Goal: Task Accomplishment & Management: Manage account settings

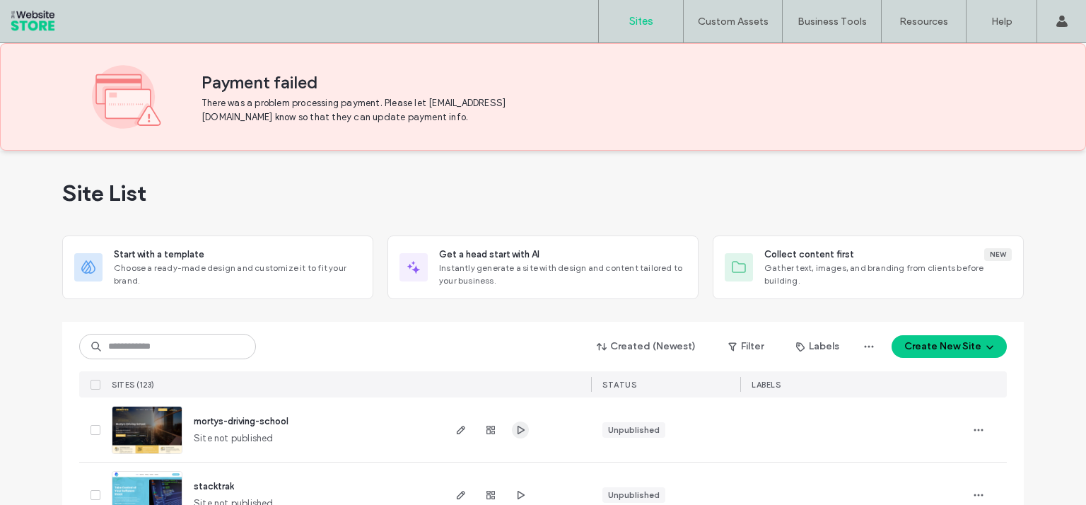
click at [516, 429] on icon "button" at bounding box center [520, 429] width 11 height 11
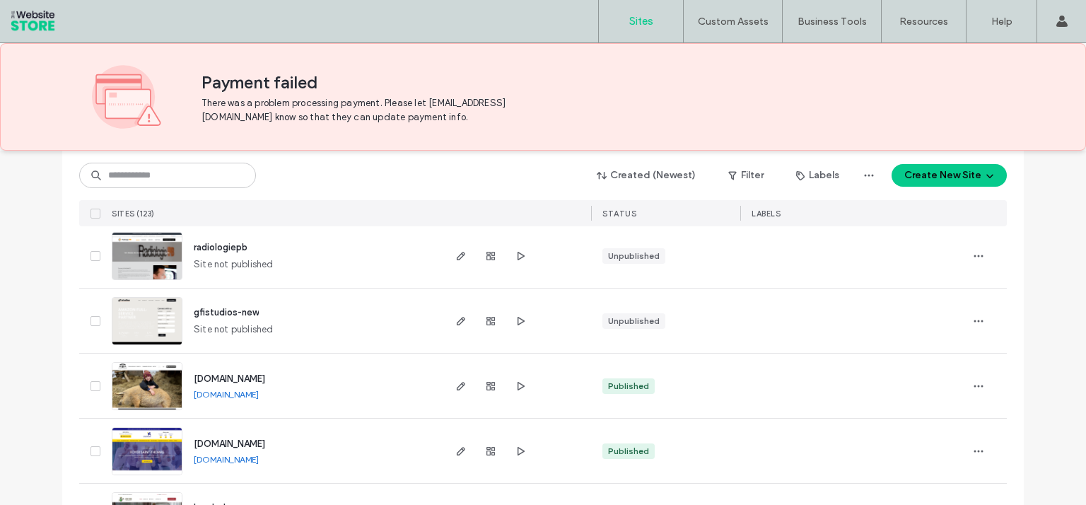
scroll to position [396, 0]
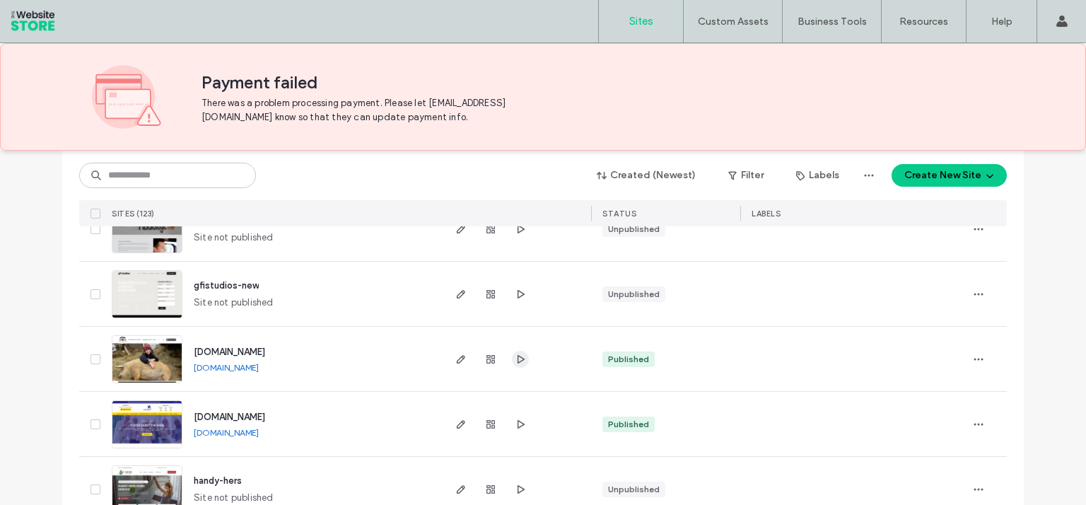
click at [518, 360] on use "button" at bounding box center [521, 358] width 7 height 8
click at [458, 359] on icon "button" at bounding box center [460, 359] width 11 height 11
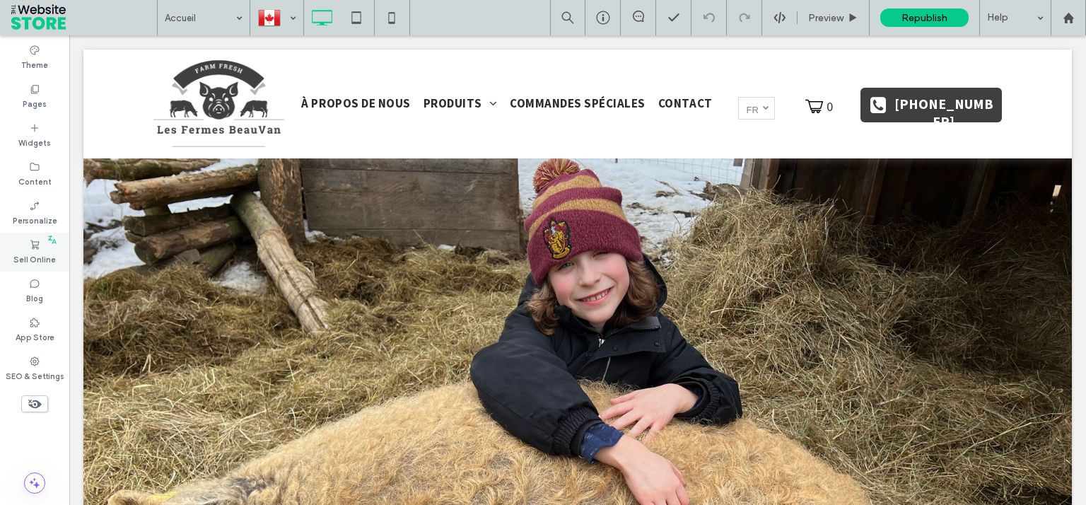
click at [37, 251] on label "Sell Online" at bounding box center [34, 258] width 42 height 16
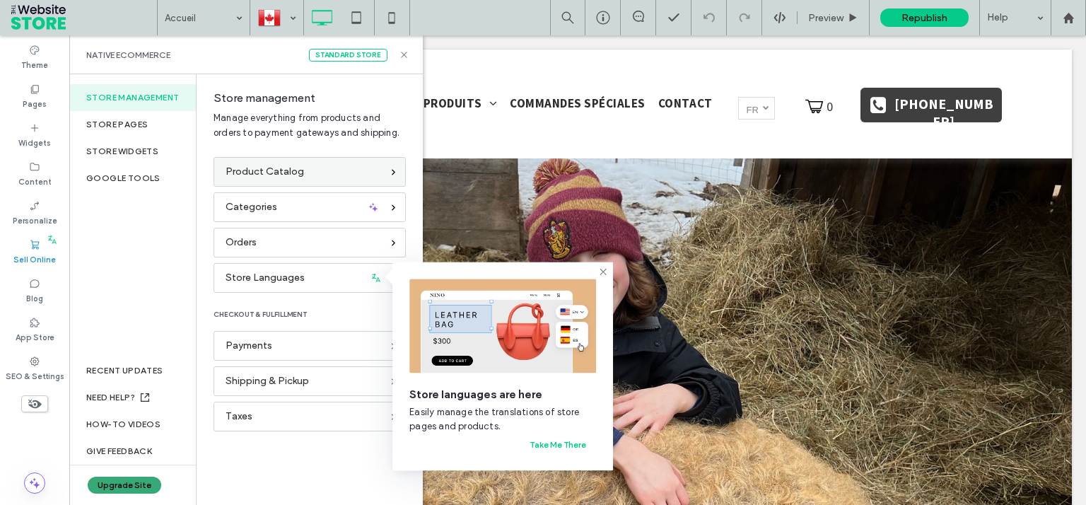
click at [252, 173] on span "Product Catalog" at bounding box center [265, 172] width 78 height 16
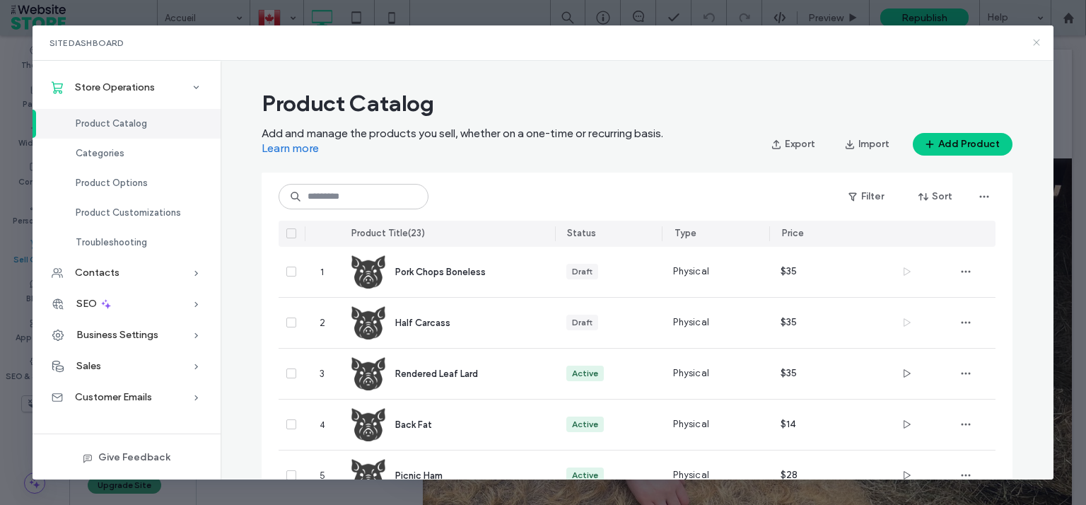
click at [1035, 45] on use at bounding box center [1036, 43] width 6 height 6
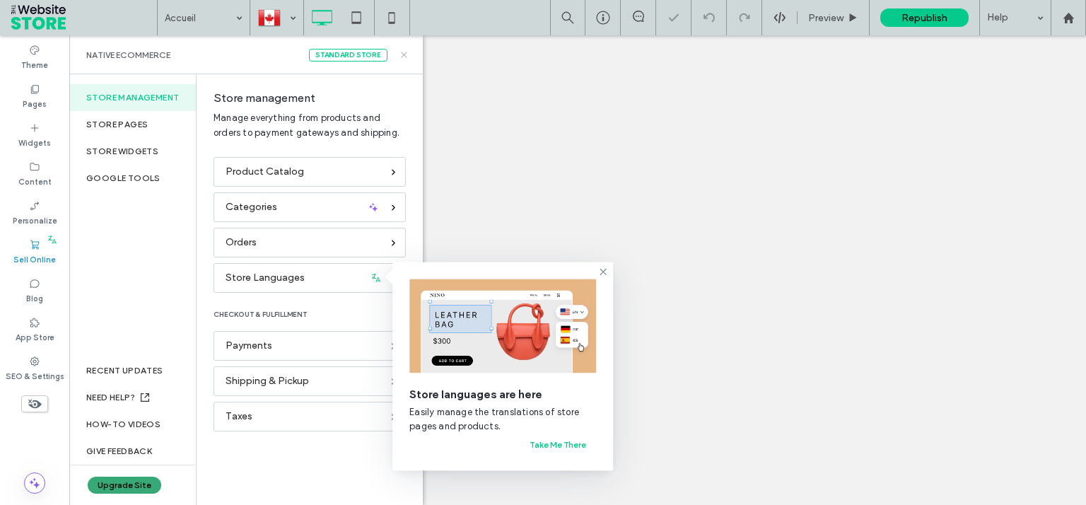
click at [406, 55] on icon at bounding box center [404, 55] width 11 height 11
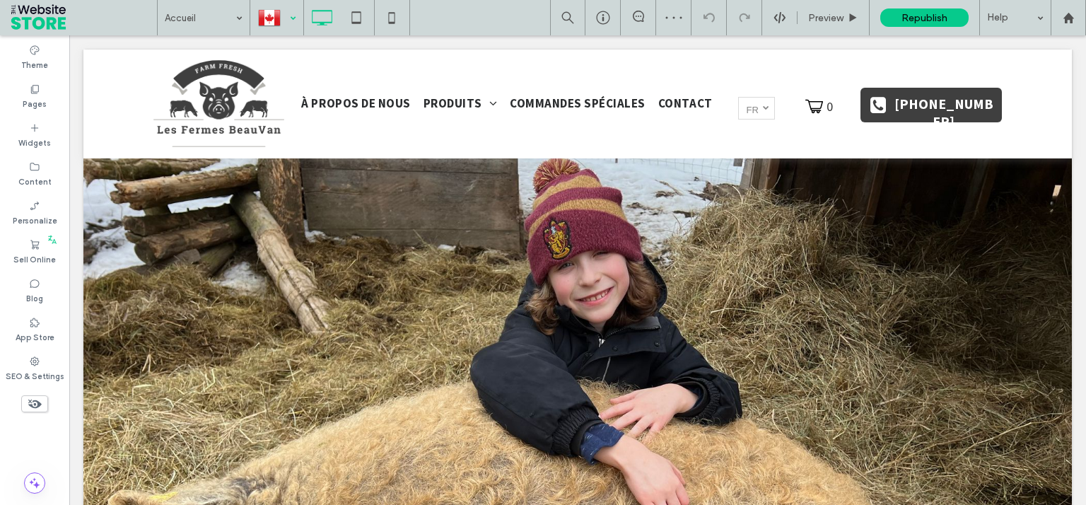
click at [293, 30] on div at bounding box center [277, 18] width 52 height 34
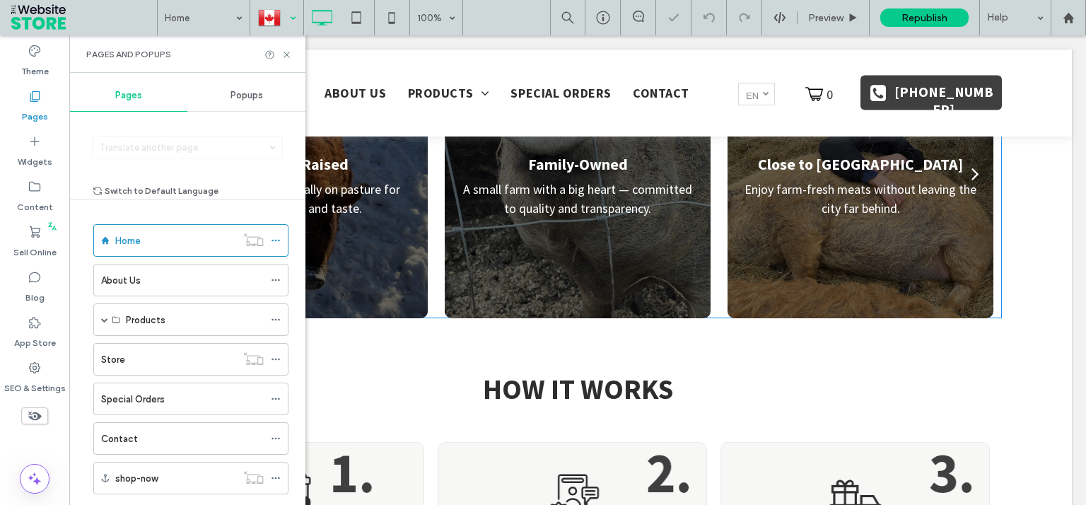
scroll to position [638, 0]
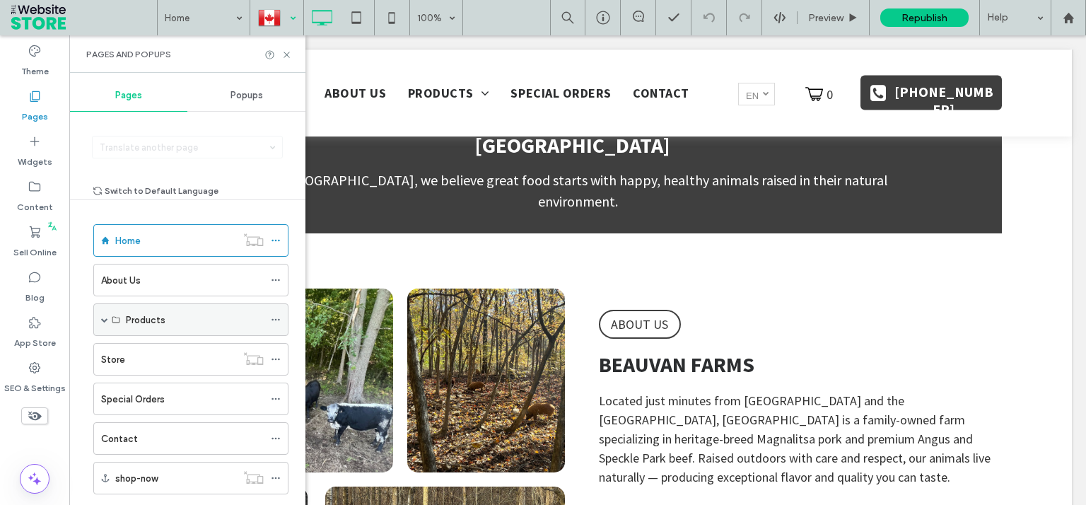
click at [153, 320] on label "Products" at bounding box center [146, 320] width 40 height 25
click at [163, 362] on div "Store" at bounding box center [168, 359] width 135 height 15
click at [287, 56] on icon at bounding box center [286, 55] width 11 height 11
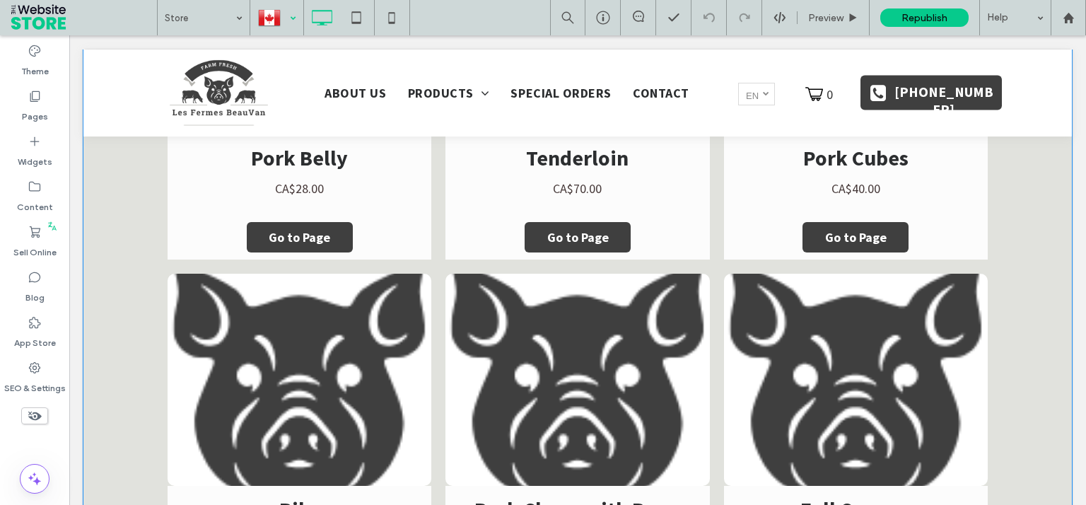
scroll to position [2708, 0]
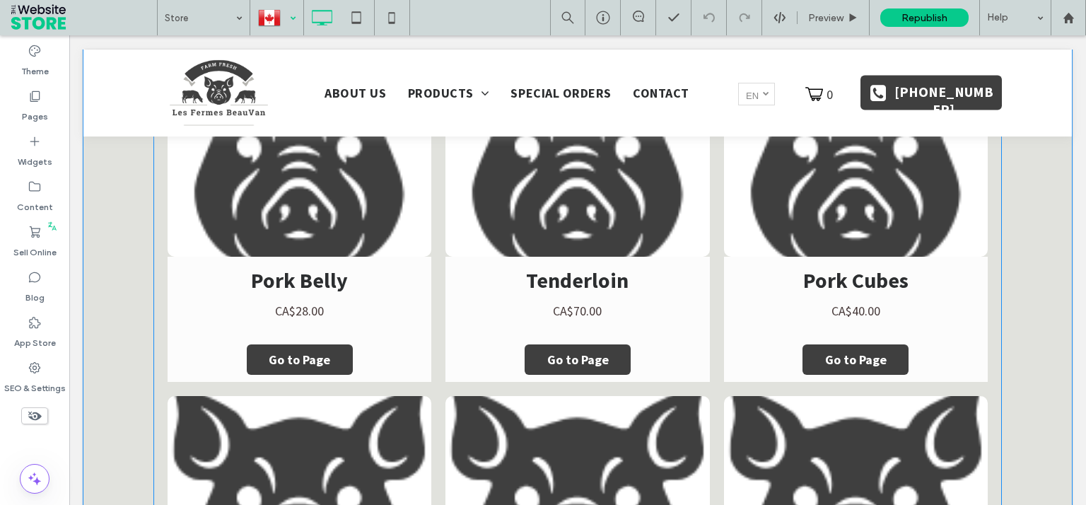
click at [639, 298] on link "Tenderloin CA$70.00" at bounding box center [577, 297] width 243 height 81
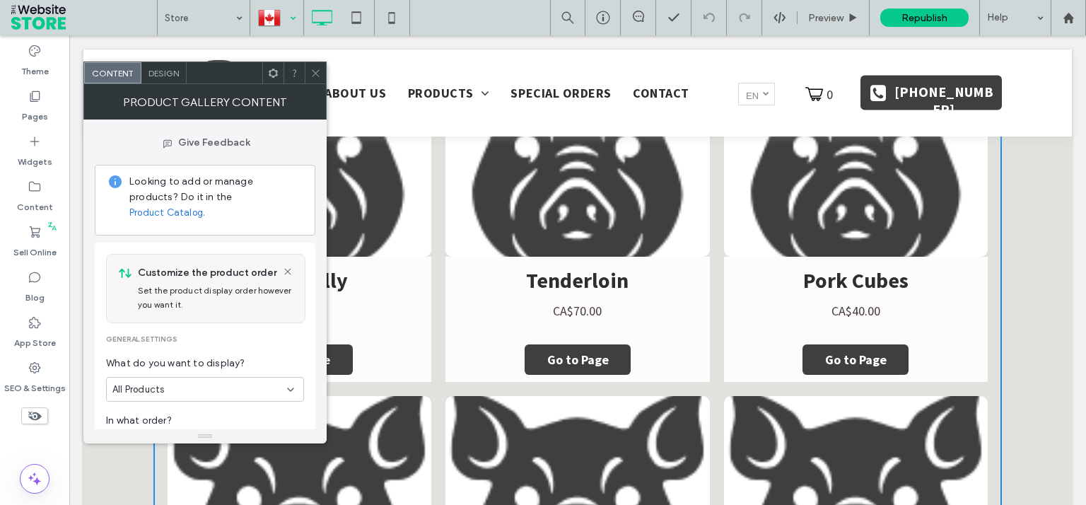
click at [165, 78] on div "Design" at bounding box center [163, 72] width 45 height 21
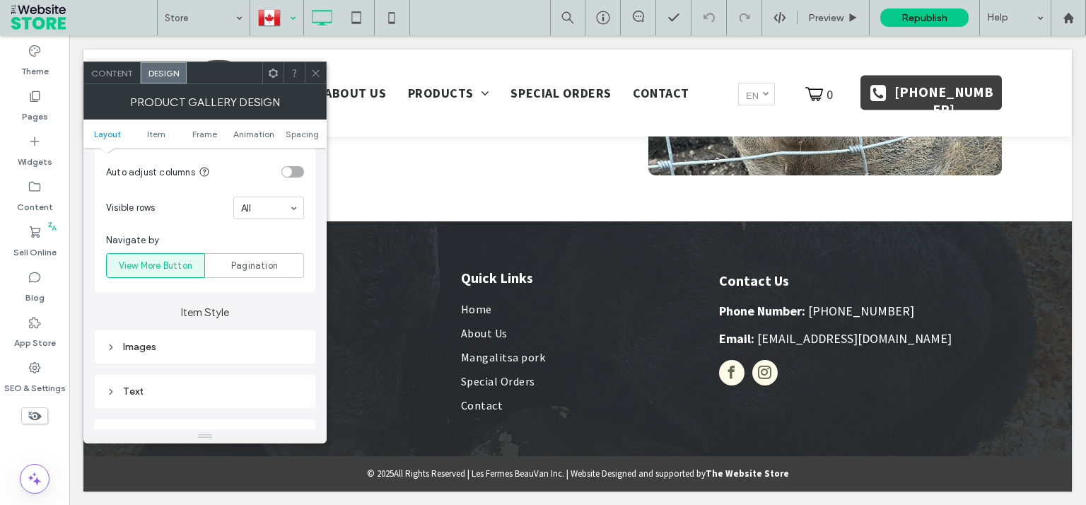
scroll to position [509, 0]
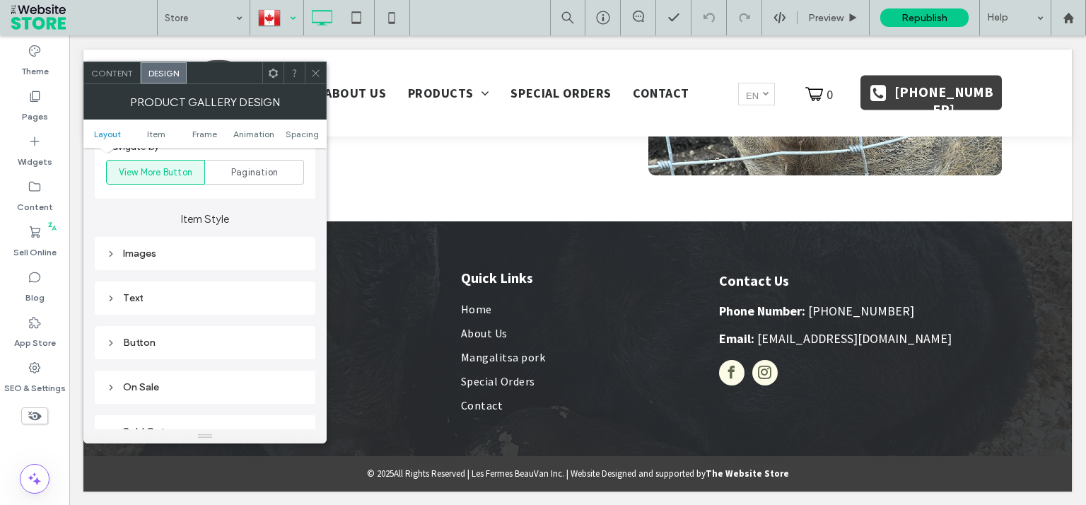
click at [177, 262] on div "Images" at bounding box center [205, 253] width 198 height 19
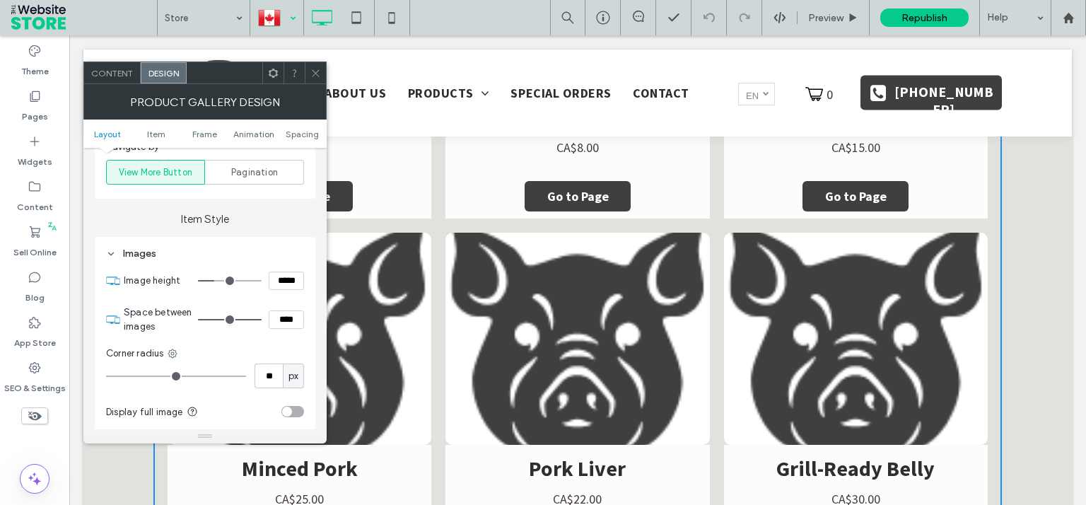
scroll to position [2189, 0]
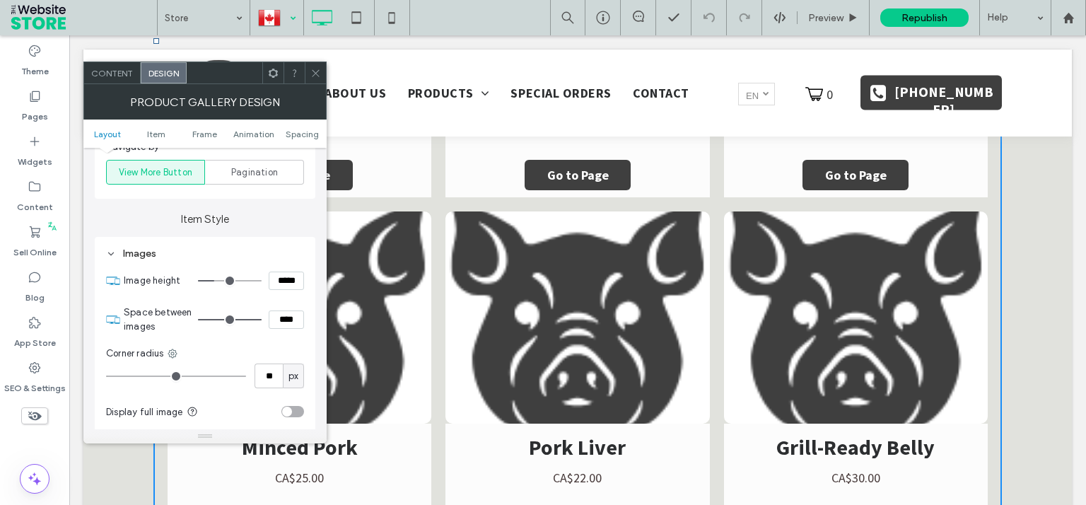
click at [284, 281] on input "*****" at bounding box center [286, 281] width 35 height 18
type input "*****"
type input "***"
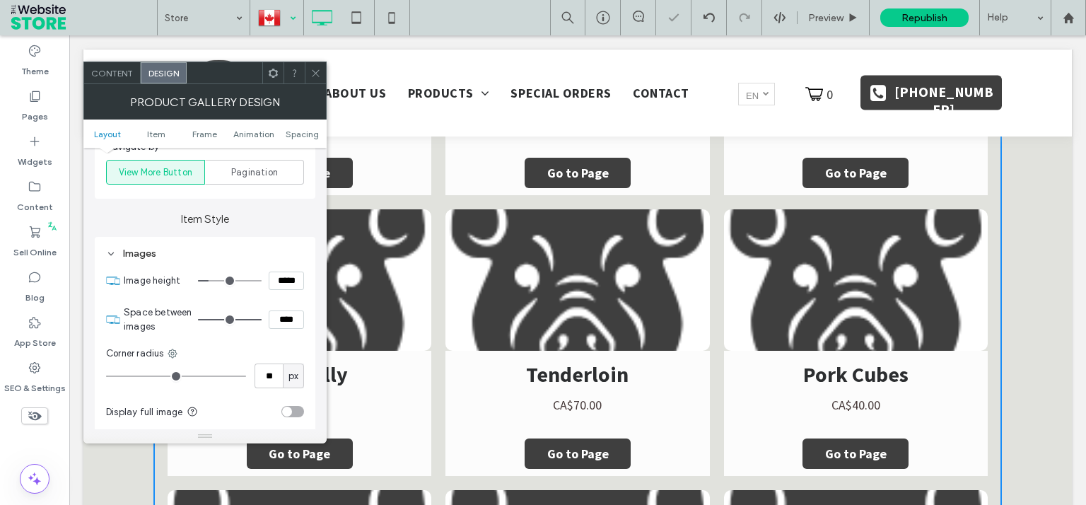
click at [284, 281] on input "*****" at bounding box center [286, 281] width 35 height 18
type input "*****"
type input "***"
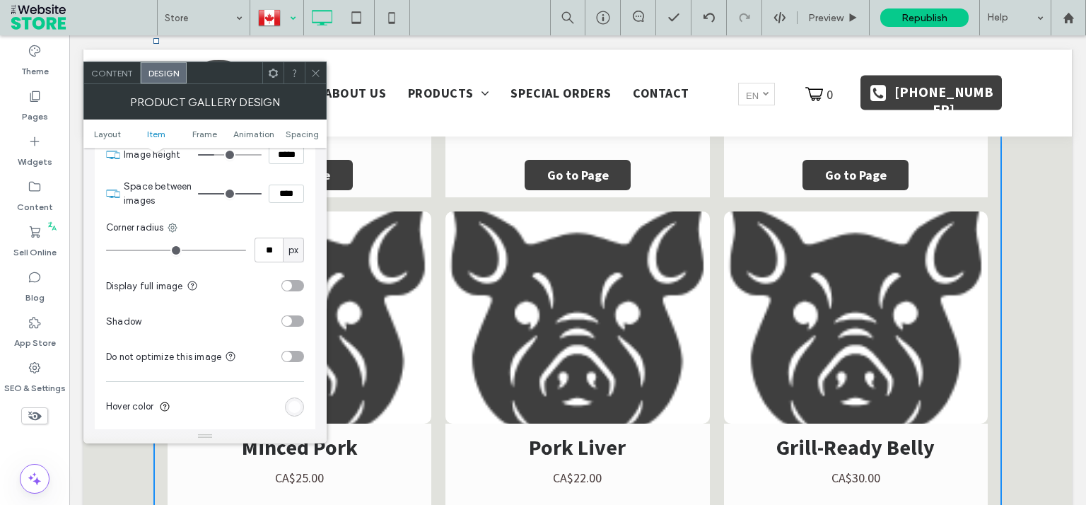
scroll to position [645, 0]
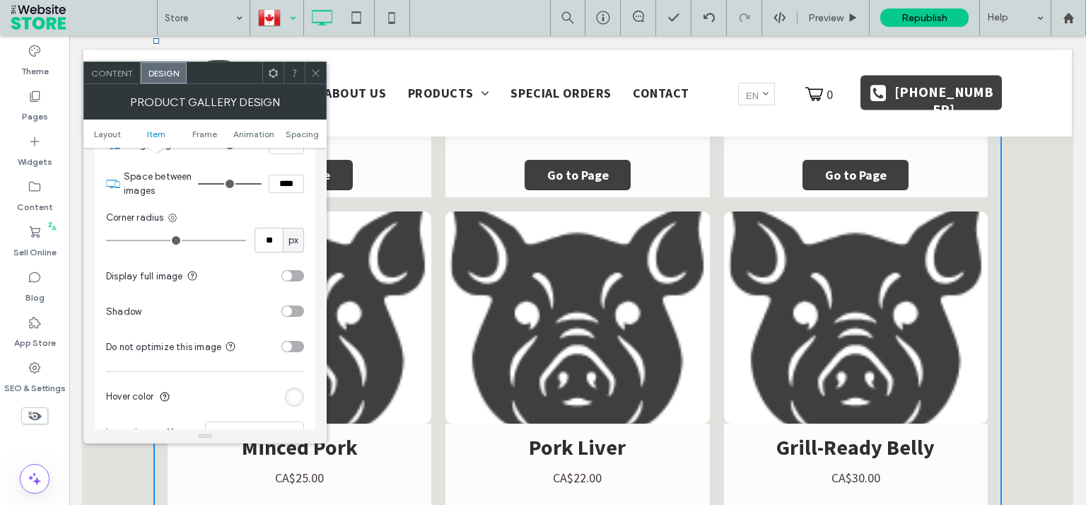
click at [298, 277] on div "toggle" at bounding box center [292, 275] width 23 height 11
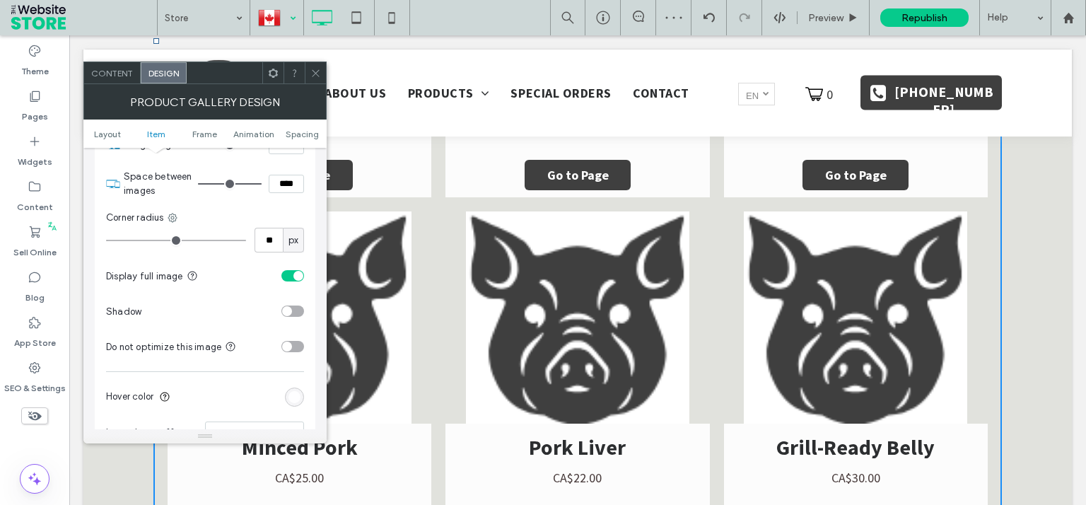
click at [291, 276] on div "toggle" at bounding box center [292, 275] width 23 height 11
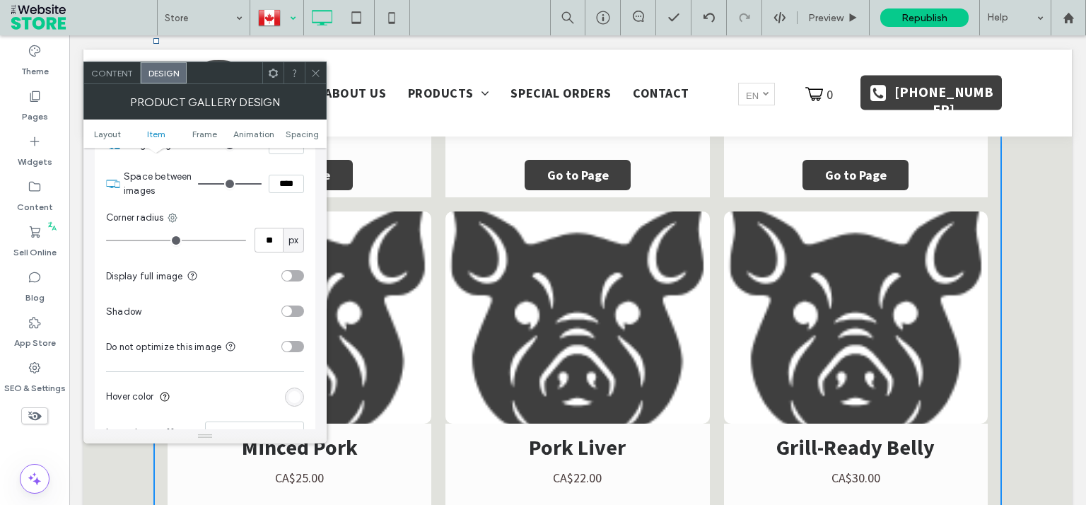
click at [312, 67] on span at bounding box center [315, 72] width 11 height 21
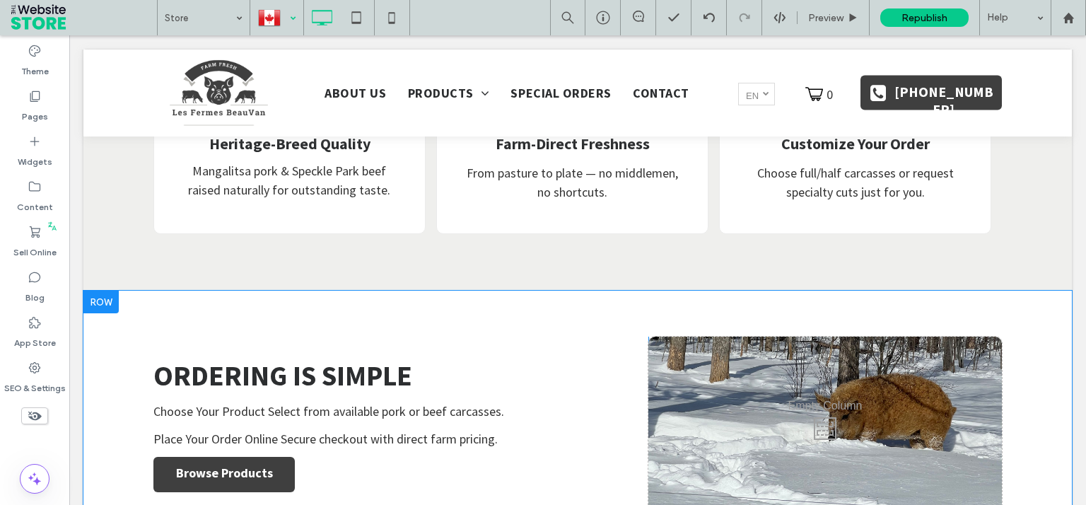
scroll to position [4253, 0]
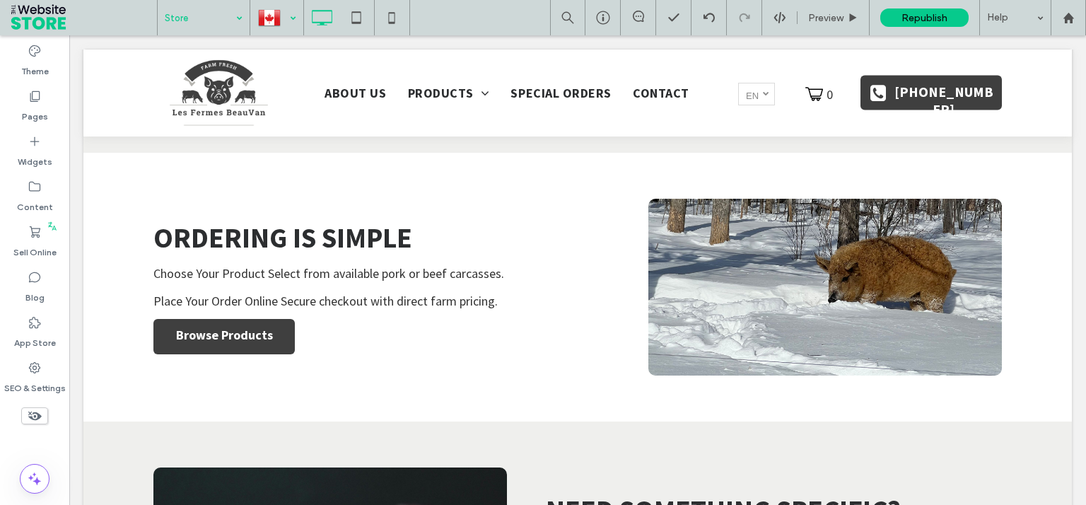
click at [227, 28] on input at bounding box center [200, 17] width 71 height 35
click at [42, 110] on label "Pages" at bounding box center [35, 113] width 26 height 20
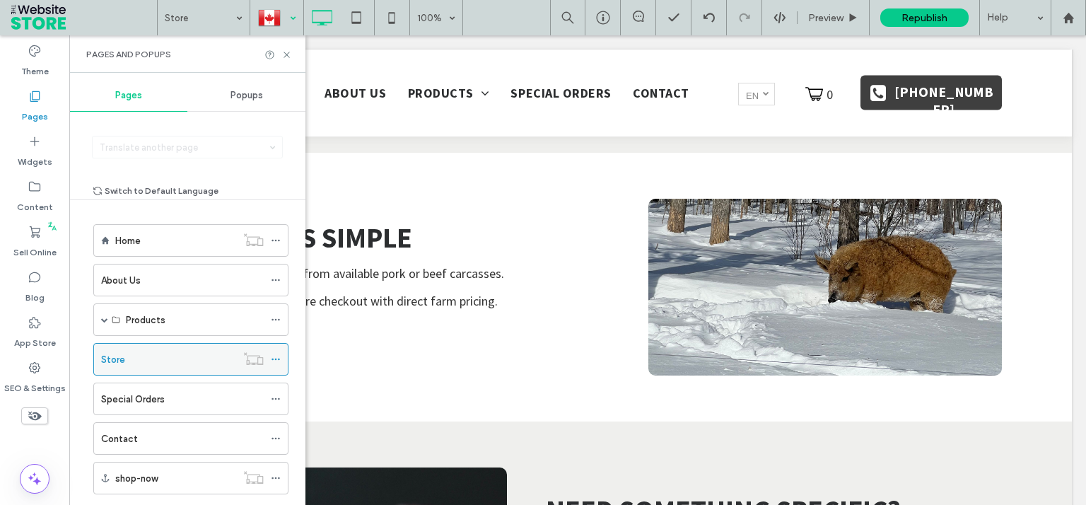
click at [271, 352] on span at bounding box center [276, 359] width 10 height 21
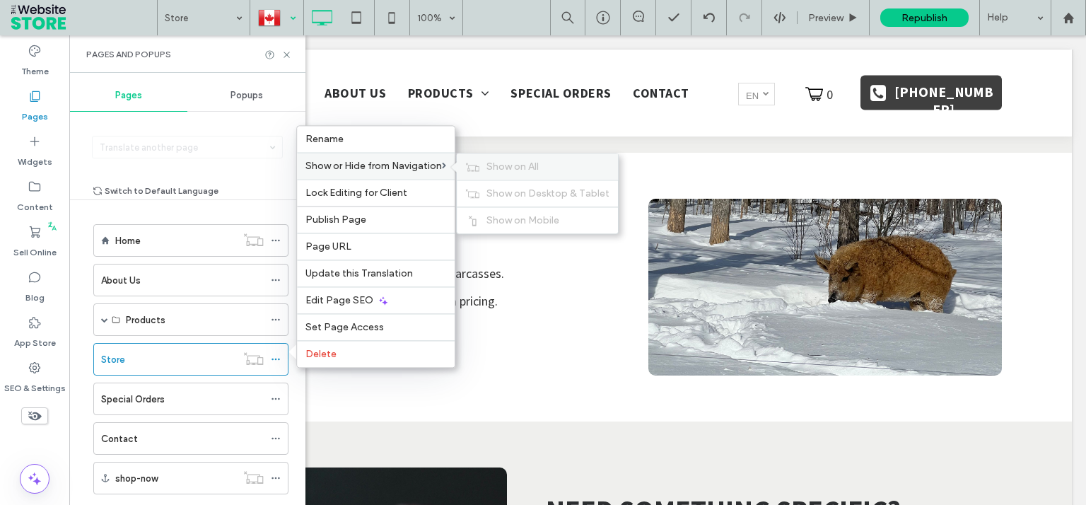
click at [522, 167] on span "Show on All" at bounding box center [513, 167] width 52 height 12
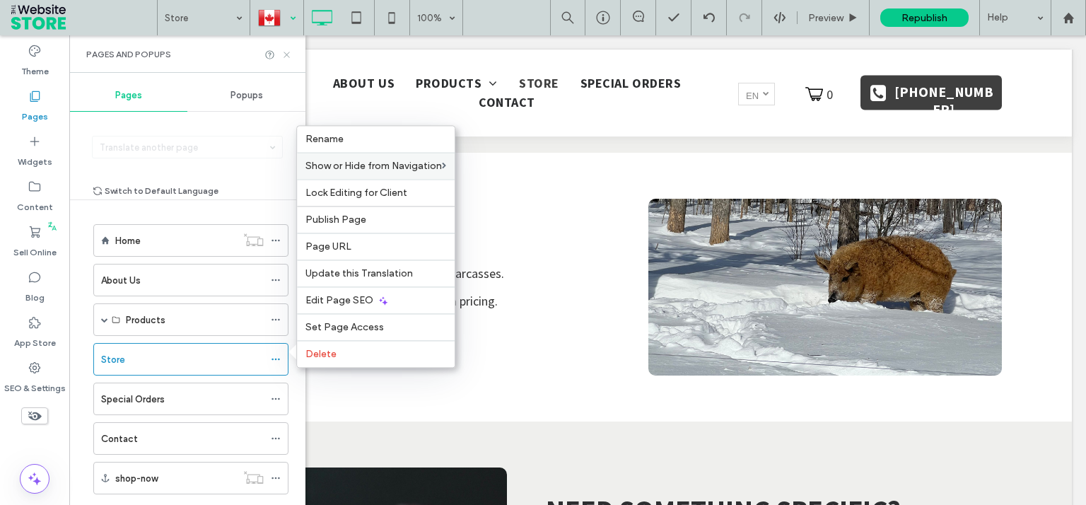
click at [290, 55] on icon at bounding box center [286, 55] width 11 height 11
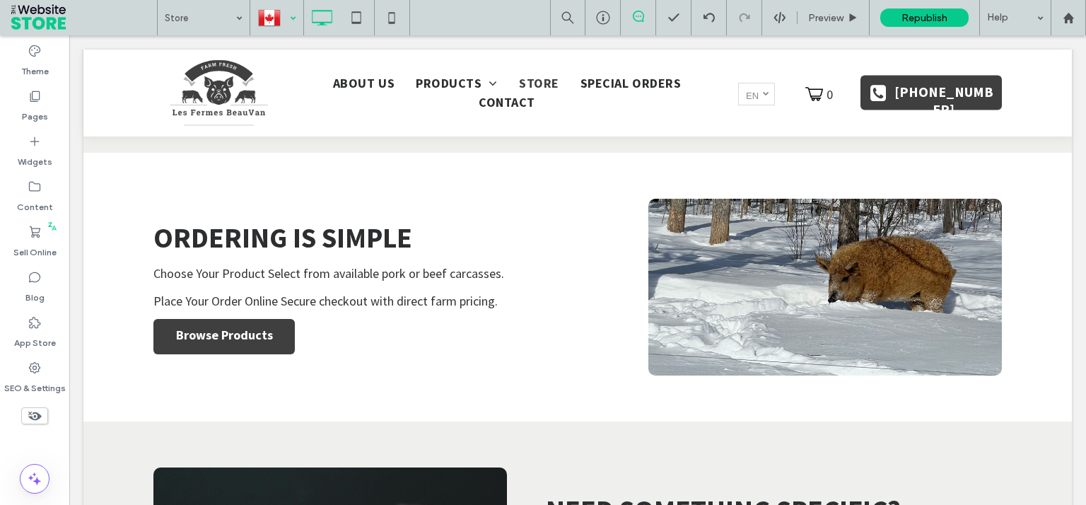
click at [634, 16] on use at bounding box center [638, 16] width 11 height 11
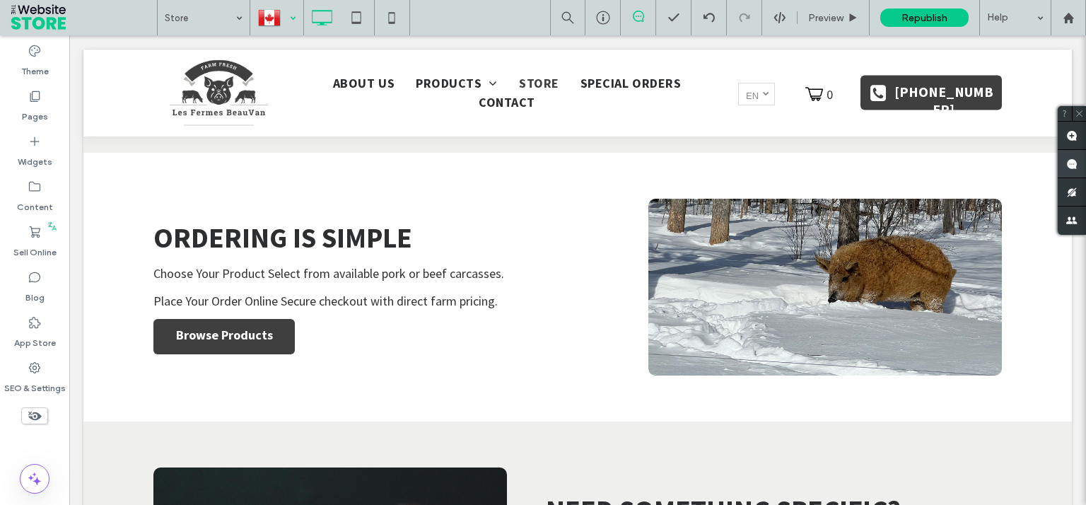
click at [1071, 164] on use at bounding box center [1071, 163] width 11 height 11
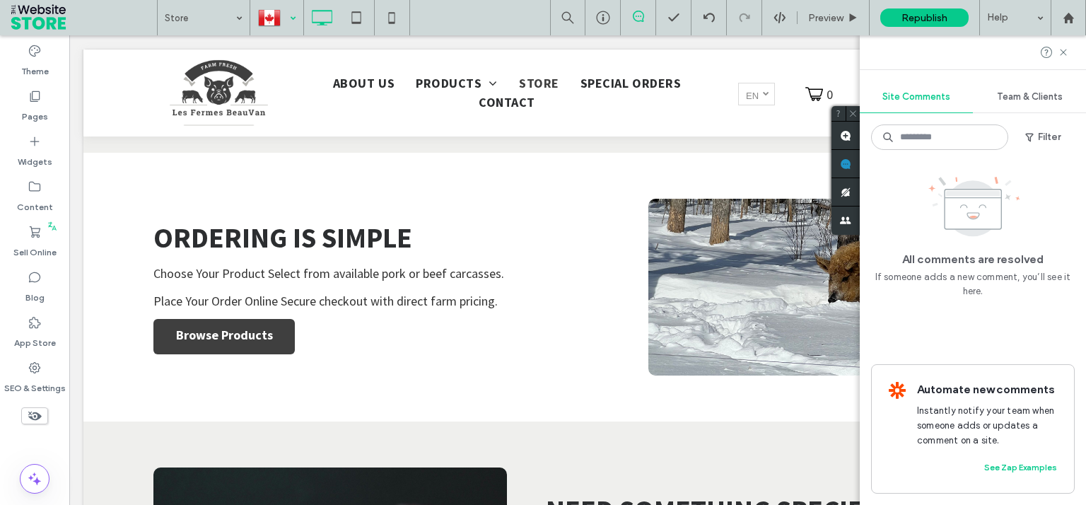
click at [1020, 100] on span "Team & Clients" at bounding box center [1030, 96] width 66 height 11
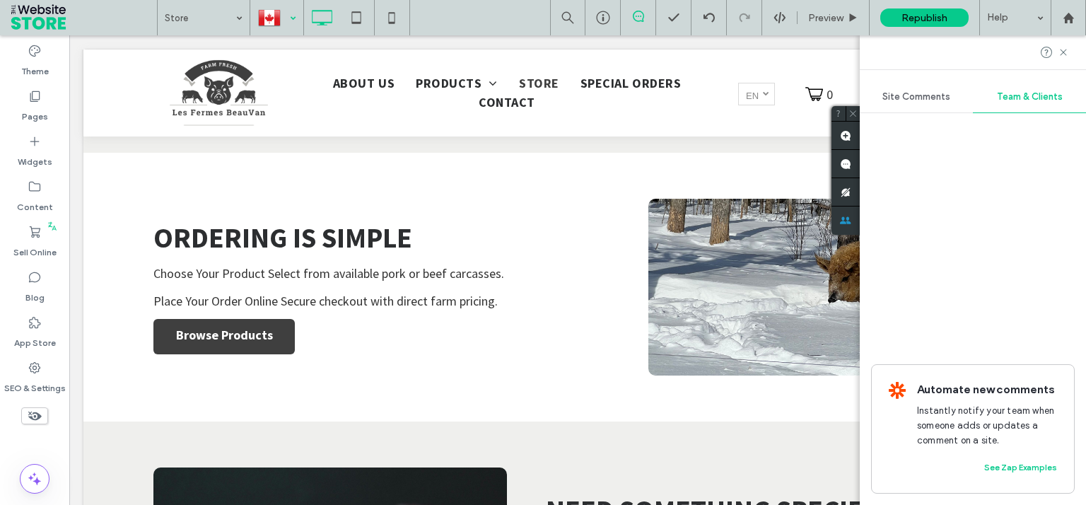
click at [921, 105] on div "Site Comments" at bounding box center [916, 96] width 113 height 31
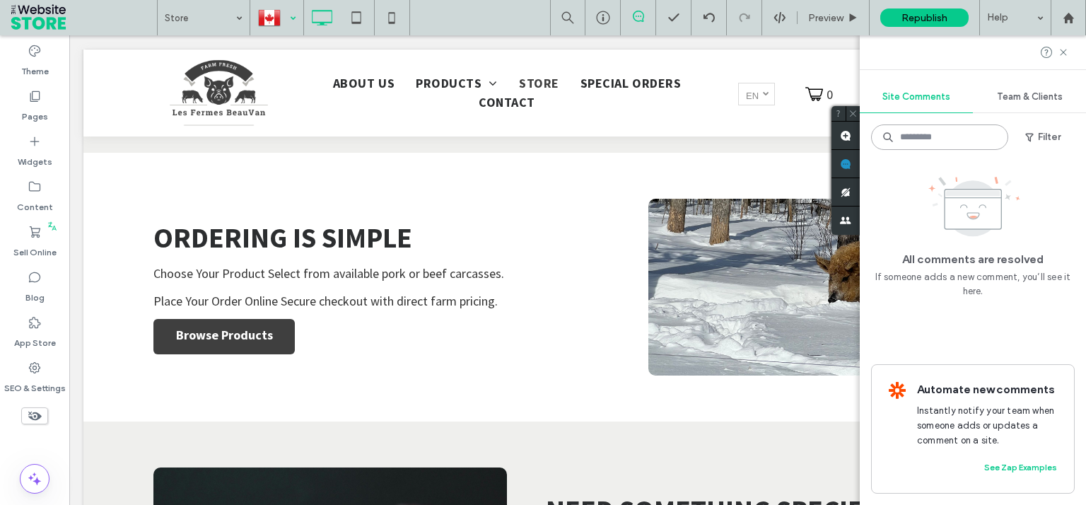
click at [950, 143] on input at bounding box center [939, 136] width 137 height 25
click at [1046, 137] on button "Filter" at bounding box center [1043, 137] width 64 height 23
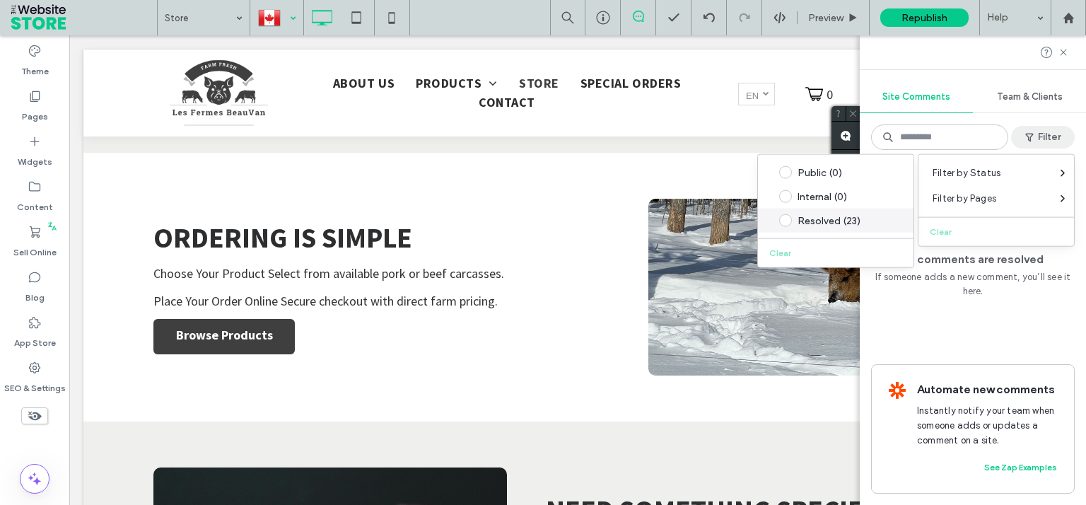
click at [834, 215] on div "Resolved (23)" at bounding box center [847, 220] width 99 height 12
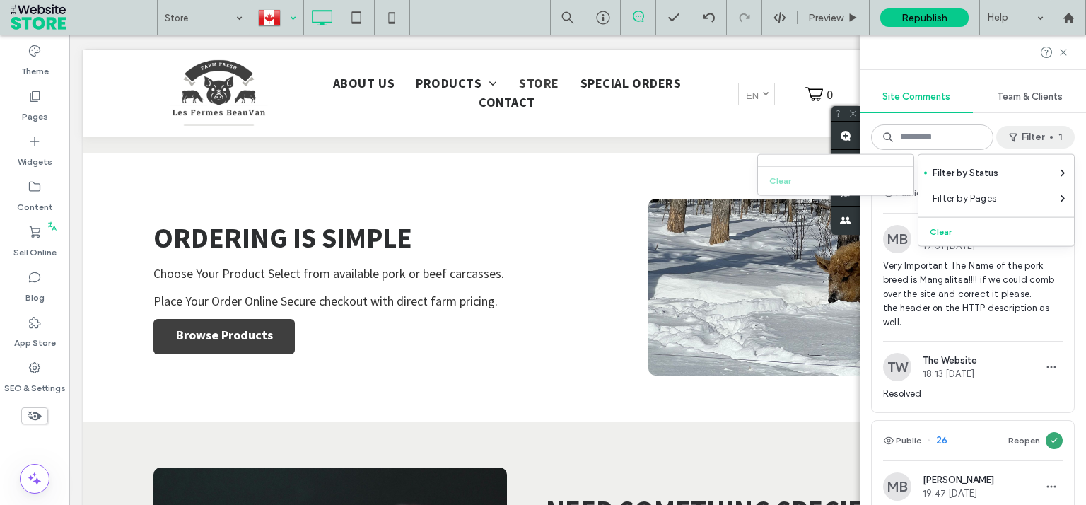
click at [1064, 291] on div "Public 27 Reopen MB Mark Beauchamp 19:51 Aug 7 2025 Very Important The Name of …" at bounding box center [973, 333] width 226 height 344
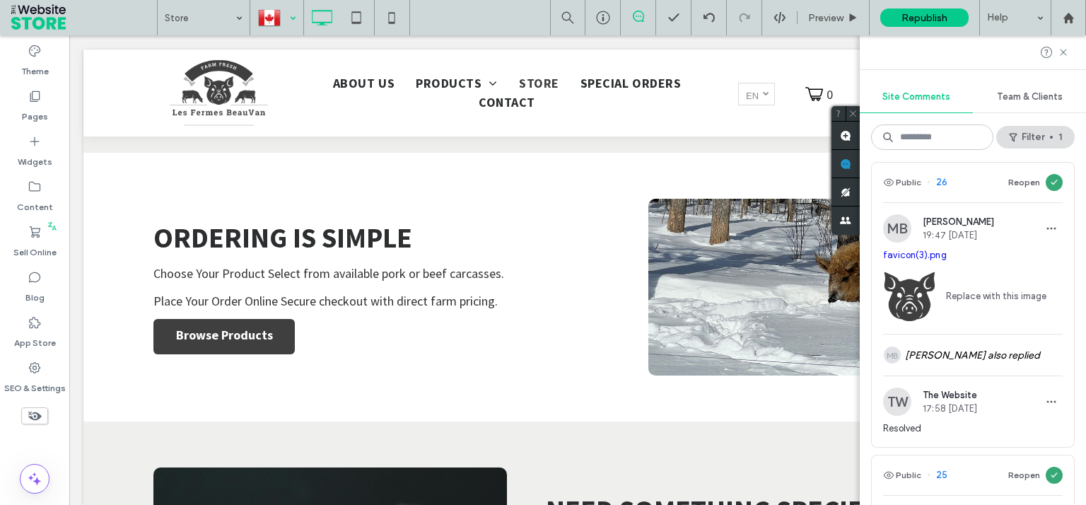
scroll to position [302, 0]
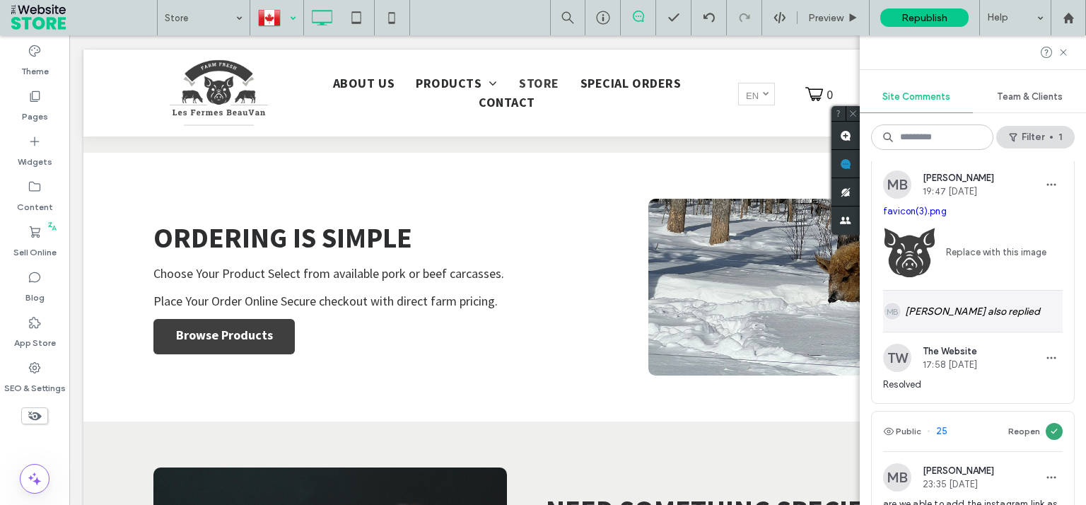
click at [1016, 316] on div "MB Mark Beauchamp also replied" at bounding box center [973, 311] width 180 height 41
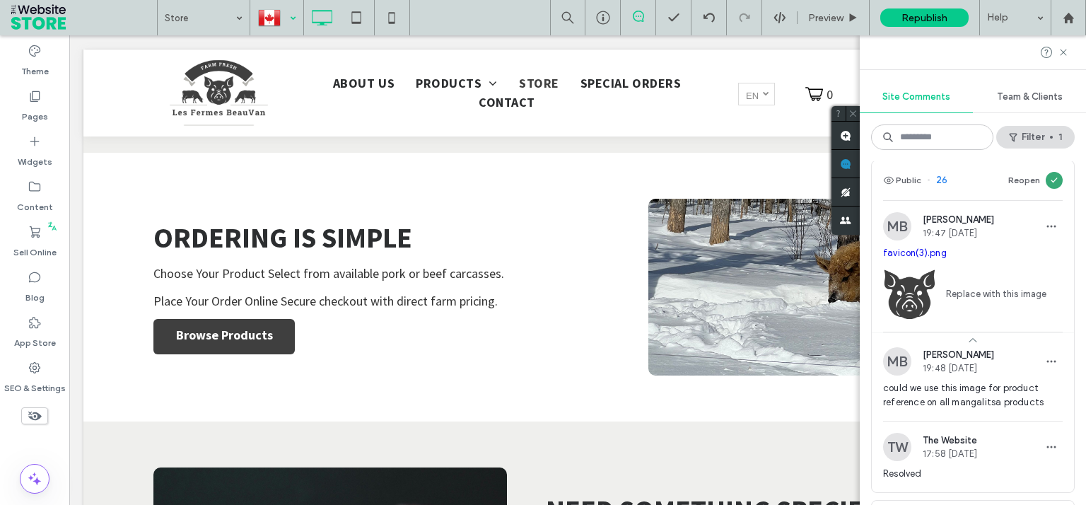
scroll to position [0, 0]
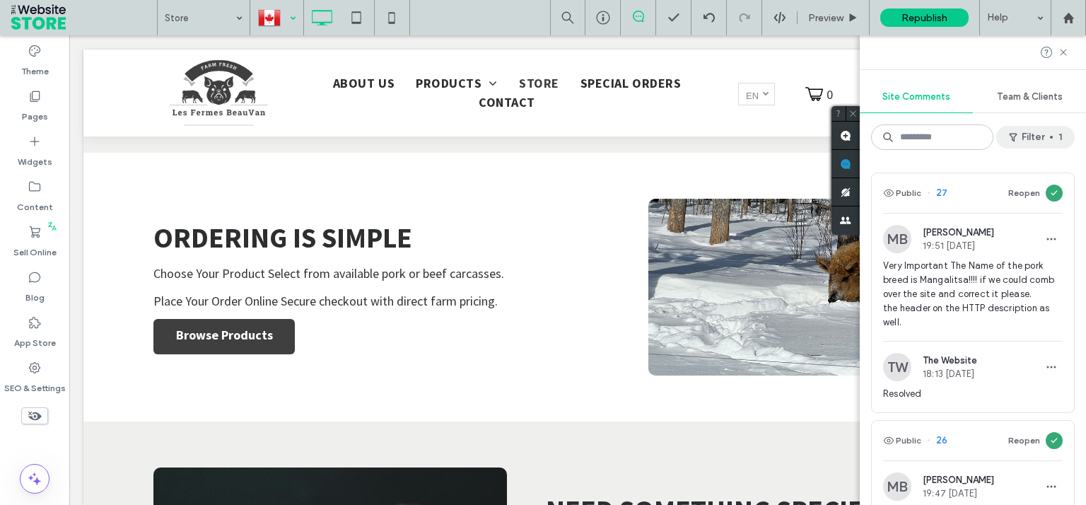
click at [1051, 139] on button "Filter 1" at bounding box center [1035, 137] width 78 height 23
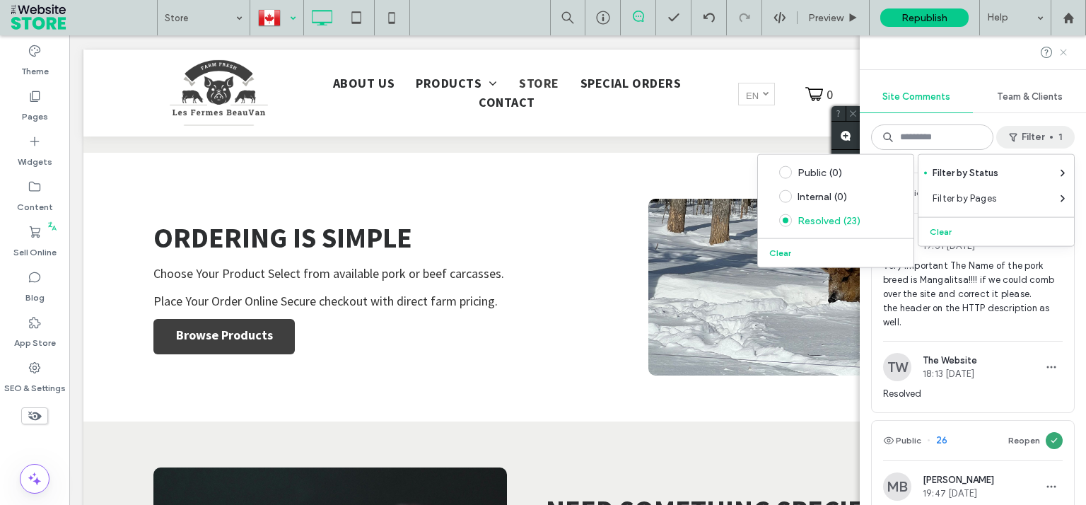
click at [1068, 52] on icon at bounding box center [1063, 52] width 11 height 11
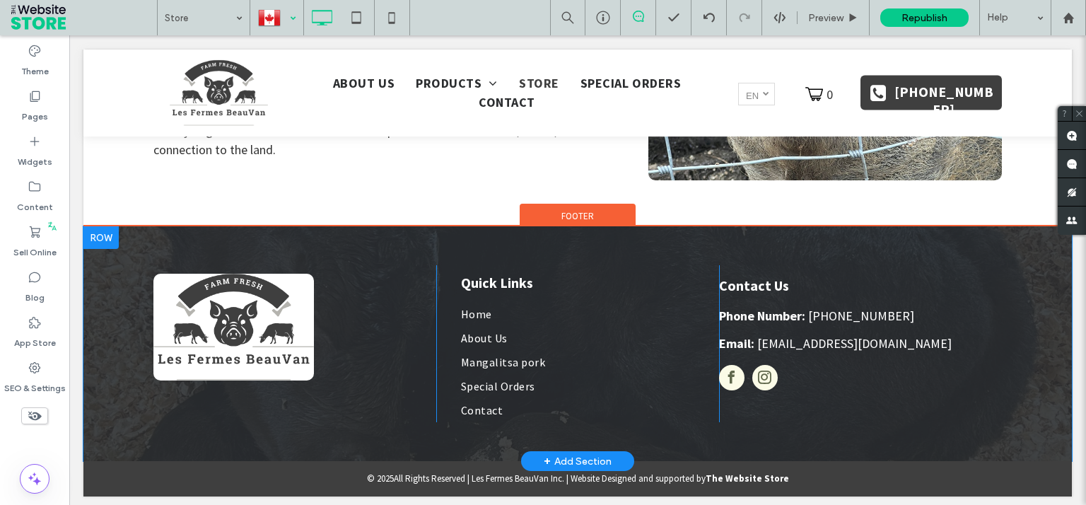
scroll to position [4990, 0]
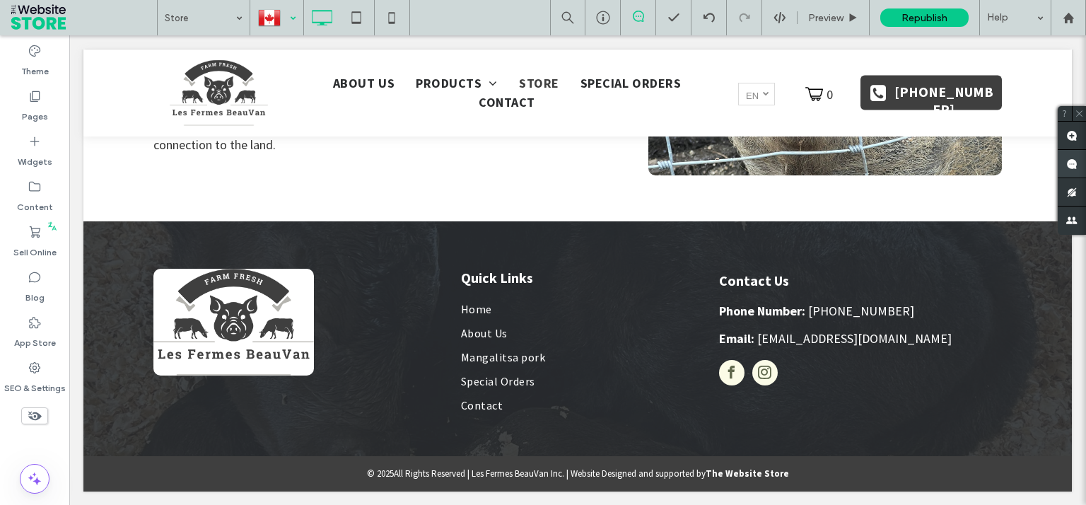
click at [1071, 165] on use at bounding box center [1071, 163] width 11 height 11
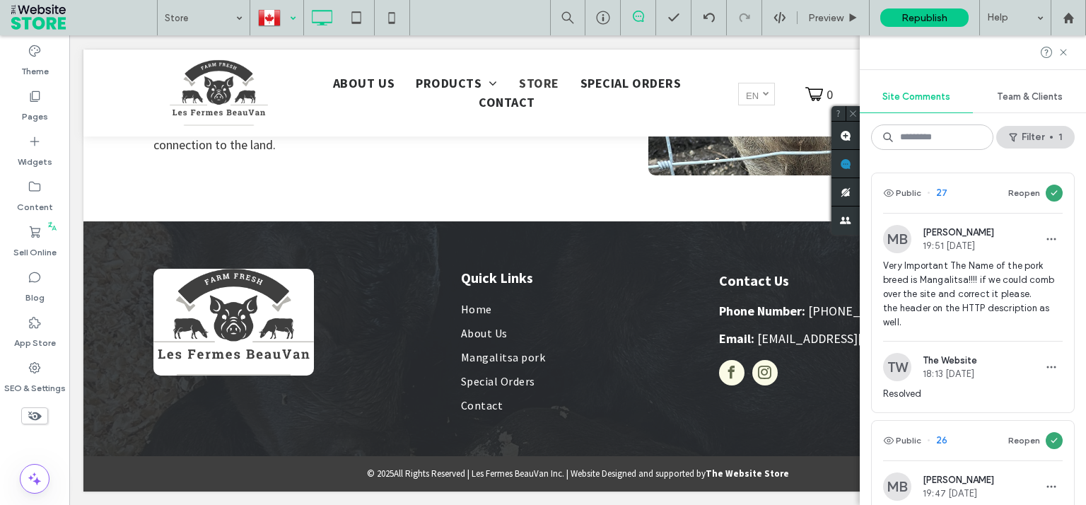
scroll to position [317, 0]
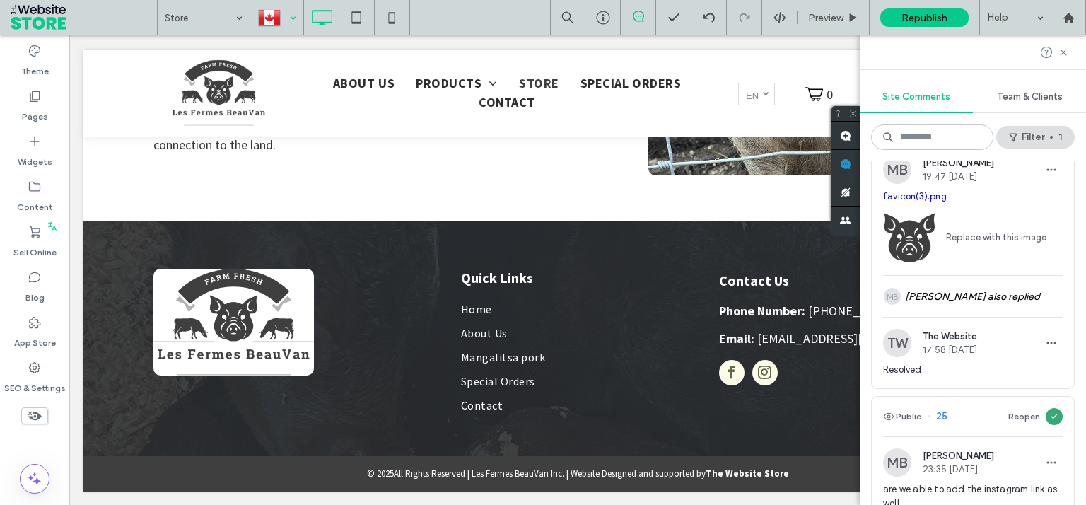
click at [948, 245] on link "Replace with this image" at bounding box center [991, 238] width 110 height 14
click at [984, 245] on link "Replace with this image" at bounding box center [991, 238] width 110 height 14
click at [910, 202] on link "favicon(3).png" at bounding box center [915, 196] width 64 height 11
click at [30, 250] on label "Sell Online" at bounding box center [34, 249] width 43 height 20
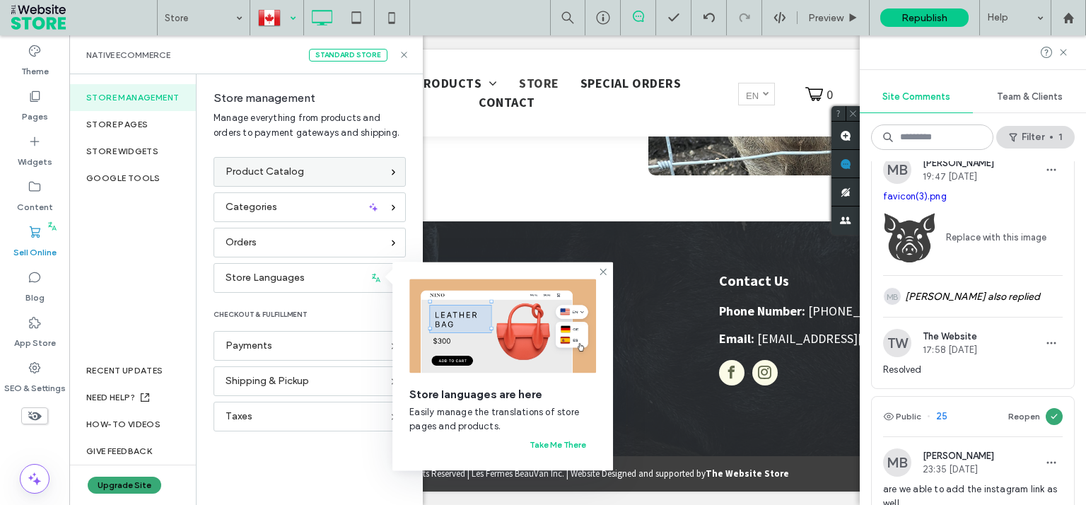
click at [284, 176] on span "Product Catalog" at bounding box center [265, 172] width 78 height 16
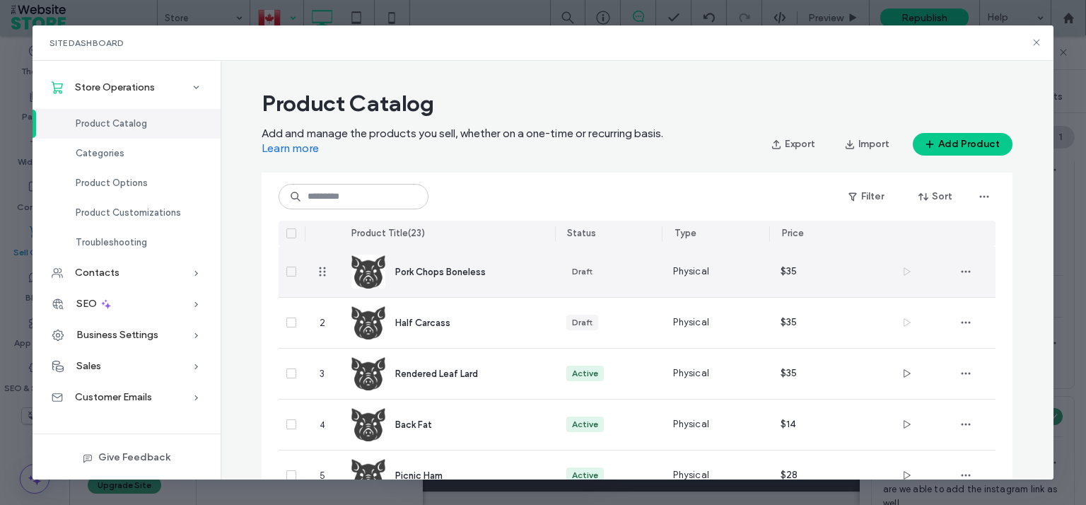
click at [369, 274] on img at bounding box center [368, 272] width 34 height 34
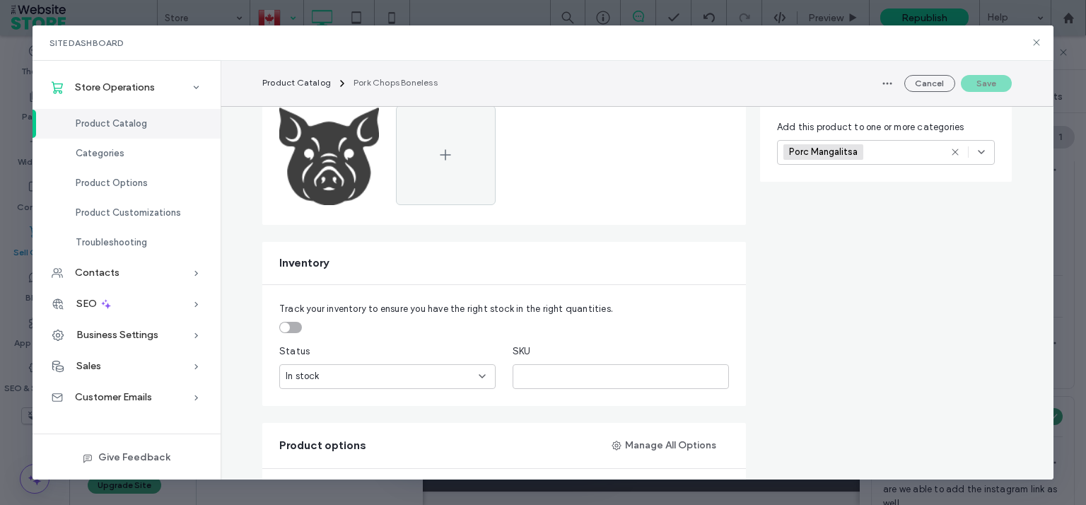
scroll to position [391, 0]
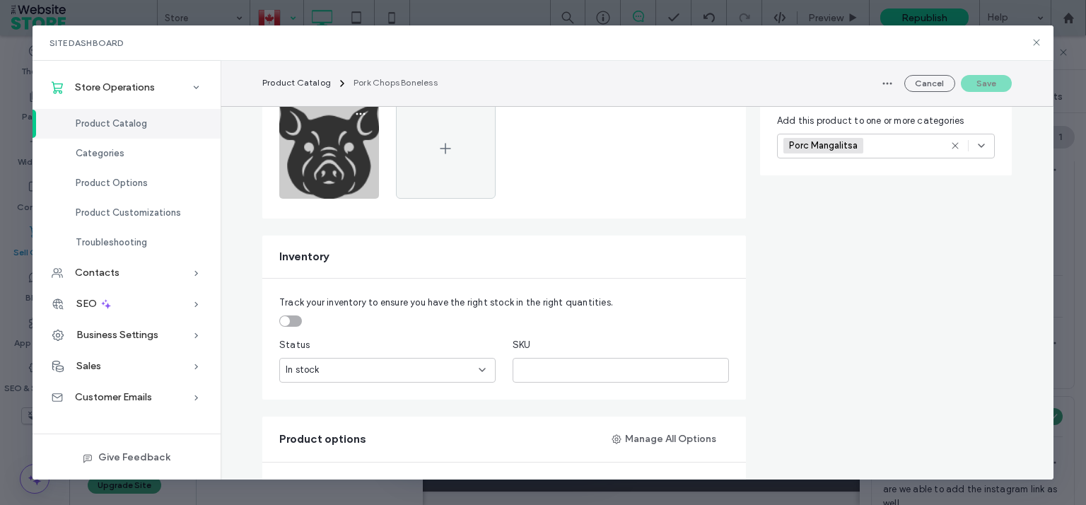
click at [318, 129] on img at bounding box center [329, 149] width 100 height 100
click at [310, 171] on img at bounding box center [329, 149] width 100 height 100
click at [355, 111] on icon "button" at bounding box center [360, 113] width 11 height 11
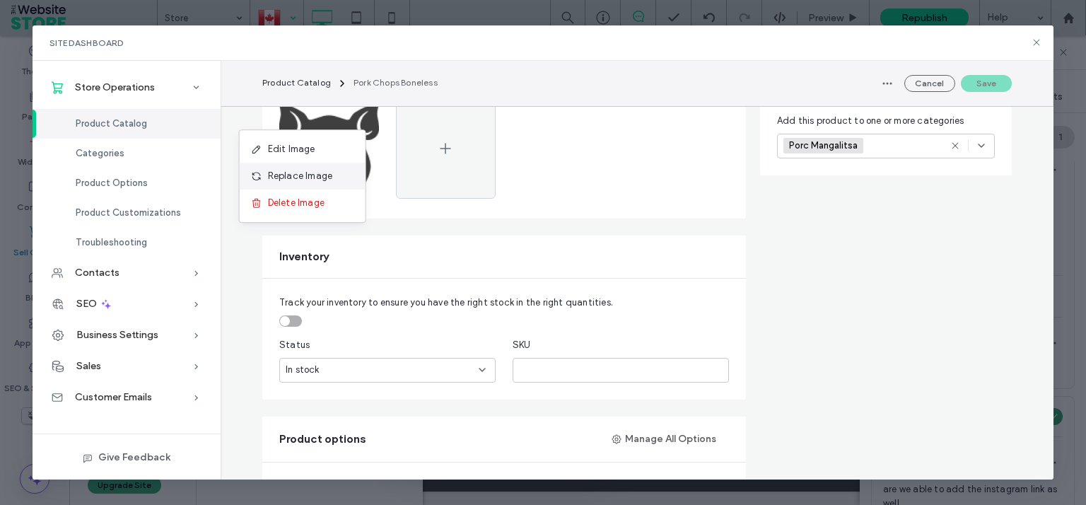
click at [325, 168] on div "Replace Image" at bounding box center [303, 176] width 126 height 27
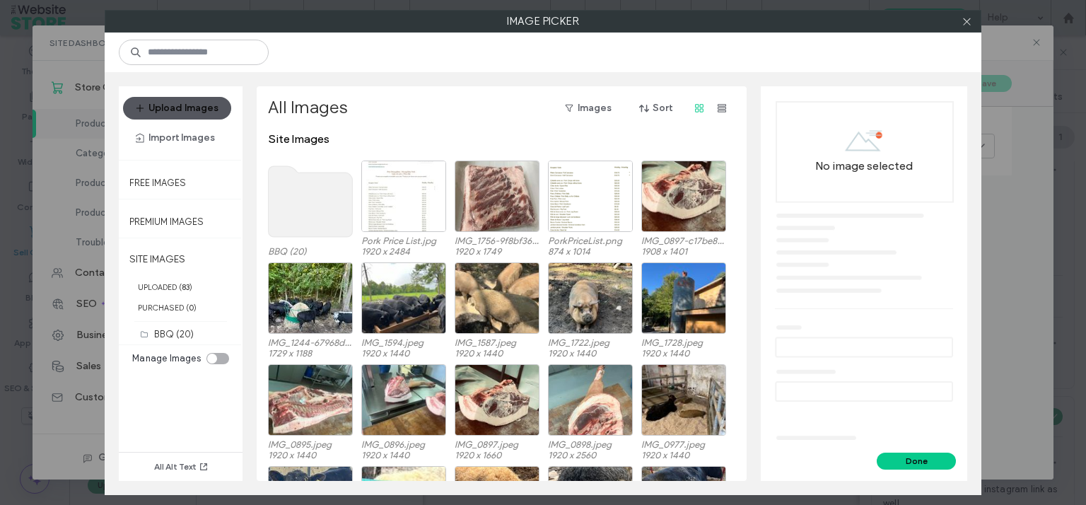
click at [178, 110] on button "Upload Images" at bounding box center [177, 108] width 108 height 23
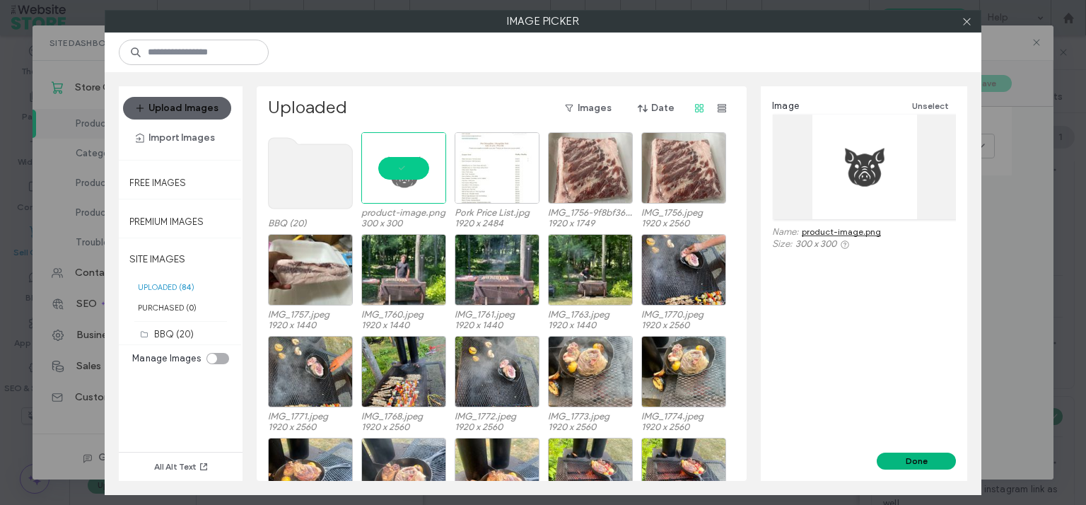
click at [931, 461] on button "Done" at bounding box center [916, 461] width 79 height 17
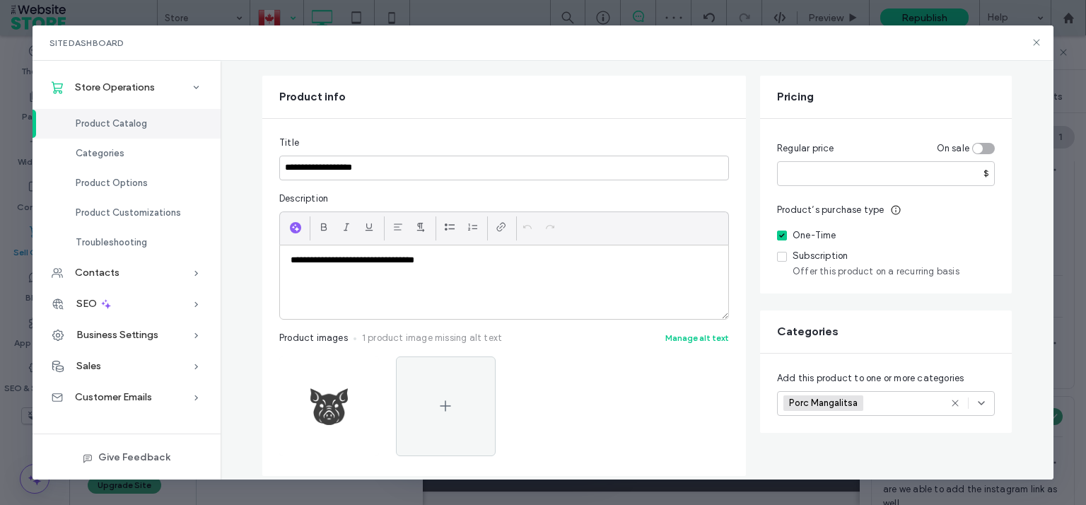
scroll to position [0, 0]
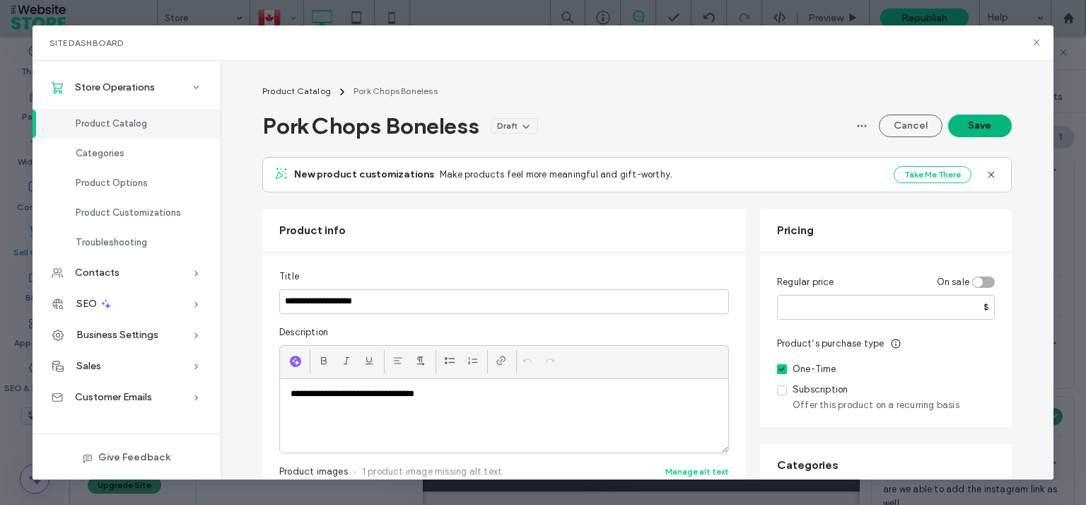
click at [983, 127] on button "Save" at bounding box center [980, 126] width 64 height 23
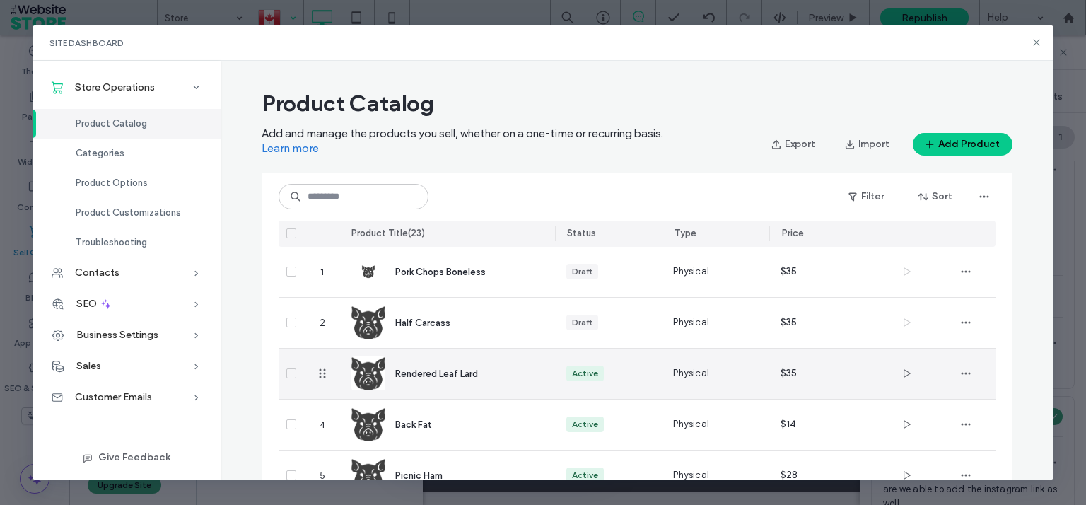
click at [369, 375] on img at bounding box center [368, 373] width 34 height 34
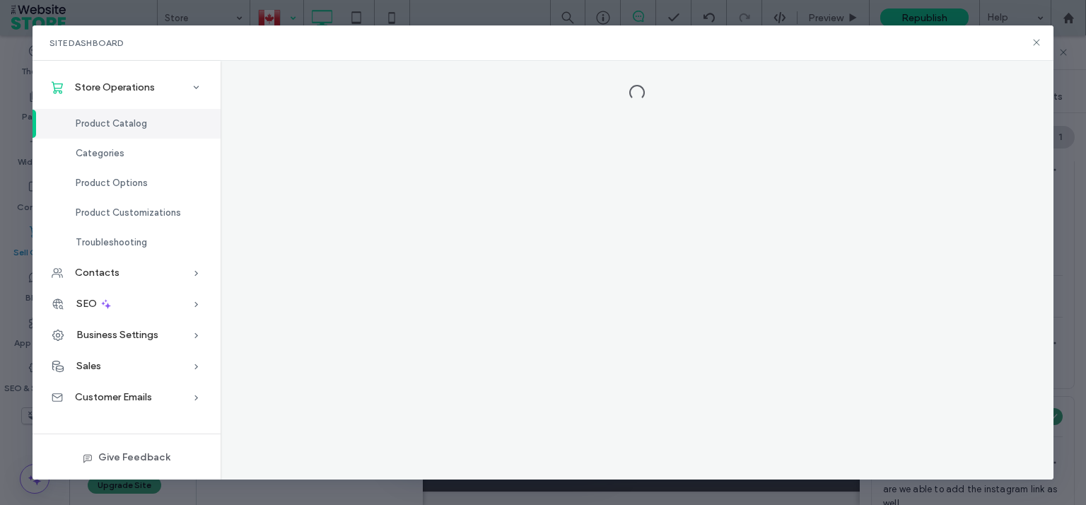
click at [369, 375] on div at bounding box center [637, 270] width 833 height 419
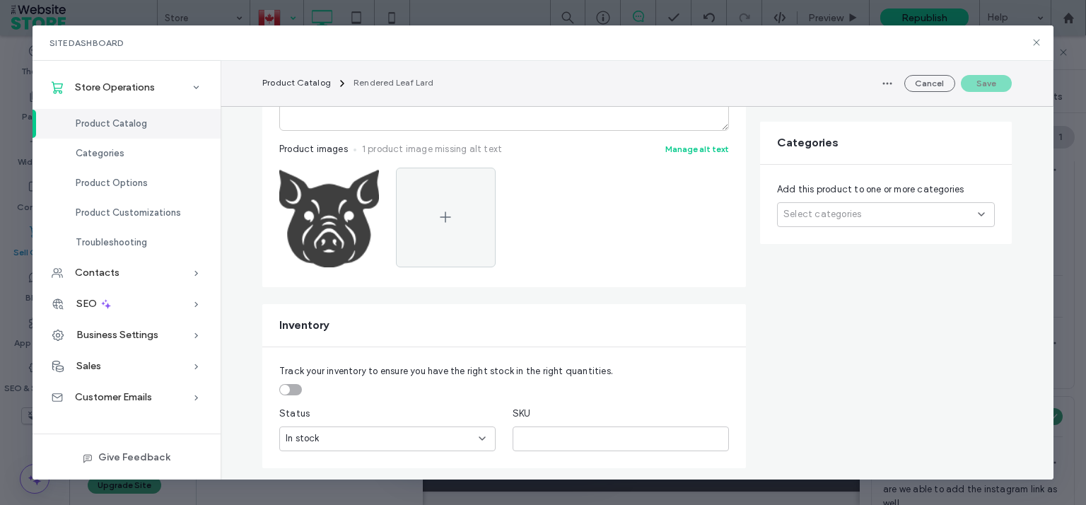
scroll to position [391, 0]
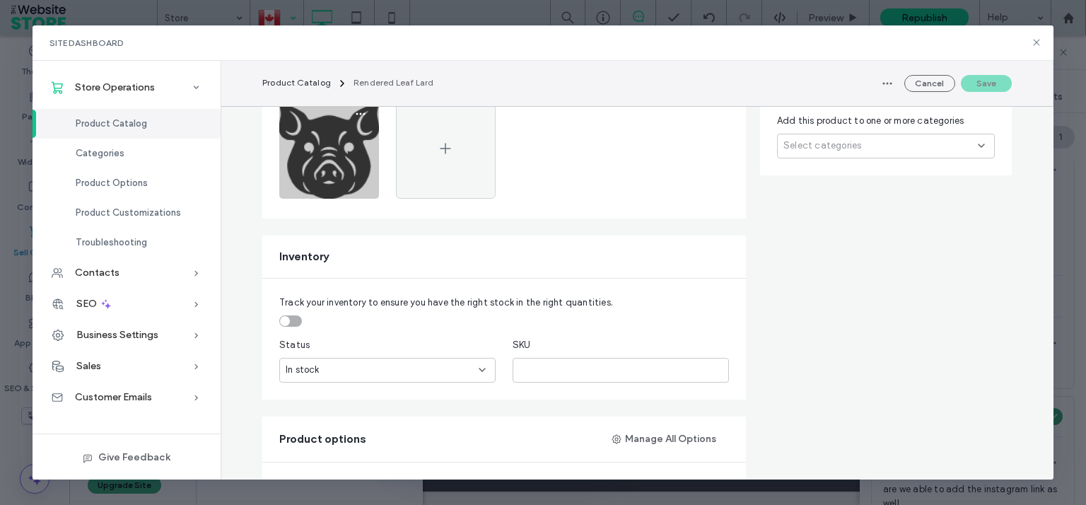
click at [305, 174] on img at bounding box center [329, 149] width 100 height 100
click at [355, 111] on icon "button" at bounding box center [360, 113] width 11 height 11
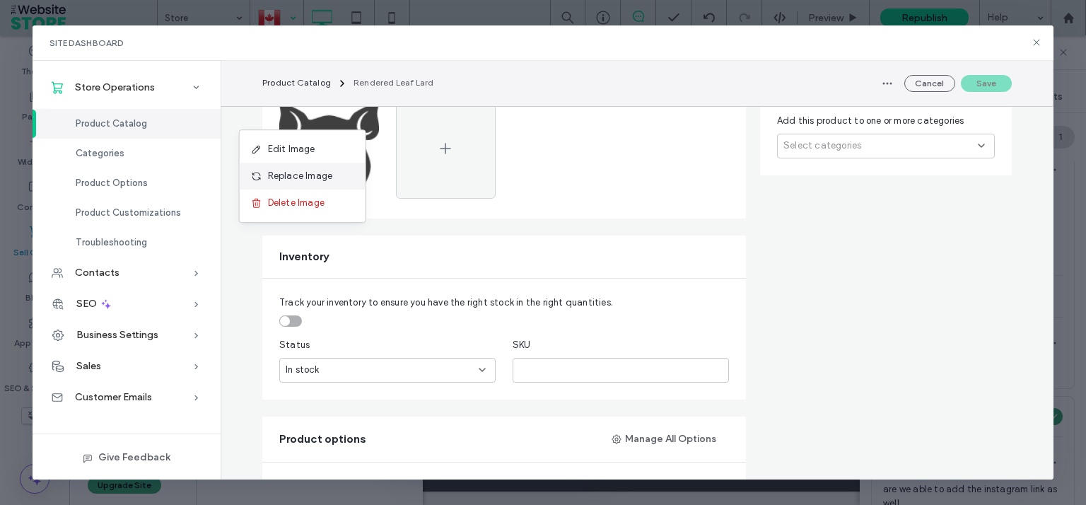
click at [330, 166] on div "Replace Image" at bounding box center [303, 176] width 126 height 27
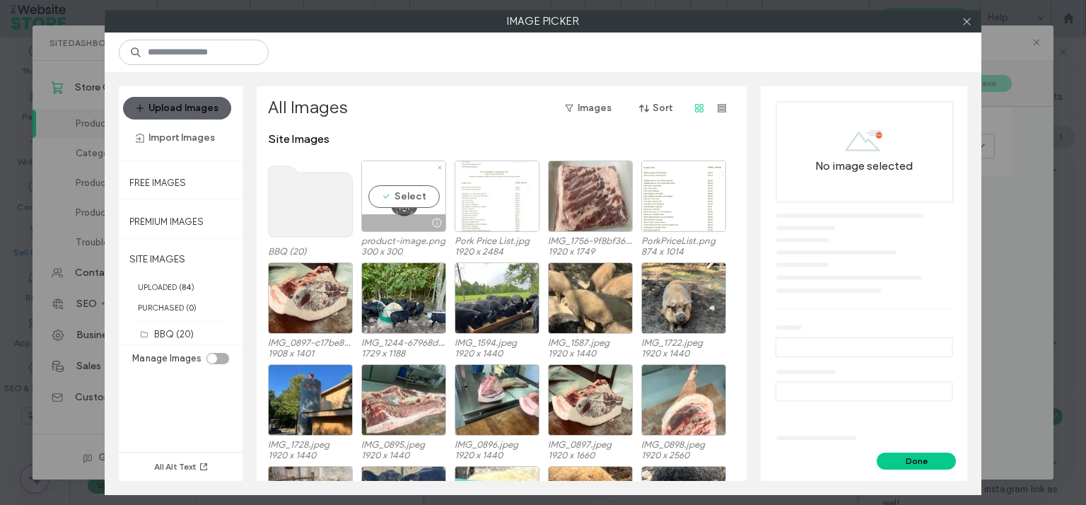
click at [401, 197] on div "Select" at bounding box center [403, 196] width 85 height 71
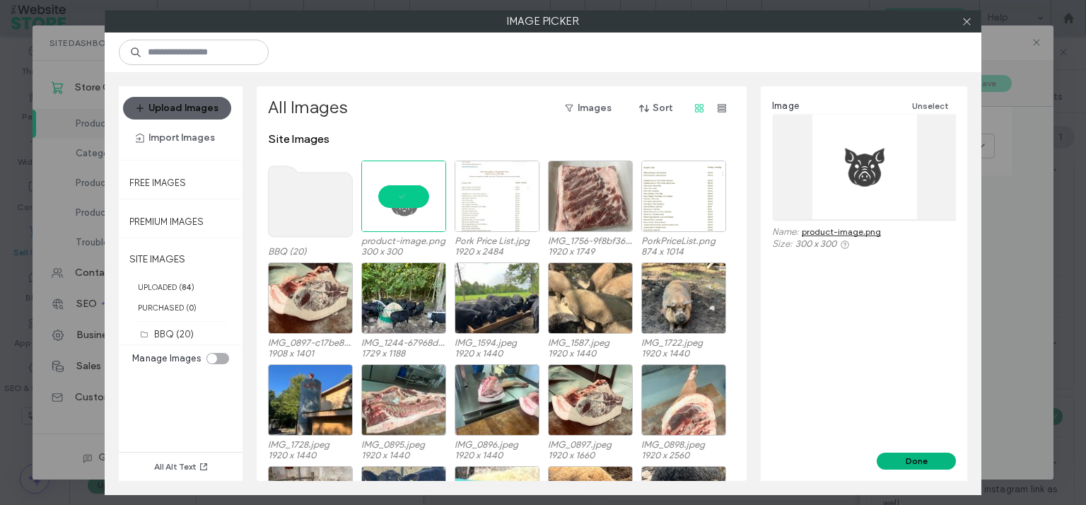
click at [909, 464] on button "Done" at bounding box center [916, 461] width 79 height 17
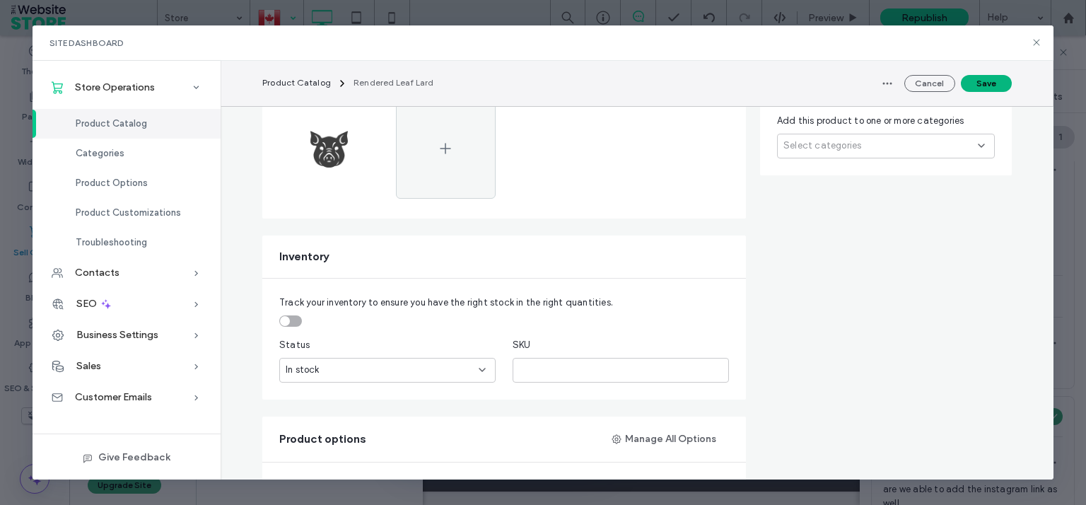
click at [991, 83] on button "Save" at bounding box center [986, 83] width 51 height 17
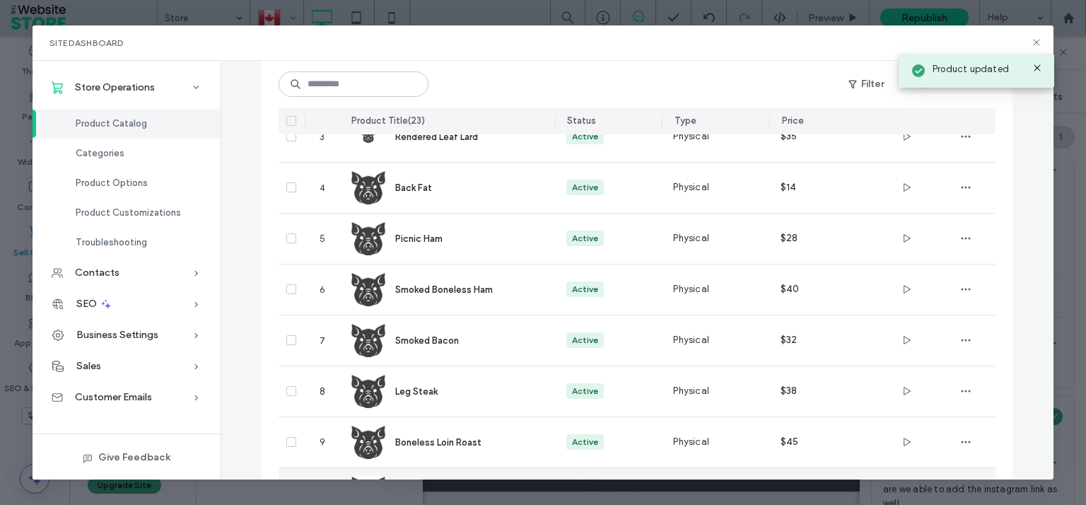
scroll to position [59, 0]
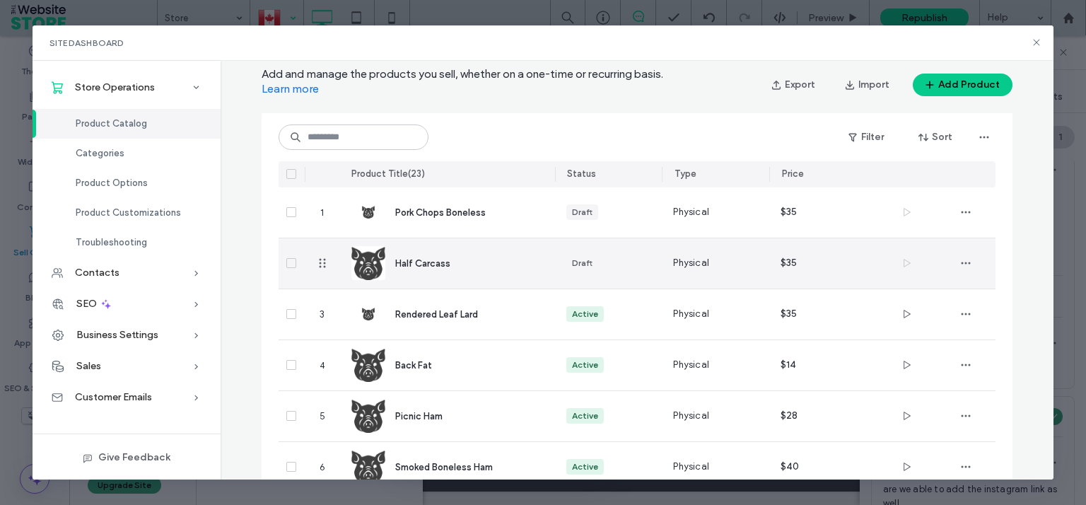
click at [363, 271] on img at bounding box center [368, 263] width 34 height 34
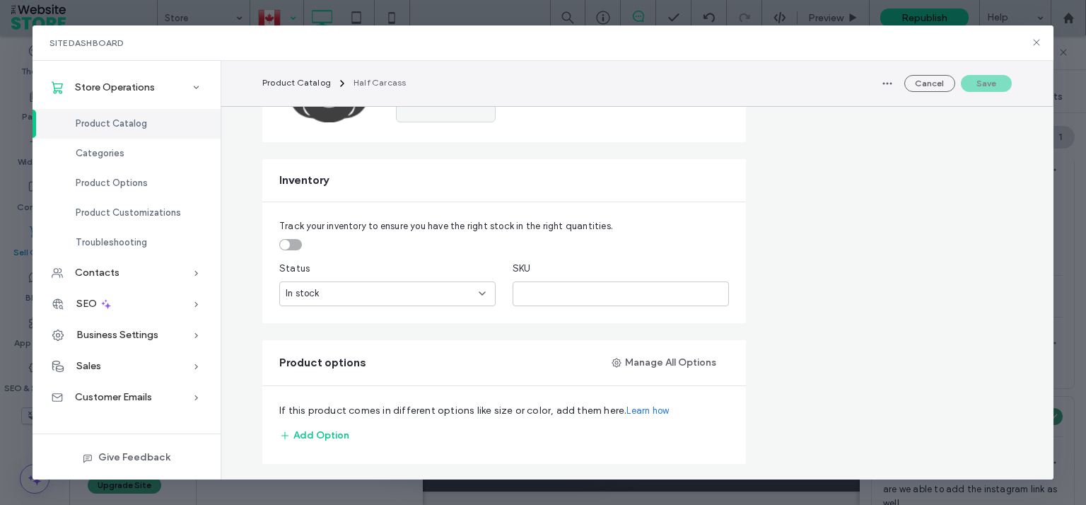
scroll to position [391, 0]
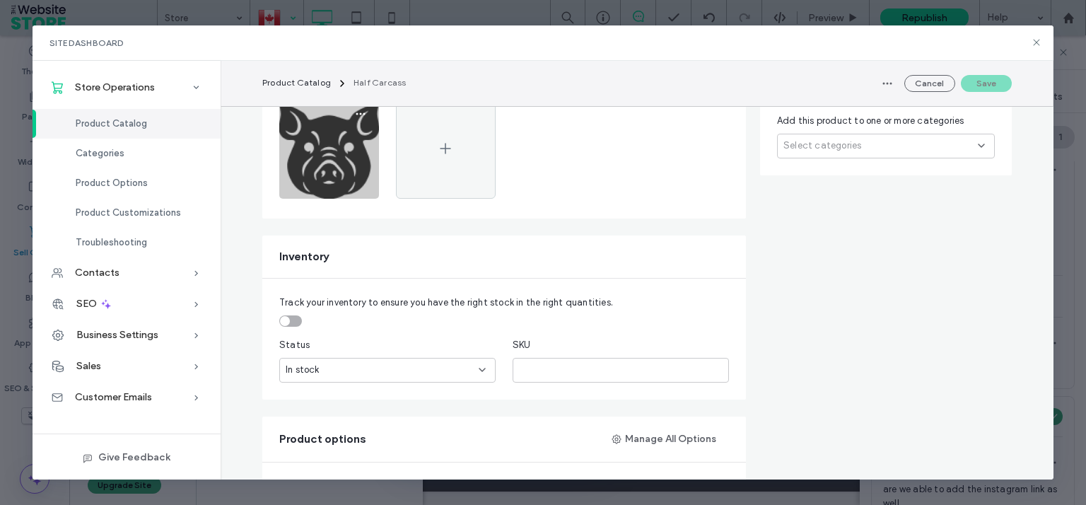
click at [322, 182] on img at bounding box center [329, 149] width 100 height 100
click at [357, 115] on icon "button" at bounding box center [360, 113] width 11 height 11
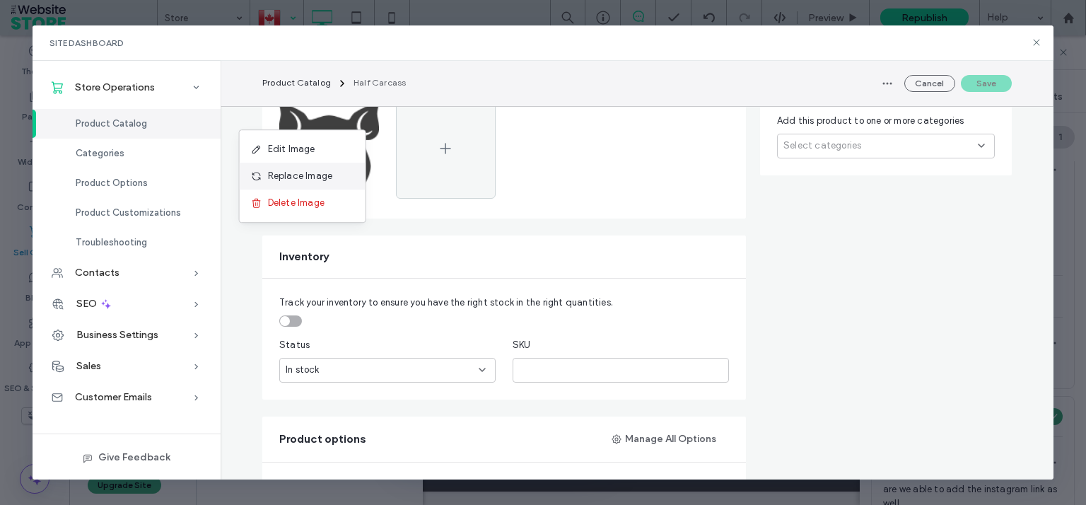
click at [314, 177] on span "Replace Image" at bounding box center [300, 176] width 65 height 14
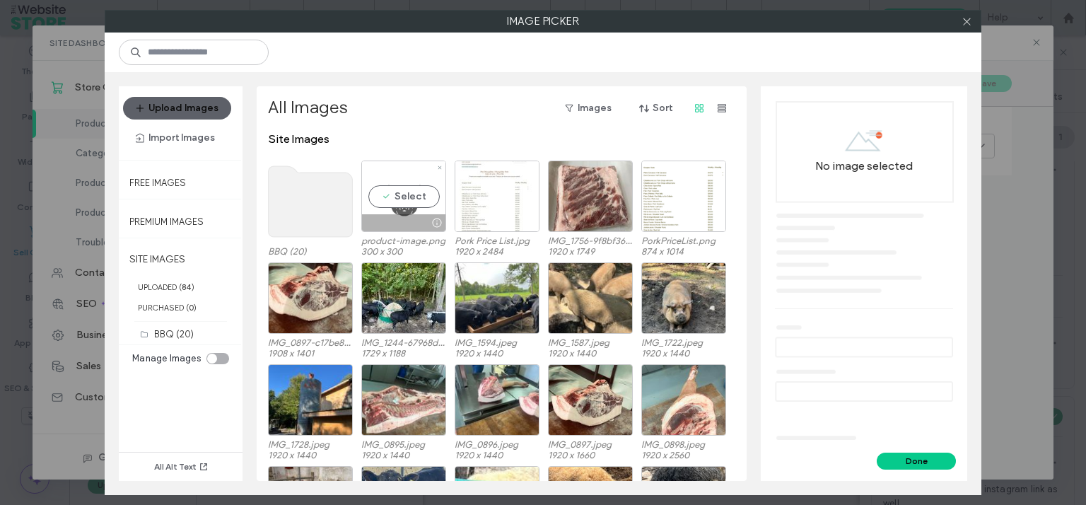
click at [409, 193] on div "Select" at bounding box center [403, 196] width 85 height 71
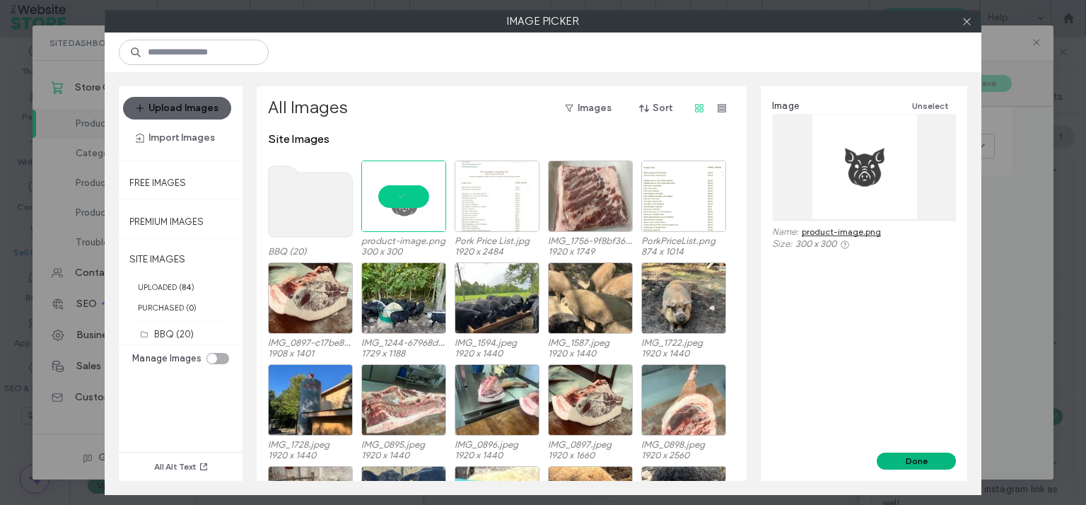
click at [899, 459] on button "Done" at bounding box center [916, 461] width 79 height 17
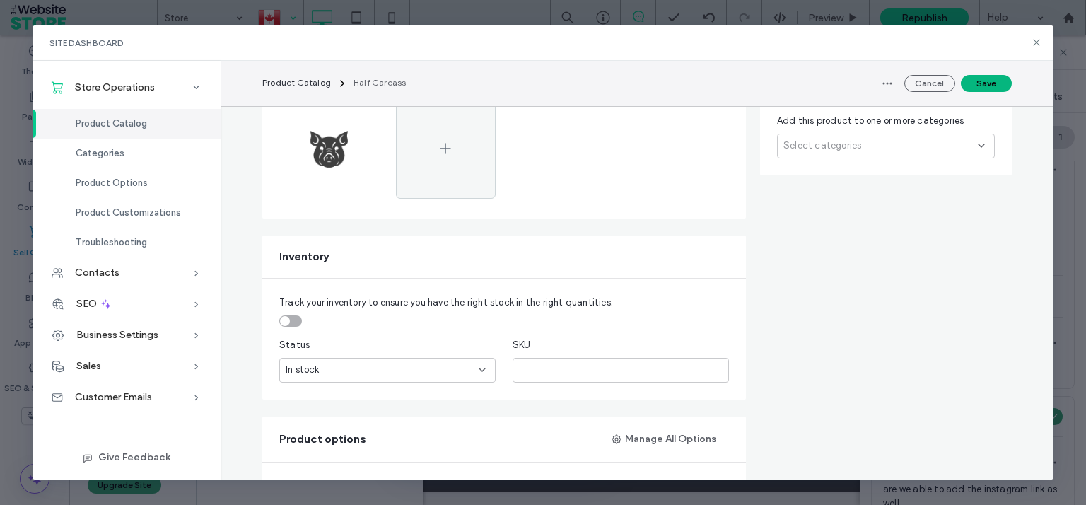
click at [981, 84] on button "Save" at bounding box center [986, 83] width 51 height 17
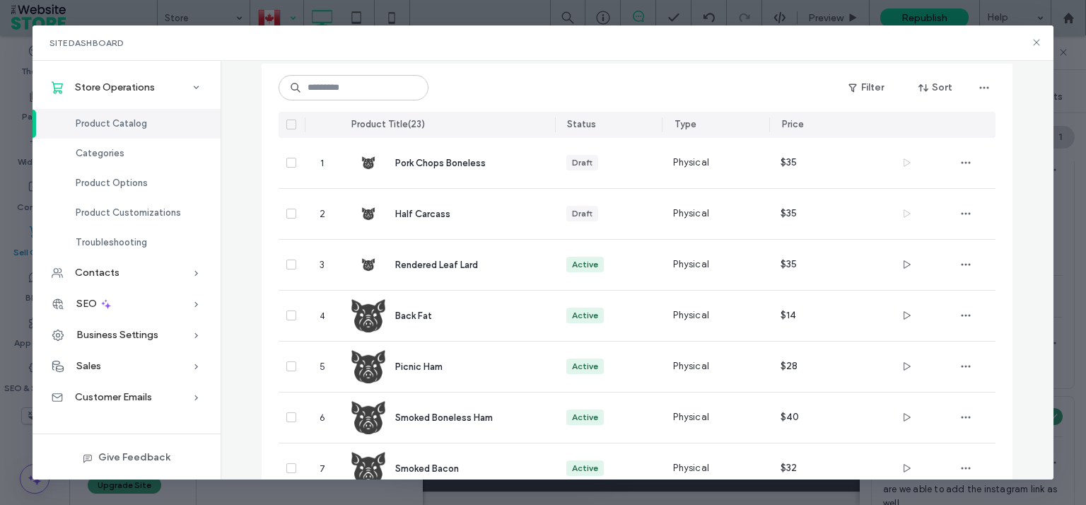
scroll to position [105, 0]
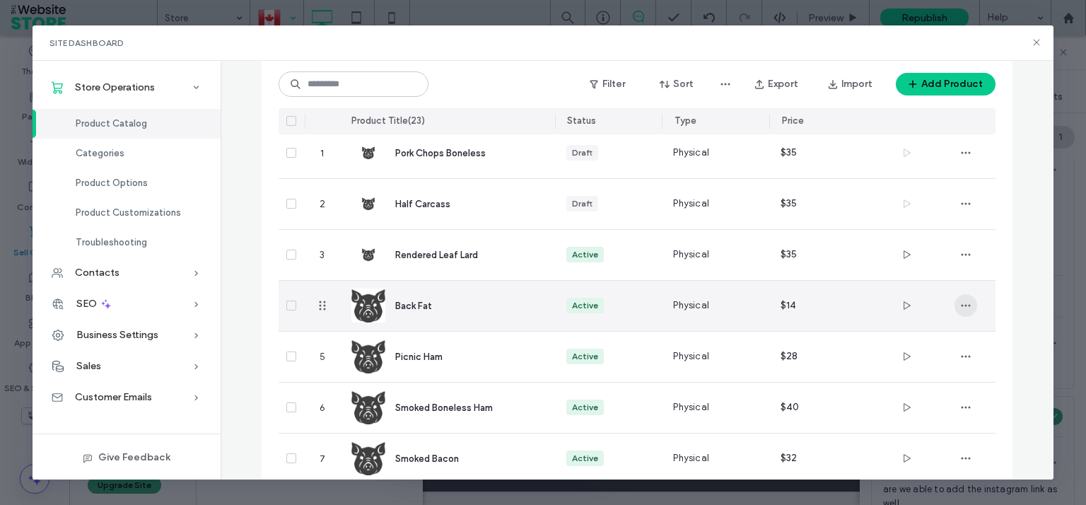
click at [962, 301] on icon "button" at bounding box center [965, 305] width 11 height 11
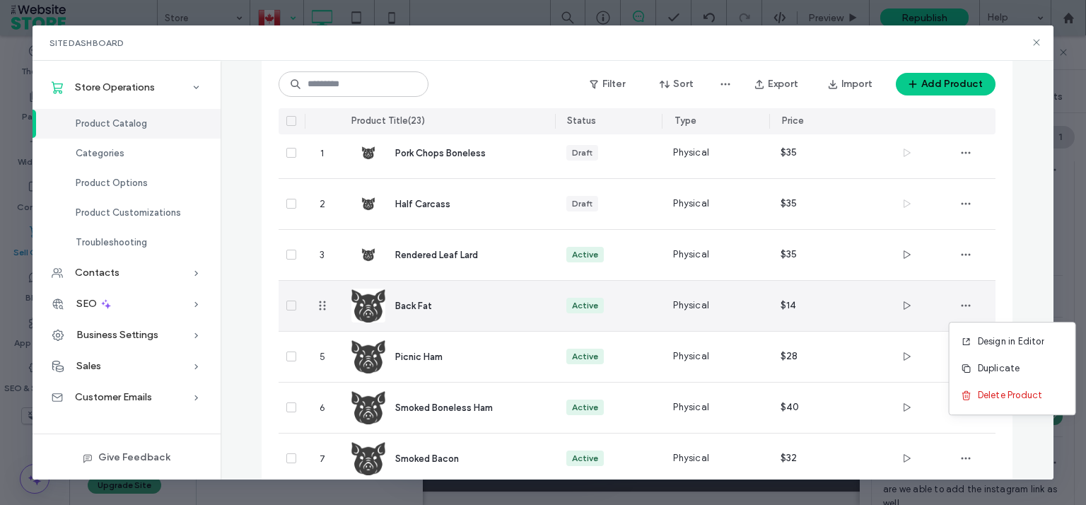
click at [479, 316] on div "Back Fat" at bounding box center [447, 306] width 192 height 50
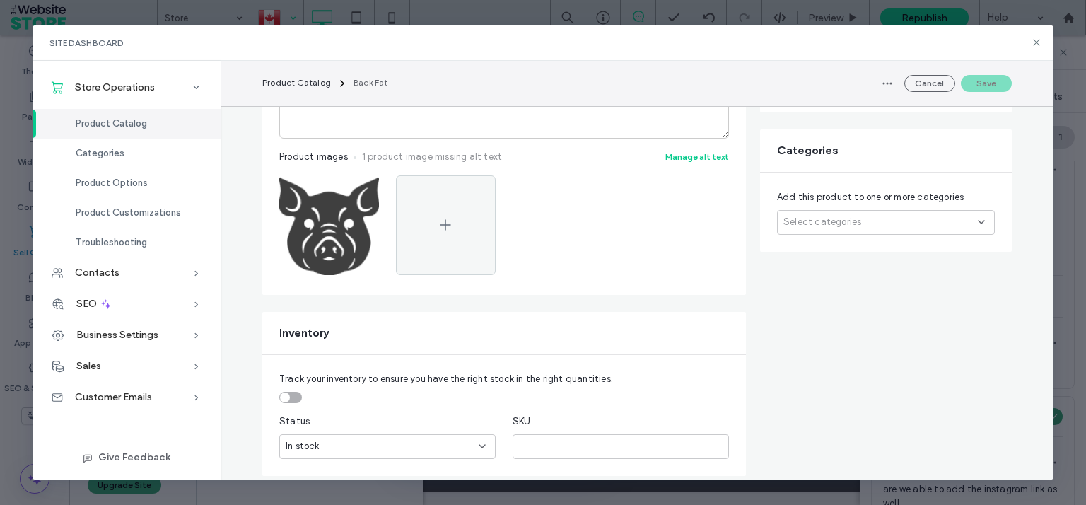
scroll to position [391, 0]
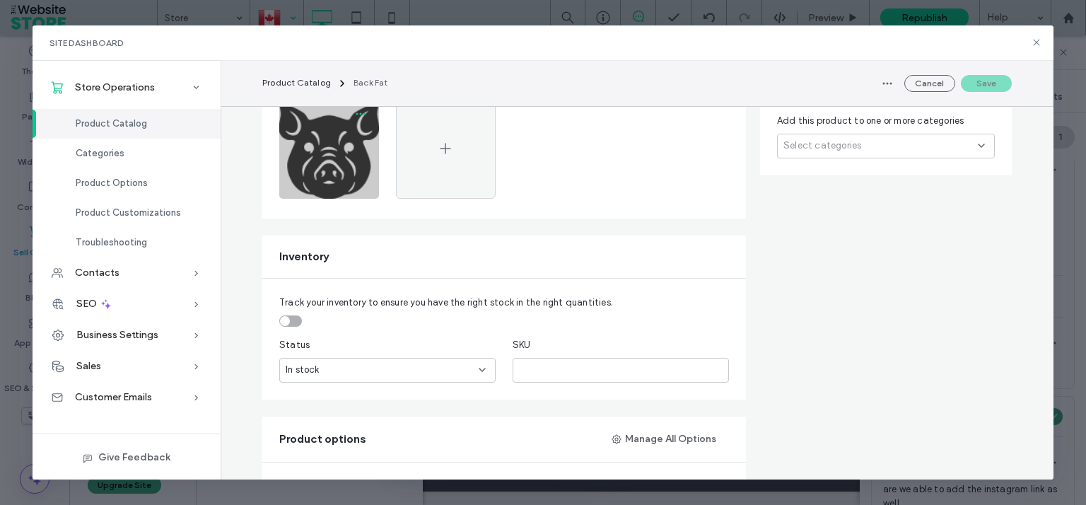
click at [358, 114] on icon "button" at bounding box center [360, 113] width 11 height 11
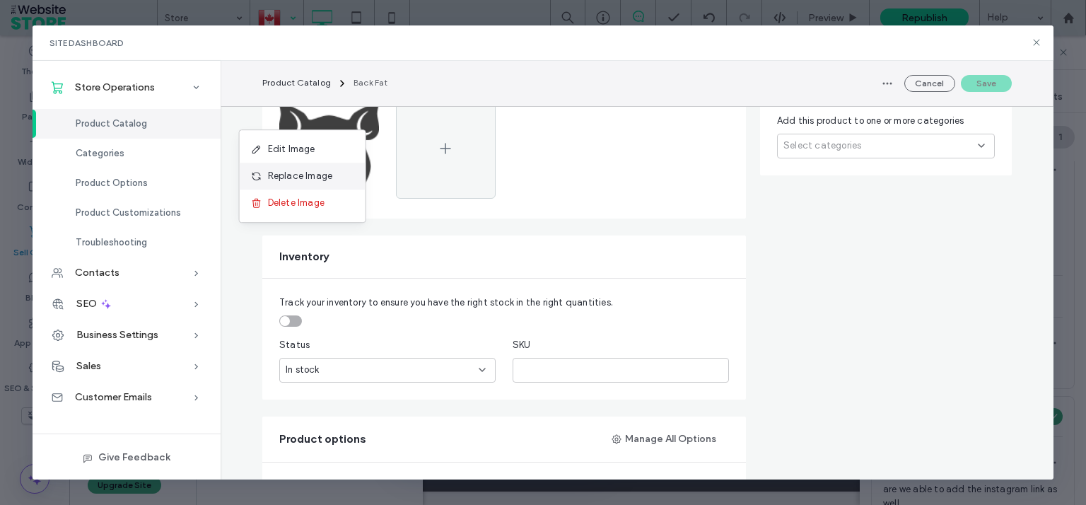
click at [321, 169] on span "Replace Image" at bounding box center [300, 176] width 65 height 14
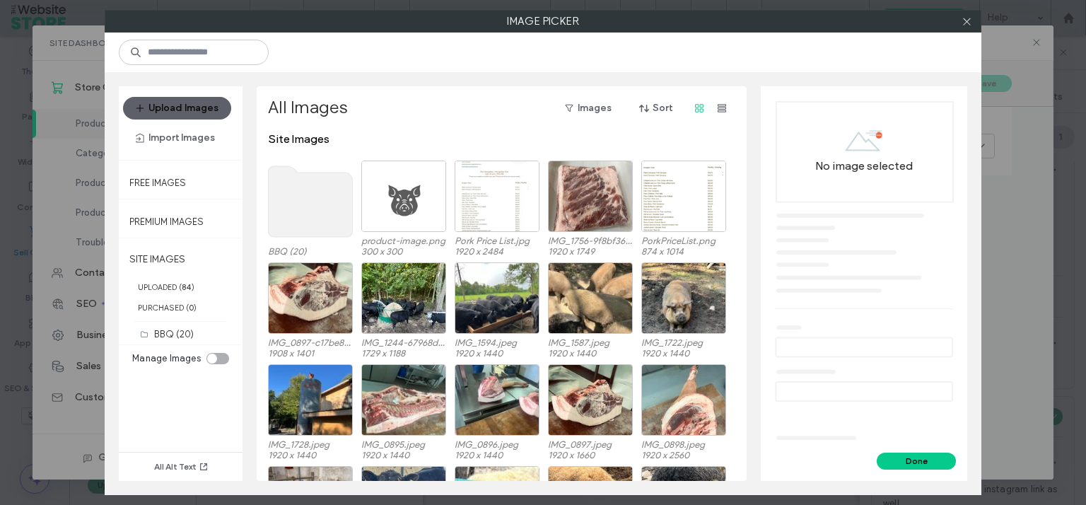
click at [421, 188] on div at bounding box center [403, 196] width 85 height 71
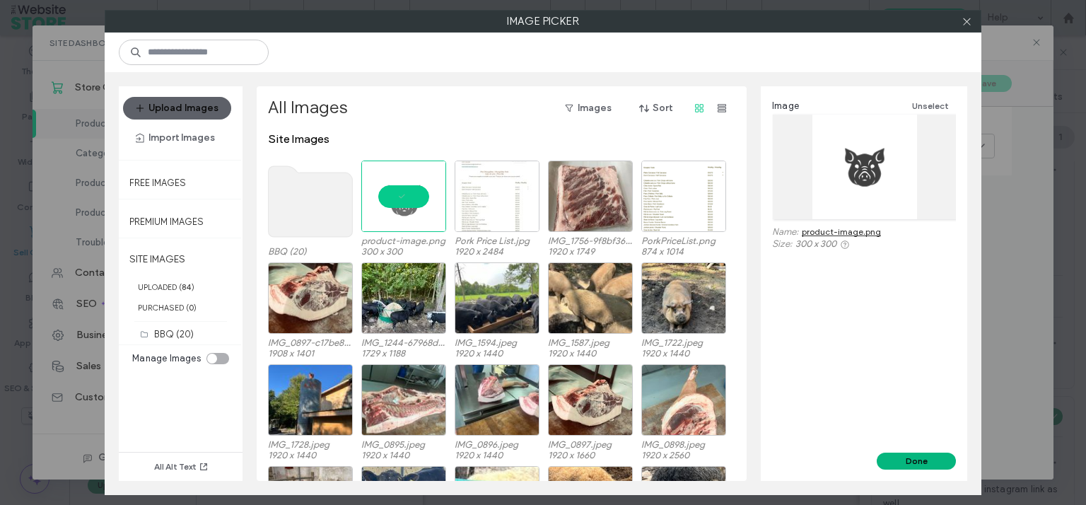
click at [907, 455] on button "Done" at bounding box center [916, 461] width 79 height 17
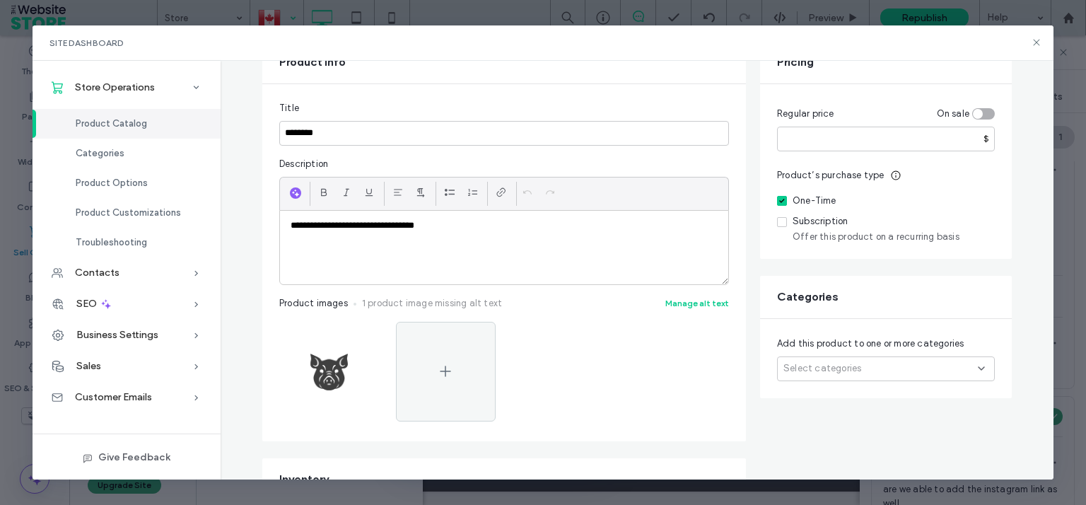
scroll to position [0, 0]
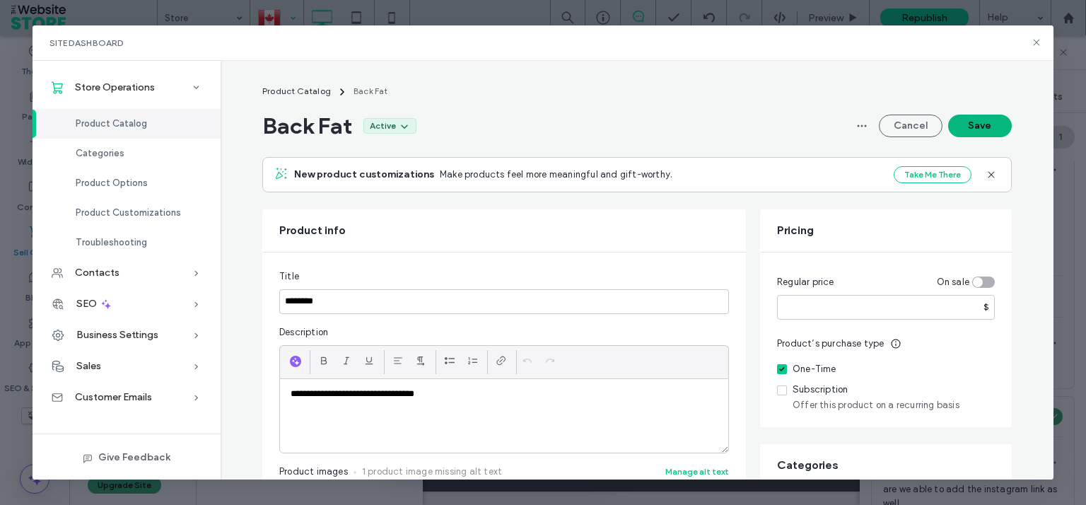
click at [979, 125] on button "Save" at bounding box center [980, 126] width 64 height 23
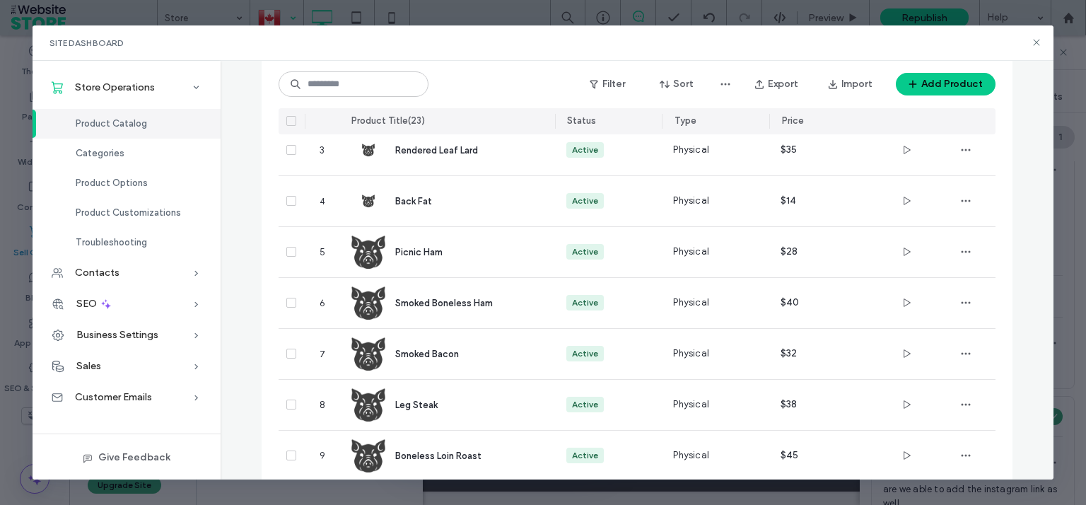
scroll to position [219, 0]
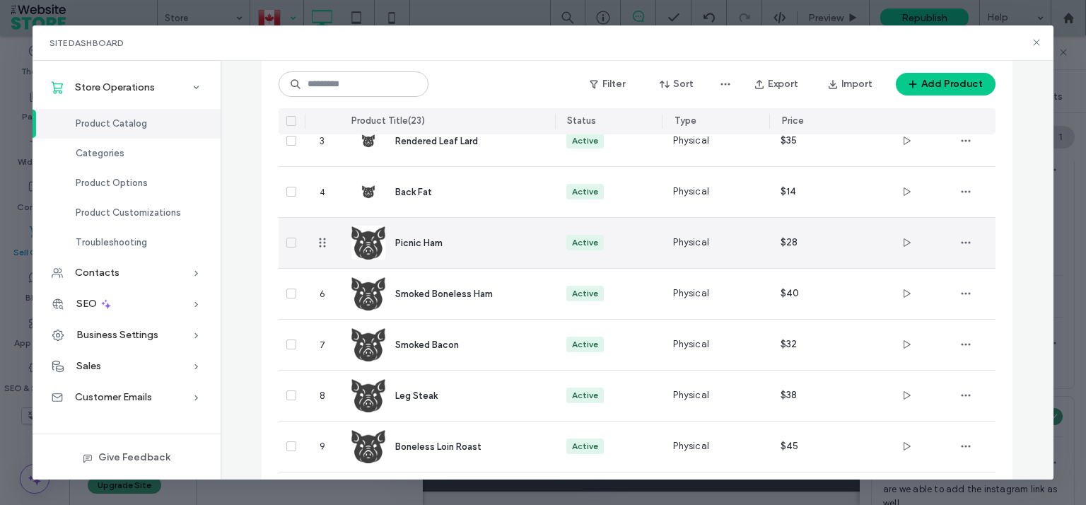
click at [363, 240] on img at bounding box center [368, 243] width 34 height 34
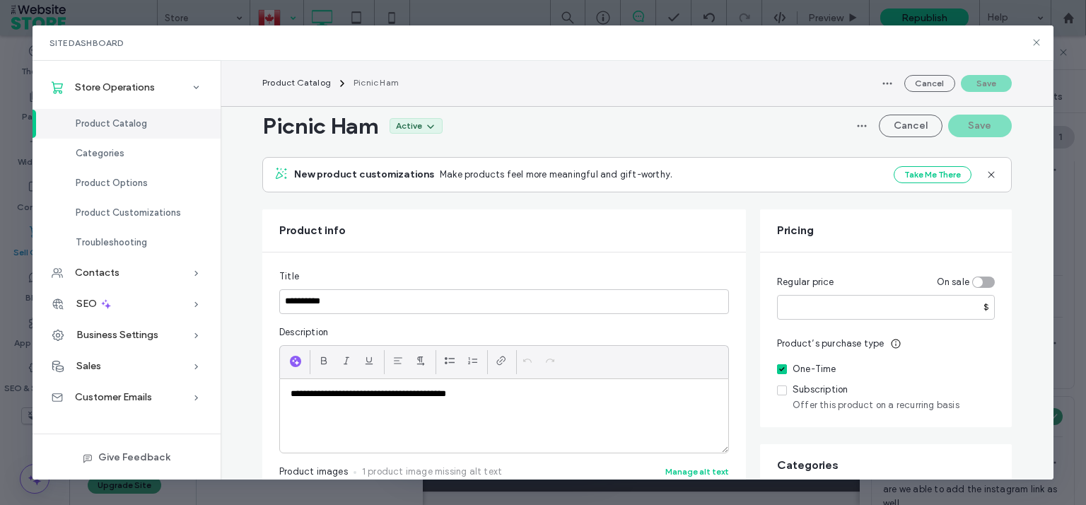
scroll to position [391, 0]
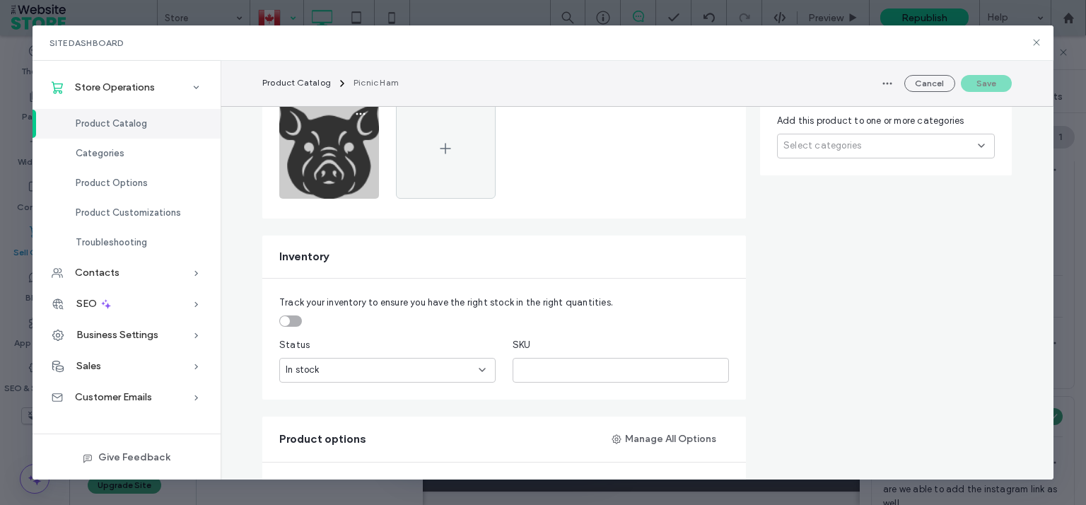
click at [324, 161] on img at bounding box center [329, 149] width 100 height 100
click at [355, 115] on icon "button" at bounding box center [360, 113] width 11 height 11
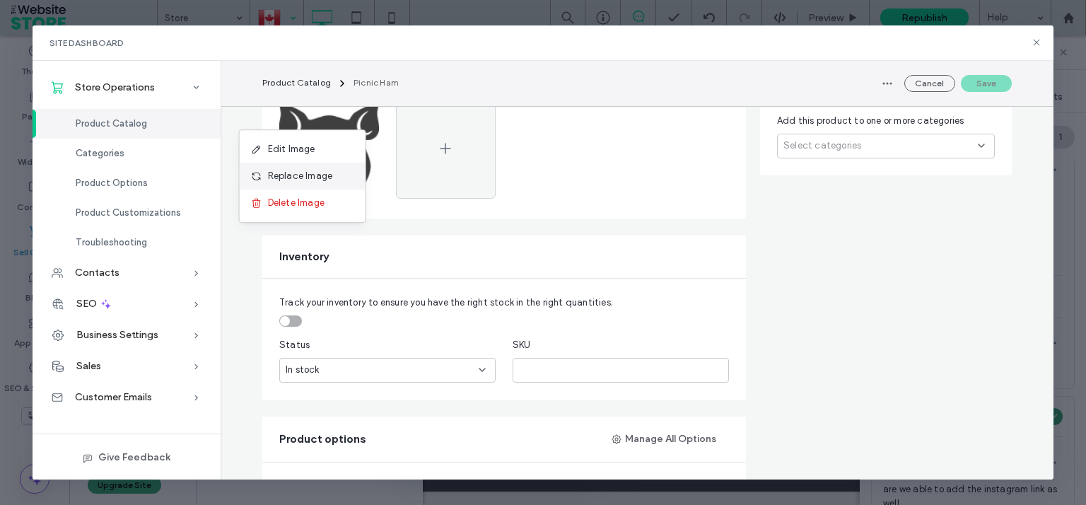
click at [307, 177] on span "Replace Image" at bounding box center [300, 176] width 65 height 14
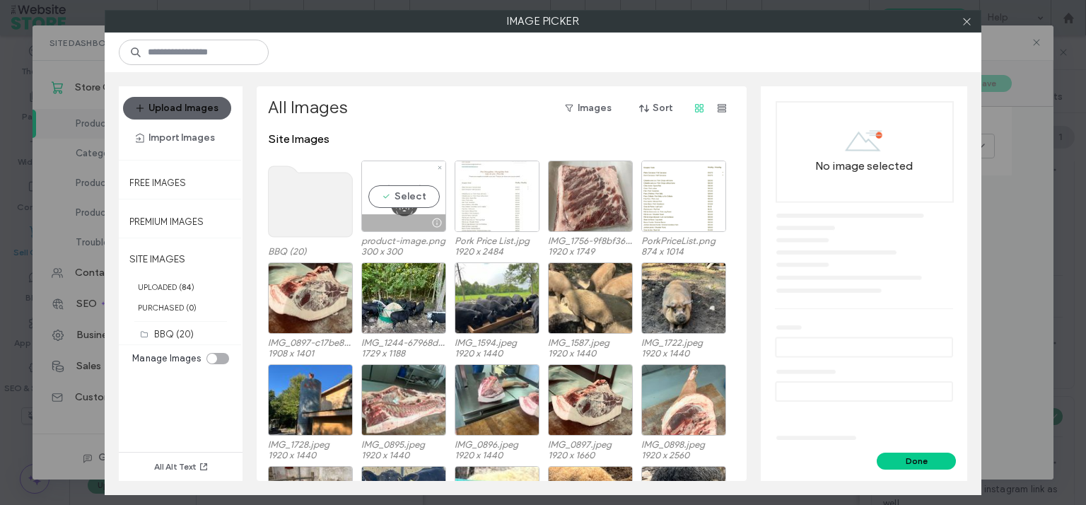
click at [408, 187] on div "Select" at bounding box center [403, 196] width 85 height 71
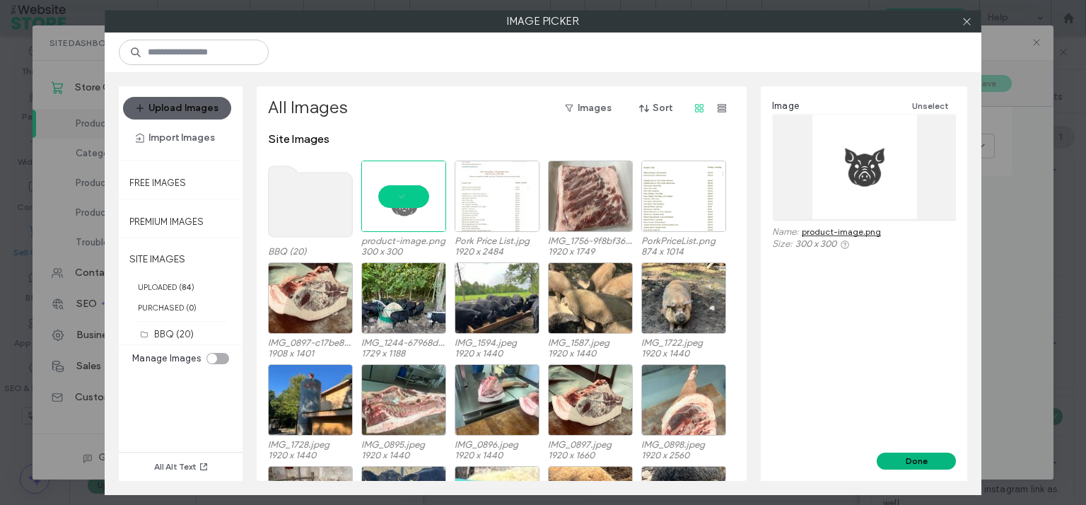
click at [926, 460] on button "Done" at bounding box center [916, 461] width 79 height 17
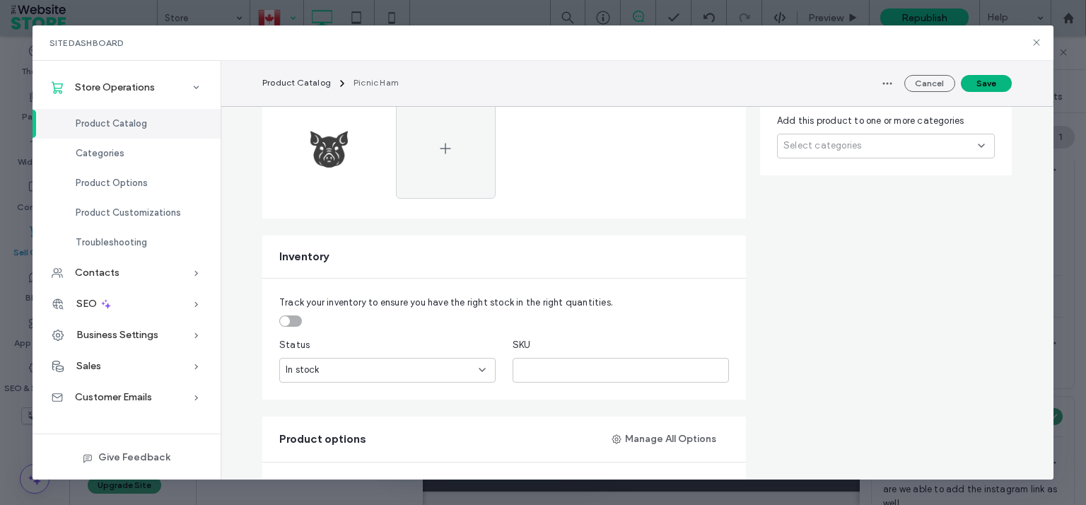
click at [994, 86] on button "Save" at bounding box center [986, 83] width 51 height 17
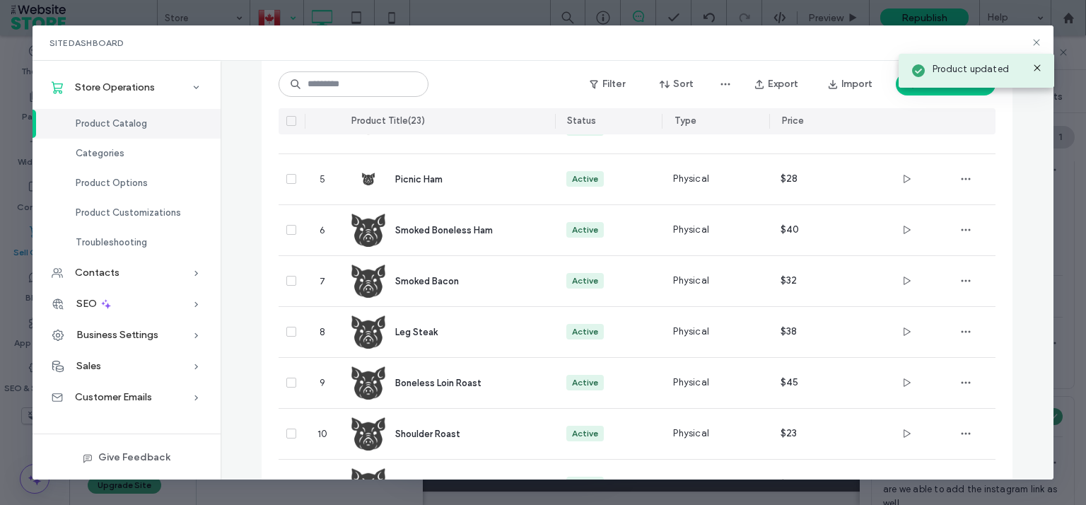
scroll to position [260, 0]
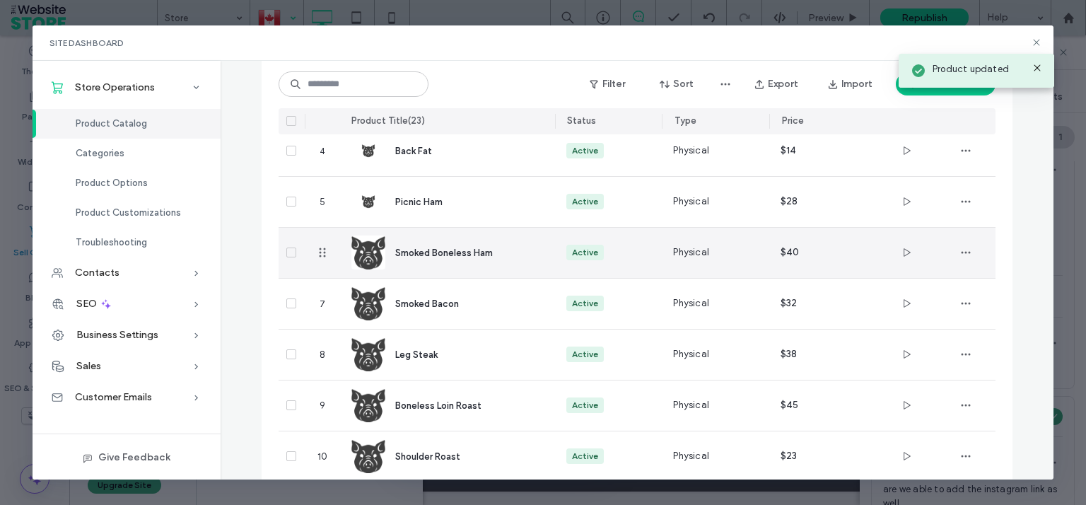
click at [374, 252] on img at bounding box center [368, 252] width 34 height 34
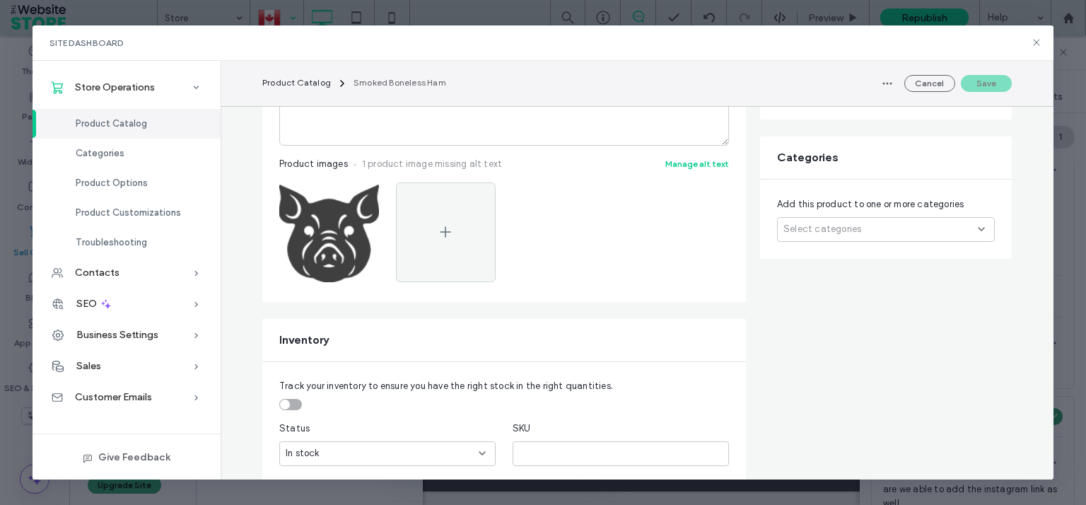
scroll to position [391, 0]
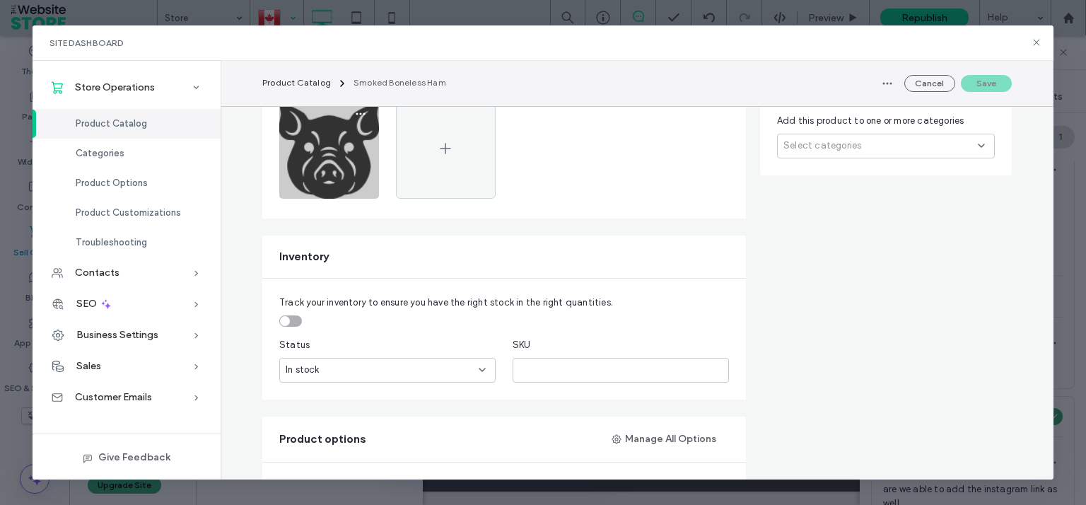
click at [312, 160] on img at bounding box center [329, 149] width 100 height 100
click at [355, 109] on icon "button" at bounding box center [360, 113] width 11 height 11
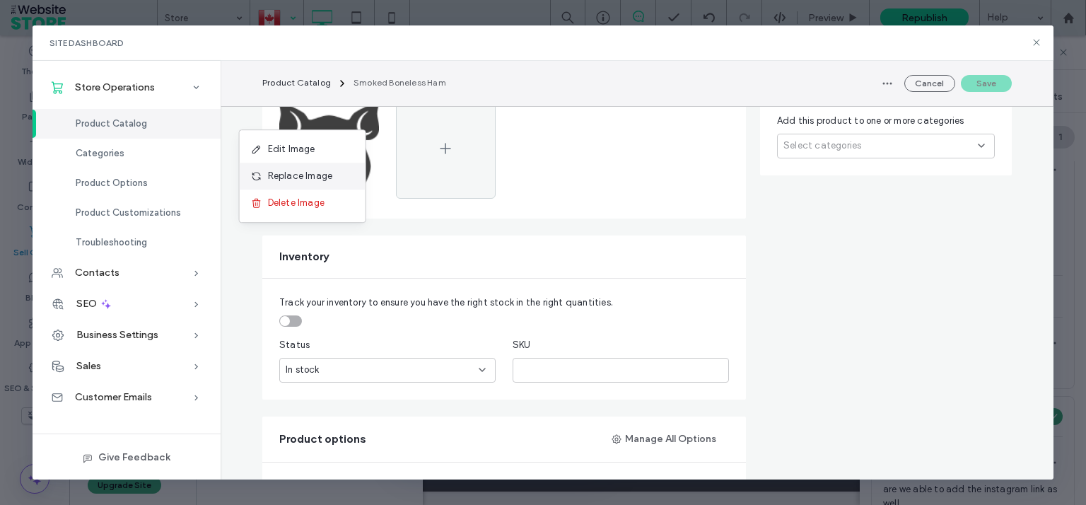
click at [294, 172] on span "Replace Image" at bounding box center [300, 176] width 65 height 14
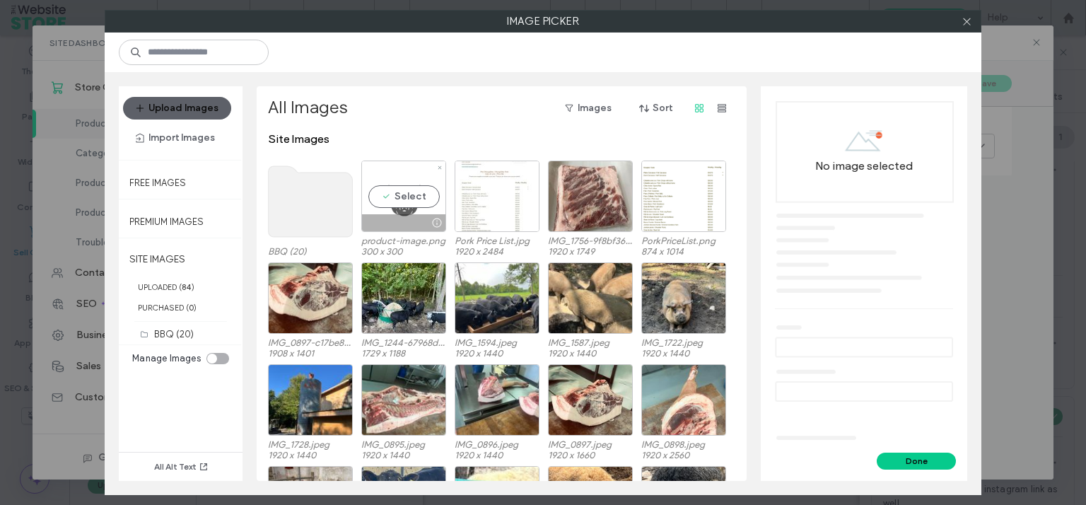
click at [388, 197] on div "Select" at bounding box center [403, 196] width 85 height 71
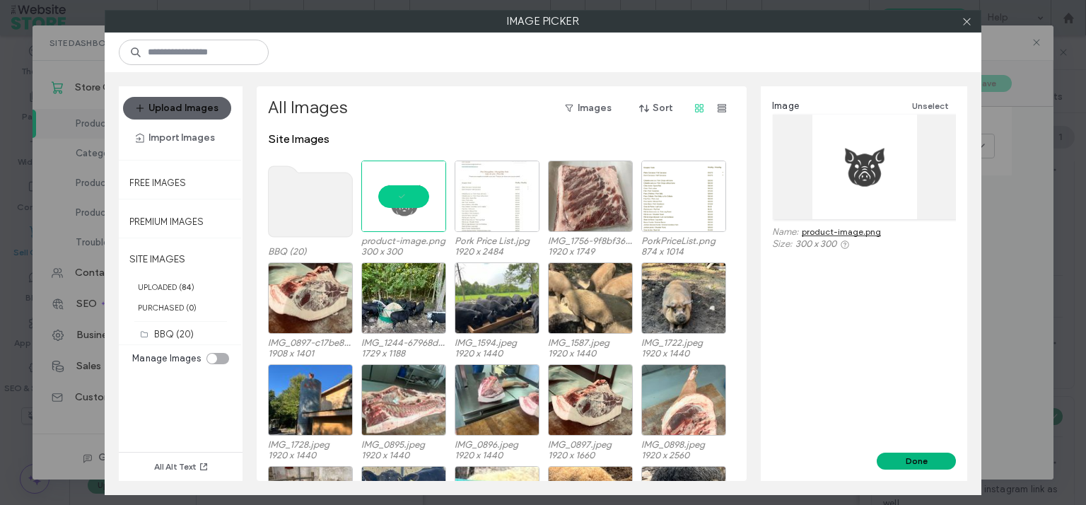
click at [916, 458] on button "Done" at bounding box center [916, 461] width 79 height 17
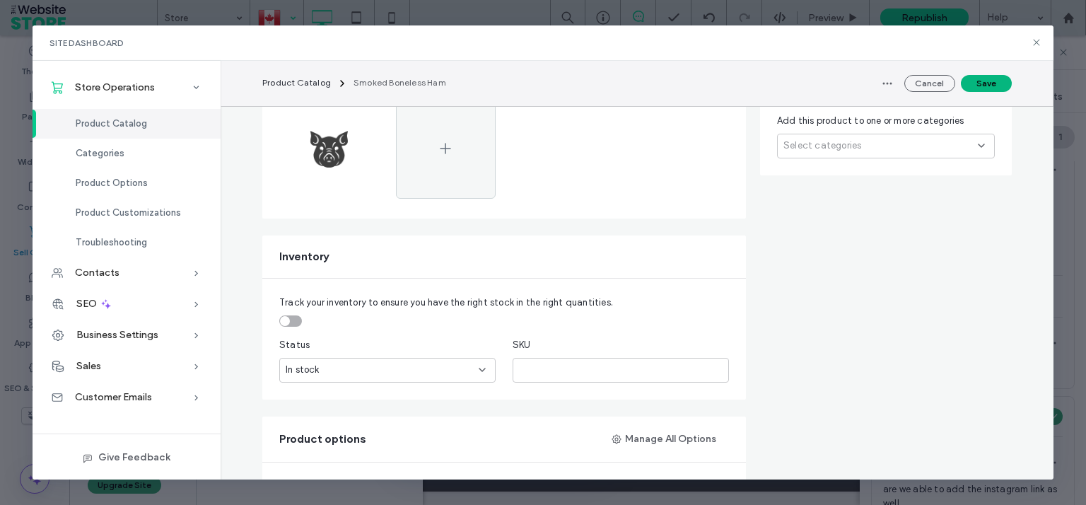
click at [979, 83] on button "Save" at bounding box center [986, 83] width 51 height 17
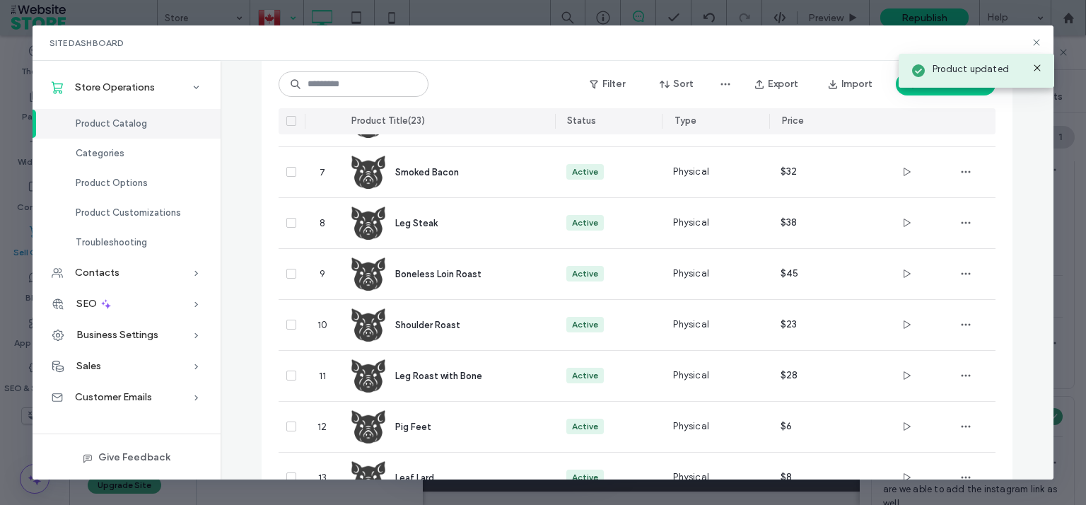
scroll to position [377, 0]
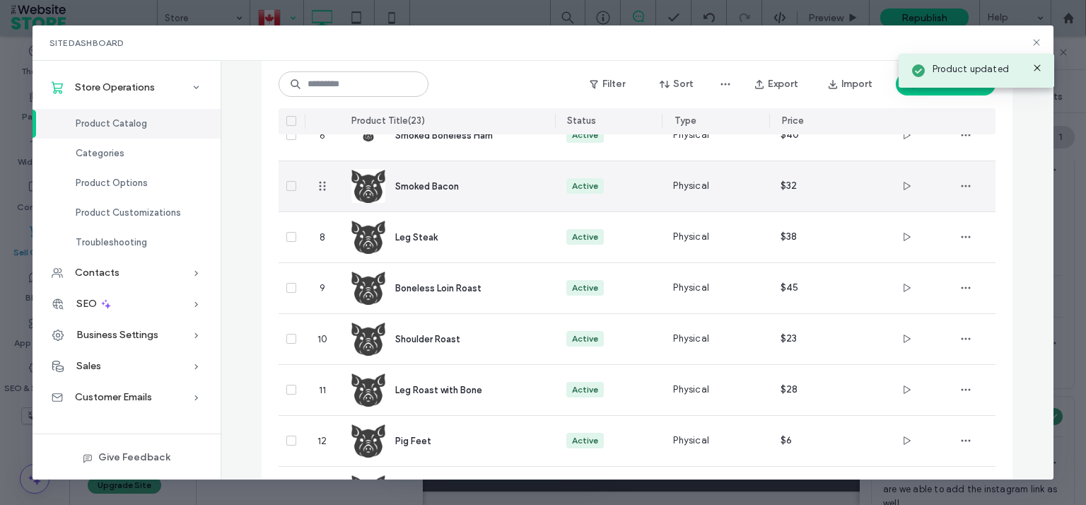
click at [373, 188] on img at bounding box center [368, 186] width 34 height 34
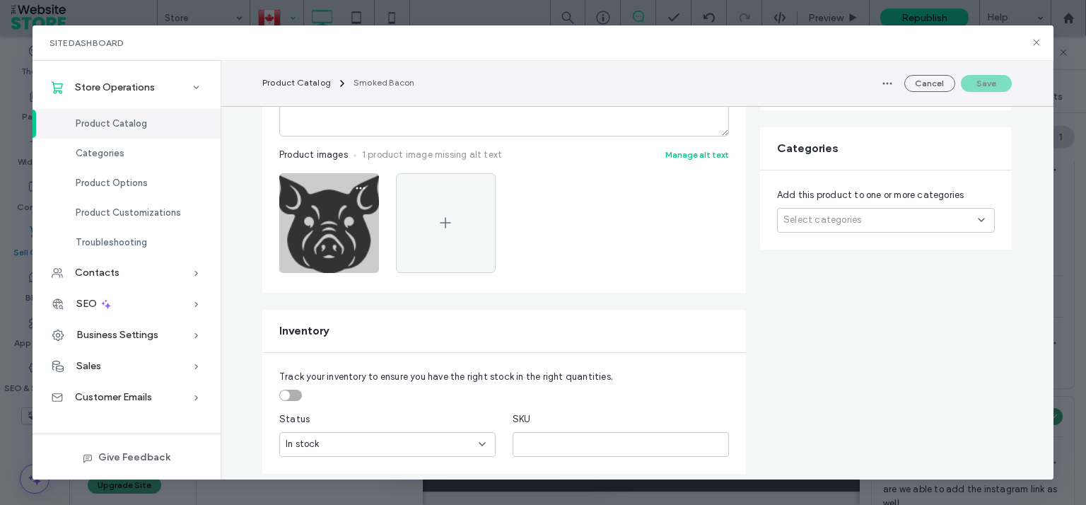
scroll to position [391, 0]
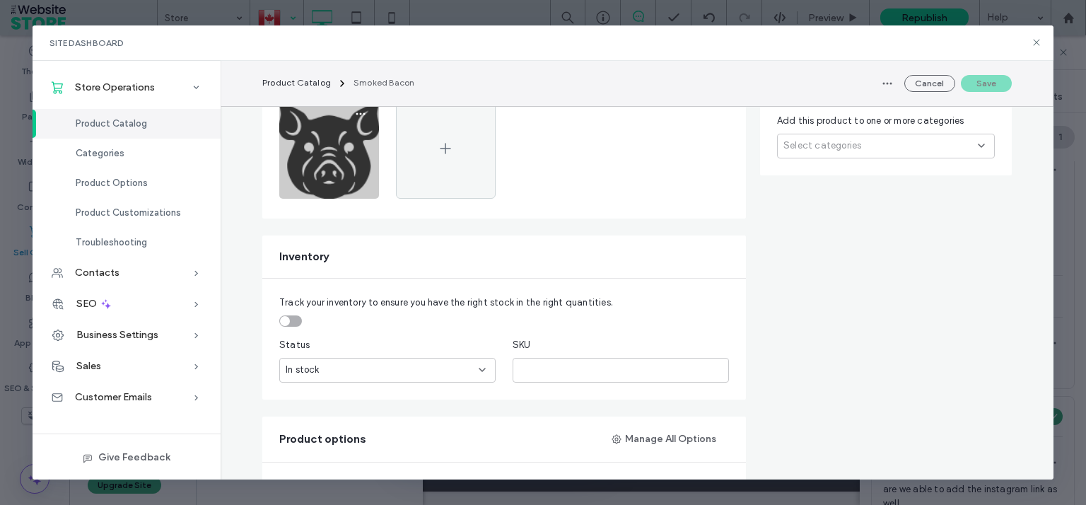
click at [315, 144] on img at bounding box center [329, 149] width 100 height 100
click at [358, 112] on use "button" at bounding box center [360, 113] width 9 height 2
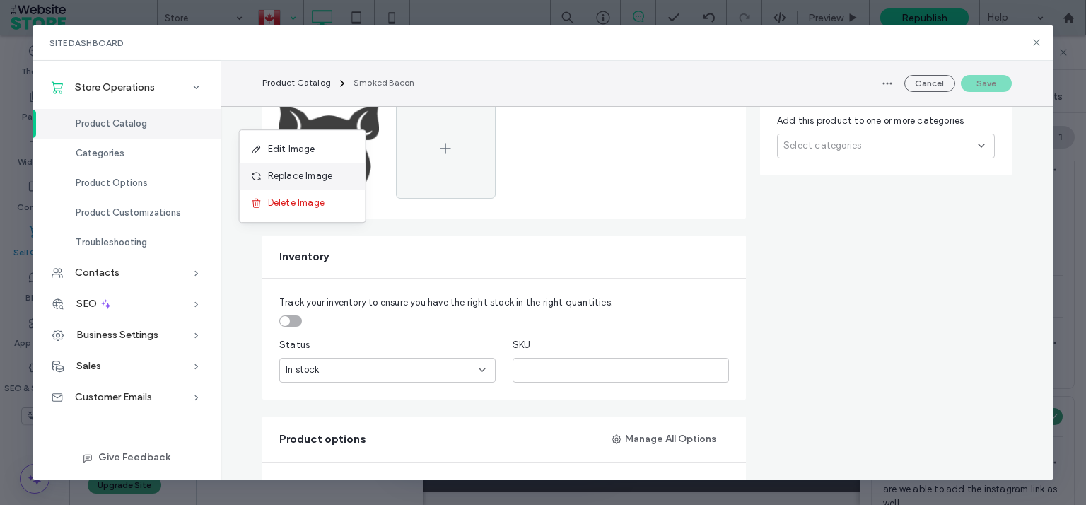
click at [332, 174] on div "Replace Image" at bounding box center [303, 176] width 126 height 27
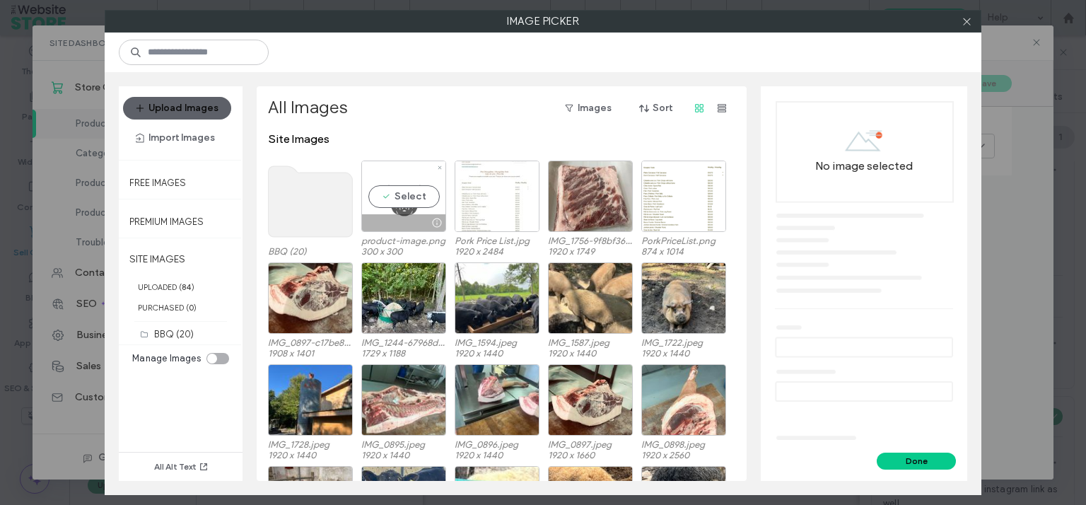
click at [408, 192] on div "Select" at bounding box center [403, 196] width 85 height 71
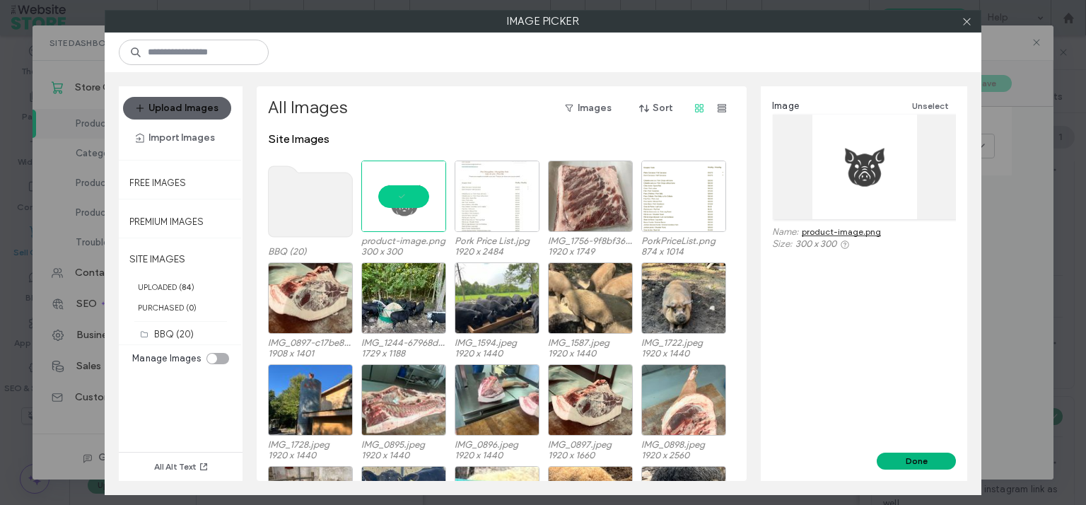
click at [934, 454] on button "Done" at bounding box center [916, 461] width 79 height 17
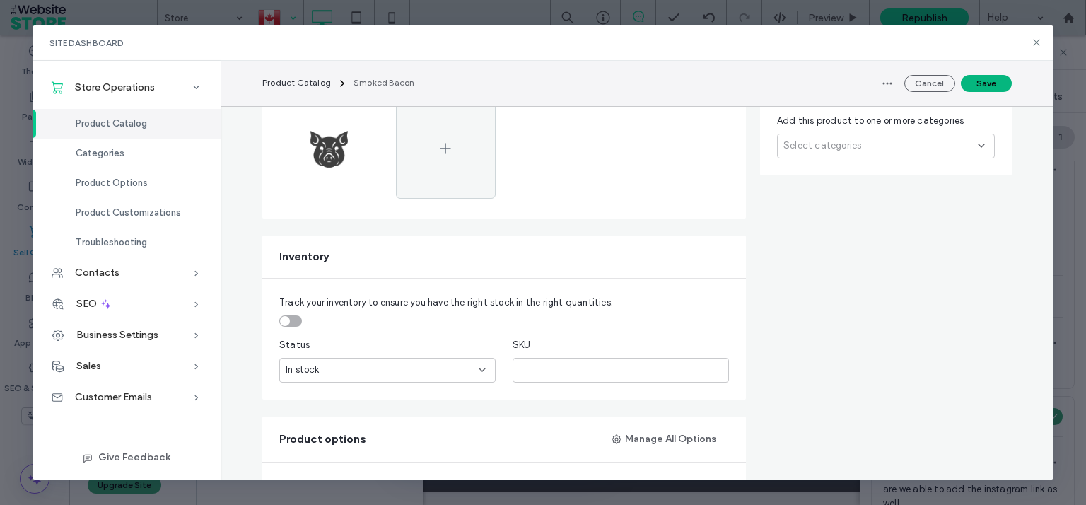
click at [992, 84] on button "Save" at bounding box center [986, 83] width 51 height 17
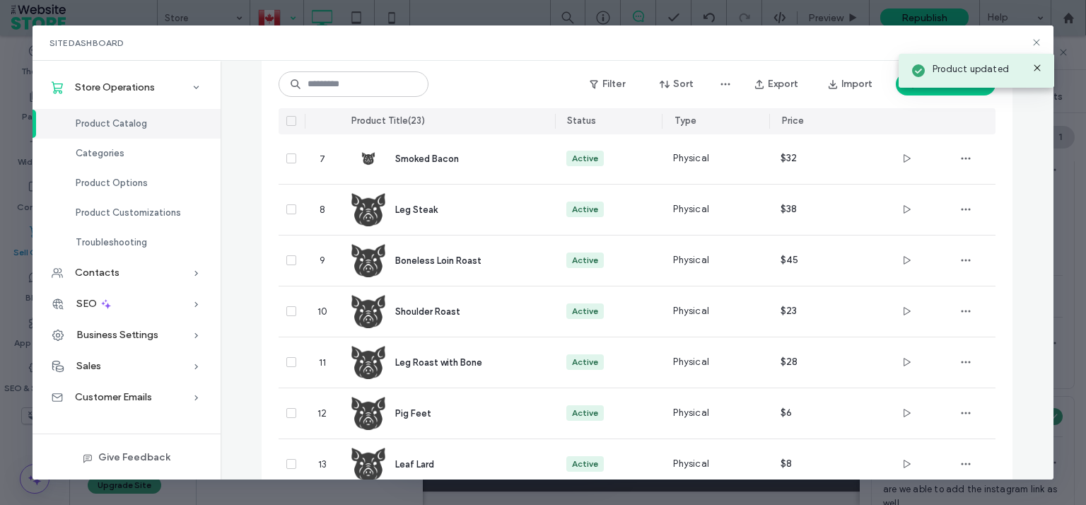
scroll to position [407, 0]
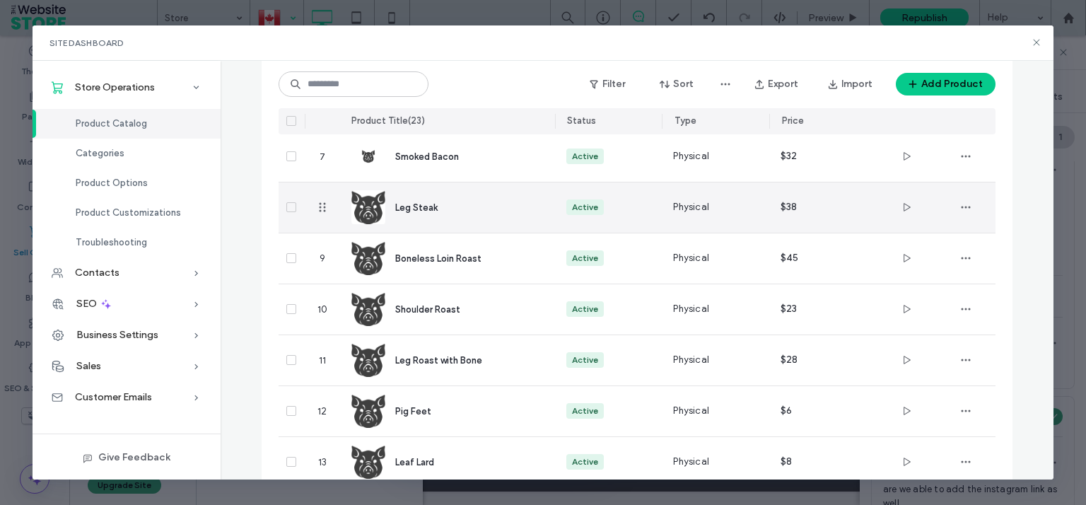
click at [353, 210] on img at bounding box center [368, 207] width 34 height 34
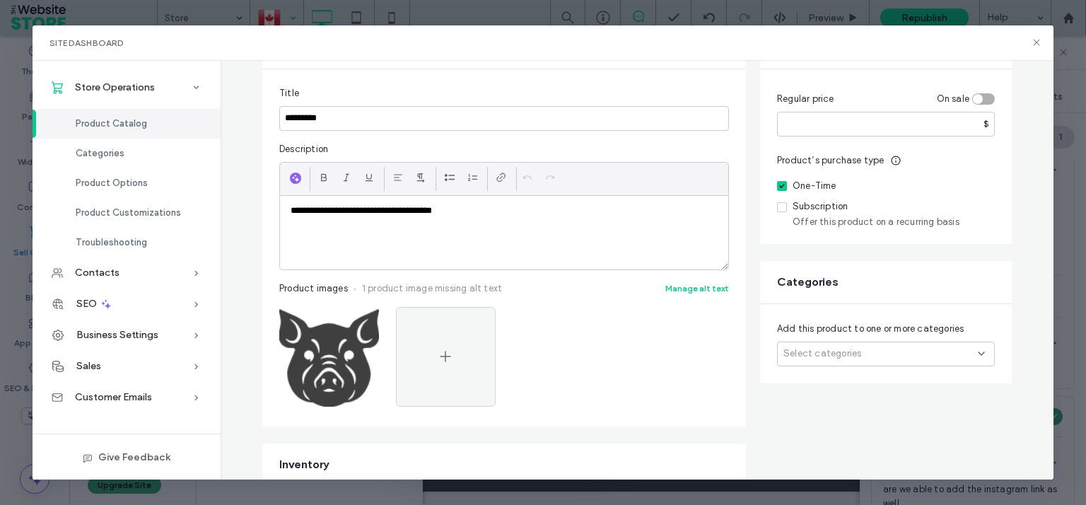
scroll to position [391, 0]
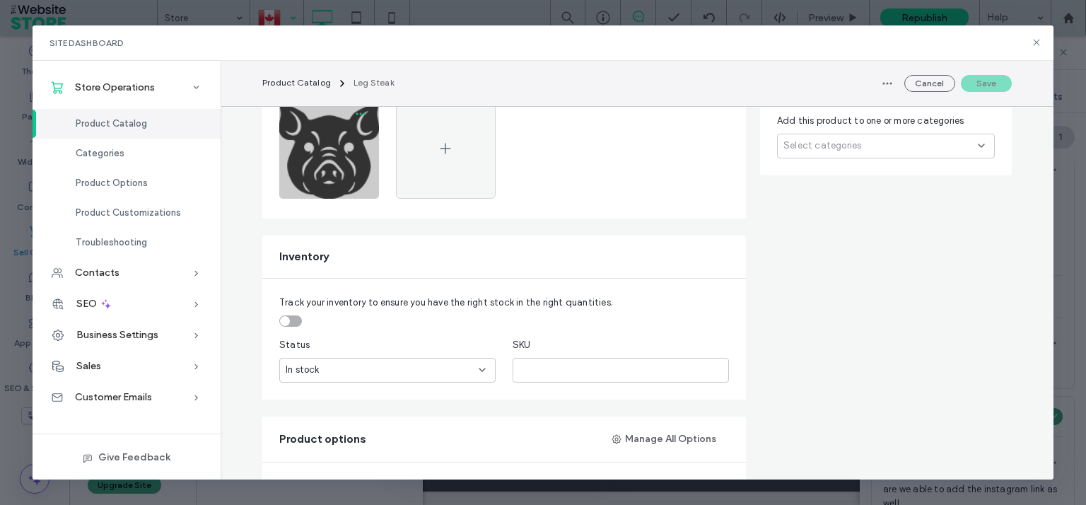
click at [355, 111] on icon "button" at bounding box center [360, 113] width 11 height 11
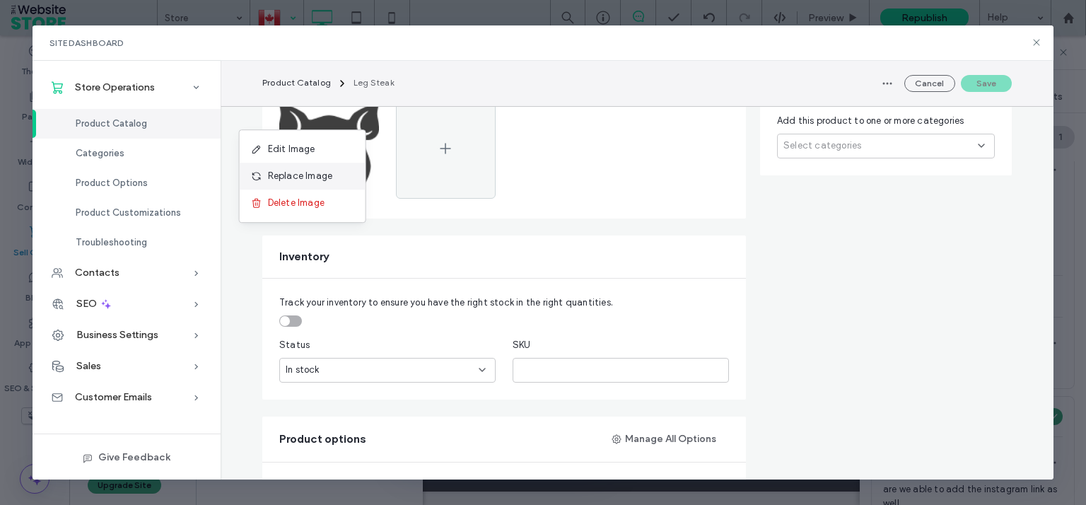
click at [318, 173] on span "Replace Image" at bounding box center [300, 176] width 65 height 14
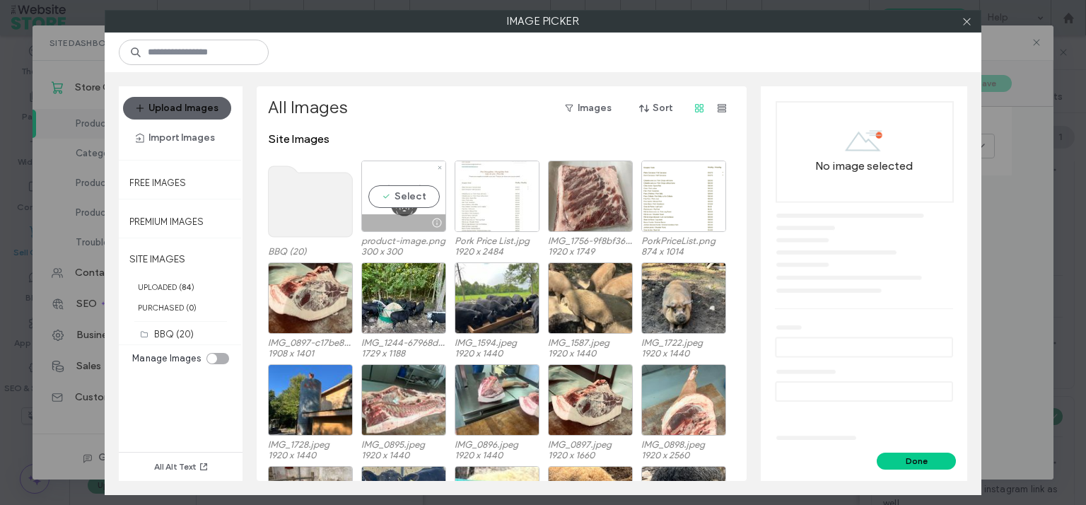
click at [410, 190] on div "Select" at bounding box center [403, 196] width 85 height 71
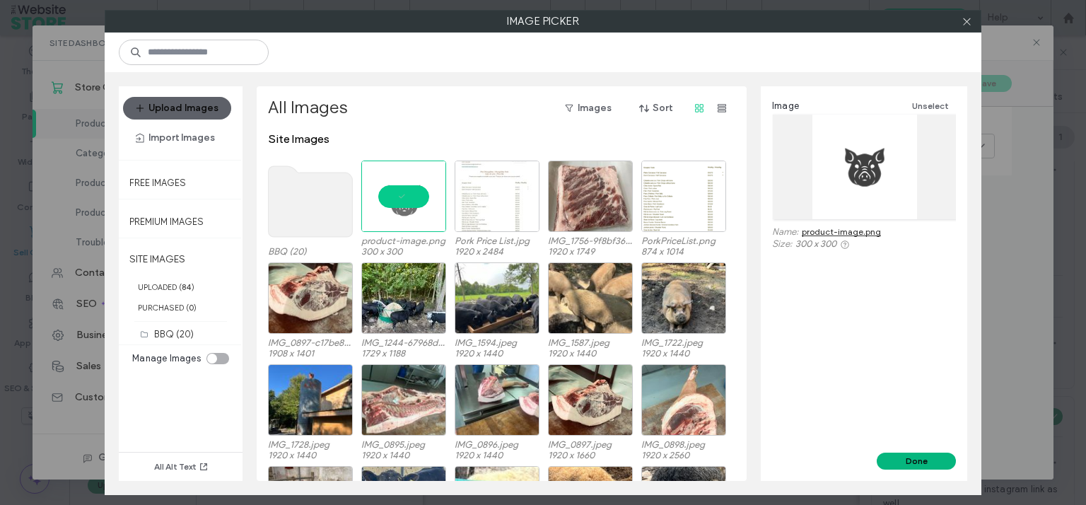
click at [915, 455] on button "Done" at bounding box center [916, 461] width 79 height 17
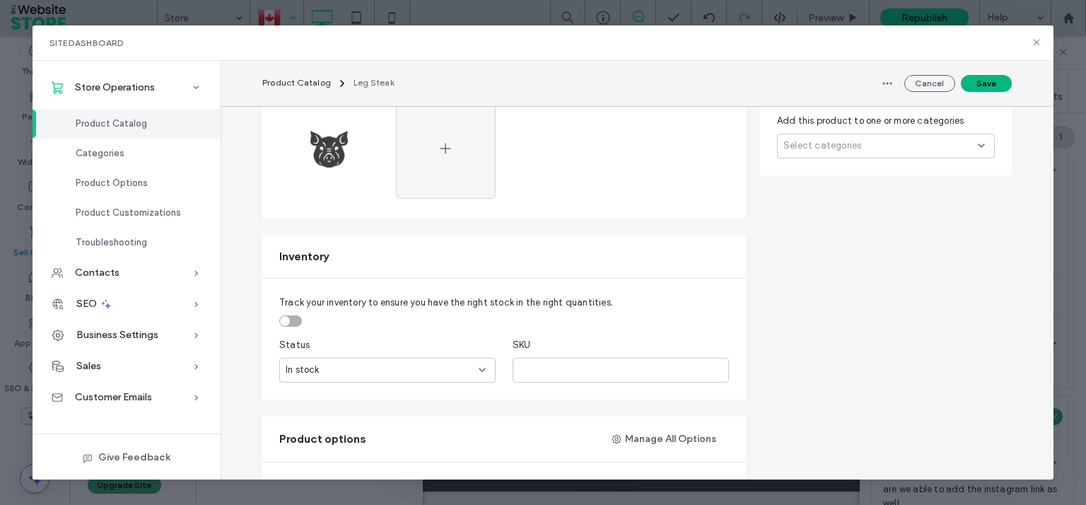
click at [983, 89] on button "Save" at bounding box center [986, 83] width 51 height 17
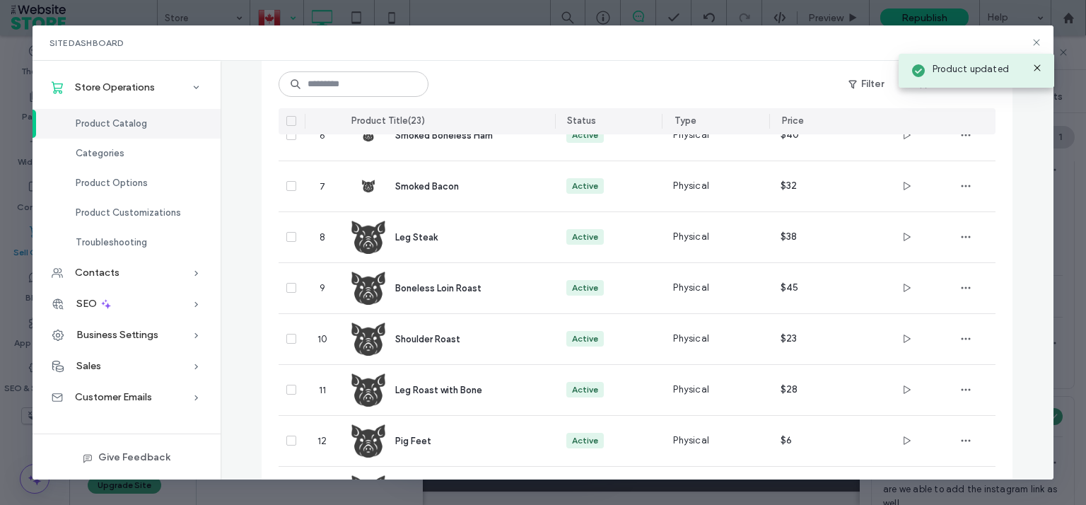
scroll to position [377, 0]
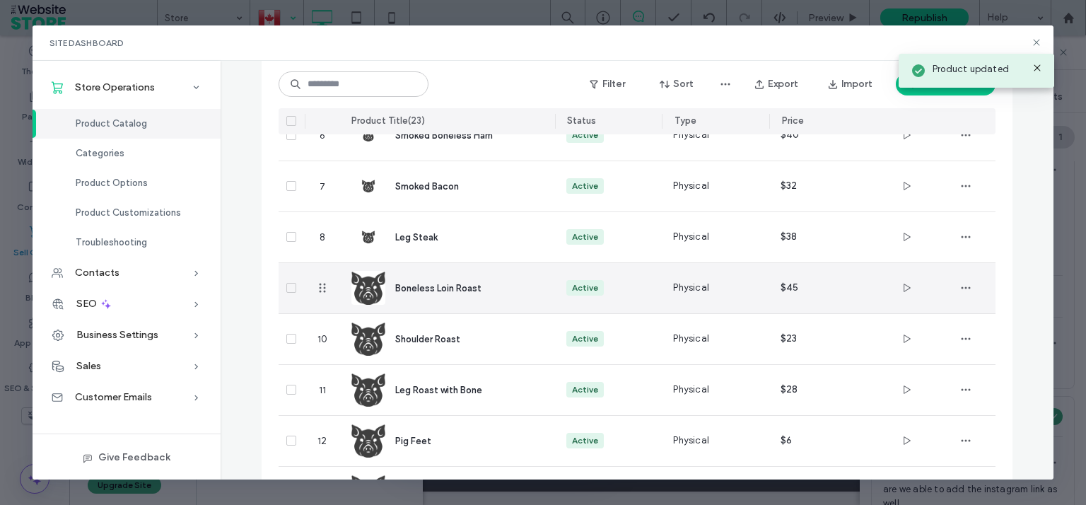
click at [368, 293] on img at bounding box center [368, 288] width 34 height 34
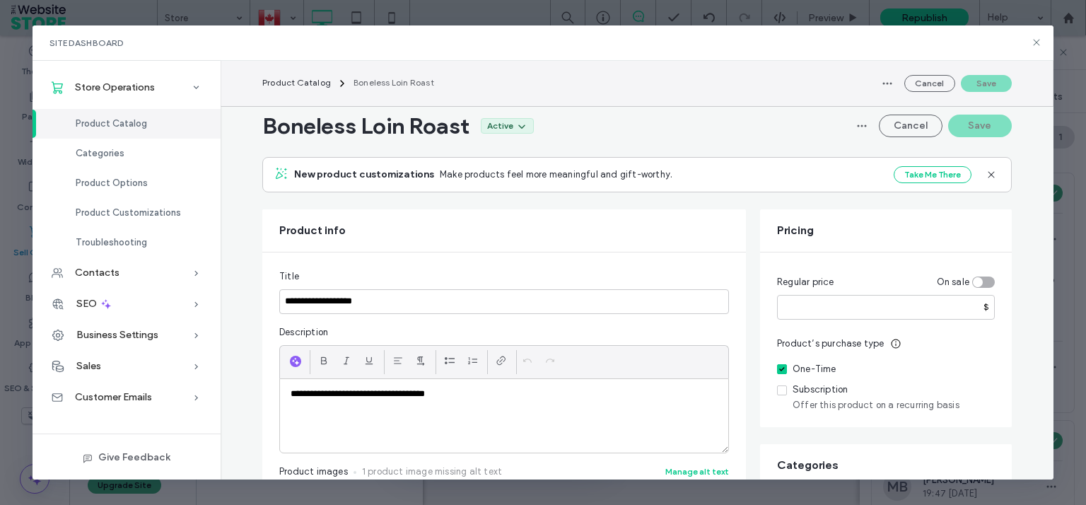
click at [341, 350] on span at bounding box center [346, 360] width 11 height 21
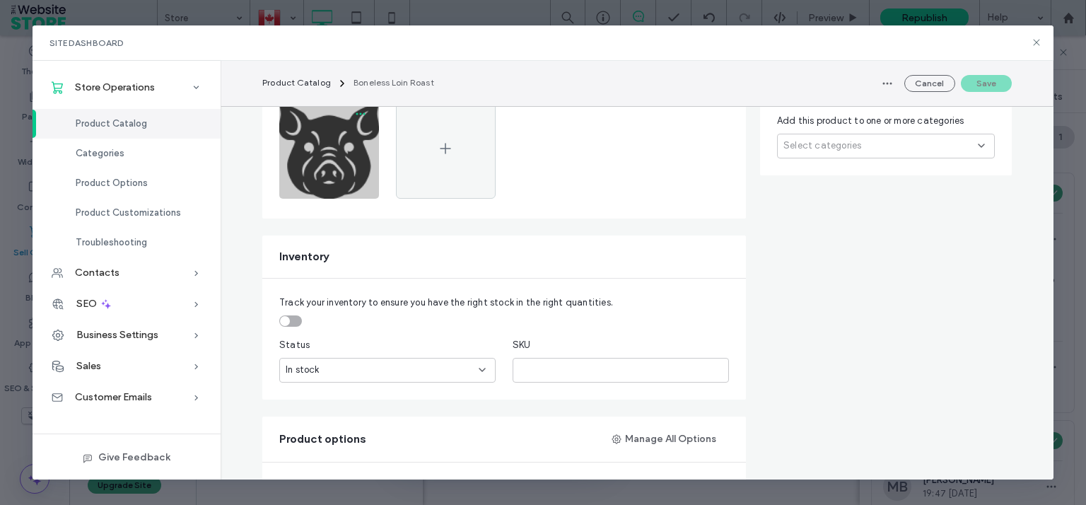
click at [355, 111] on icon "button" at bounding box center [360, 113] width 11 height 11
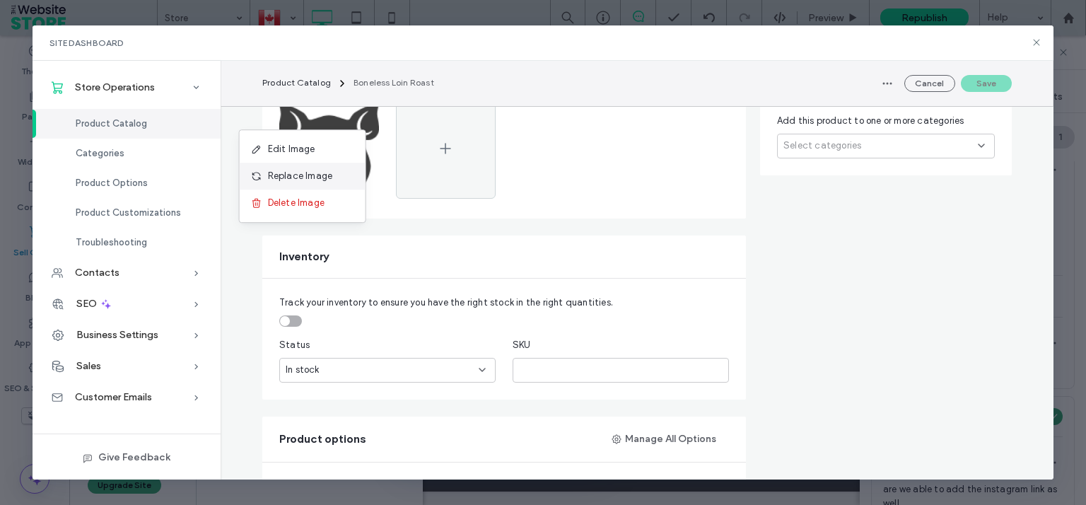
scroll to position [4990, 0]
click at [298, 182] on span "Replace Image" at bounding box center [300, 176] width 65 height 14
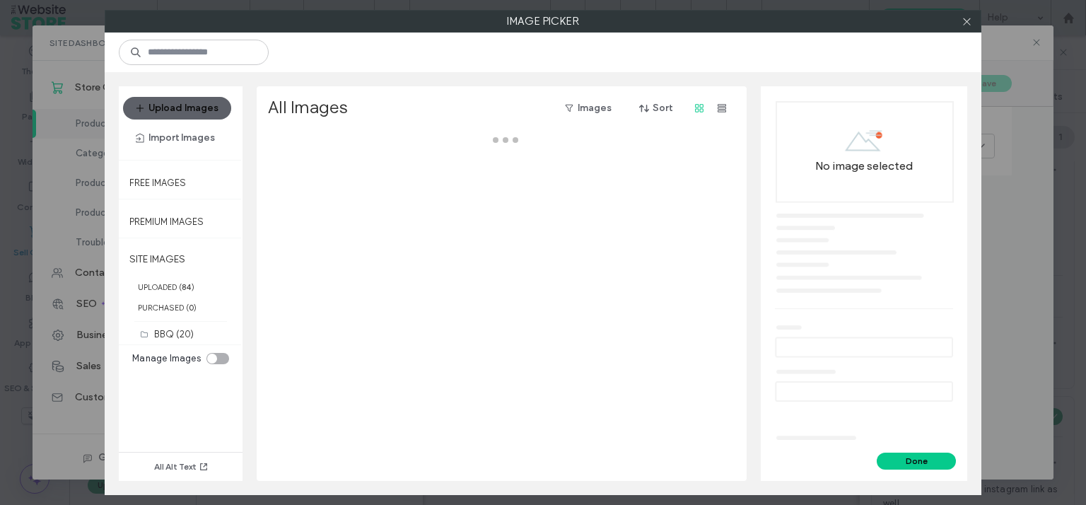
scroll to position [0, 0]
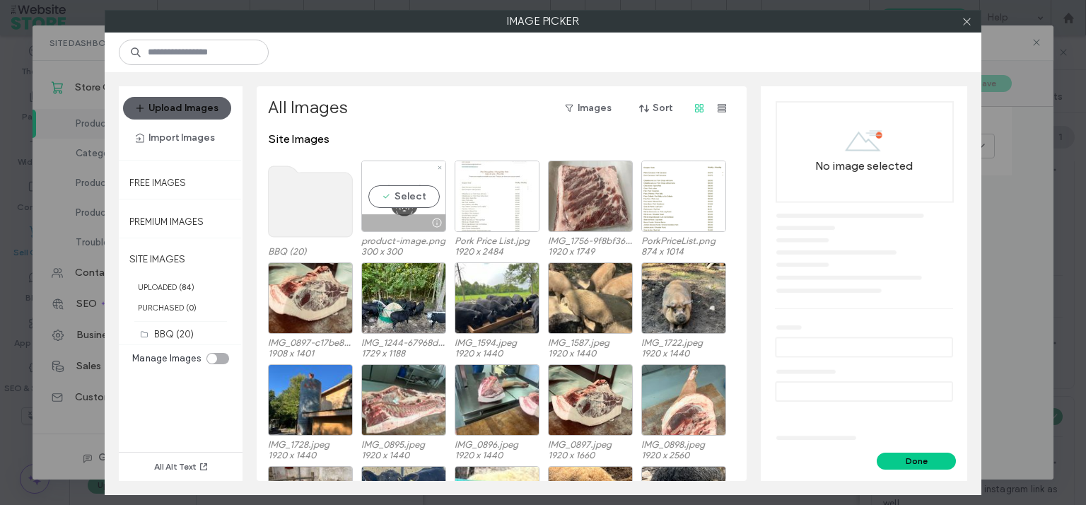
click at [426, 194] on div "Select" at bounding box center [403, 196] width 85 height 71
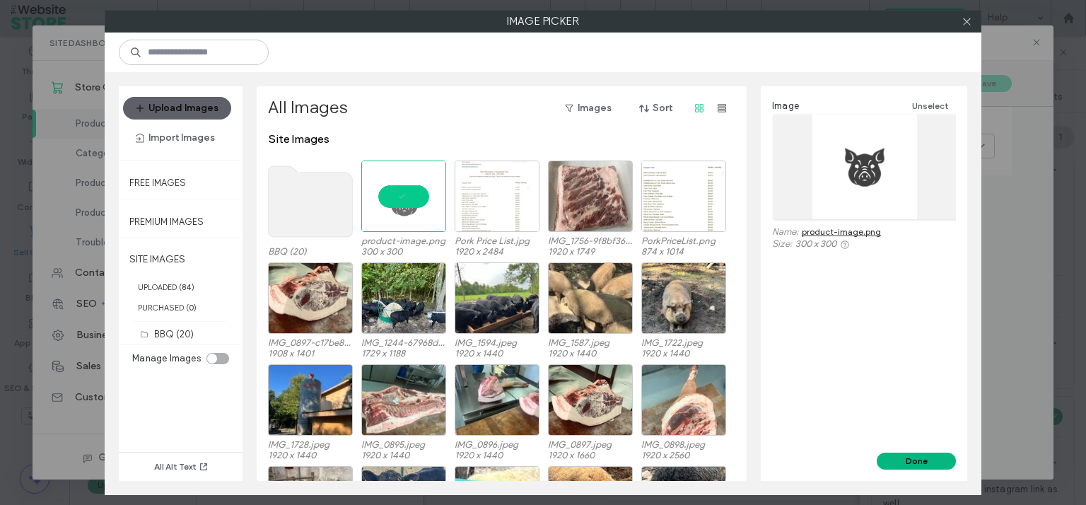
click at [931, 467] on button "Done" at bounding box center [916, 461] width 79 height 17
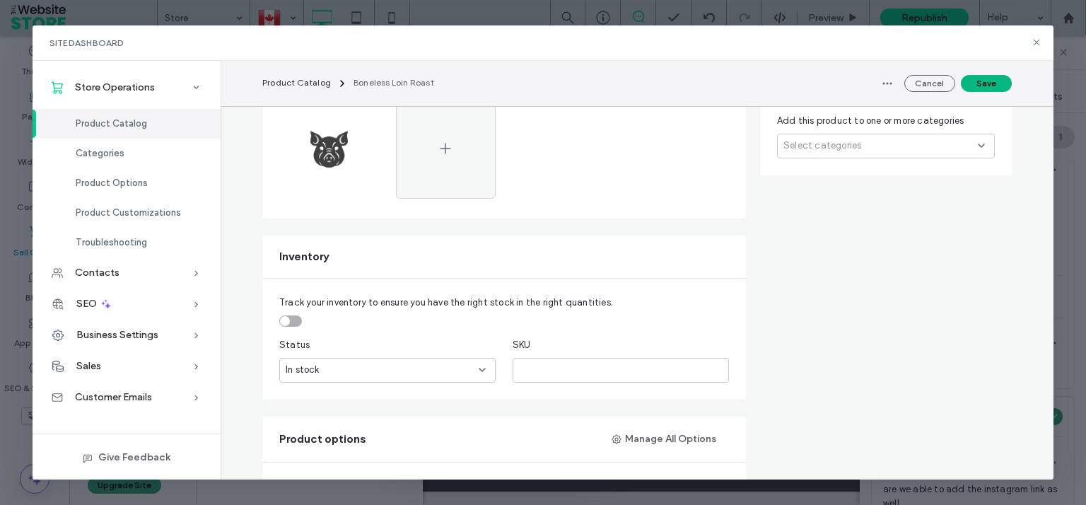
click at [986, 80] on button "Save" at bounding box center [986, 83] width 51 height 17
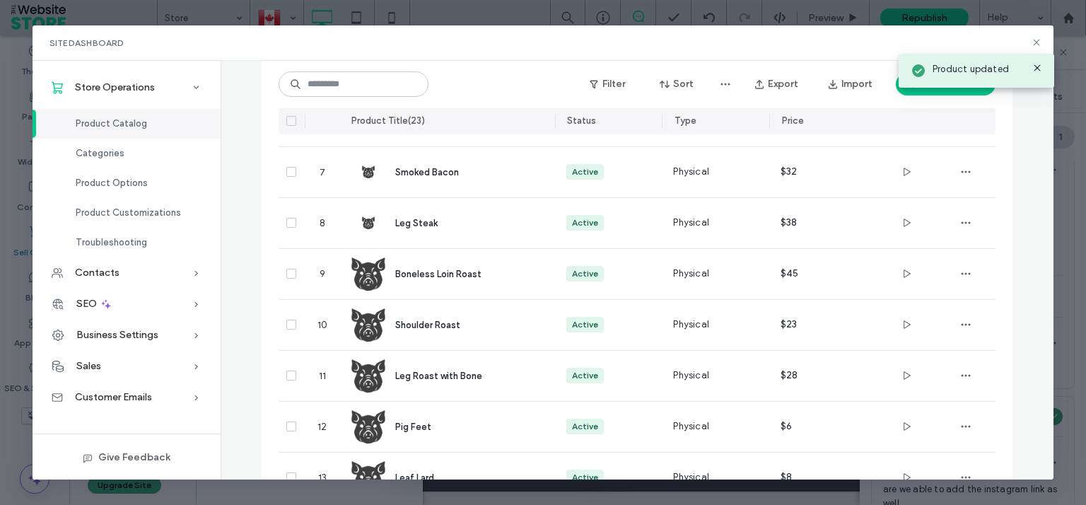
scroll to position [377, 0]
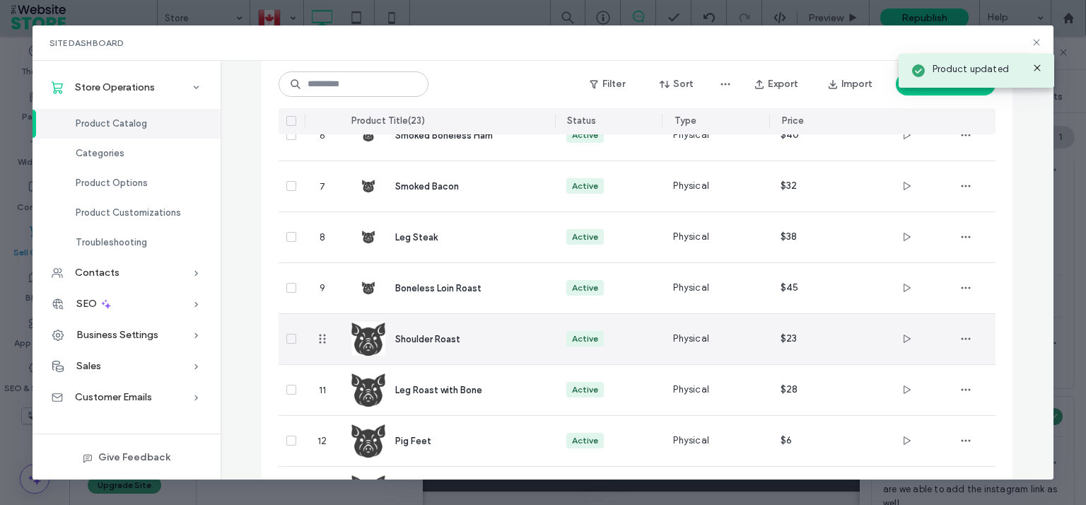
drag, startPoint x: 367, startPoint y: 342, endPoint x: 378, endPoint y: 341, distance: 10.7
click at [367, 343] on img at bounding box center [368, 339] width 34 height 34
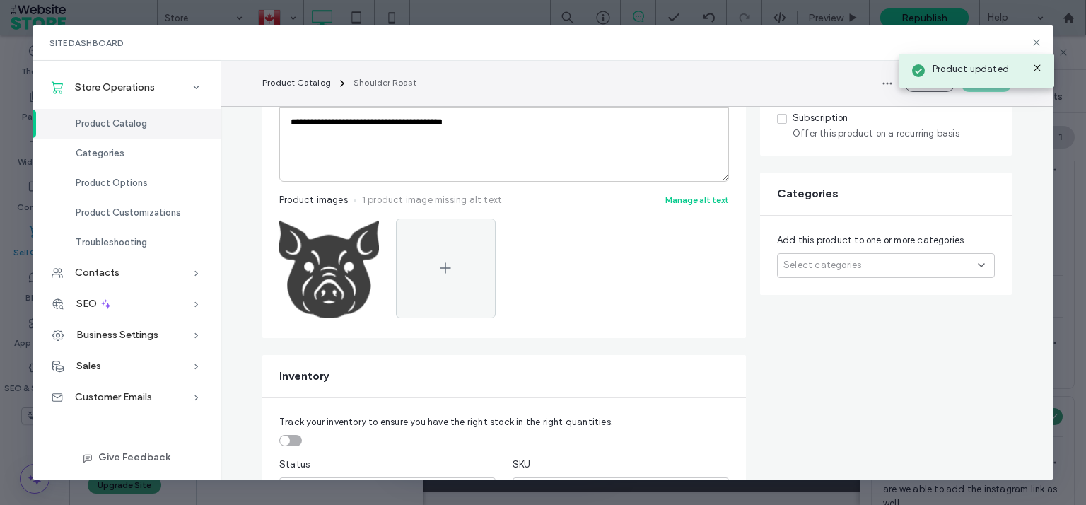
scroll to position [391, 0]
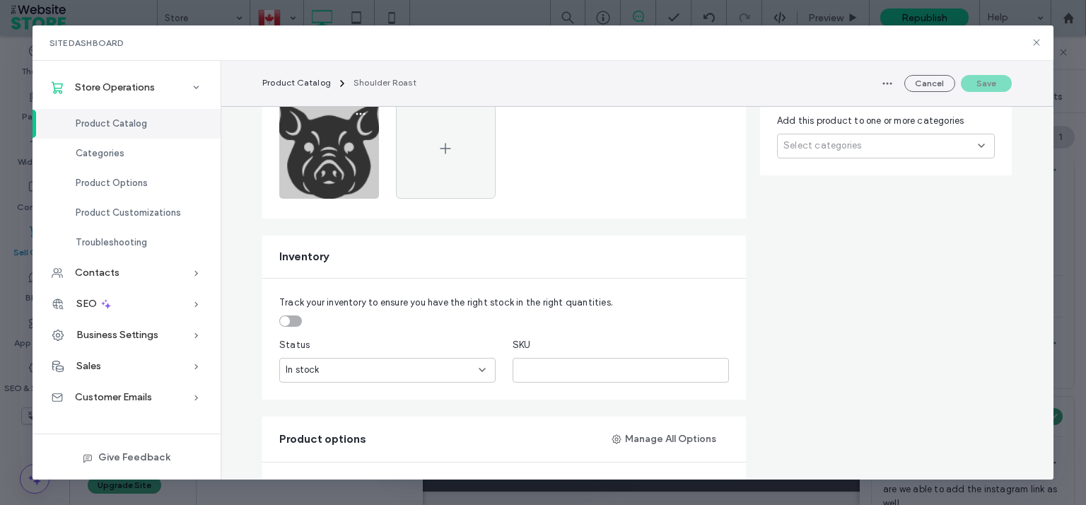
click at [360, 158] on img at bounding box center [329, 149] width 100 height 100
click at [356, 110] on icon "button" at bounding box center [360, 113] width 11 height 11
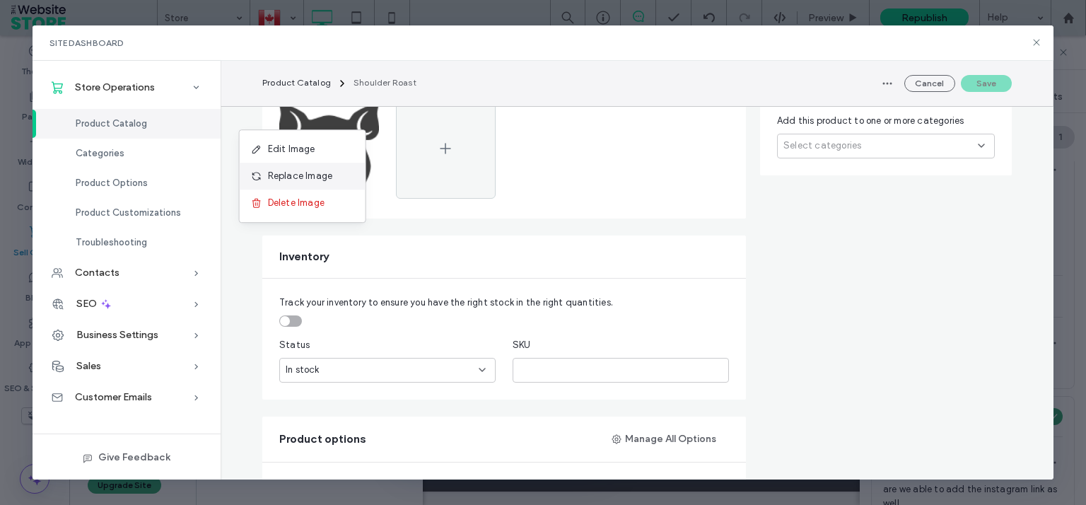
click at [325, 174] on span "Replace Image" at bounding box center [300, 176] width 65 height 14
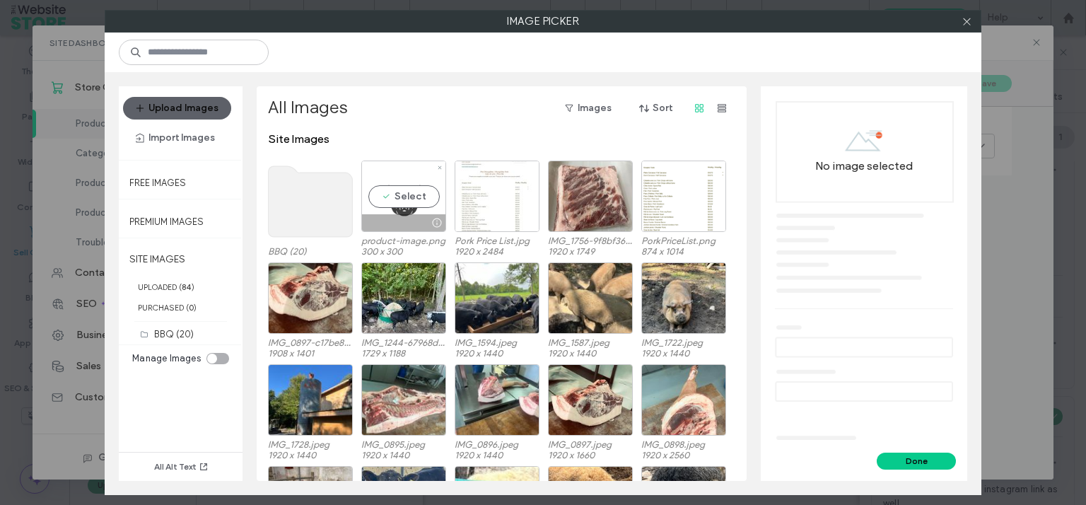
drag, startPoint x: 392, startPoint y: 196, endPoint x: 823, endPoint y: 290, distance: 440.8
click at [394, 195] on div "Select" at bounding box center [403, 196] width 85 height 71
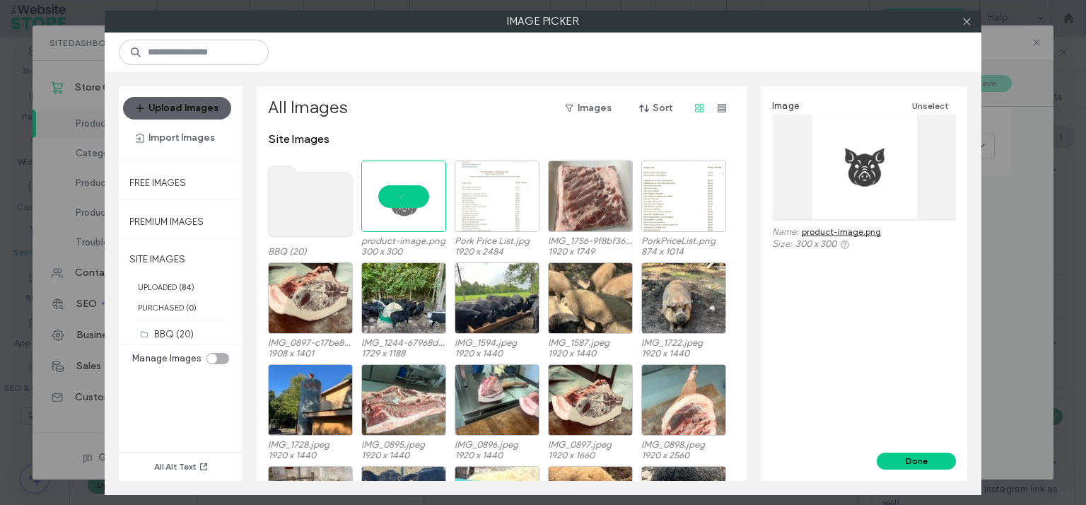
click at [930, 452] on div "Image Unselect Name: product-image.png Size: 300 x 300" at bounding box center [864, 269] width 206 height 366
click at [919, 456] on button "Done" at bounding box center [916, 461] width 79 height 17
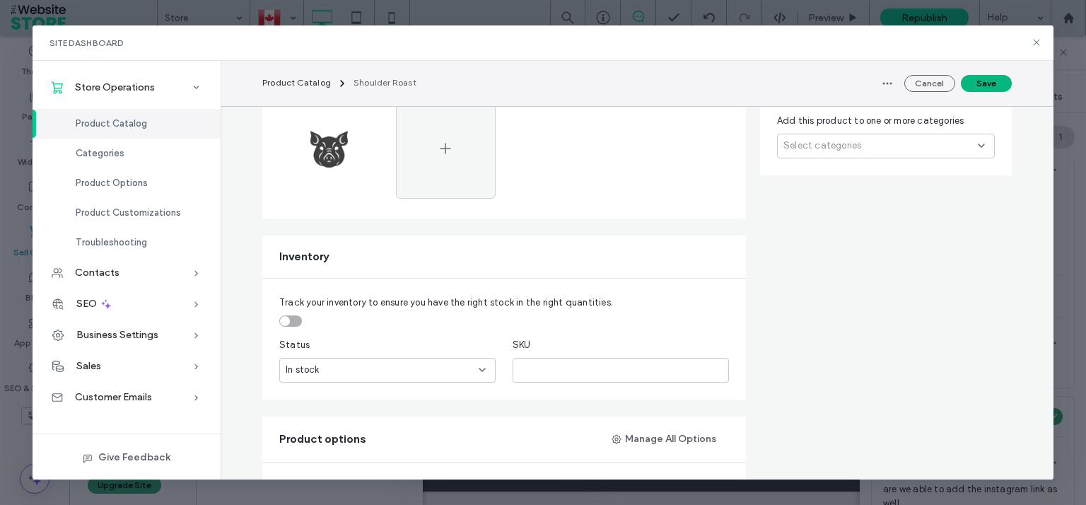
click at [998, 81] on button "Save" at bounding box center [986, 83] width 51 height 17
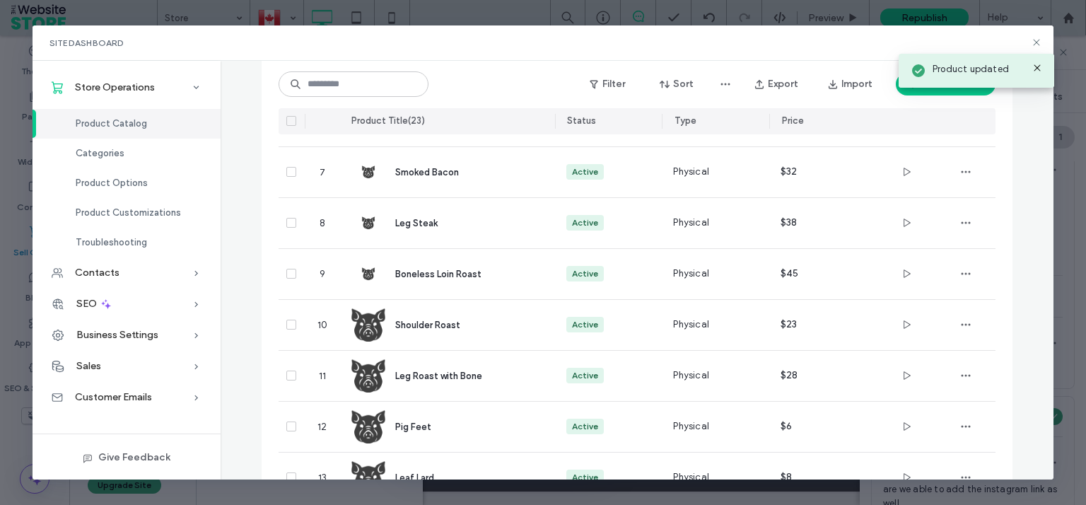
scroll to position [377, 0]
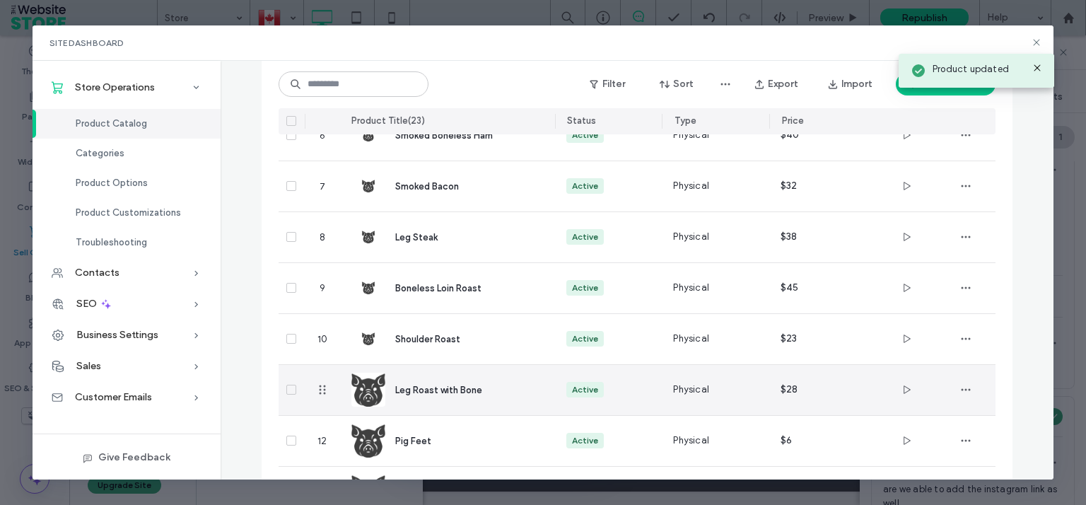
click at [372, 392] on img at bounding box center [368, 390] width 34 height 34
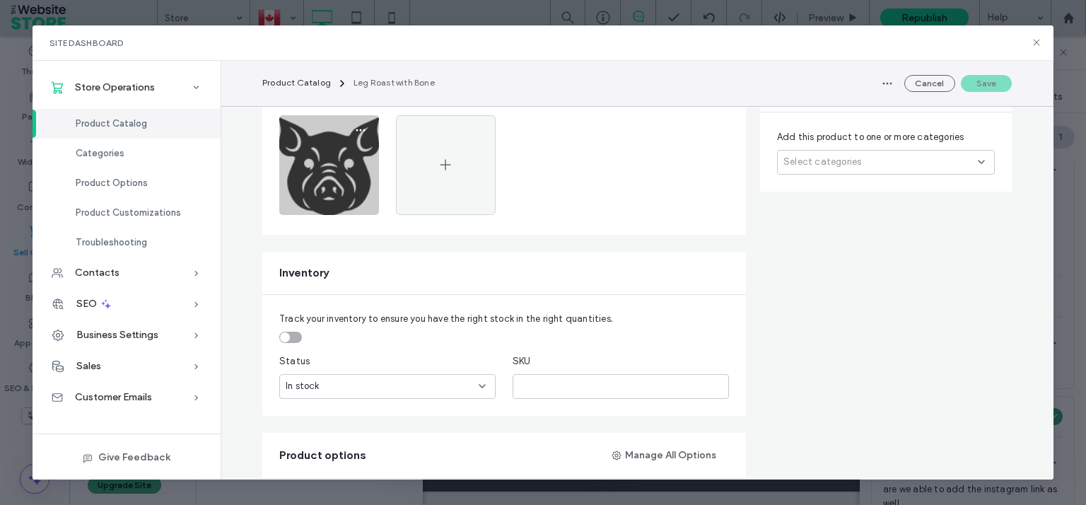
scroll to position [391, 0]
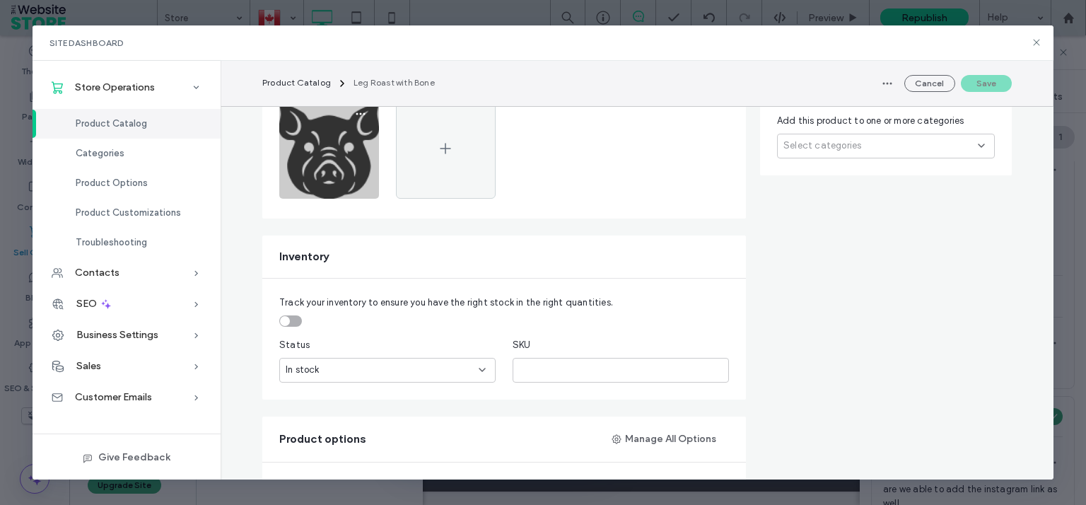
click at [320, 165] on img at bounding box center [329, 149] width 100 height 100
click at [351, 118] on span "button" at bounding box center [360, 114] width 23 height 23
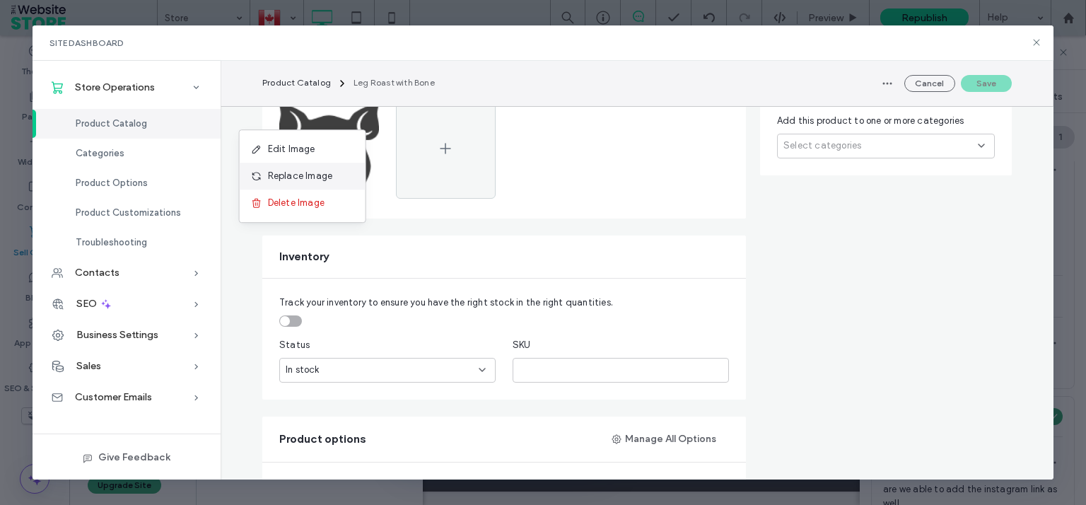
click at [325, 175] on span "Replace Image" at bounding box center [300, 176] width 65 height 14
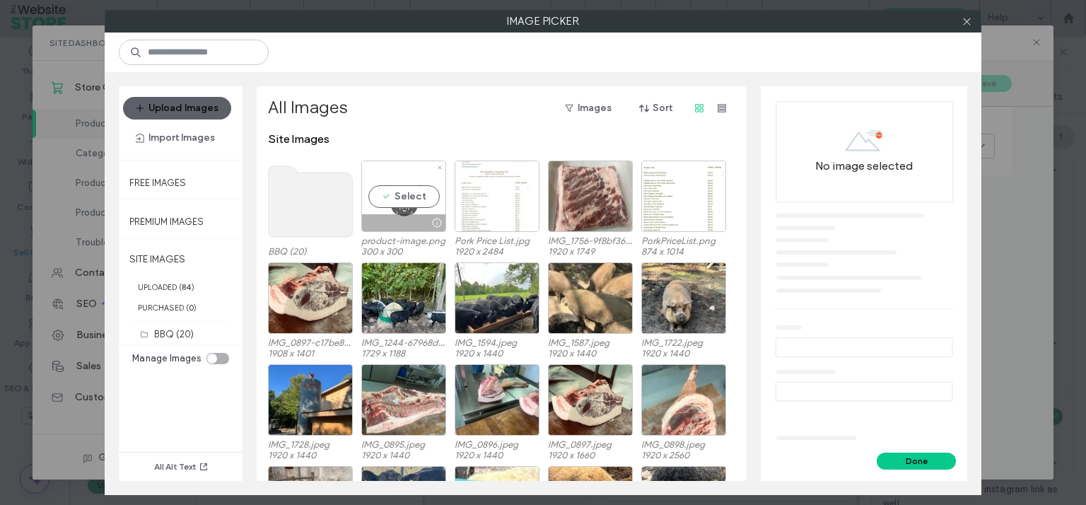
click at [409, 197] on div "Select" at bounding box center [403, 196] width 85 height 71
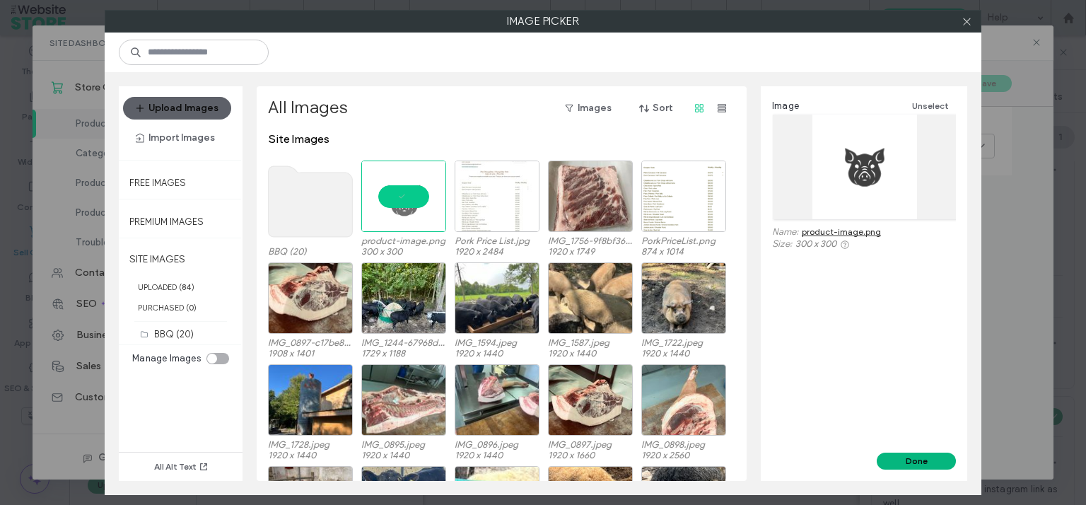
click at [912, 462] on button "Done" at bounding box center [916, 461] width 79 height 17
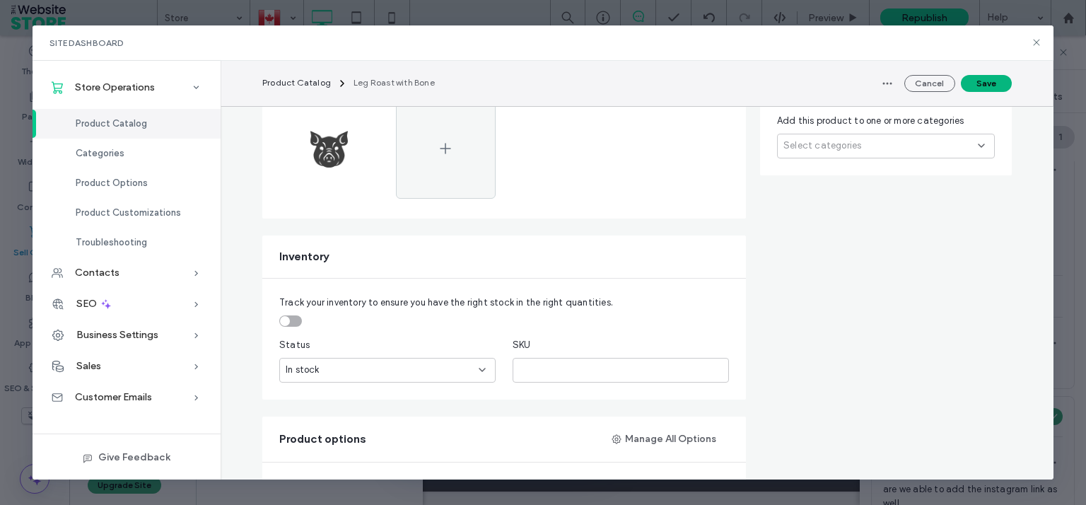
click at [977, 80] on button "Save" at bounding box center [986, 83] width 51 height 17
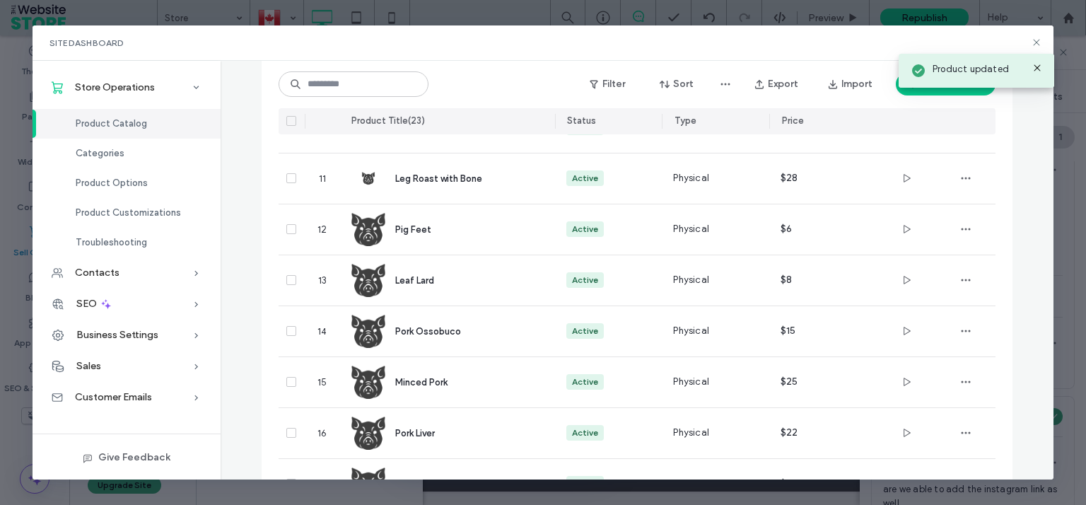
scroll to position [608, 0]
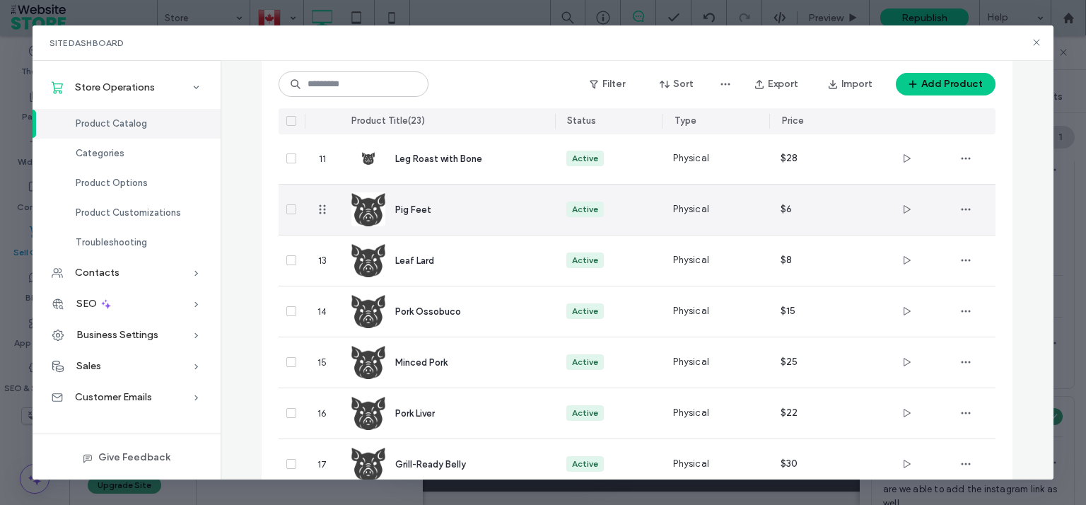
click at [374, 197] on img at bounding box center [368, 209] width 34 height 34
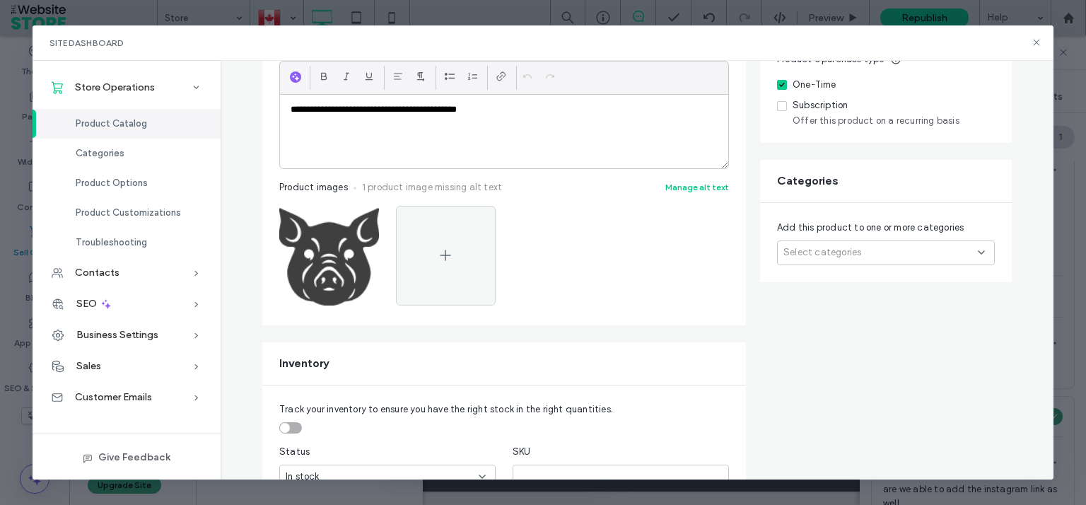
scroll to position [391, 0]
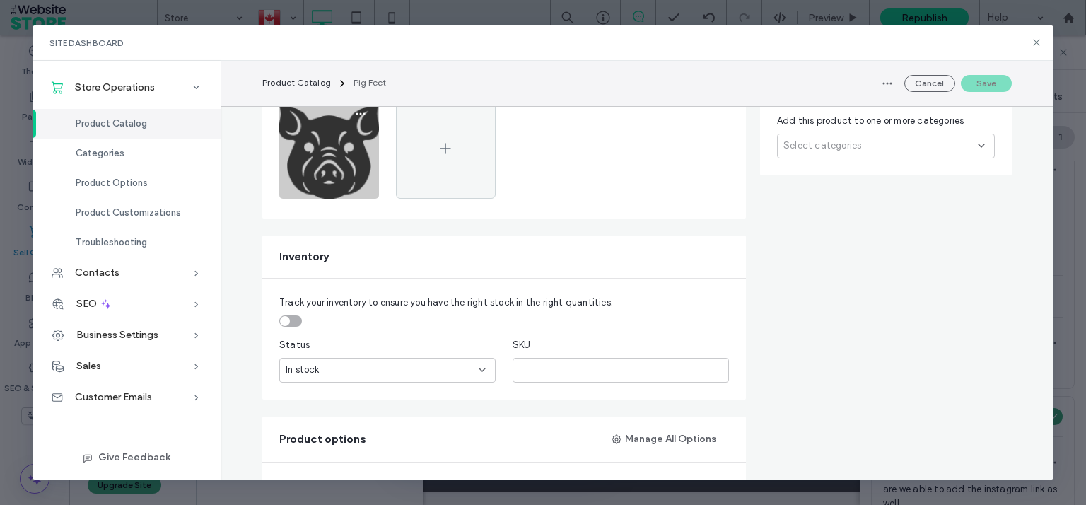
click at [315, 149] on img at bounding box center [329, 149] width 100 height 100
click at [355, 114] on icon "button" at bounding box center [360, 113] width 11 height 11
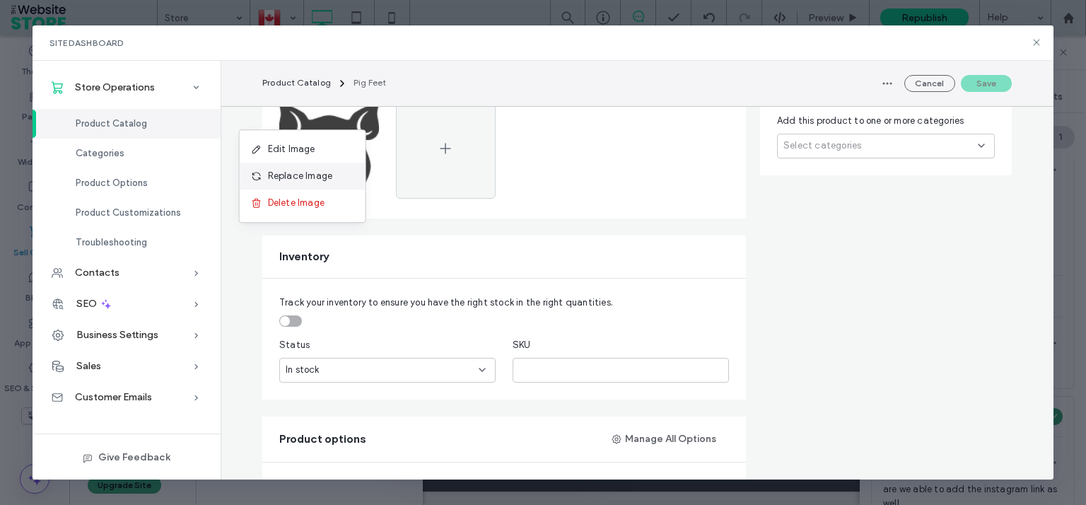
click at [310, 180] on span "Replace Image" at bounding box center [300, 176] width 65 height 14
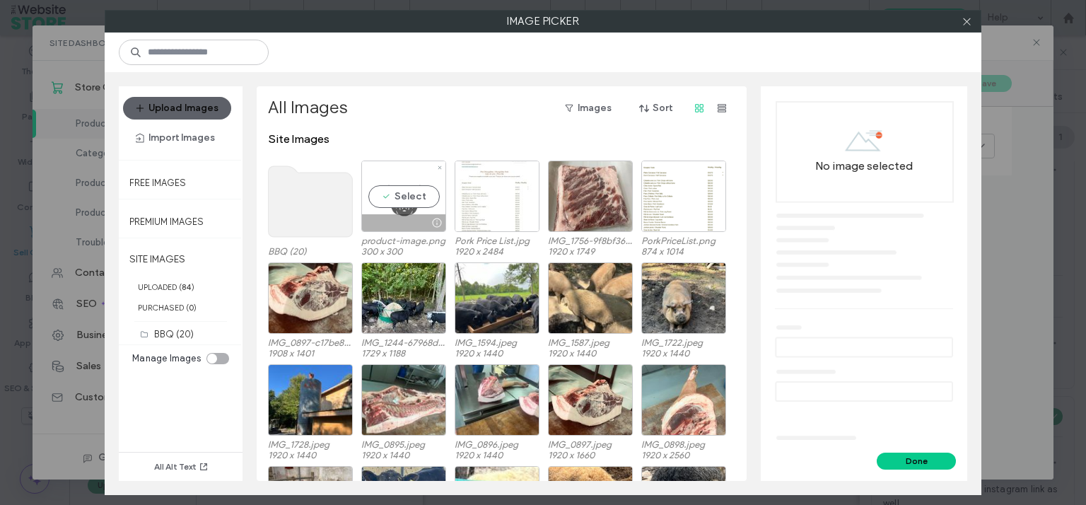
click at [422, 197] on div "Select" at bounding box center [403, 196] width 85 height 71
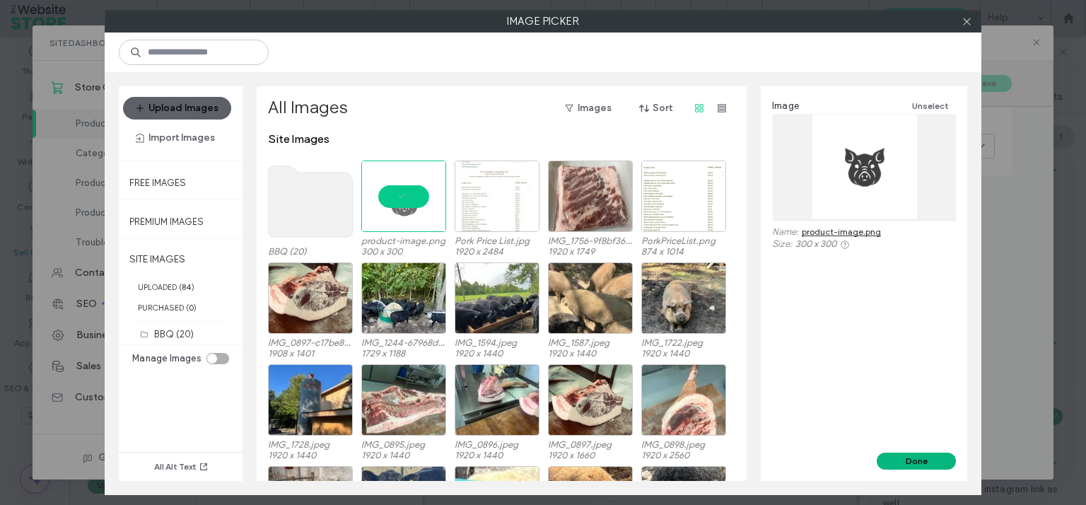
click at [931, 458] on button "Done" at bounding box center [916, 461] width 79 height 17
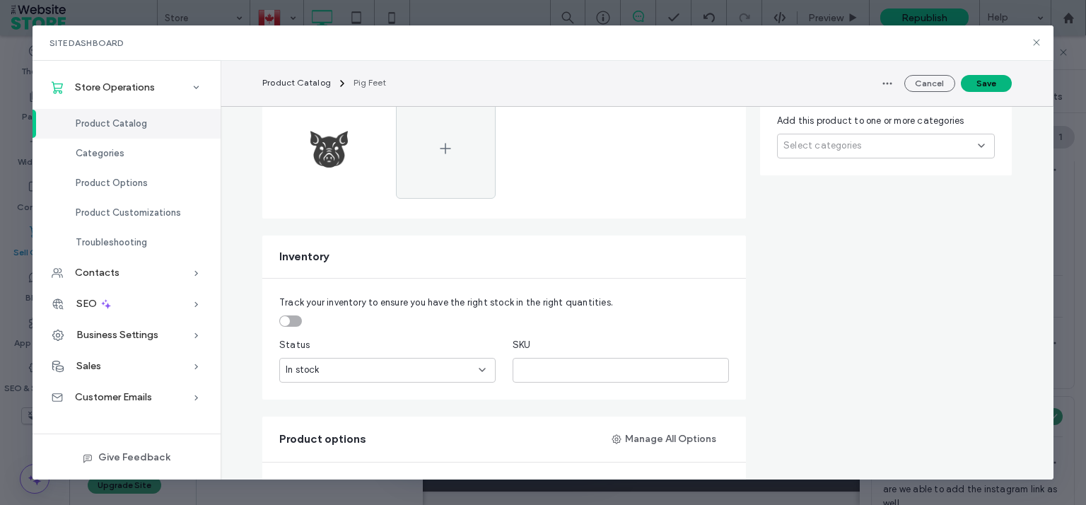
click at [975, 88] on button "Save" at bounding box center [986, 83] width 51 height 17
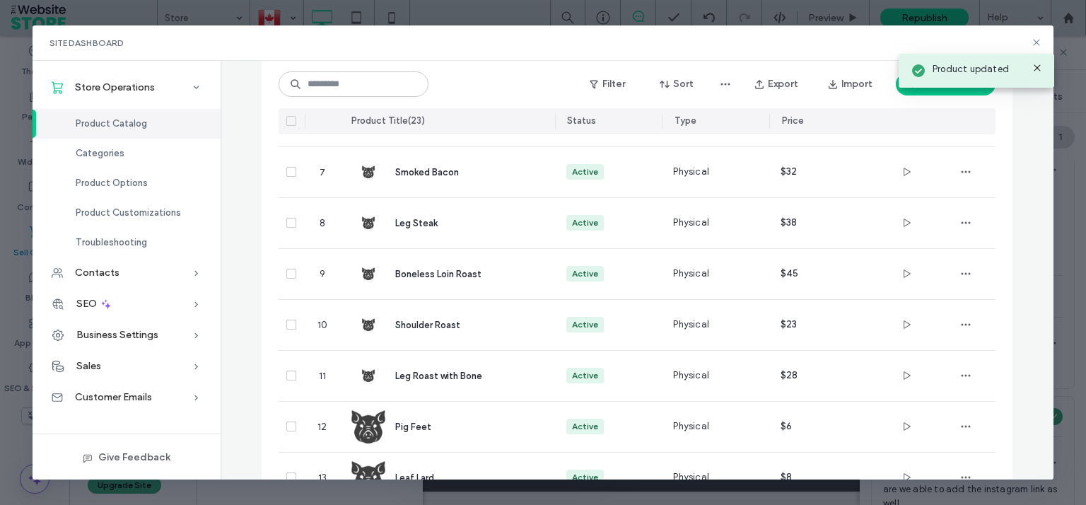
scroll to position [377, 0]
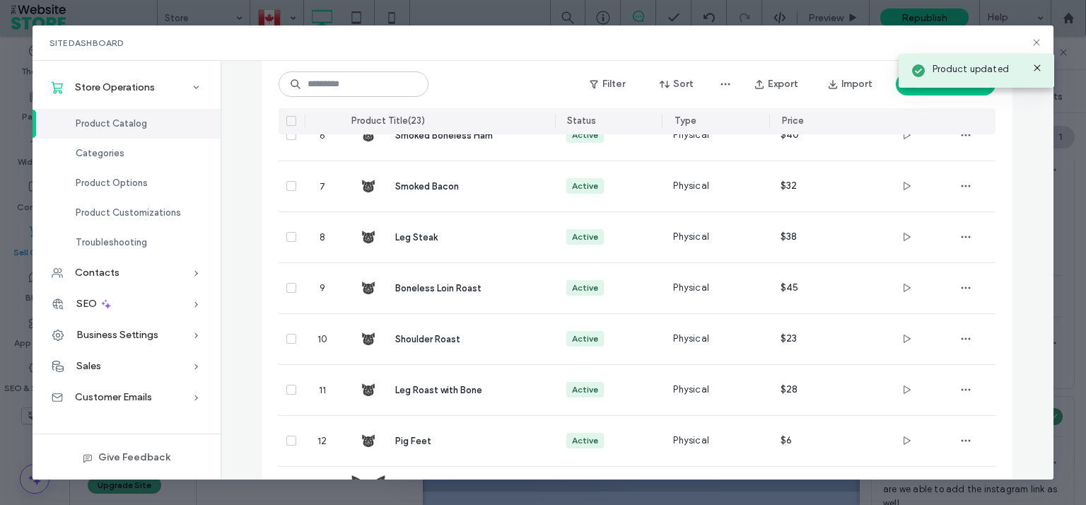
drag, startPoint x: 1042, startPoint y: 203, endPoint x: 1045, endPoint y: 274, distance: 70.8
click at [1045, 274] on div "Product Catalog Add and manage the products you sell, whether on a one-time or …" at bounding box center [637, 270] width 833 height 419
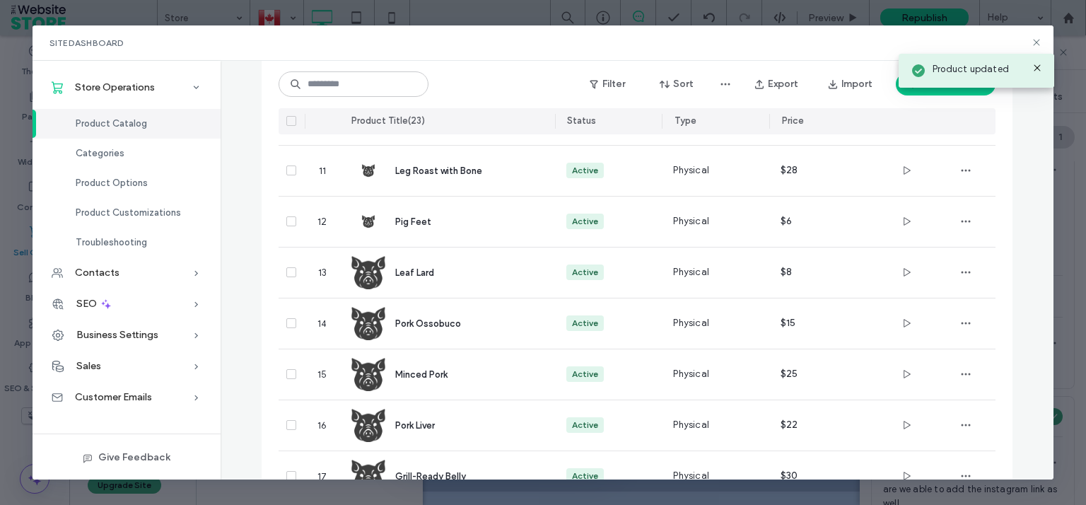
scroll to position [650, 0]
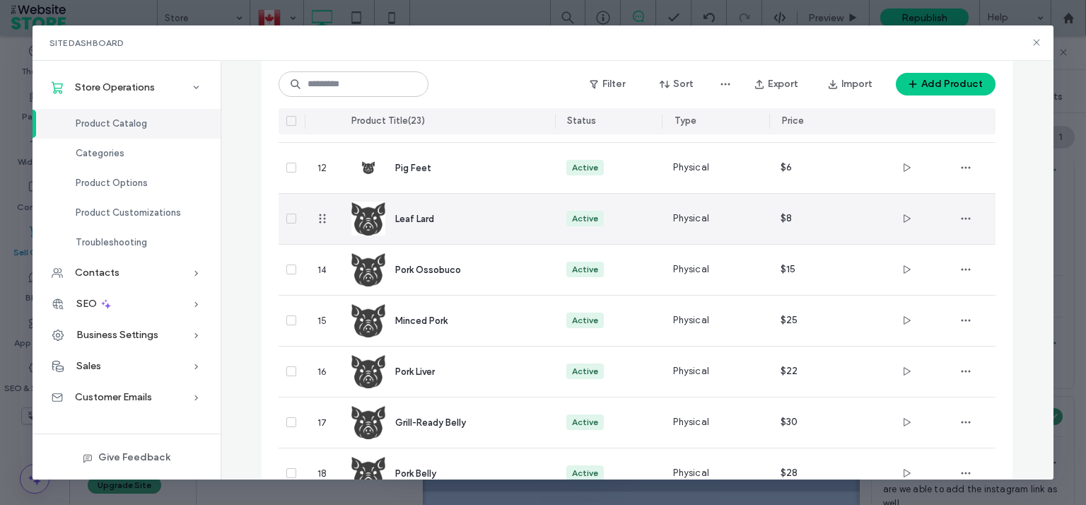
click at [369, 209] on img at bounding box center [368, 219] width 34 height 34
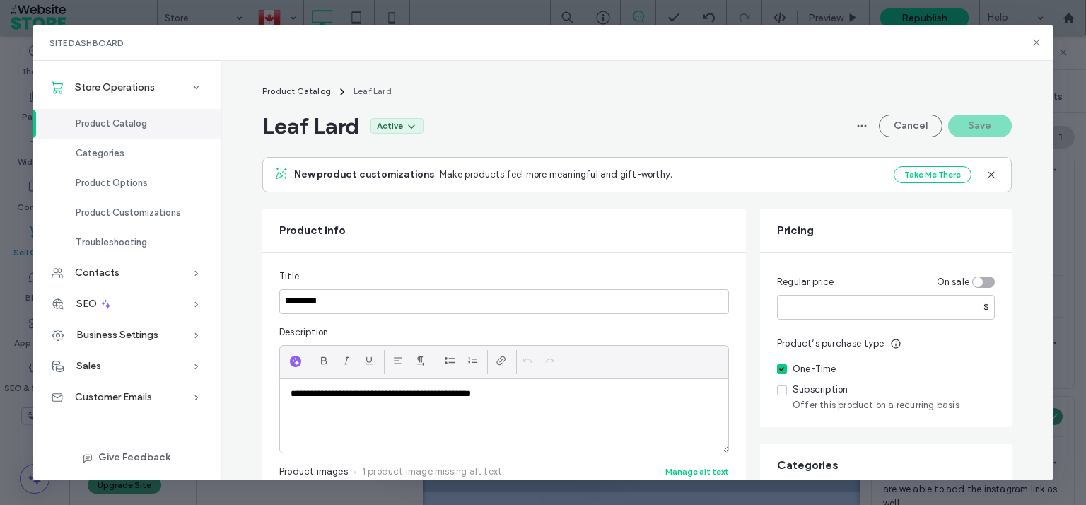
scroll to position [391, 0]
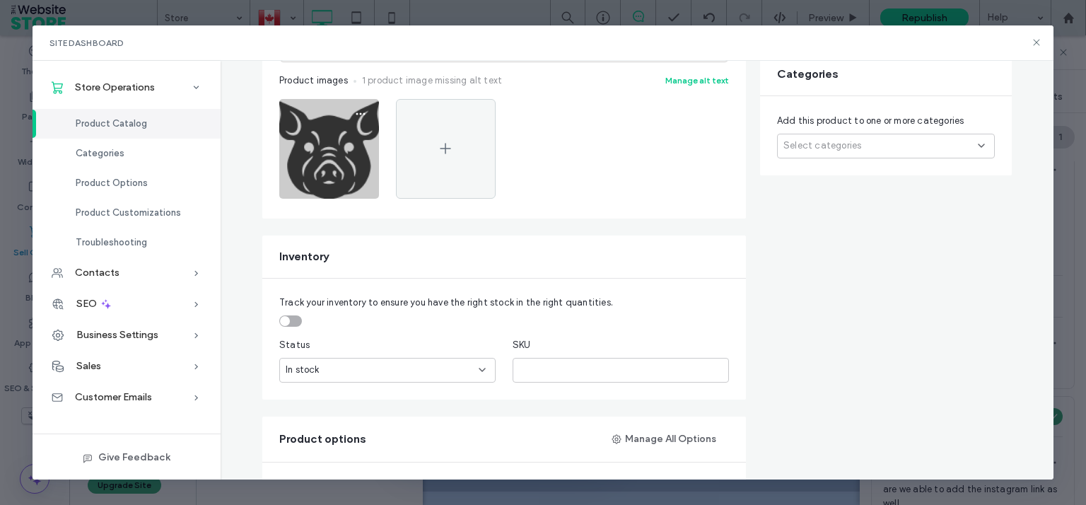
click at [321, 138] on img at bounding box center [329, 149] width 100 height 100
click at [355, 112] on icon "button" at bounding box center [360, 113] width 11 height 11
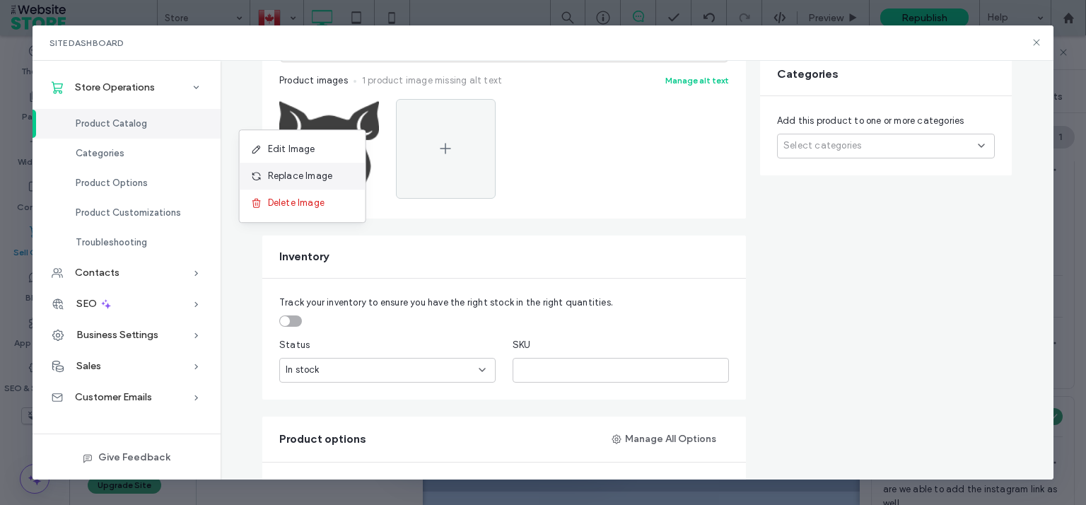
click at [310, 174] on span "Replace Image" at bounding box center [300, 176] width 65 height 14
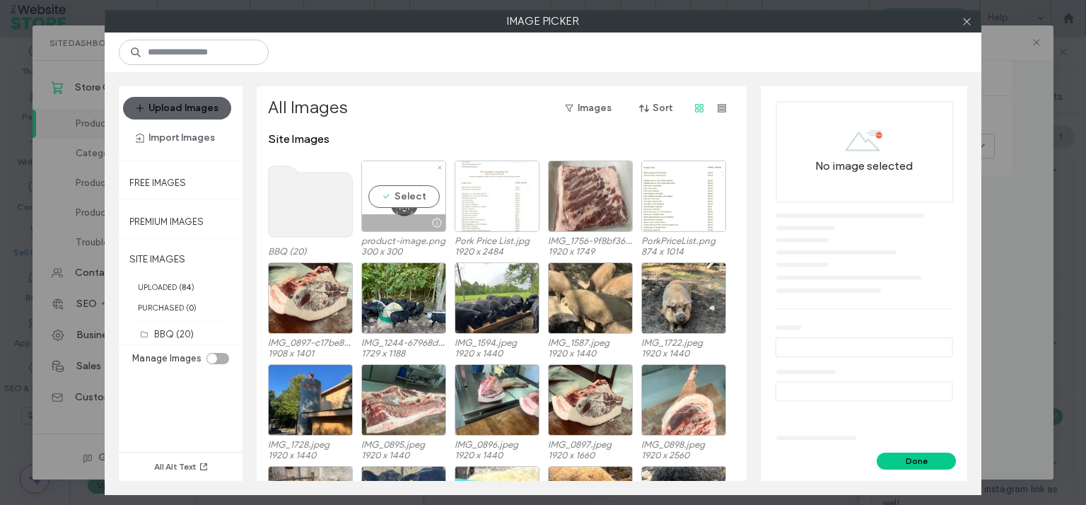
click at [425, 189] on div "Select" at bounding box center [403, 196] width 85 height 71
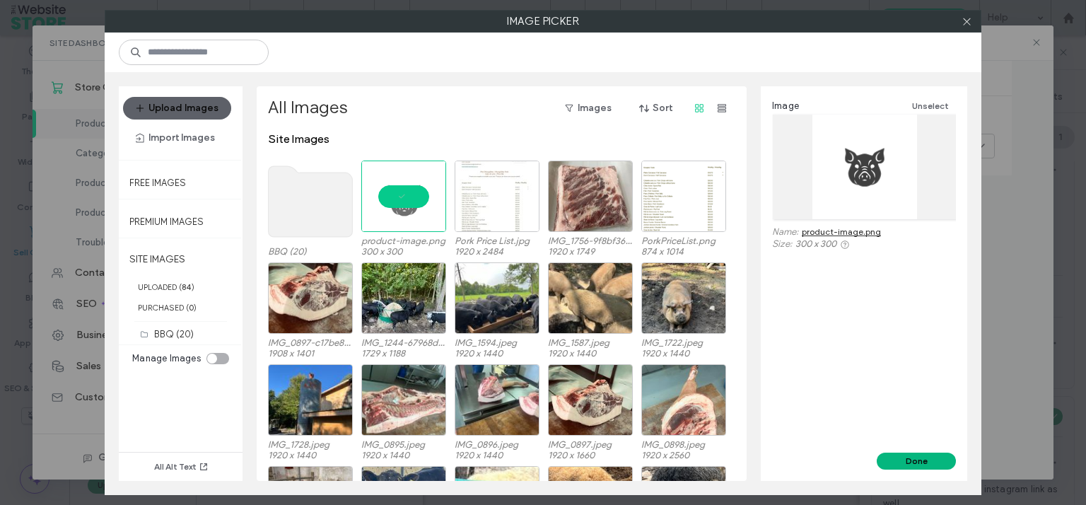
click at [916, 459] on button "Done" at bounding box center [916, 461] width 79 height 17
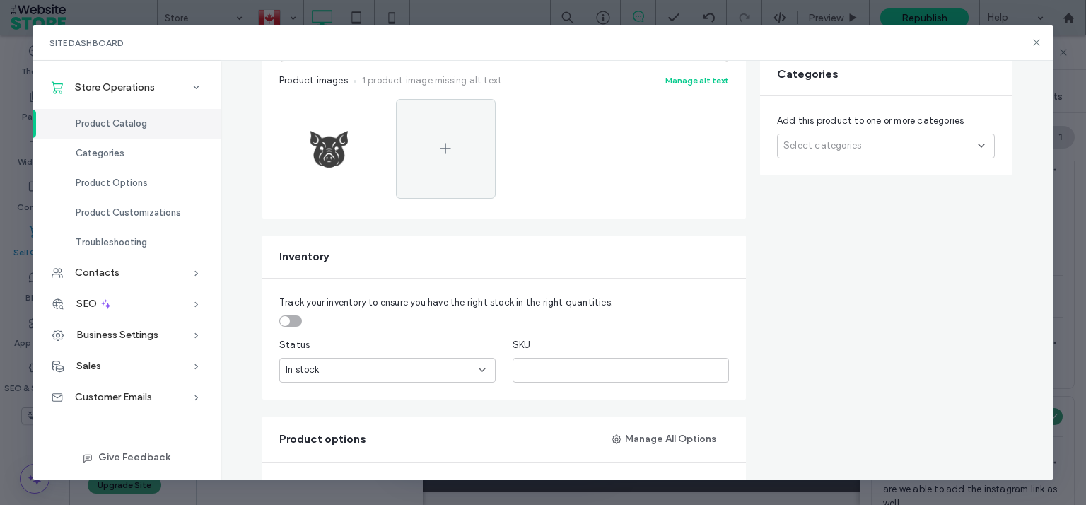
scroll to position [0, 0]
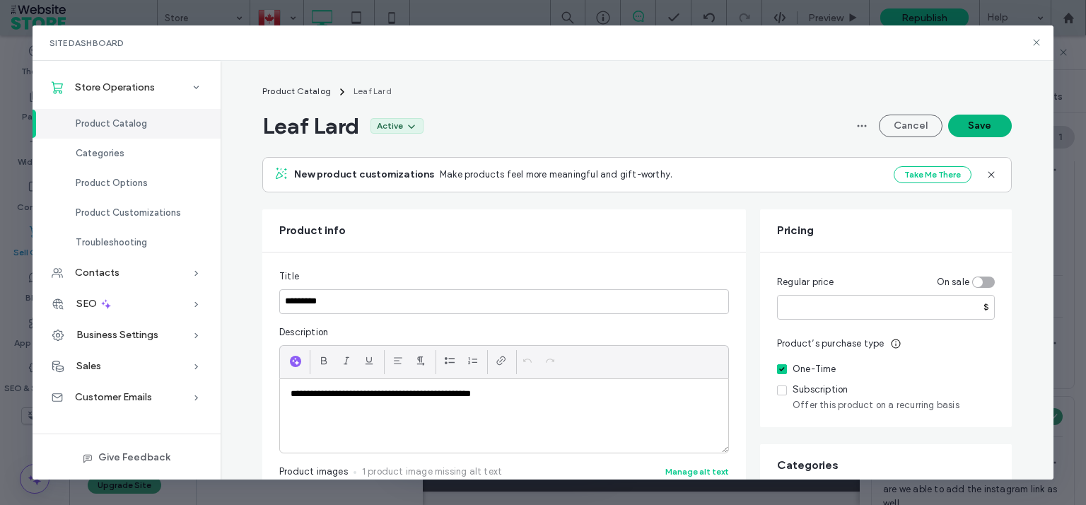
click at [963, 126] on button "Save" at bounding box center [980, 126] width 64 height 23
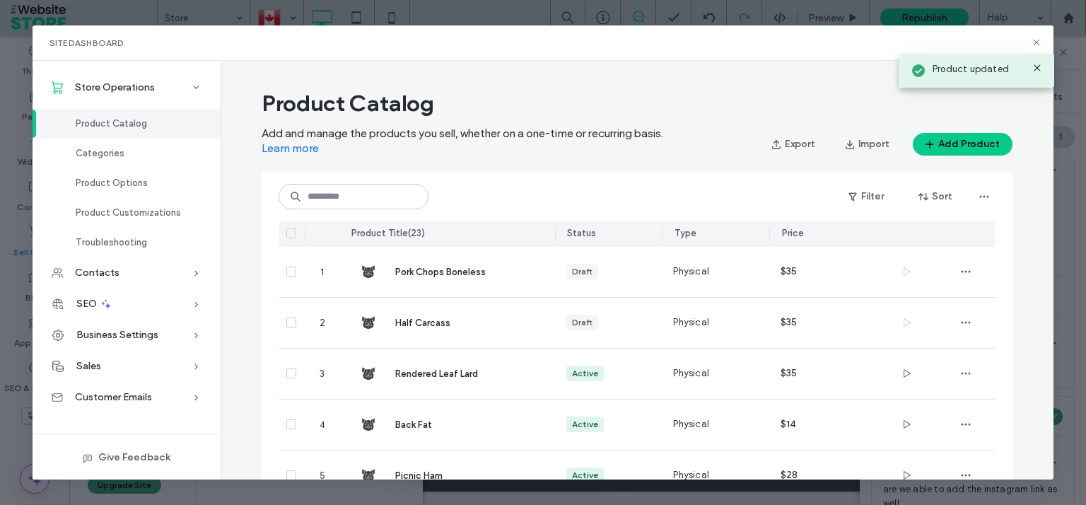
click at [1036, 42] on div "Product updated" at bounding box center [976, 66] width 163 height 49
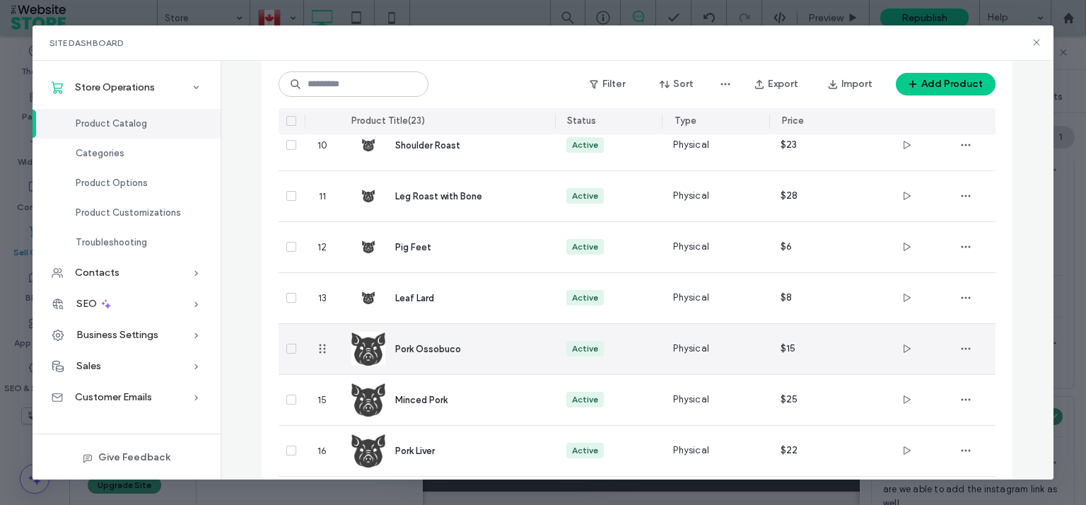
scroll to position [639, 0]
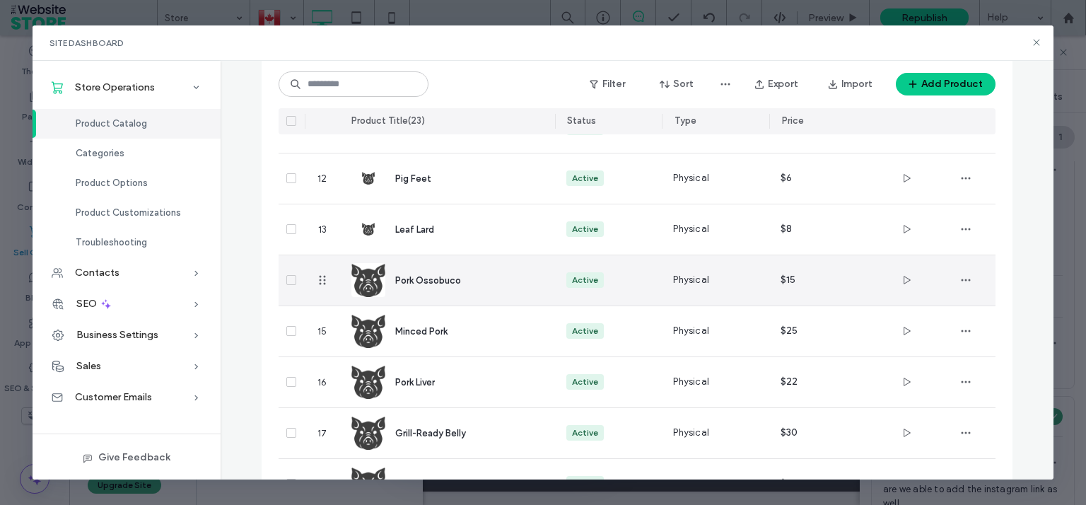
click at [359, 285] on img at bounding box center [368, 280] width 34 height 34
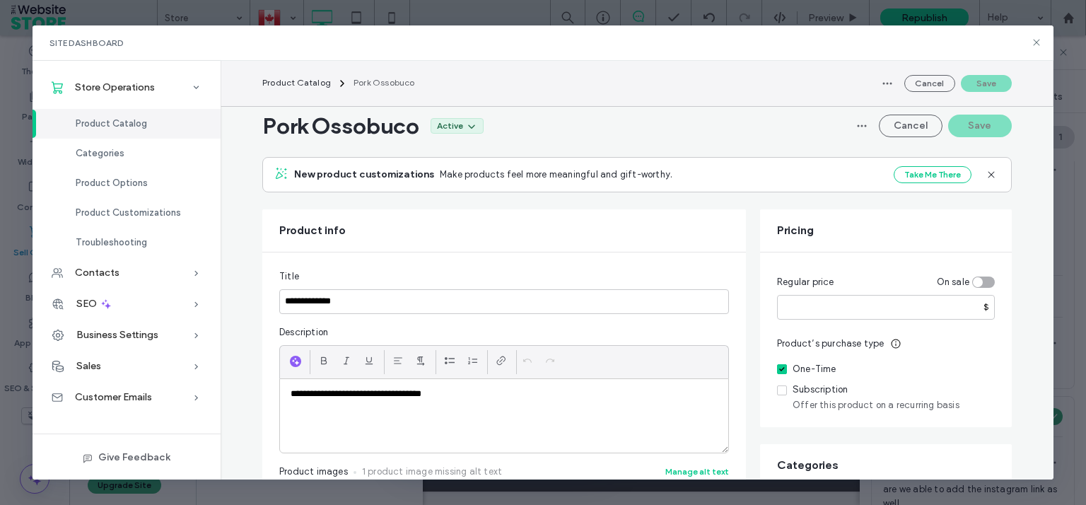
scroll to position [391, 0]
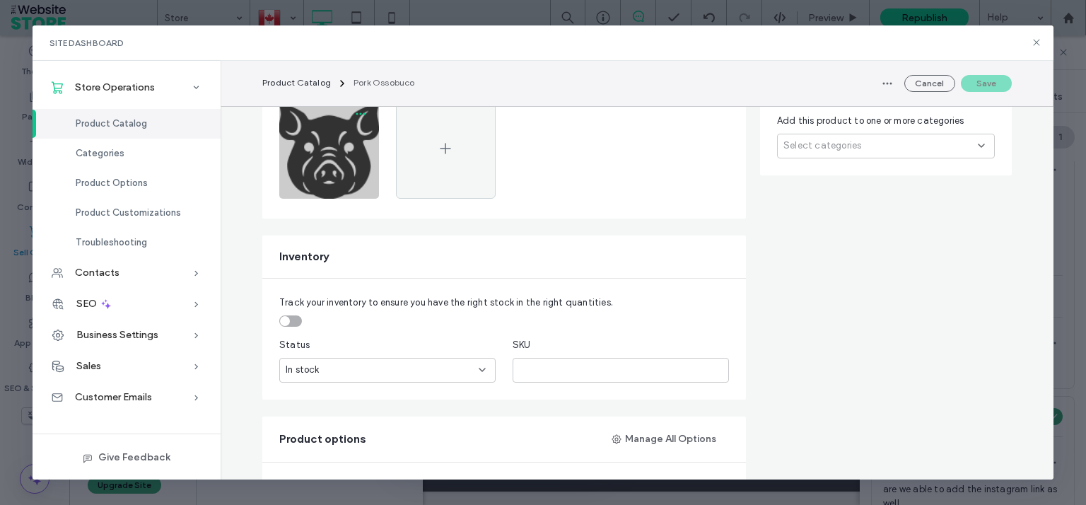
click at [356, 112] on icon "button" at bounding box center [360, 113] width 11 height 11
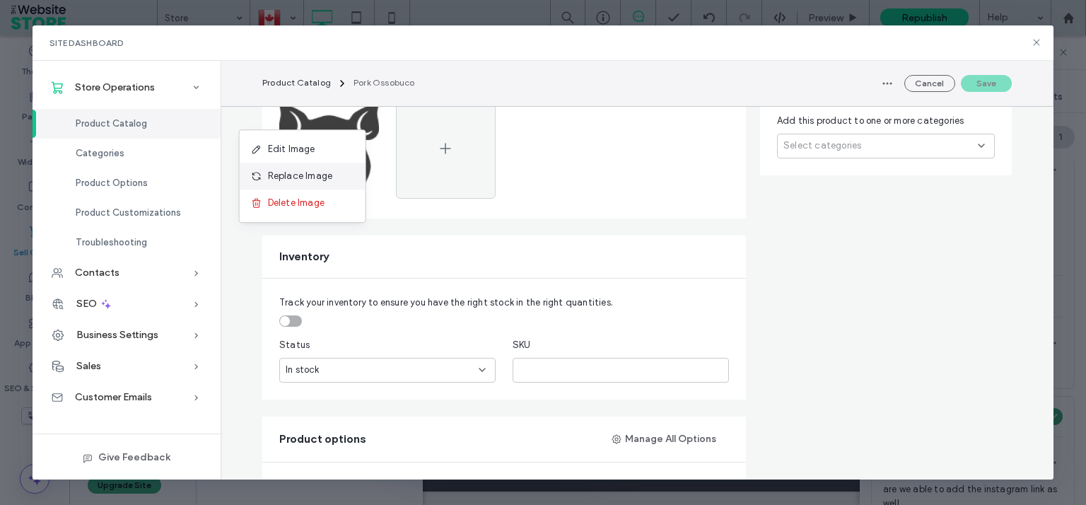
click at [344, 170] on div "Replace Image" at bounding box center [303, 176] width 126 height 27
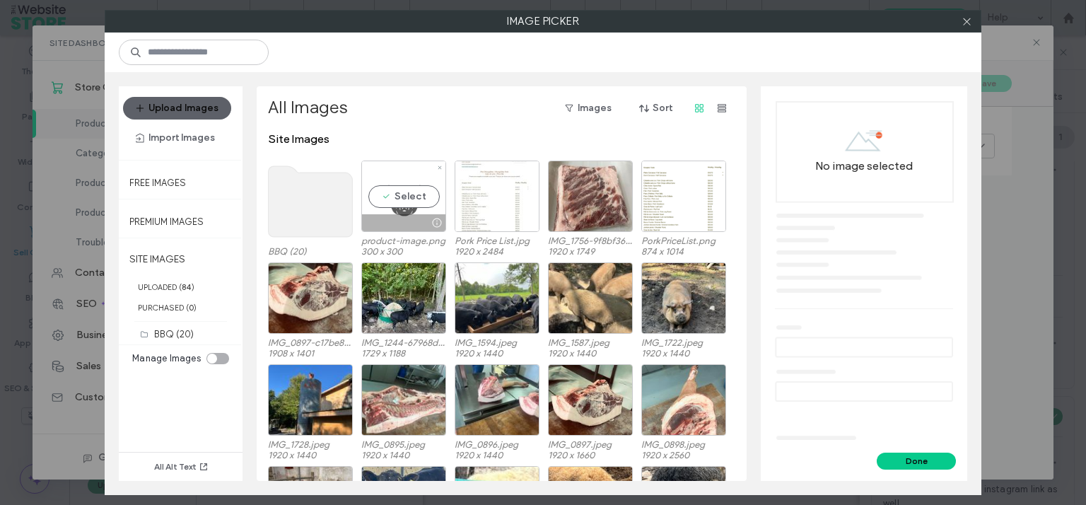
click at [429, 188] on div "Select" at bounding box center [403, 196] width 85 height 71
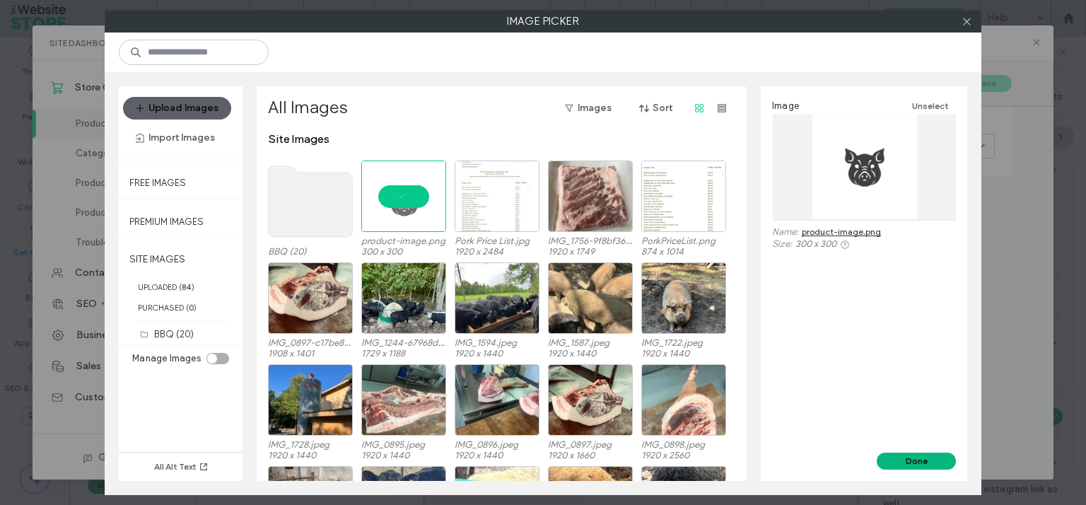
click at [941, 455] on button "Done" at bounding box center [916, 461] width 79 height 17
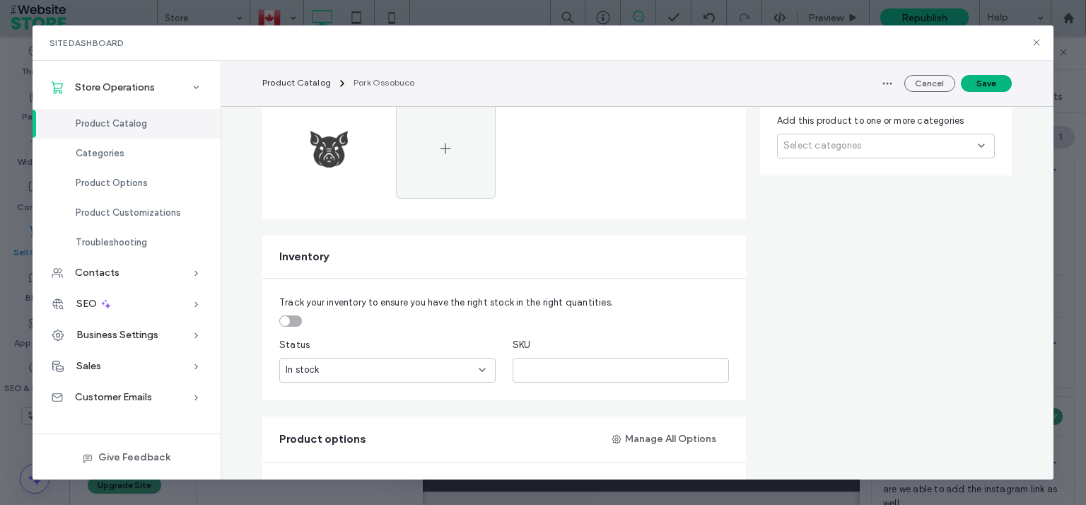
click at [987, 78] on button "Save" at bounding box center [986, 83] width 51 height 17
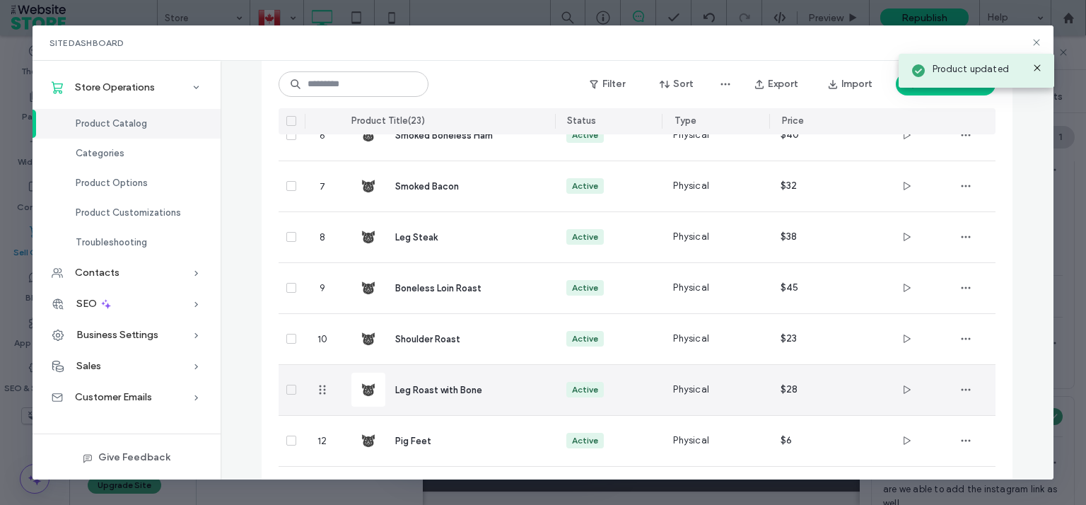
scroll to position [695, 0]
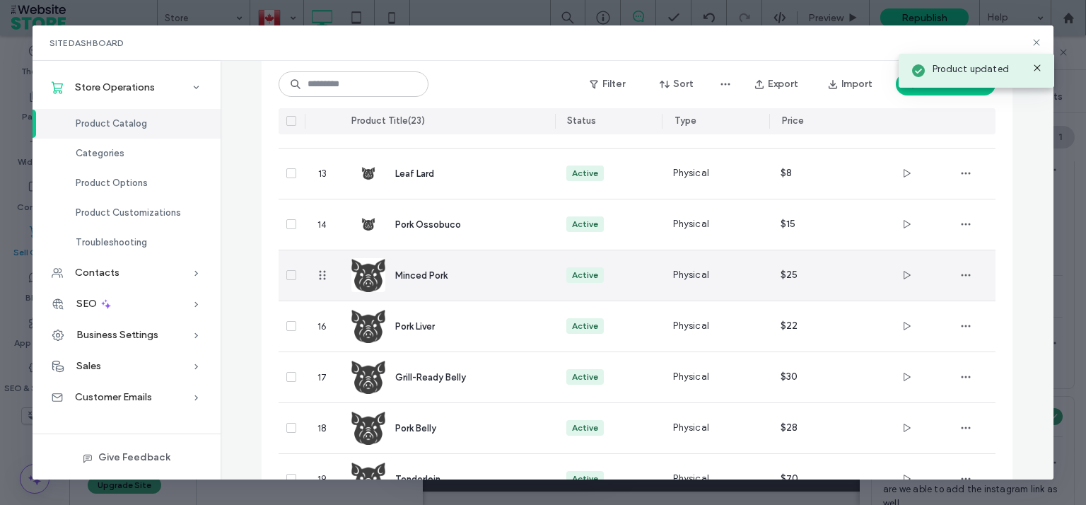
click at [369, 281] on img at bounding box center [368, 275] width 34 height 34
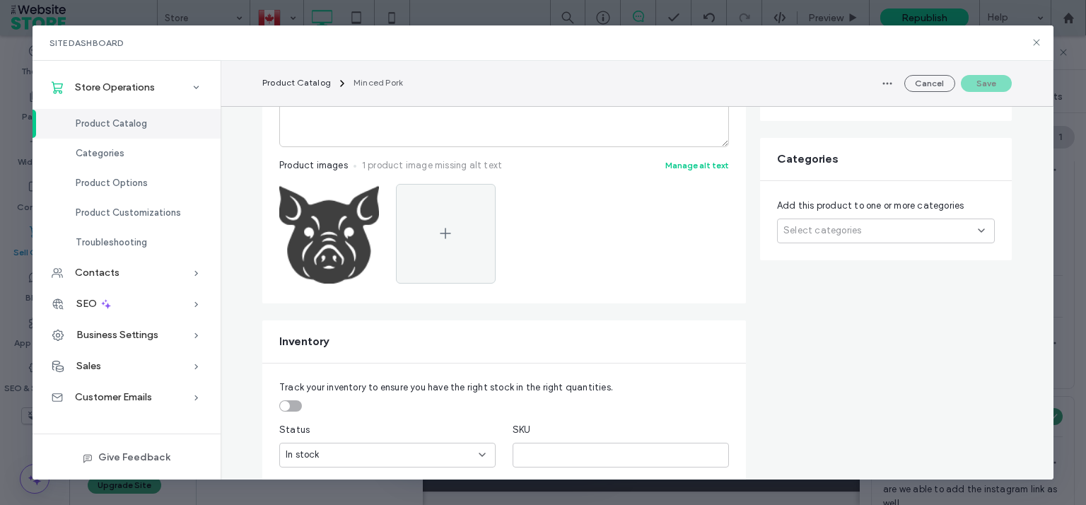
scroll to position [391, 0]
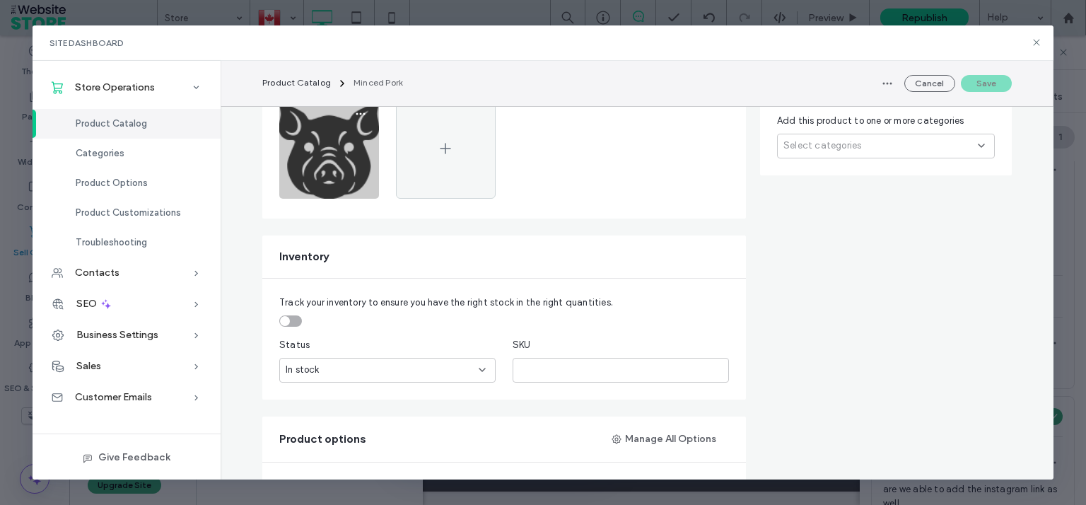
click at [337, 146] on img at bounding box center [329, 149] width 100 height 100
click at [355, 109] on icon "button" at bounding box center [360, 113] width 11 height 11
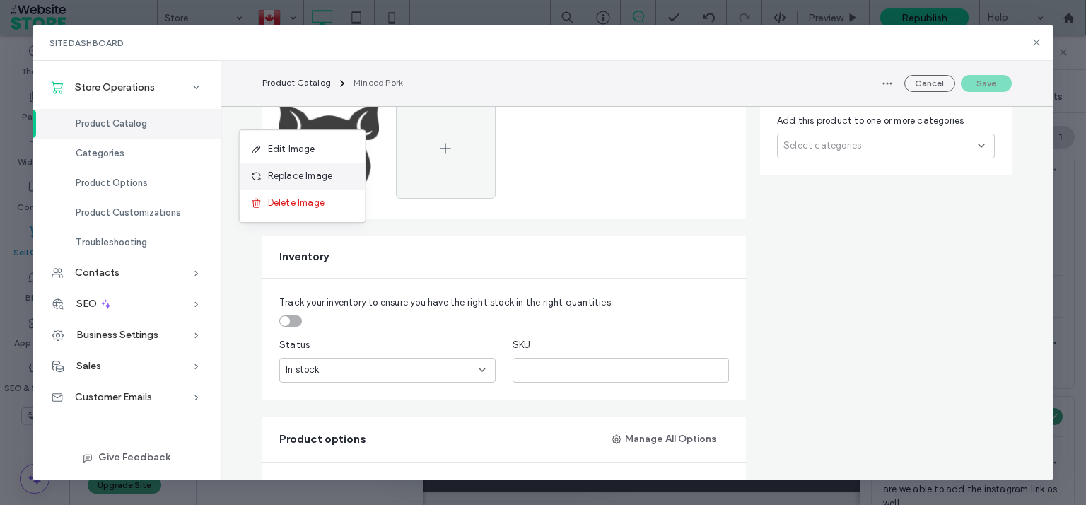
click at [315, 175] on span "Replace Image" at bounding box center [300, 176] width 65 height 14
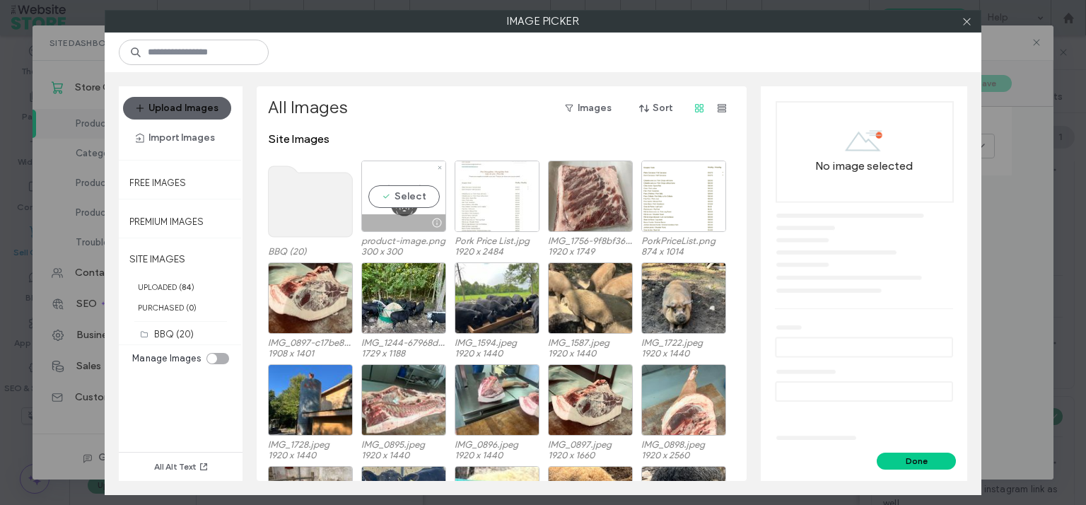
click at [406, 189] on div "Select" at bounding box center [403, 196] width 85 height 71
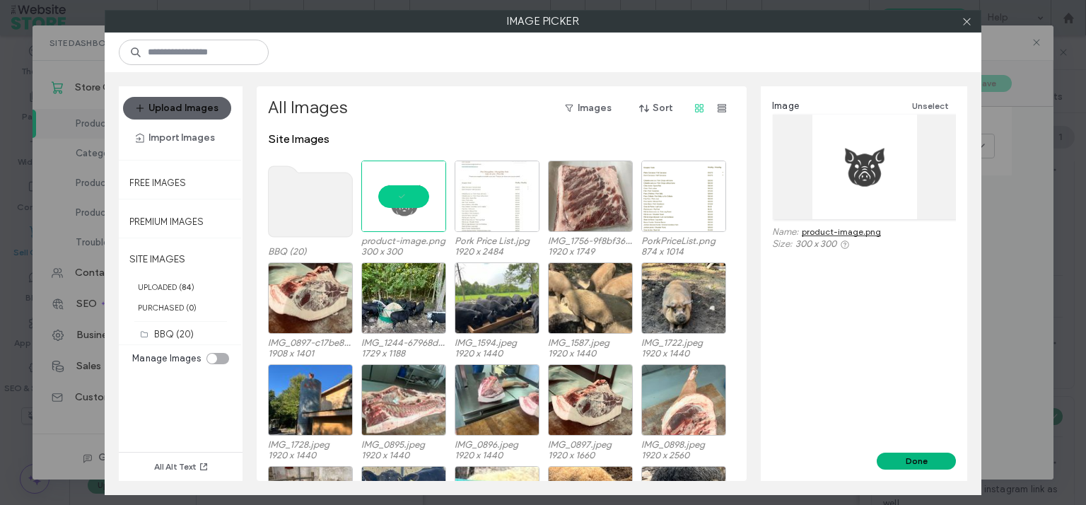
click at [905, 461] on button "Done" at bounding box center [916, 461] width 79 height 17
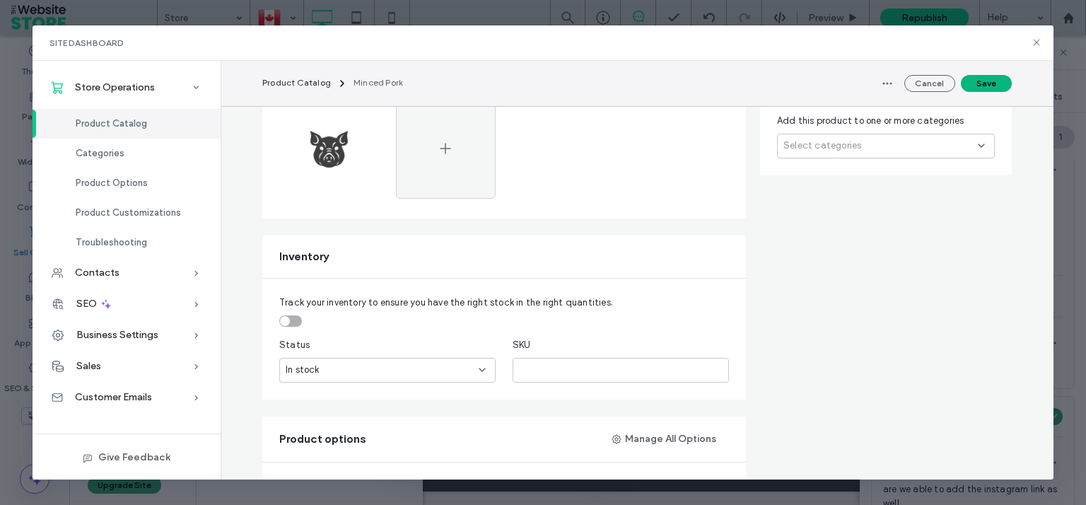
click at [986, 75] on button "Save" at bounding box center [986, 83] width 51 height 17
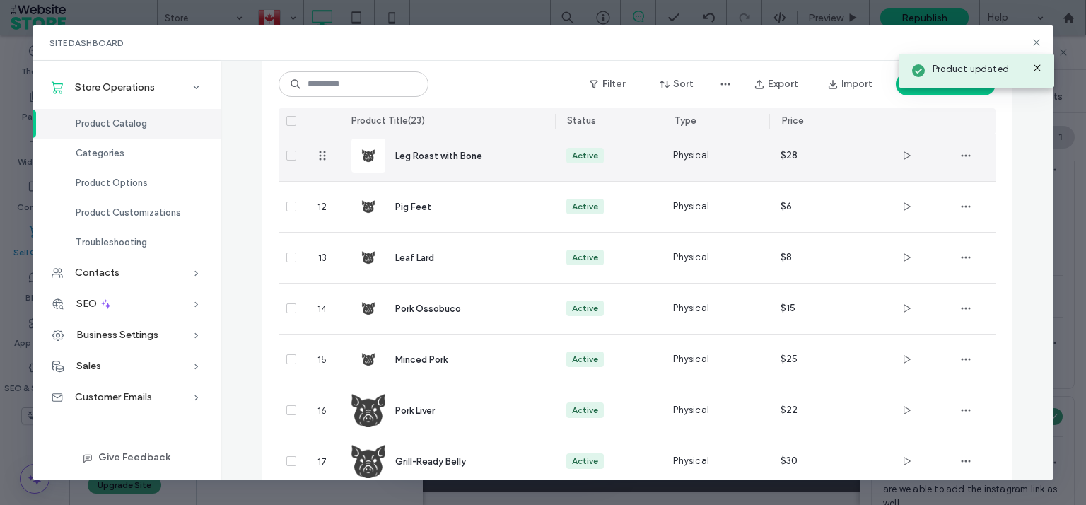
scroll to position [695, 0]
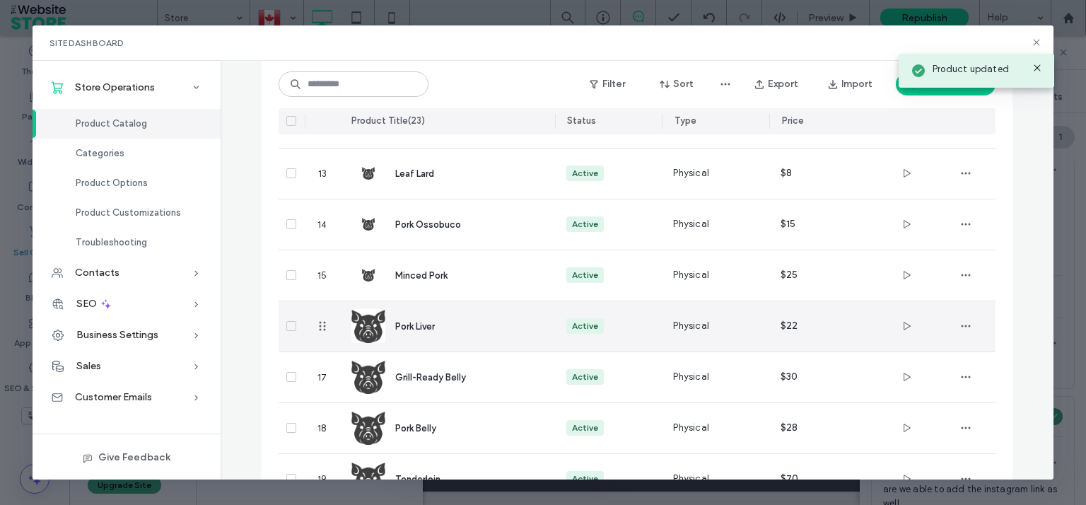
click at [375, 315] on img at bounding box center [368, 326] width 34 height 34
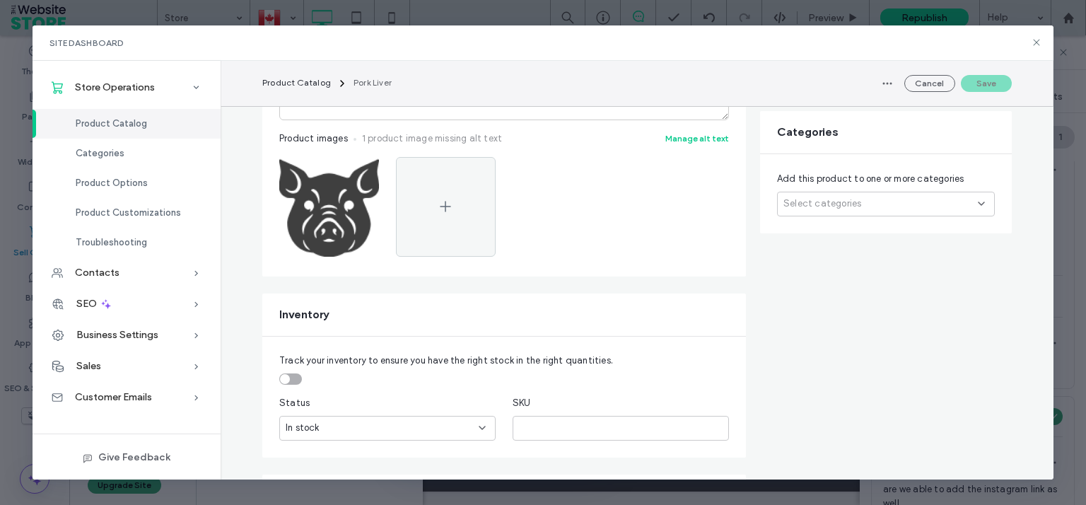
scroll to position [391, 0]
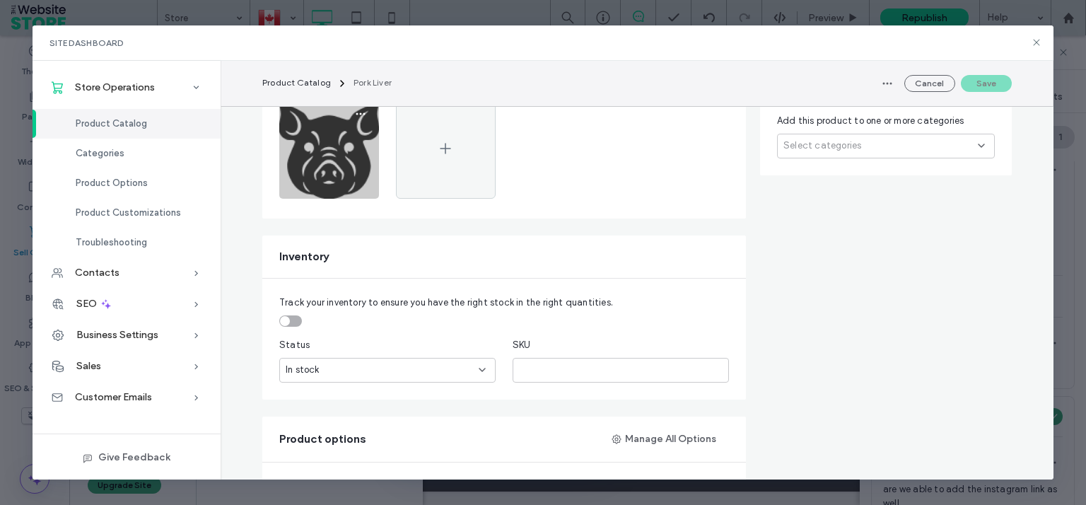
click at [301, 158] on img at bounding box center [329, 149] width 100 height 100
click at [356, 112] on icon "button" at bounding box center [360, 113] width 11 height 11
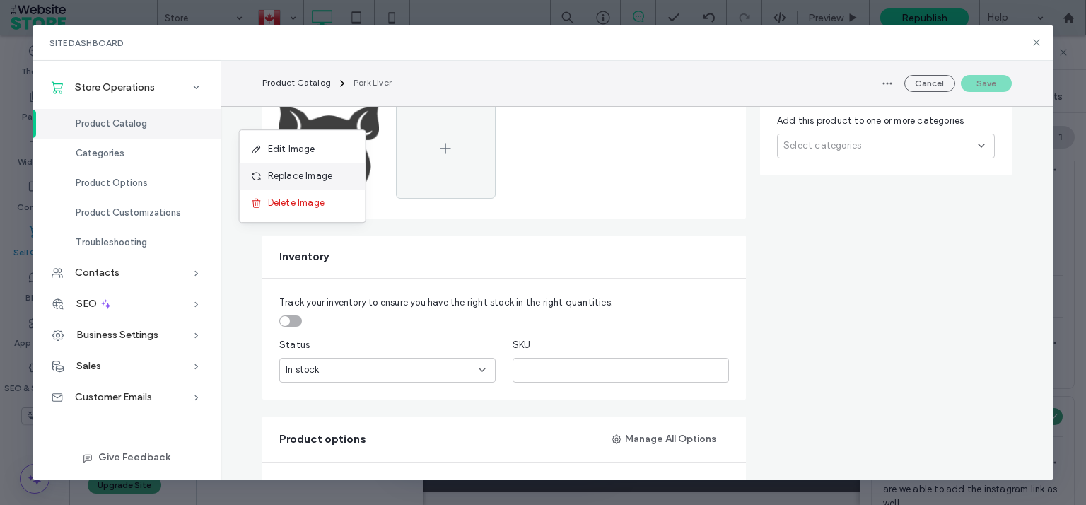
click at [323, 177] on span "Replace Image" at bounding box center [300, 176] width 65 height 14
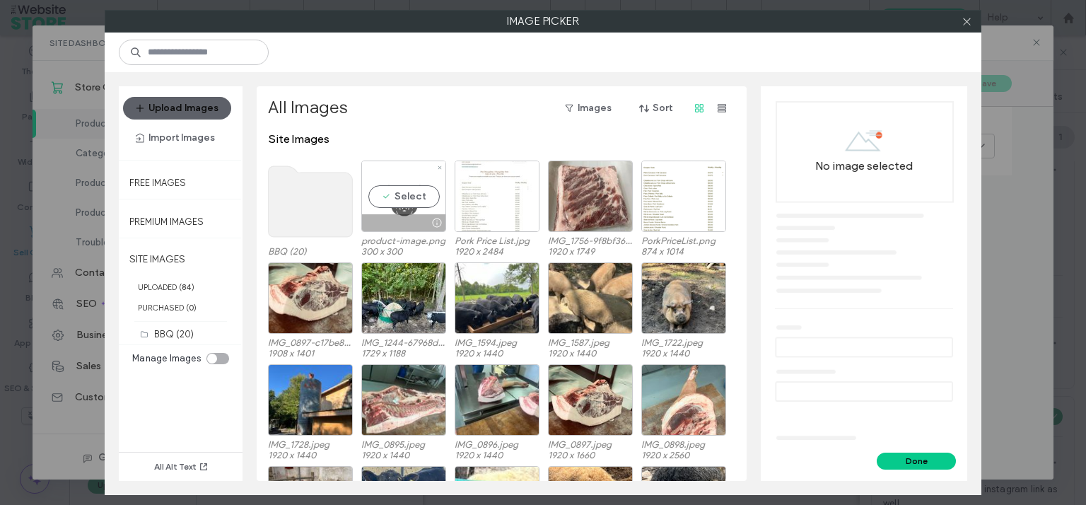
click at [395, 197] on div "Select" at bounding box center [403, 196] width 85 height 71
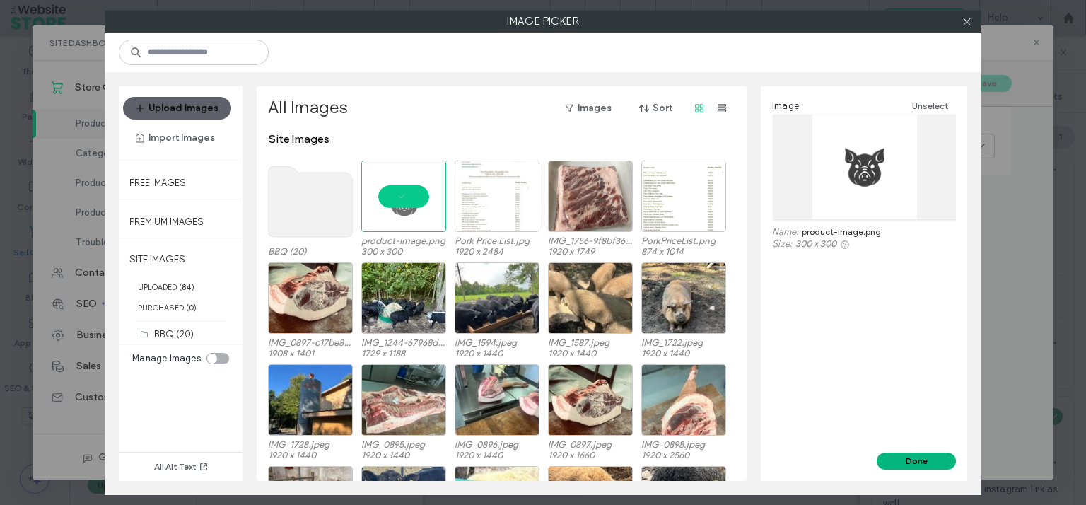
click at [926, 466] on button "Done" at bounding box center [916, 461] width 79 height 17
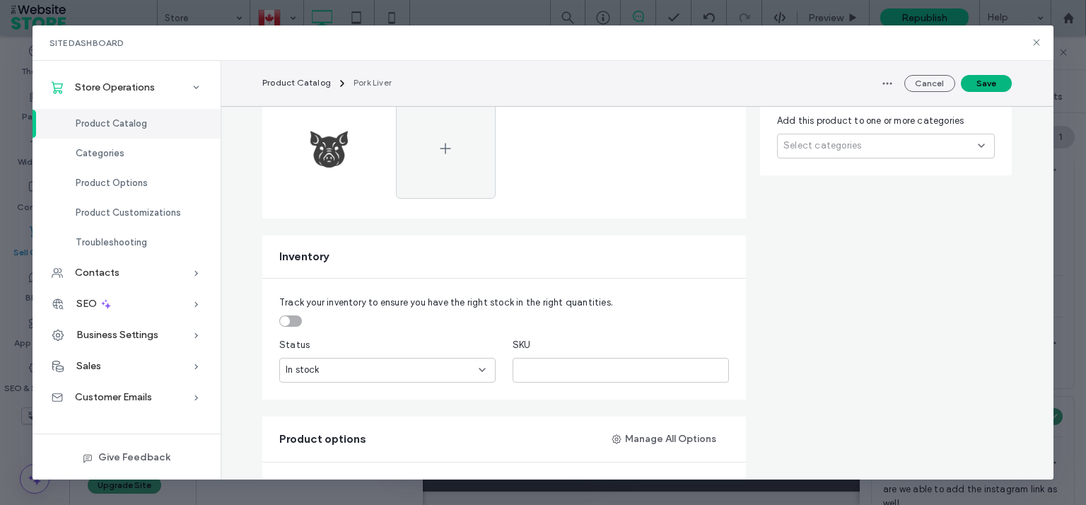
click at [982, 80] on button "Save" at bounding box center [986, 83] width 51 height 17
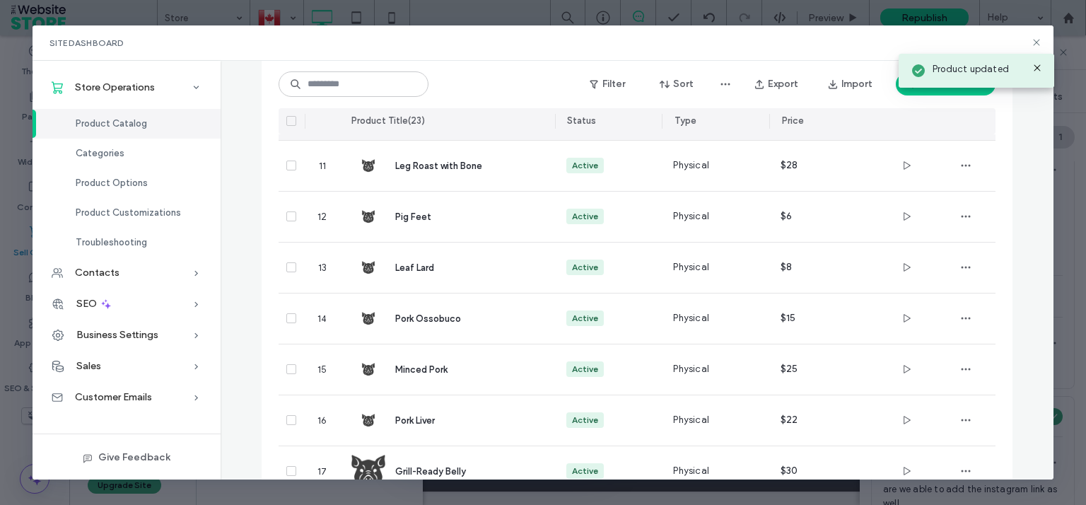
scroll to position [695, 0]
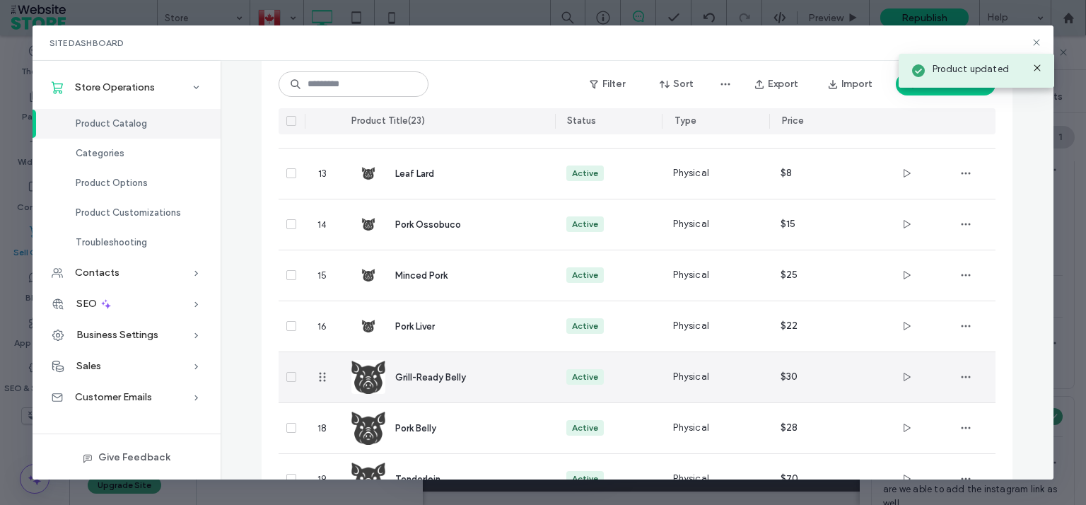
click at [375, 369] on img at bounding box center [368, 377] width 34 height 34
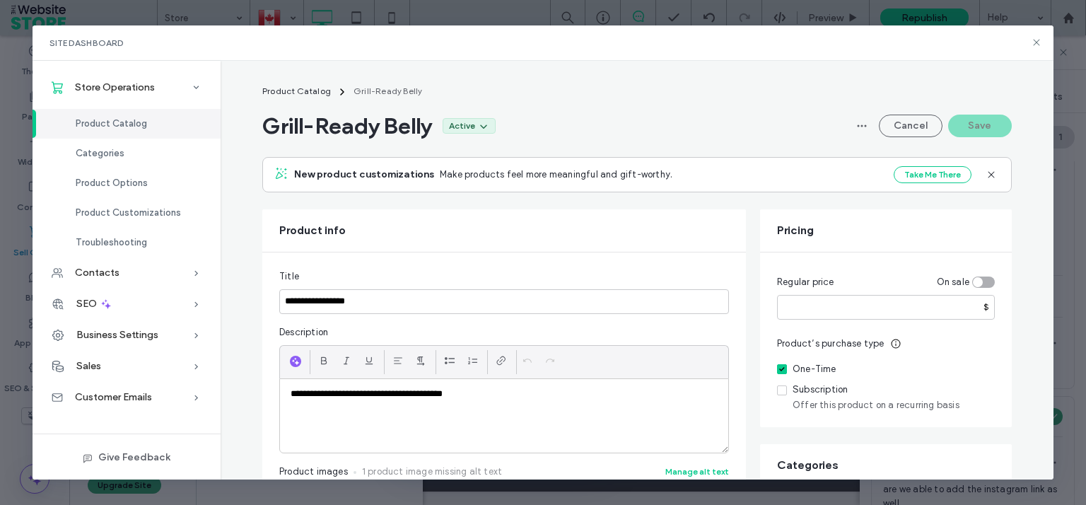
scroll to position [391, 0]
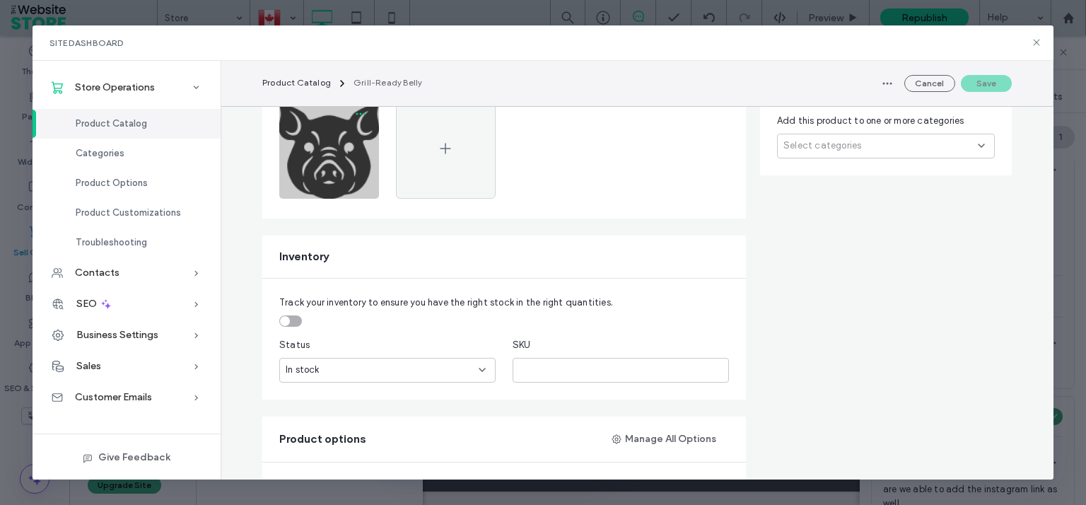
click at [358, 109] on icon "button" at bounding box center [360, 113] width 11 height 11
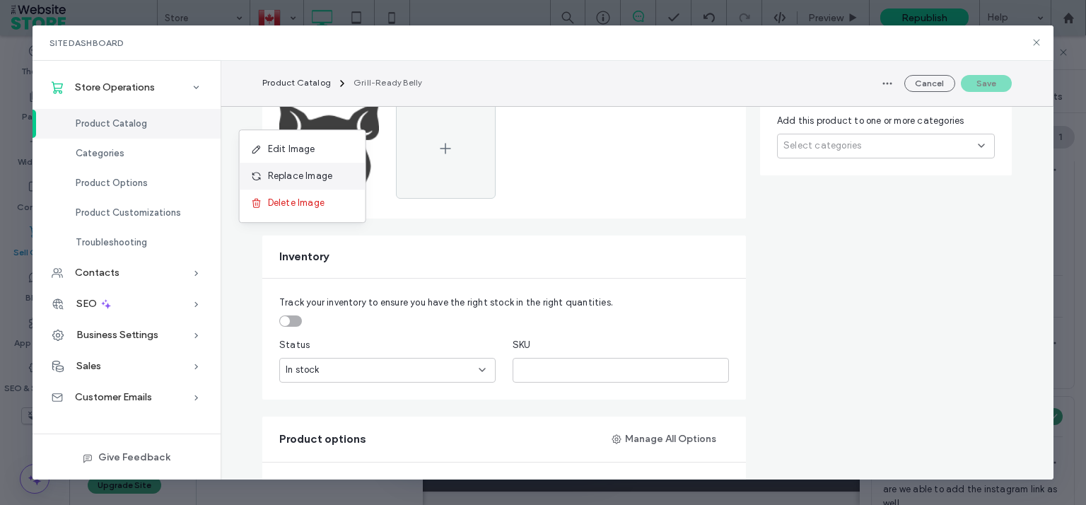
click at [317, 176] on span "Replace Image" at bounding box center [300, 176] width 65 height 14
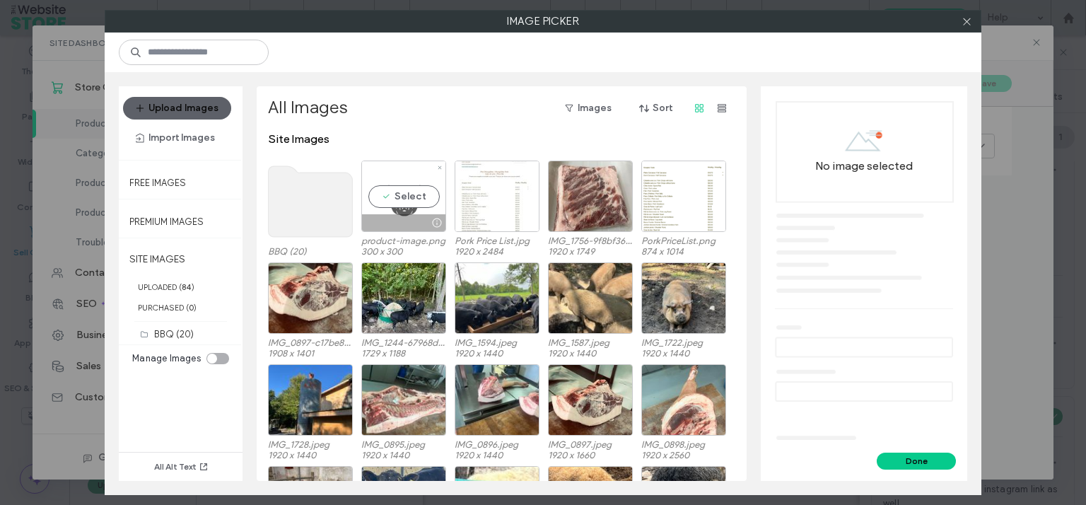
click at [407, 202] on div "Select" at bounding box center [403, 196] width 85 height 71
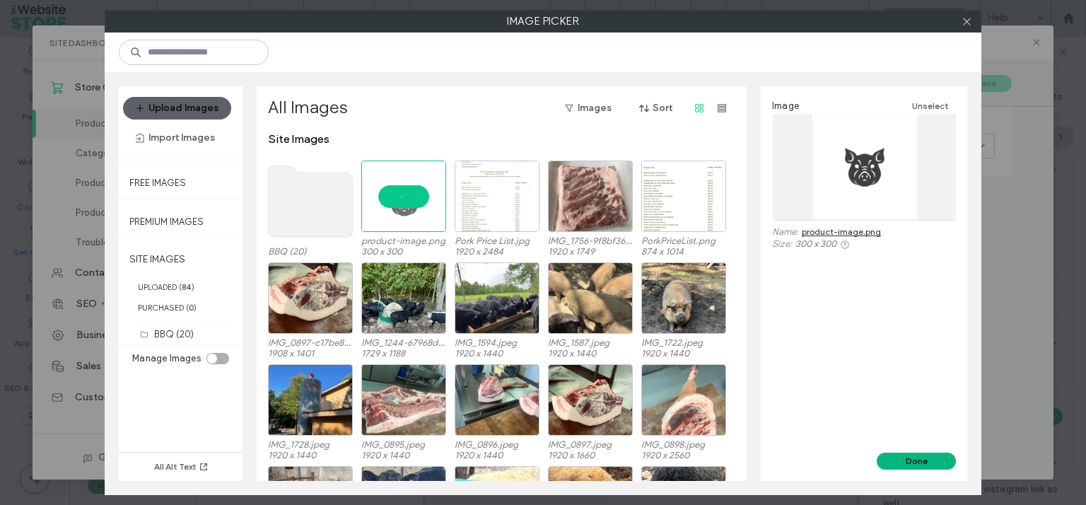
click at [928, 468] on button "Done" at bounding box center [916, 461] width 79 height 17
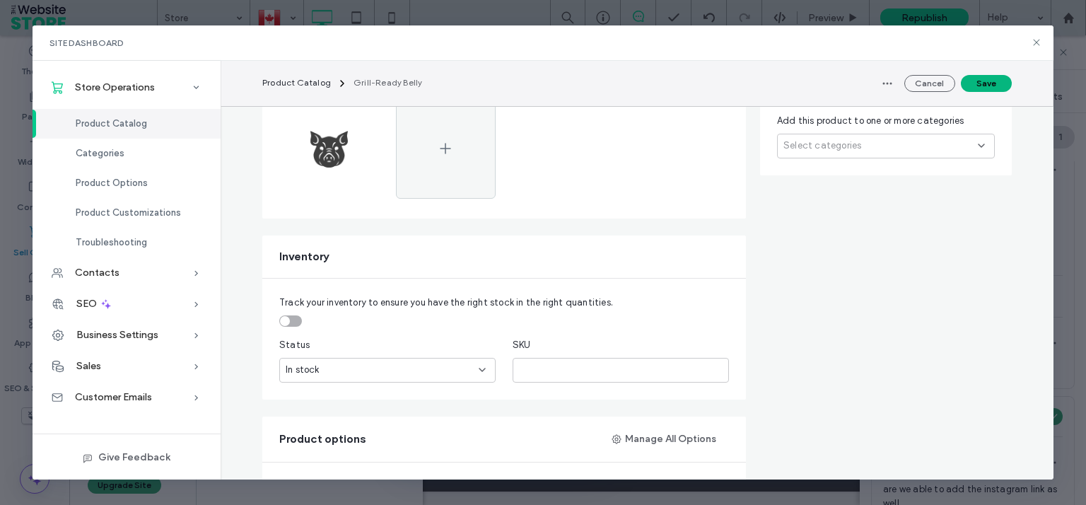
click at [1005, 78] on button "Save" at bounding box center [986, 83] width 51 height 17
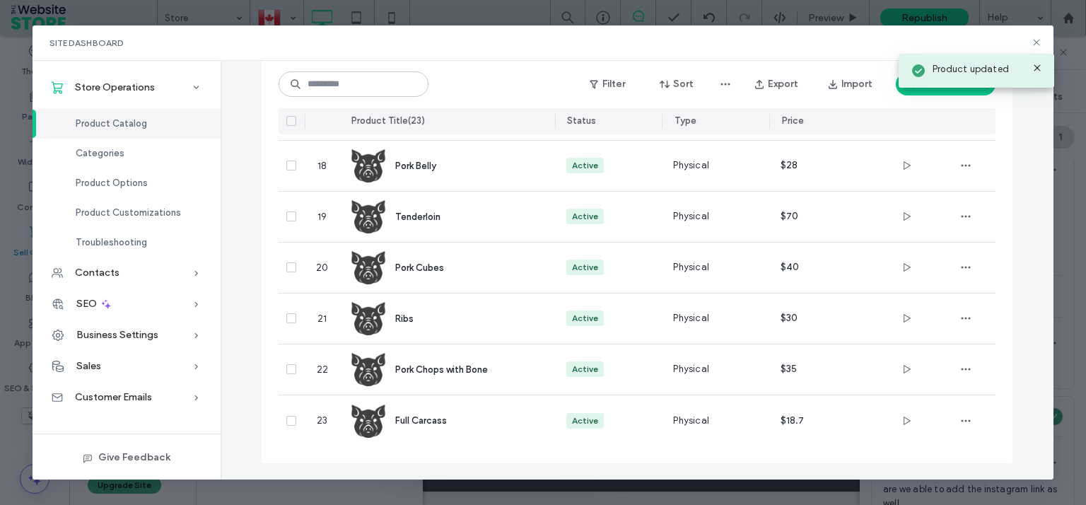
scroll to position [887, 0]
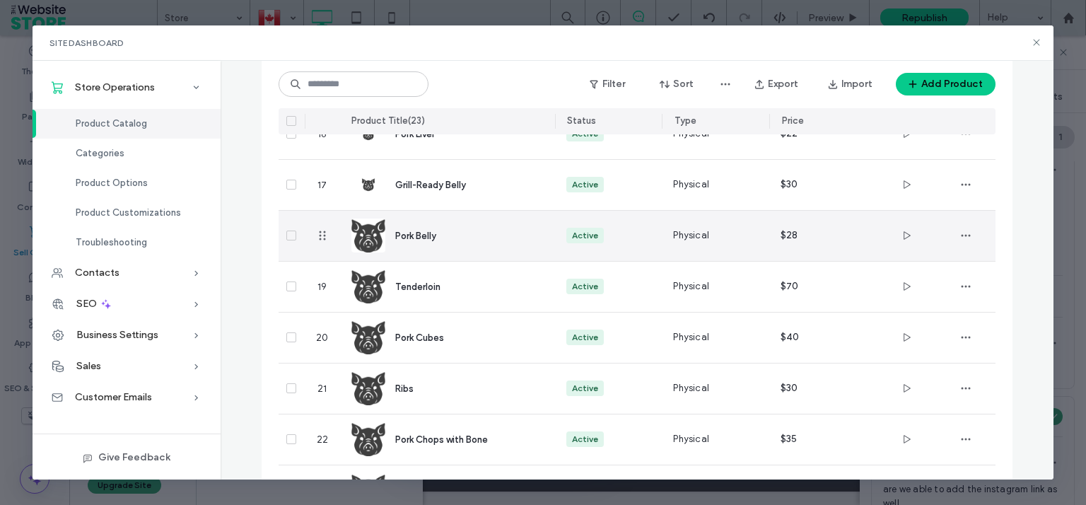
click at [368, 230] on img at bounding box center [368, 236] width 34 height 34
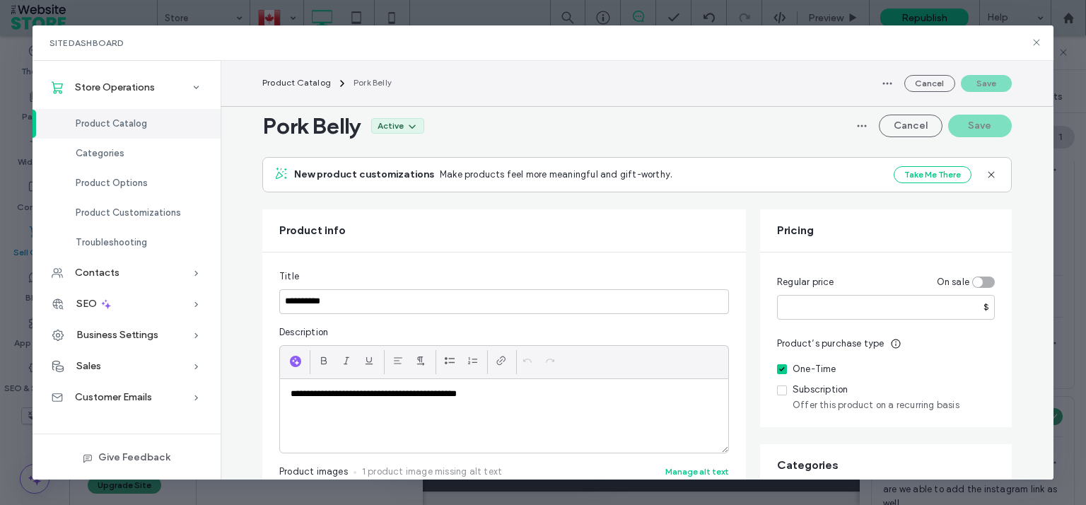
scroll to position [391, 0]
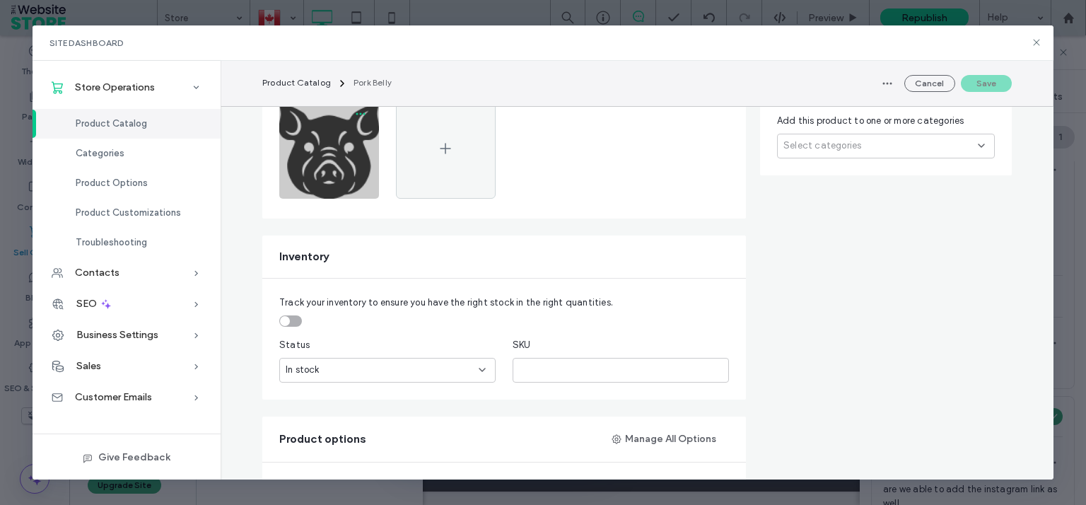
click at [358, 115] on icon "button" at bounding box center [360, 113] width 11 height 11
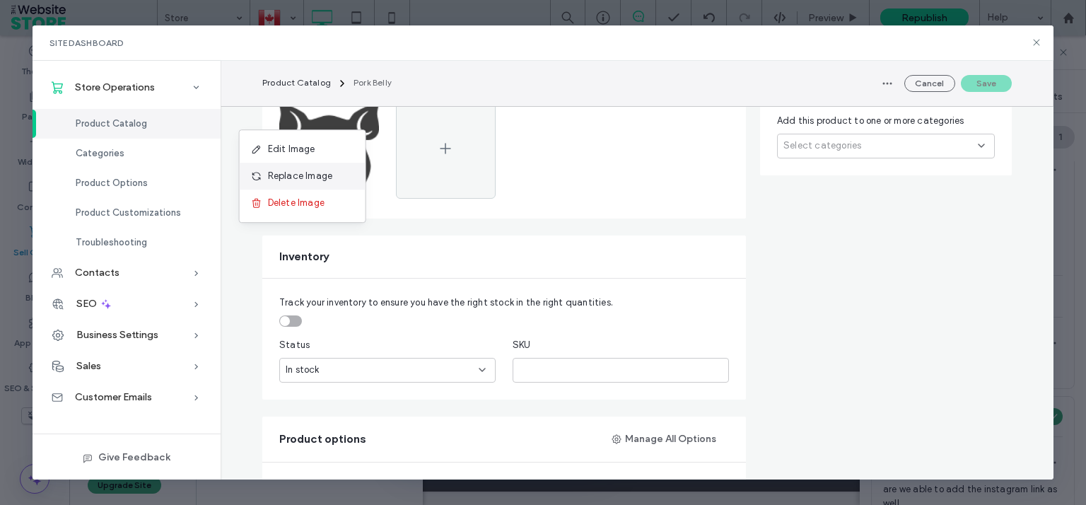
click at [313, 179] on span "Replace Image" at bounding box center [300, 176] width 65 height 14
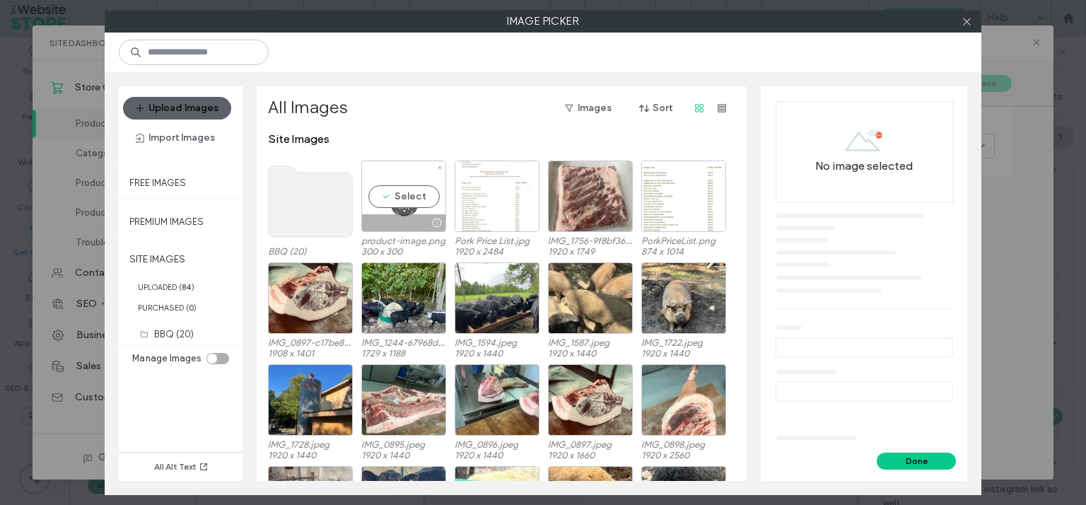
click at [407, 192] on div "Select" at bounding box center [403, 196] width 85 height 71
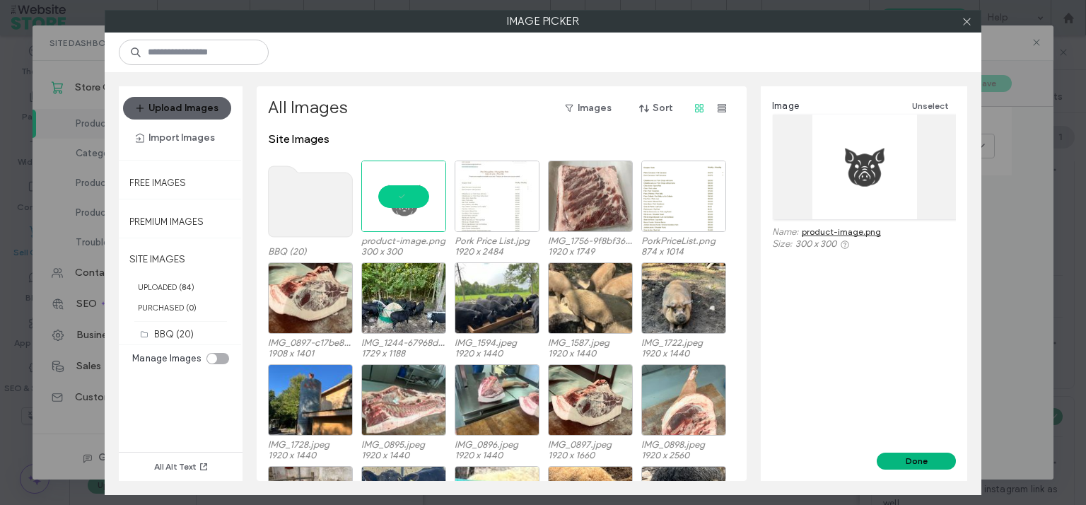
click at [911, 458] on button "Done" at bounding box center [916, 461] width 79 height 17
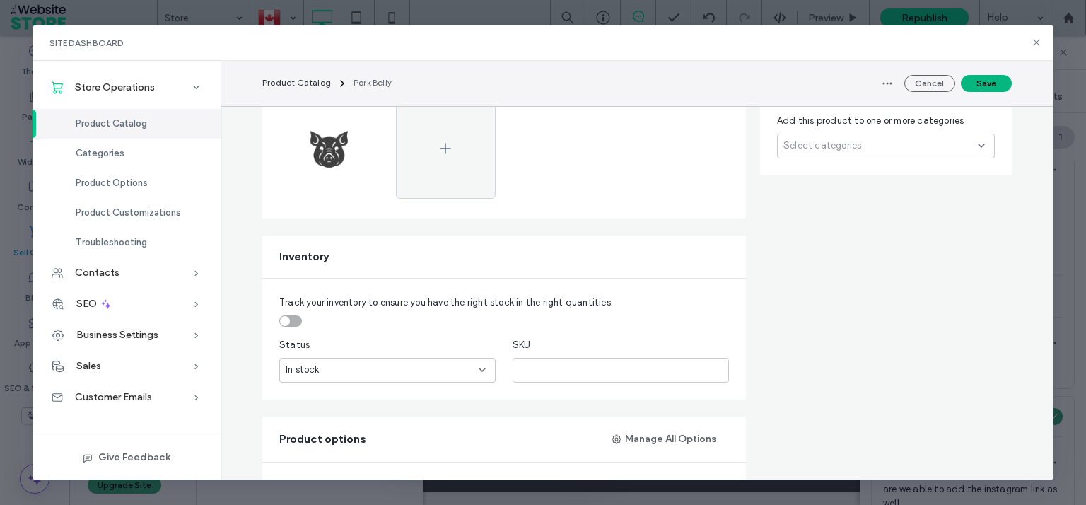
click at [994, 77] on button "Save" at bounding box center [986, 83] width 51 height 17
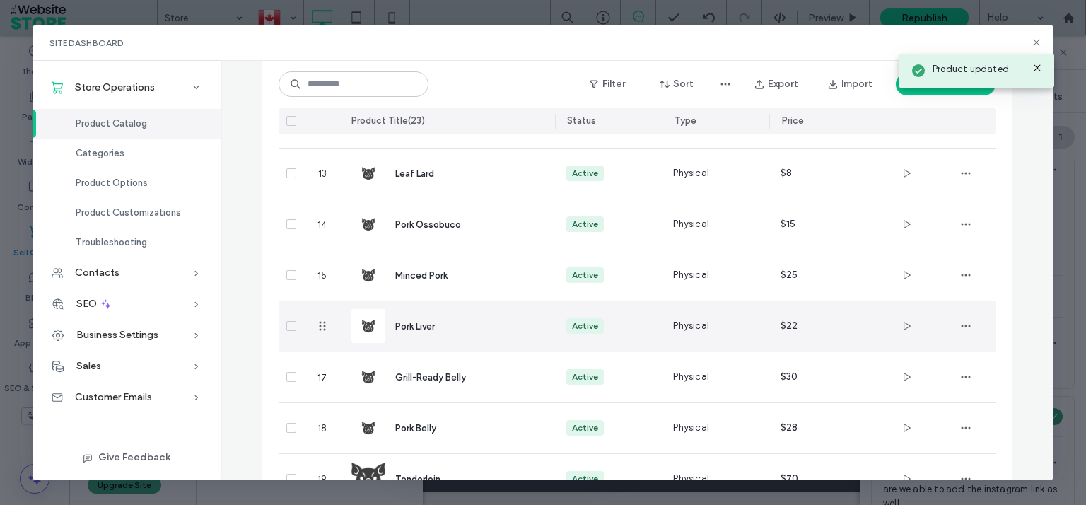
scroll to position [957, 0]
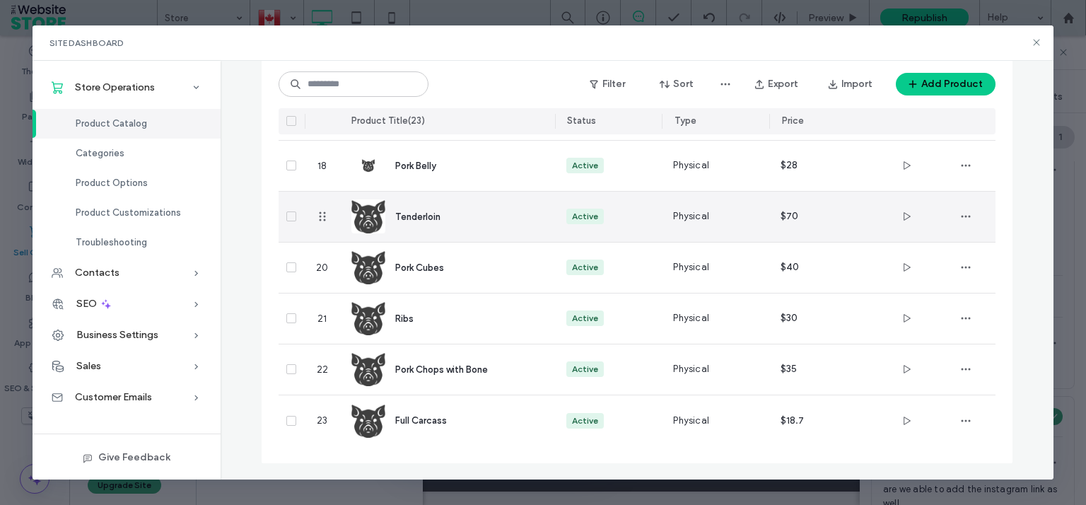
click at [369, 210] on img at bounding box center [368, 216] width 34 height 34
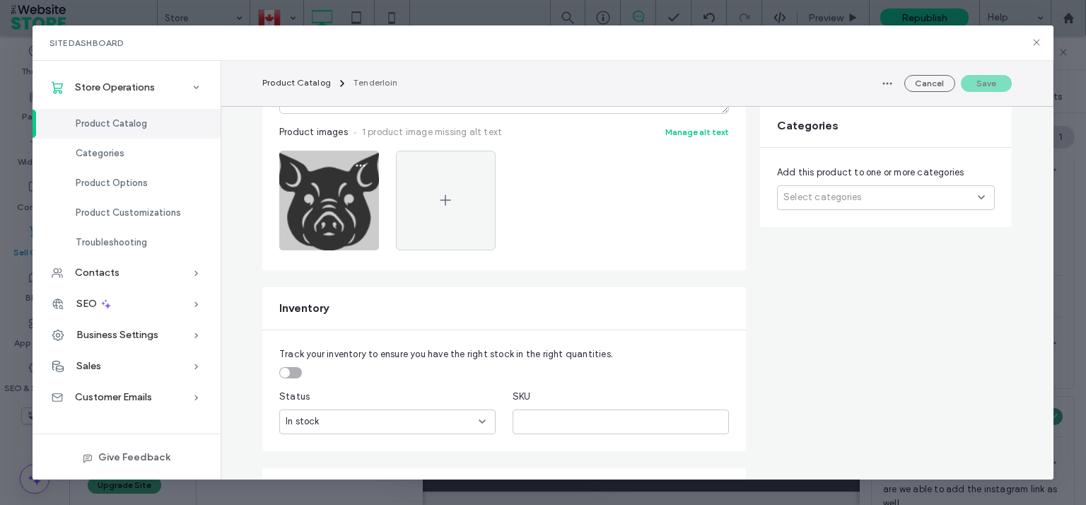
scroll to position [391, 0]
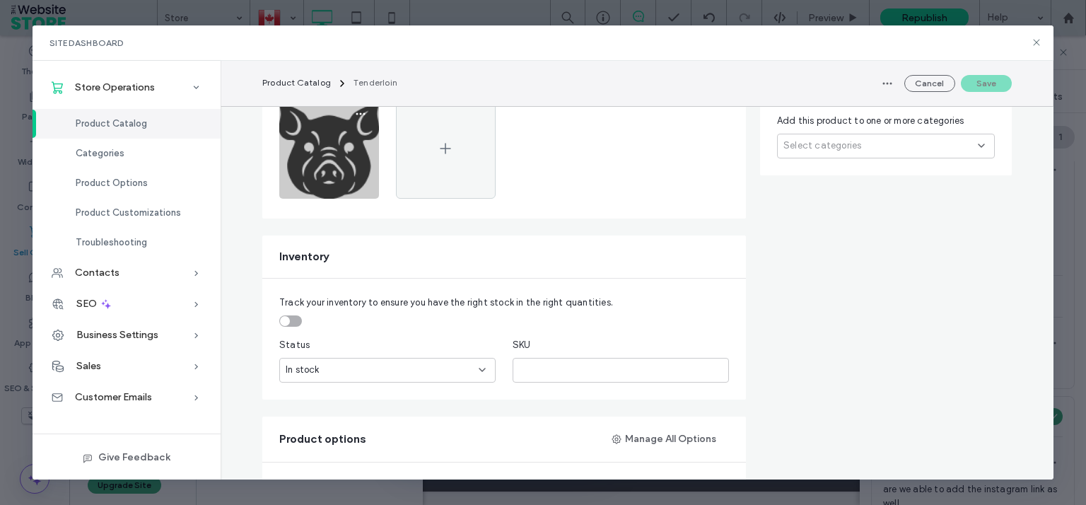
click at [336, 128] on img at bounding box center [329, 149] width 100 height 100
click at [355, 115] on icon "button" at bounding box center [360, 113] width 11 height 11
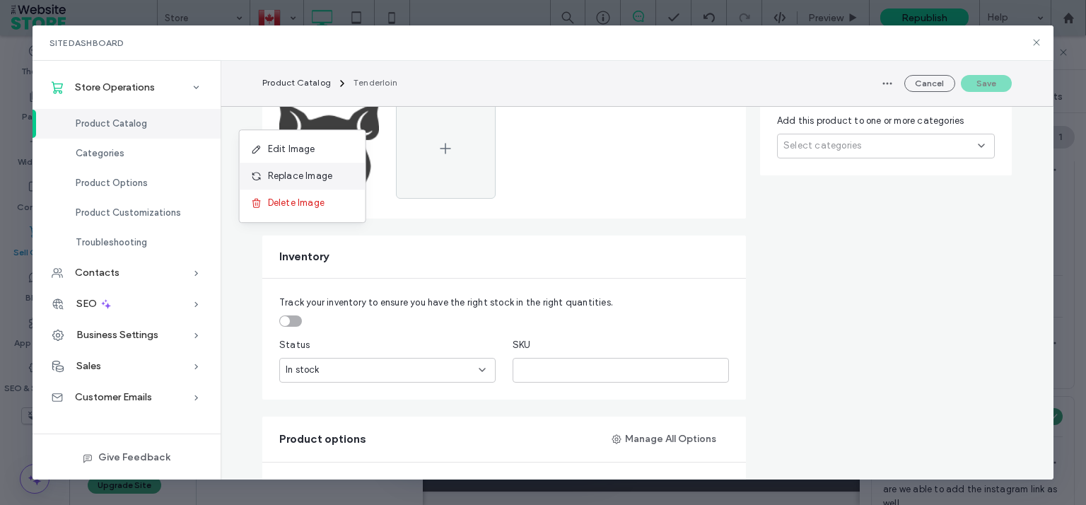
click at [312, 185] on div "Replace Image" at bounding box center [303, 176] width 126 height 27
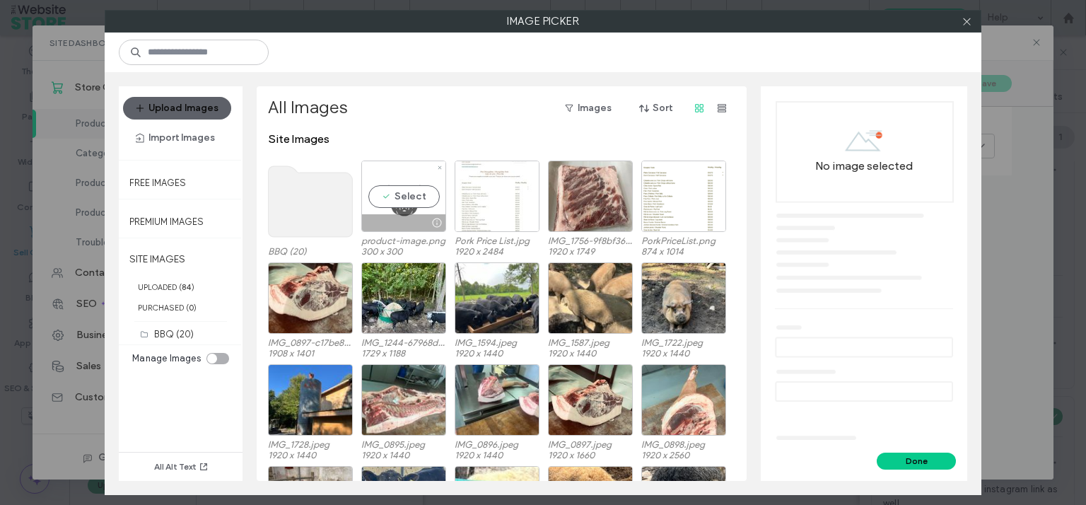
click at [420, 192] on div "Select" at bounding box center [403, 196] width 85 height 71
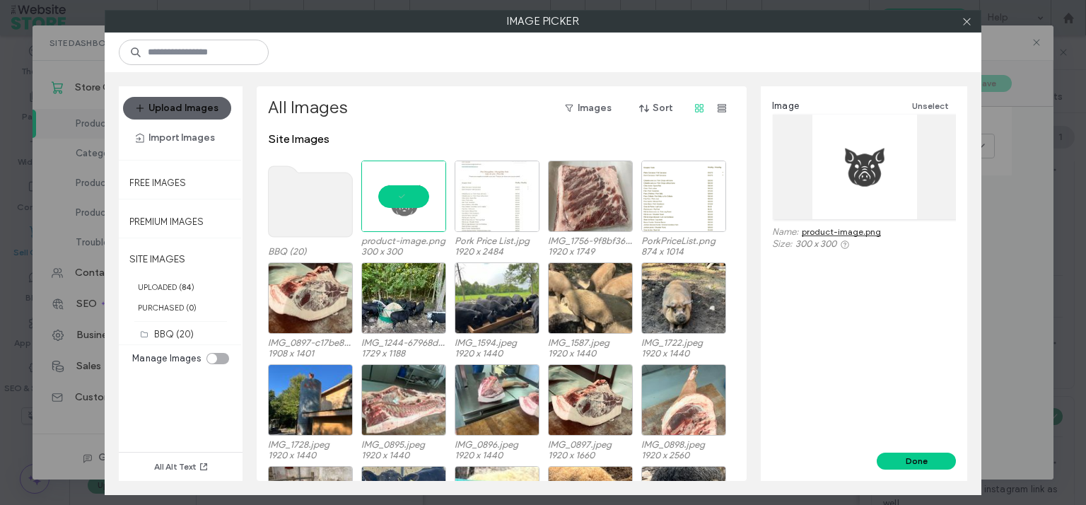
click at [932, 455] on button "Done" at bounding box center [916, 461] width 79 height 17
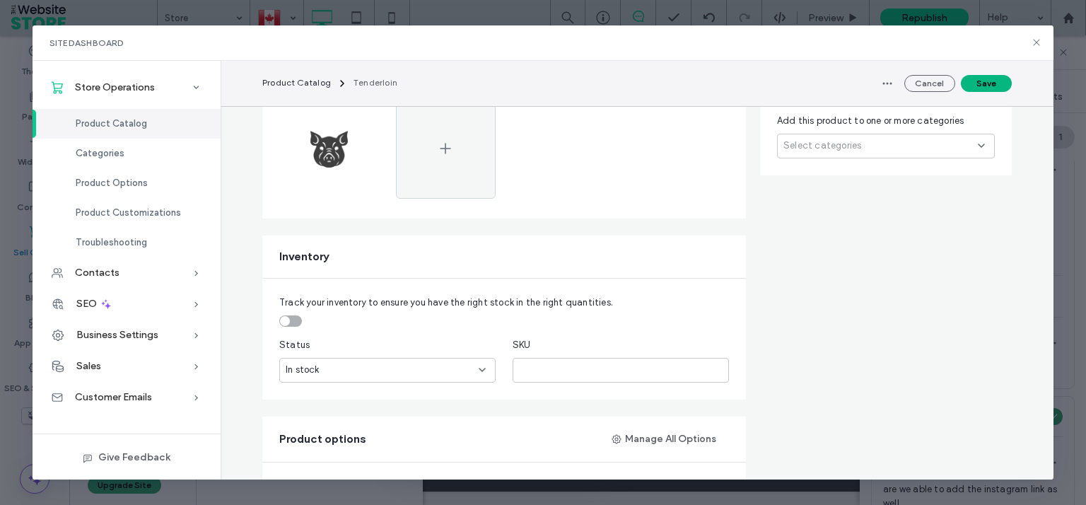
click at [981, 78] on button "Save" at bounding box center [986, 83] width 51 height 17
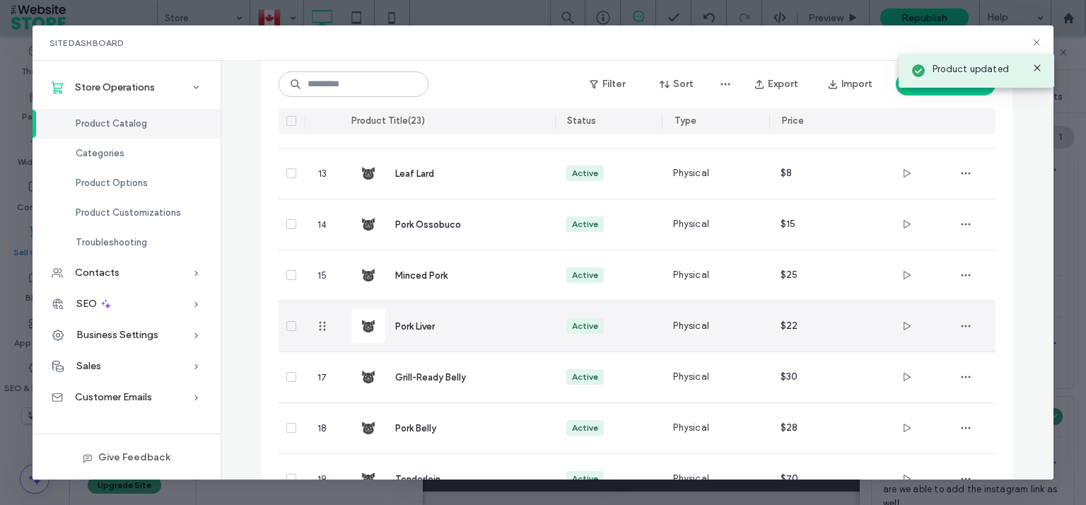
scroll to position [957, 0]
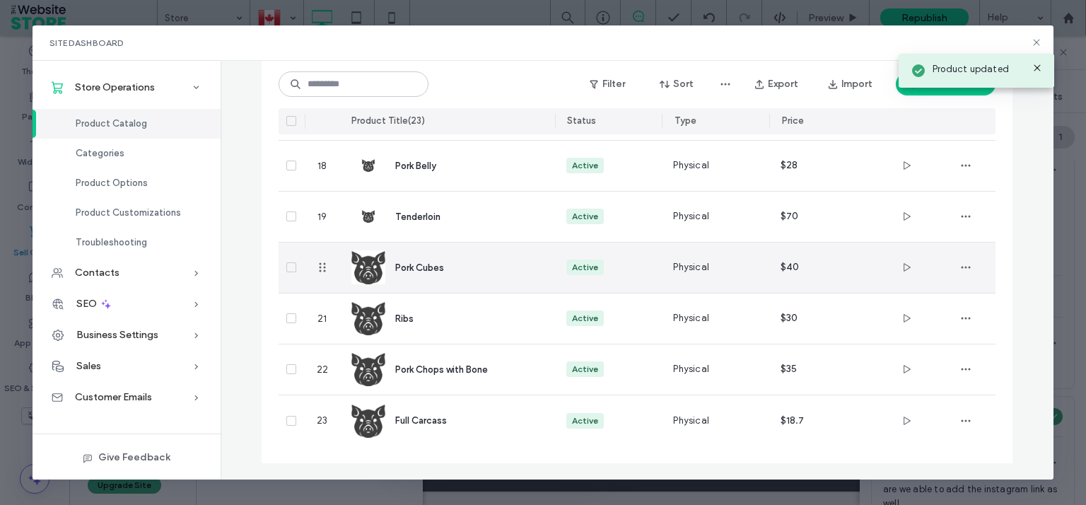
click at [371, 260] on img at bounding box center [368, 267] width 34 height 34
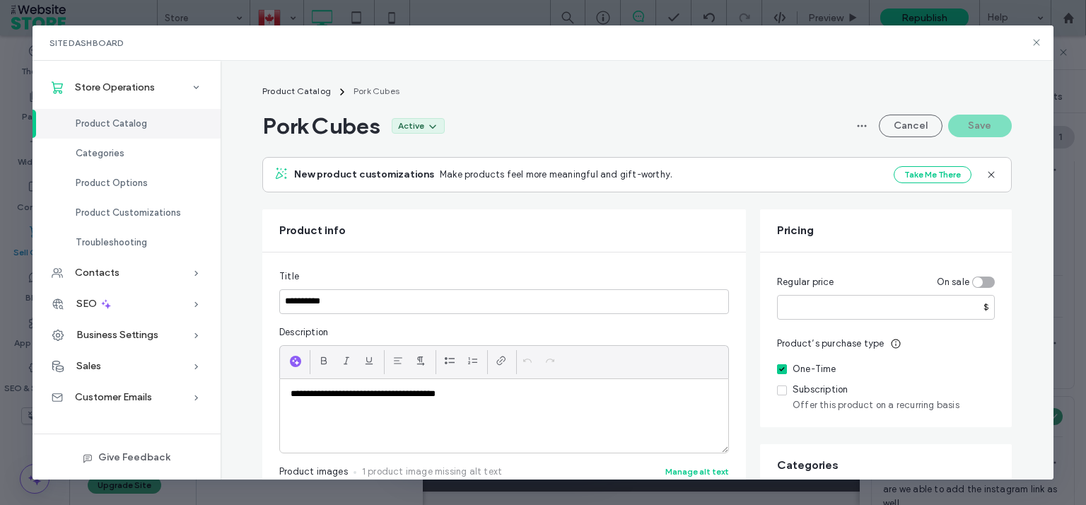
scroll to position [391, 0]
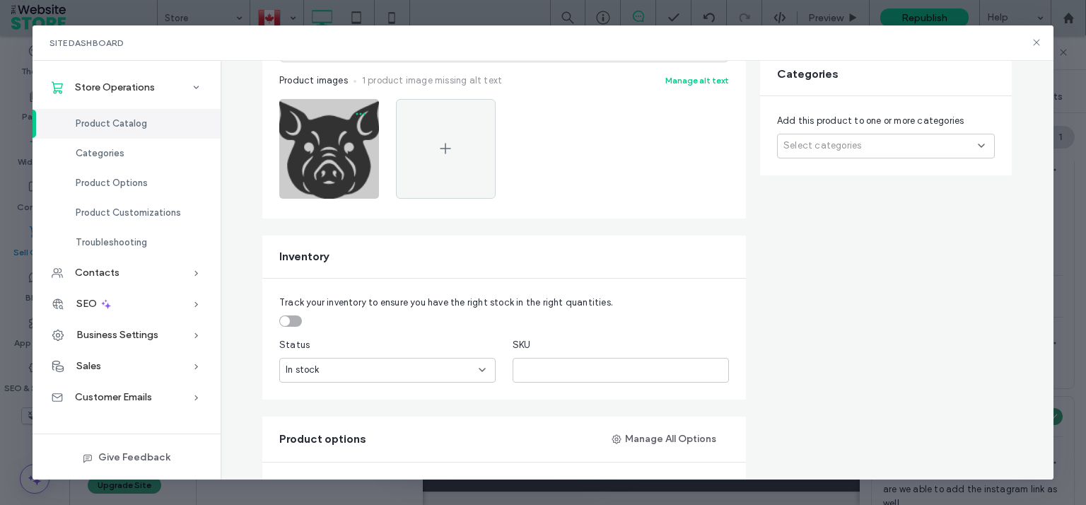
click at [355, 116] on icon "button" at bounding box center [360, 113] width 11 height 11
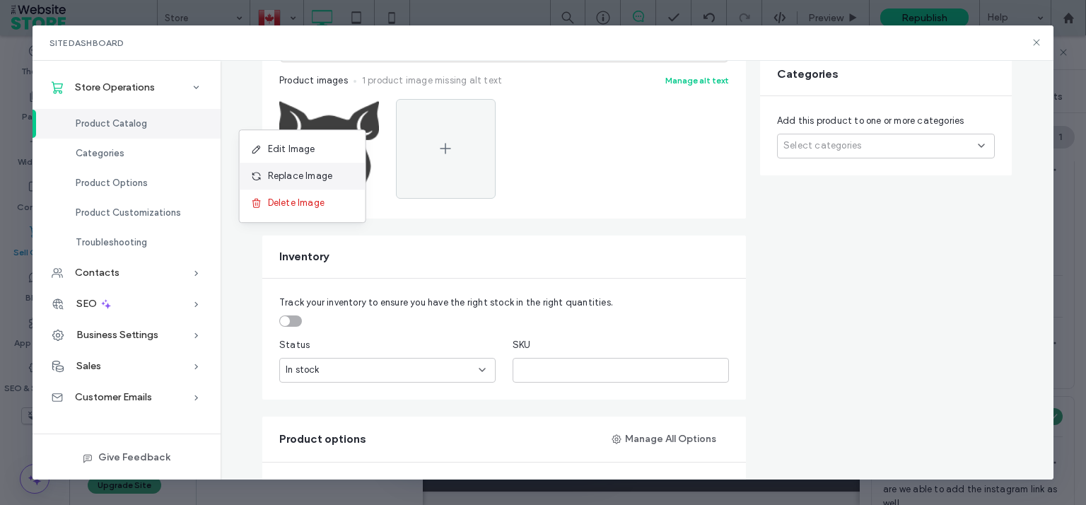
click at [320, 183] on div "Replace Image" at bounding box center [303, 176] width 126 height 27
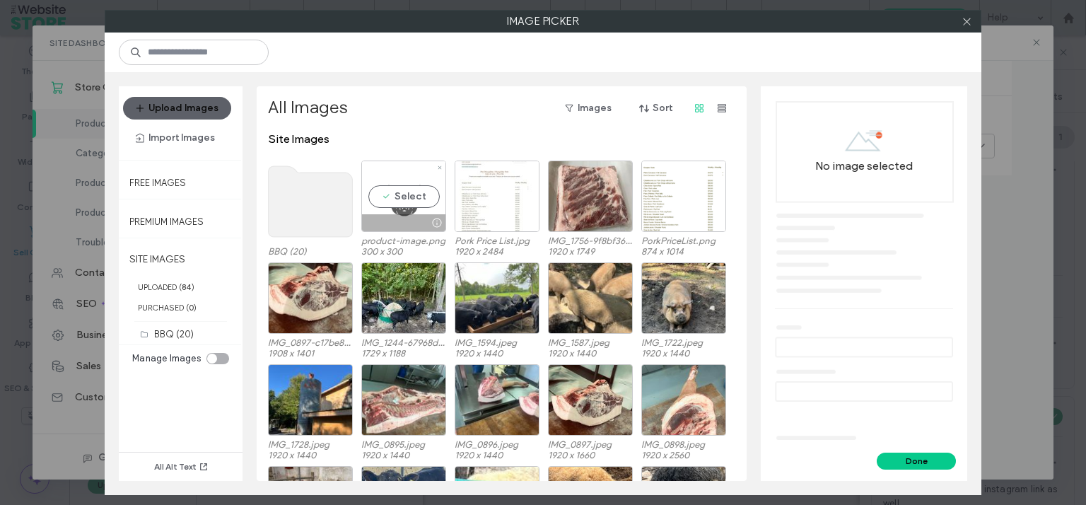
click at [420, 185] on div "Select" at bounding box center [403, 196] width 85 height 71
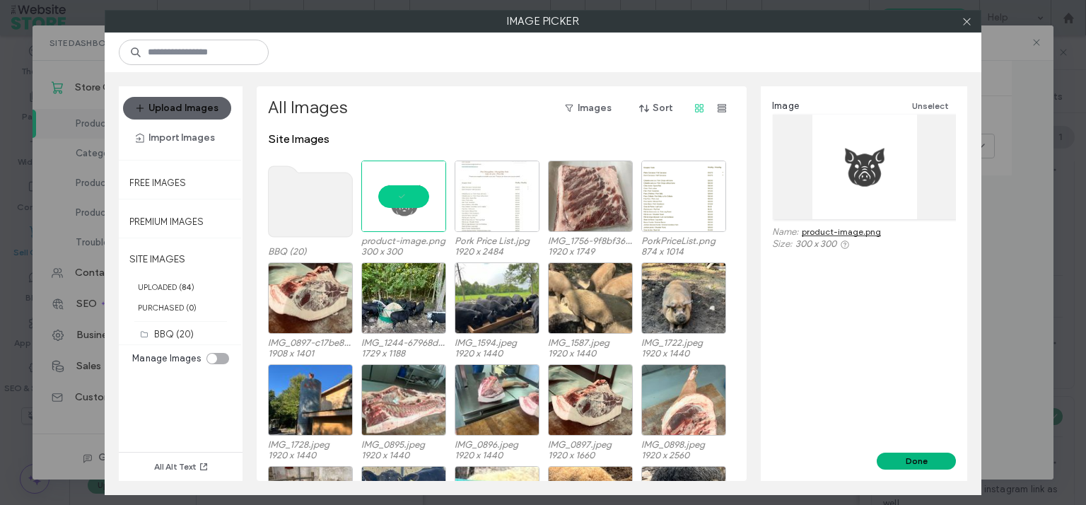
click at [932, 455] on button "Done" at bounding box center [916, 461] width 79 height 17
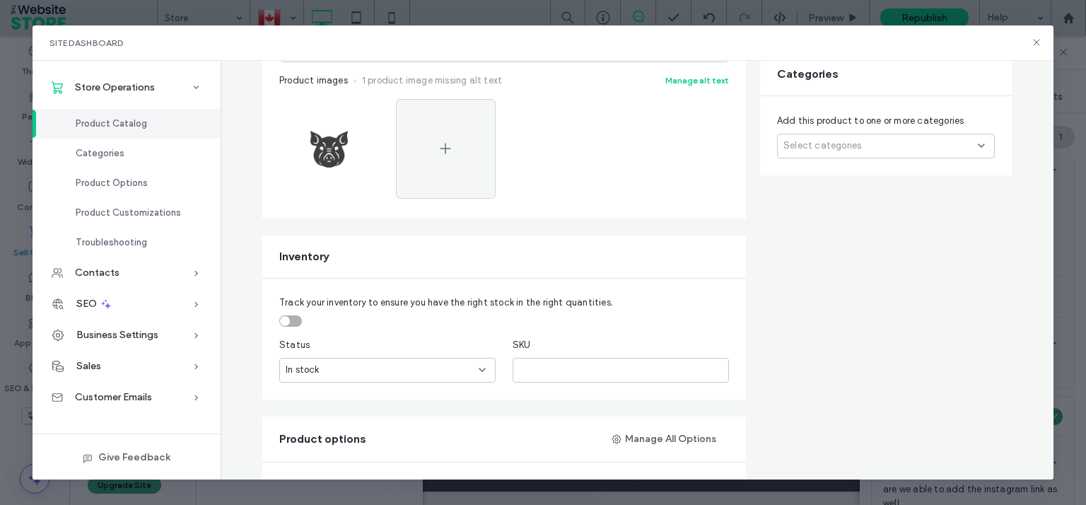
scroll to position [0, 0]
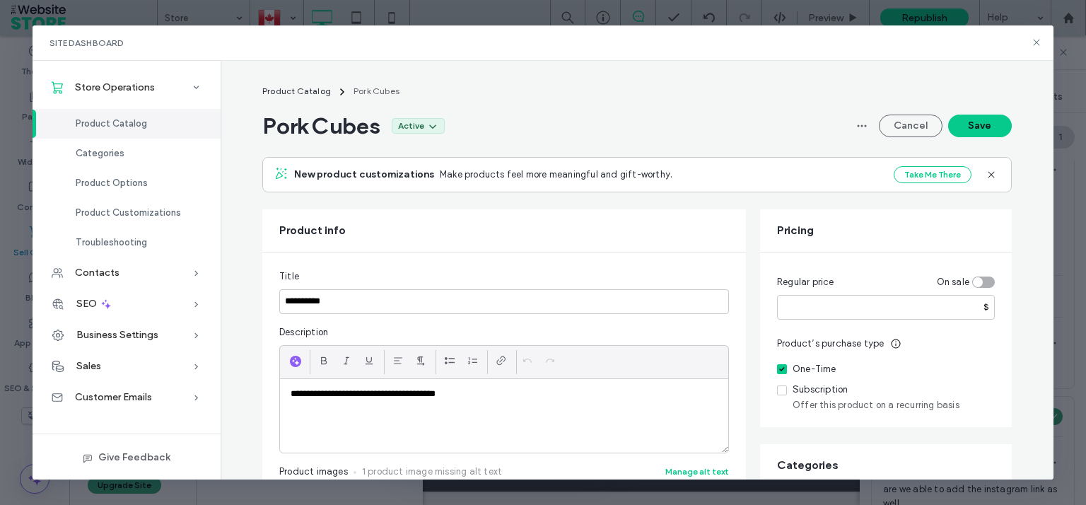
click at [974, 112] on div "Pork Cubes Active Cancel Save" at bounding box center [637, 126] width 750 height 28
click at [979, 125] on button "Save" at bounding box center [980, 126] width 64 height 23
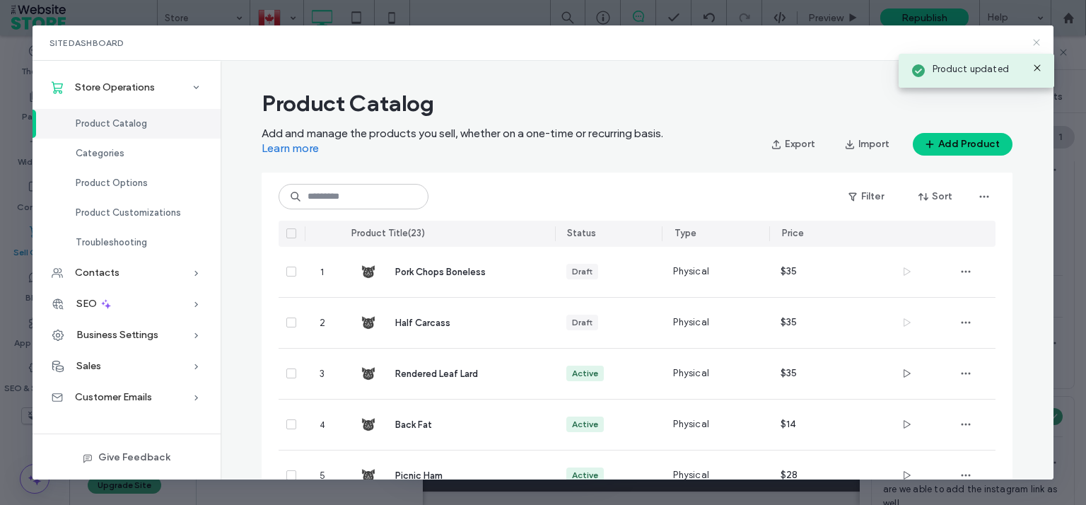
click at [1040, 40] on icon at bounding box center [1036, 42] width 11 height 11
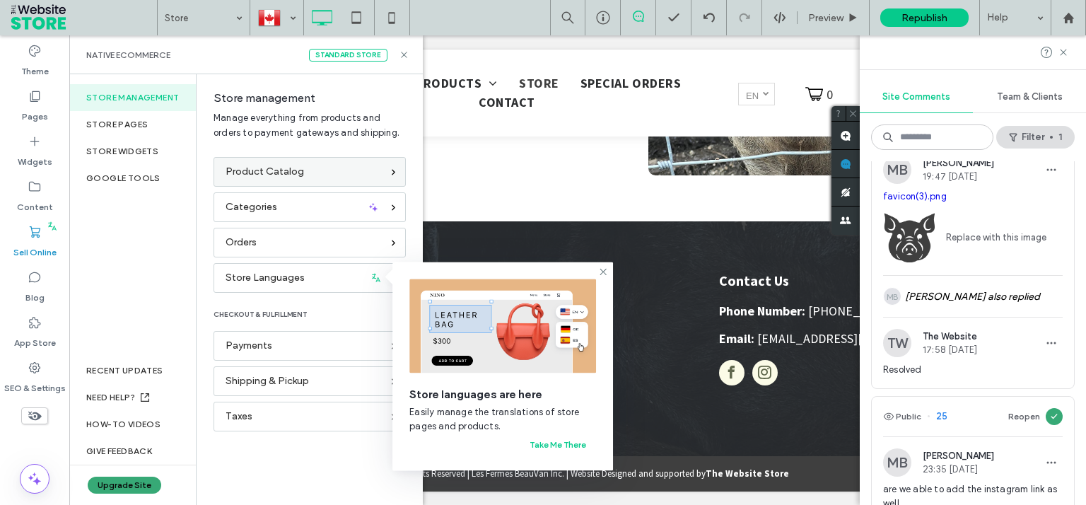
click at [285, 170] on span "Product Catalog" at bounding box center [265, 172] width 78 height 16
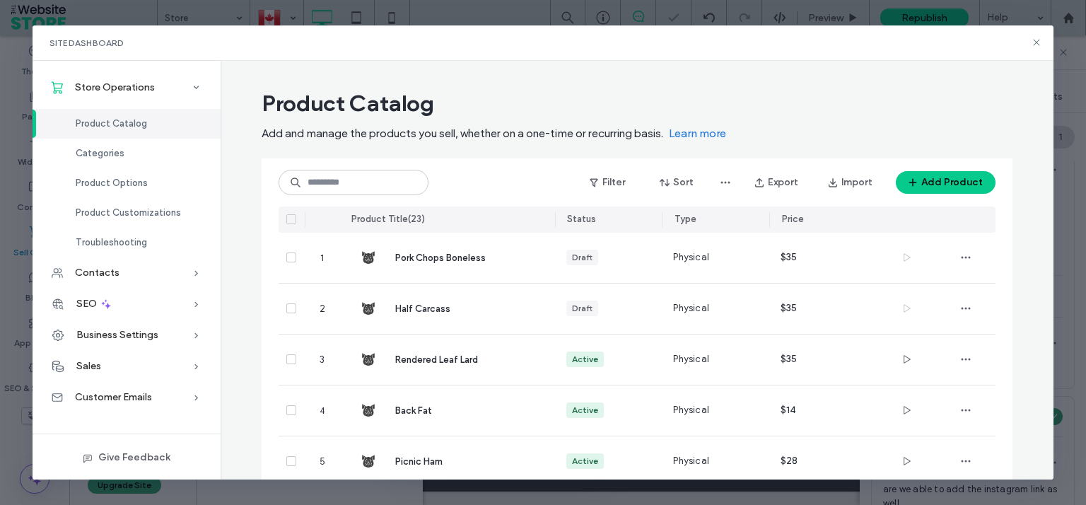
scroll to position [957, 0]
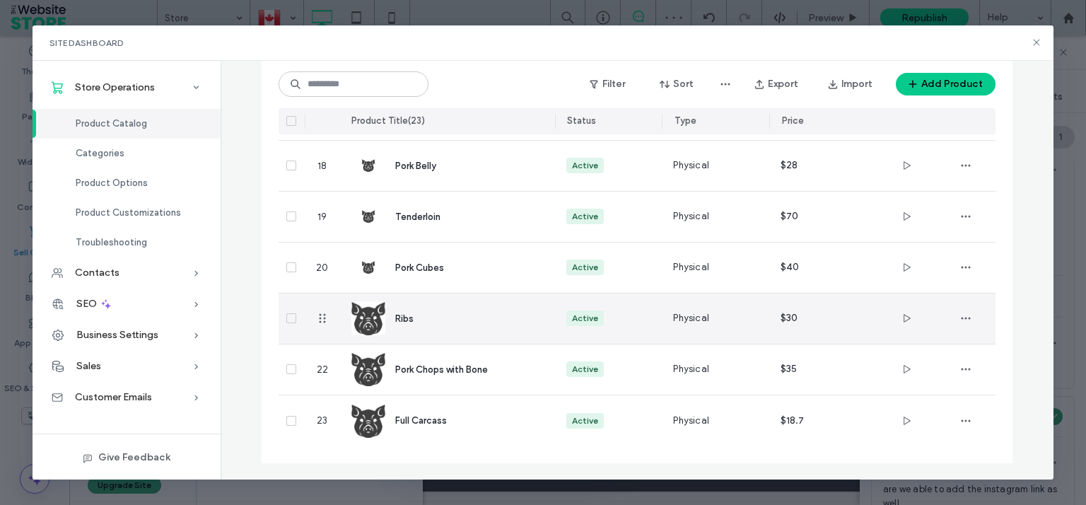
click at [375, 323] on img at bounding box center [368, 318] width 34 height 34
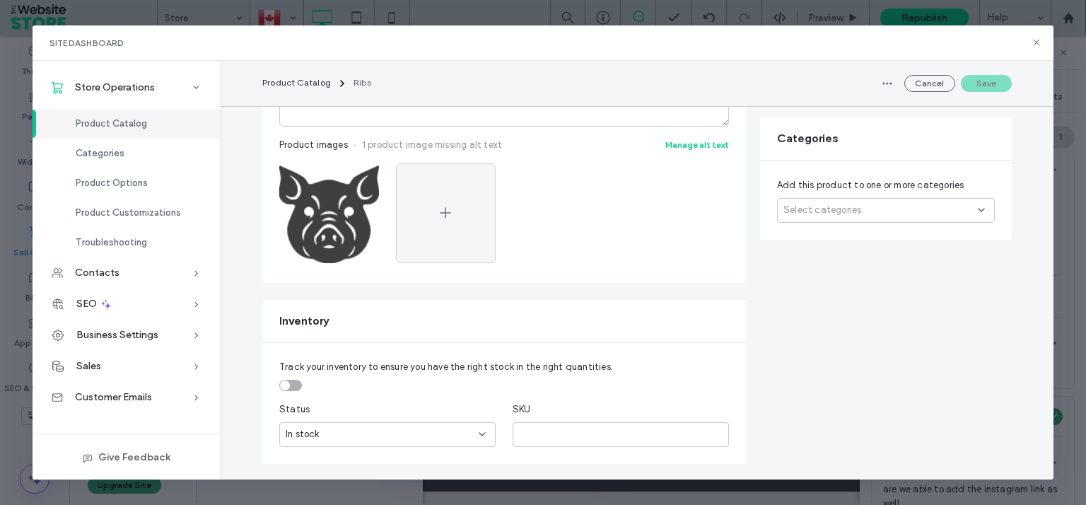
scroll to position [391, 0]
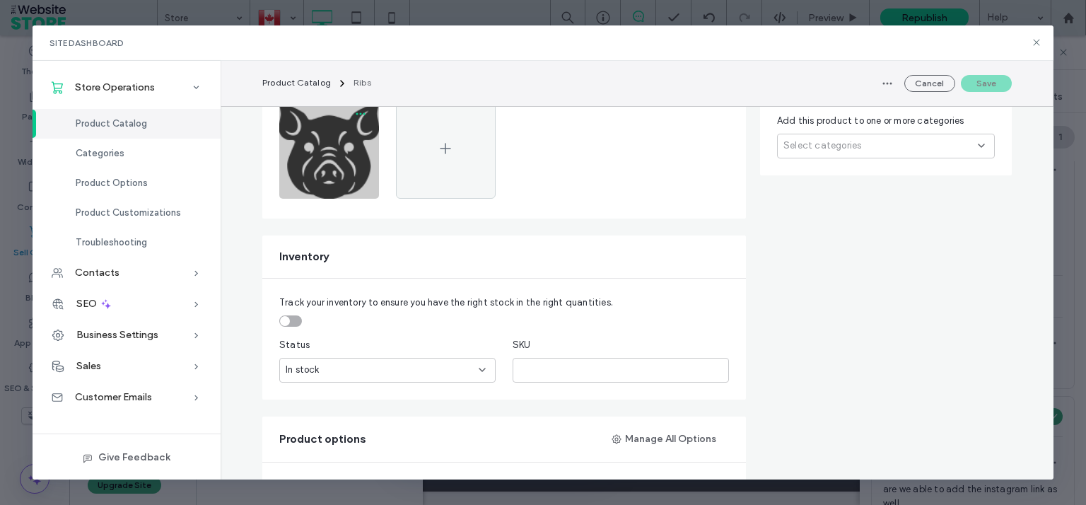
click at [356, 112] on icon "button" at bounding box center [360, 113] width 11 height 11
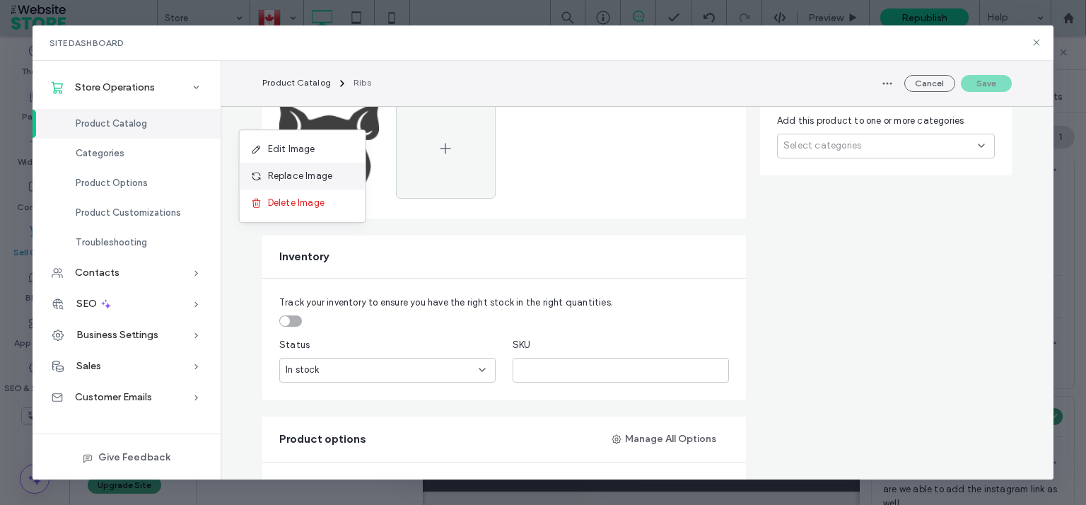
click at [307, 174] on span "Replace Image" at bounding box center [300, 176] width 65 height 14
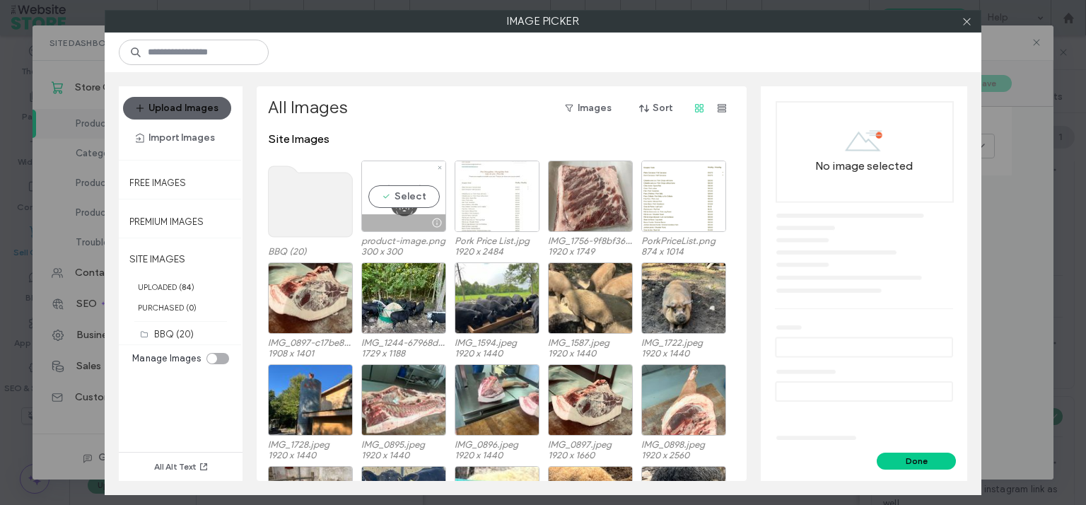
click at [410, 197] on div "Select" at bounding box center [403, 196] width 85 height 71
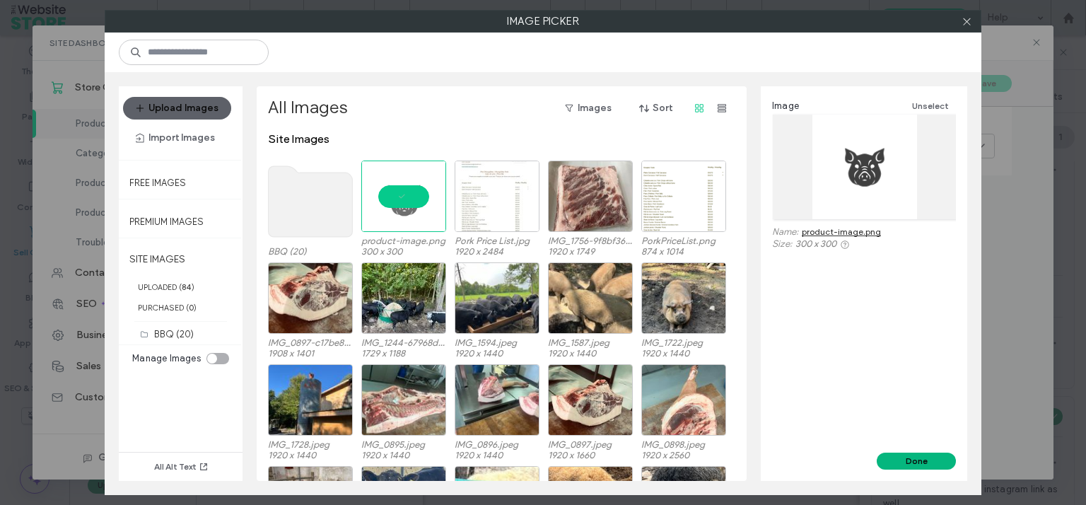
click at [907, 457] on button "Done" at bounding box center [916, 461] width 79 height 17
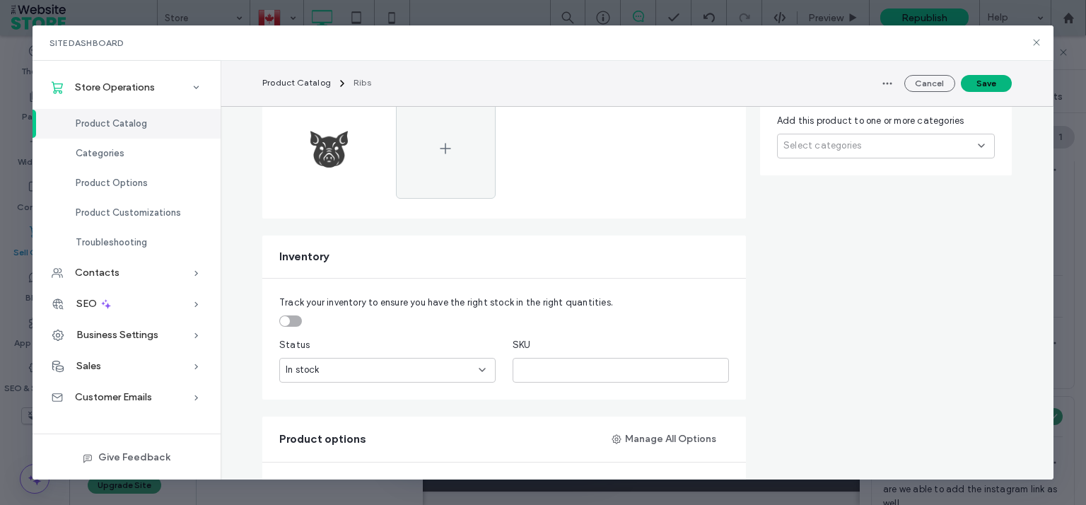
click at [994, 79] on button "Save" at bounding box center [986, 83] width 51 height 17
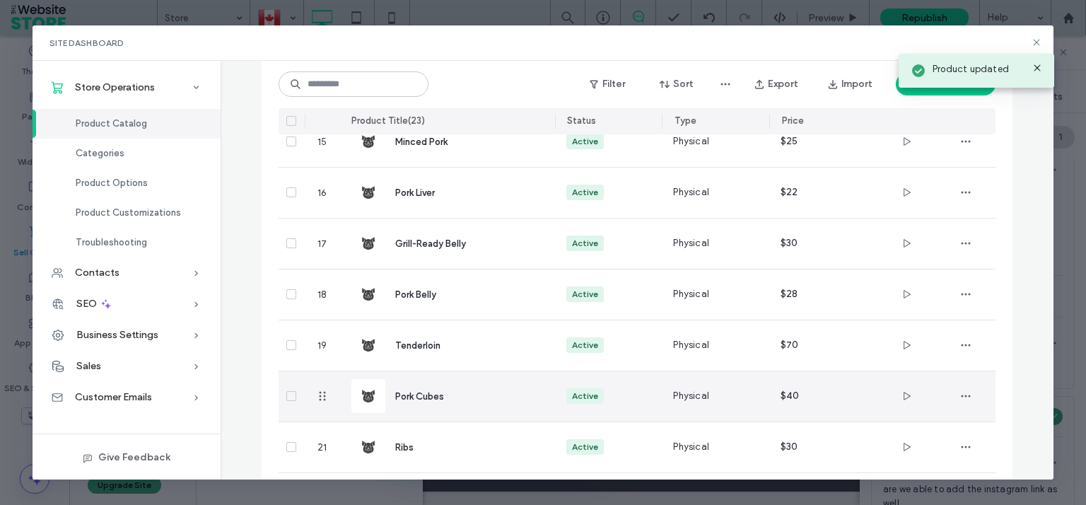
scroll to position [957, 0]
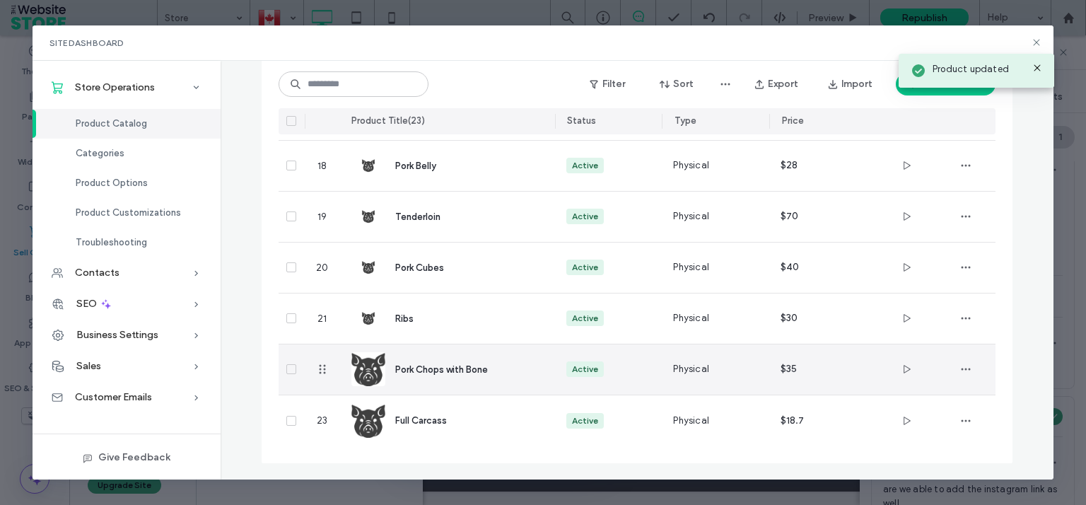
click at [366, 366] on img at bounding box center [368, 369] width 34 height 34
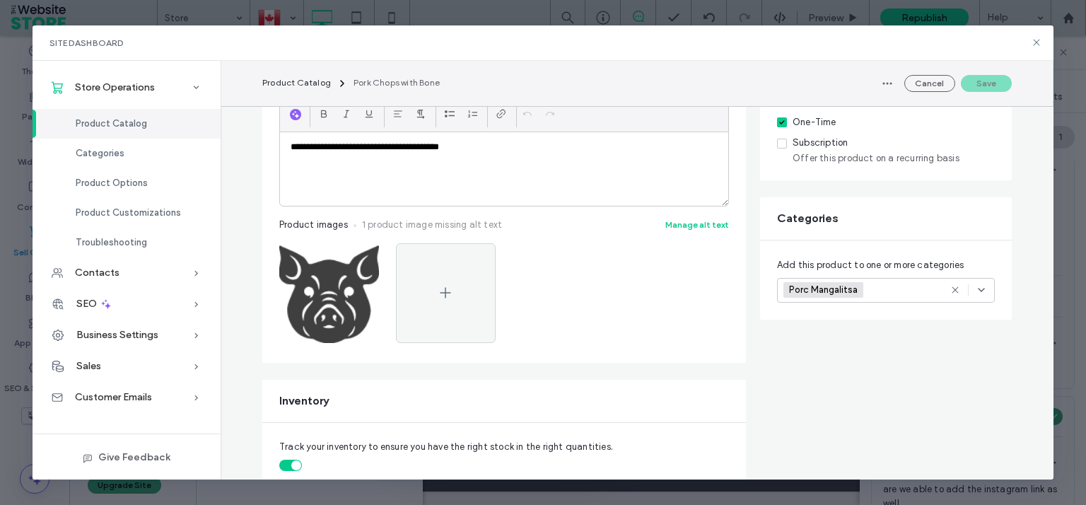
scroll to position [391, 0]
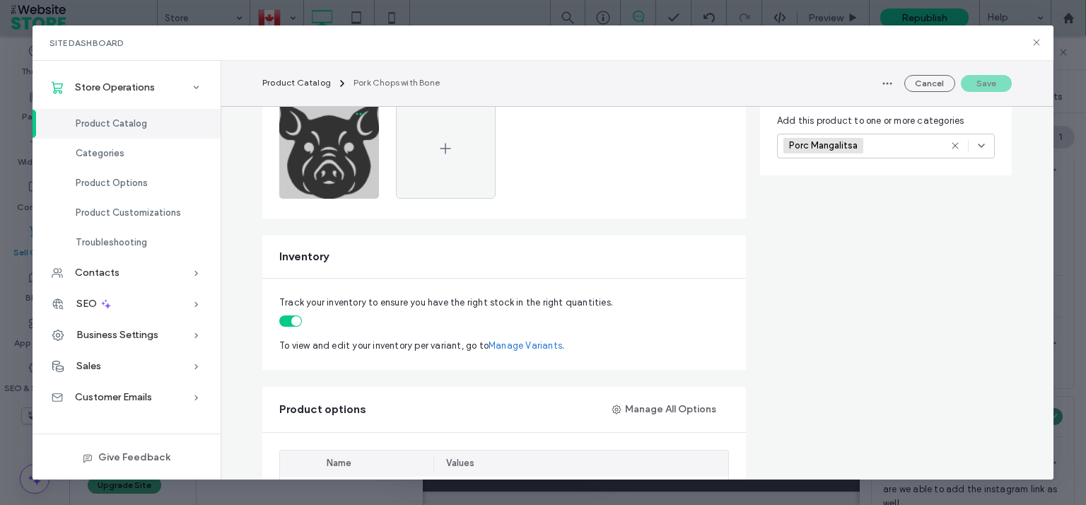
click at [359, 109] on icon "button" at bounding box center [360, 113] width 11 height 11
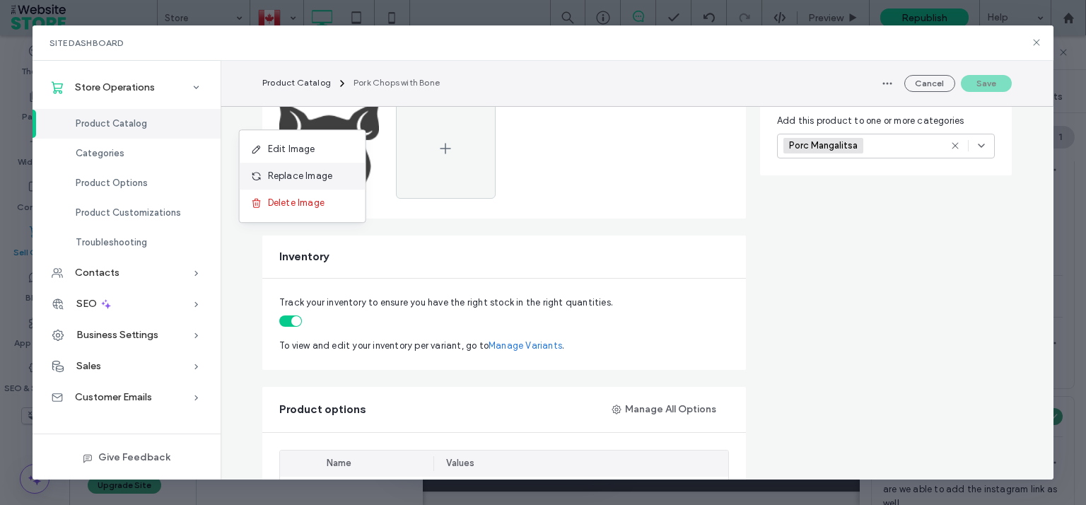
click at [334, 181] on div "Replace Image" at bounding box center [303, 176] width 126 height 27
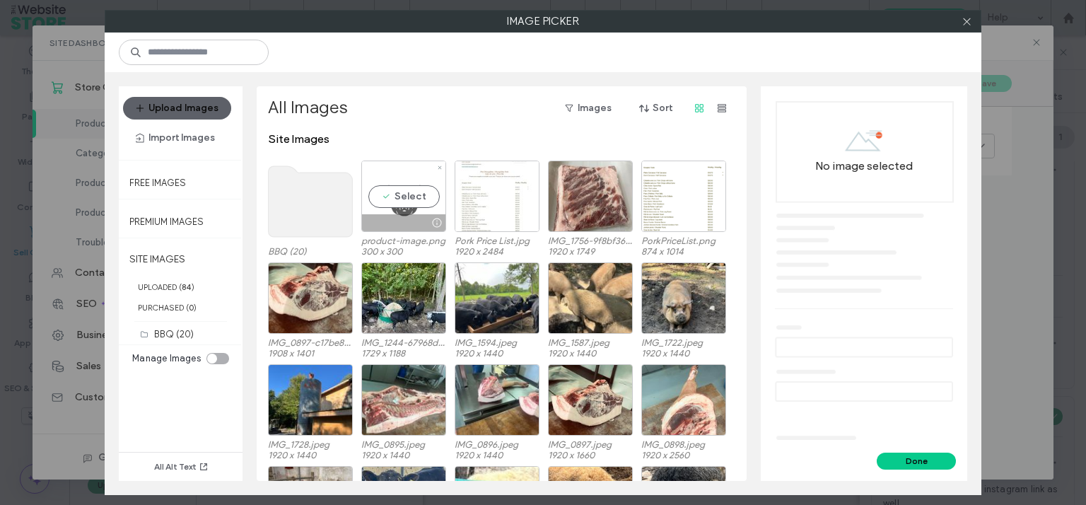
click at [402, 191] on div "Select" at bounding box center [403, 196] width 85 height 71
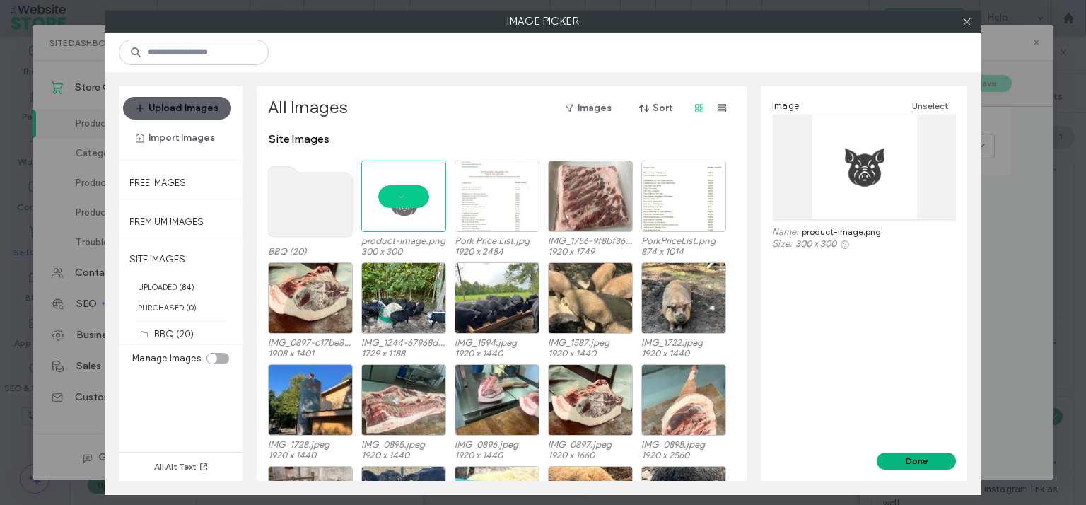
click at [917, 462] on button "Done" at bounding box center [916, 461] width 79 height 17
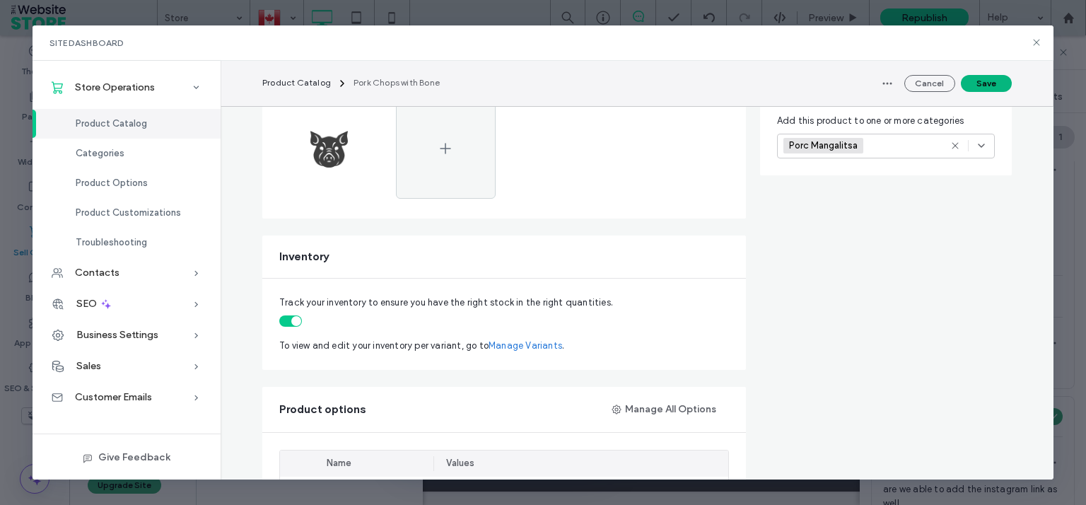
click at [989, 86] on button "Save" at bounding box center [986, 83] width 51 height 17
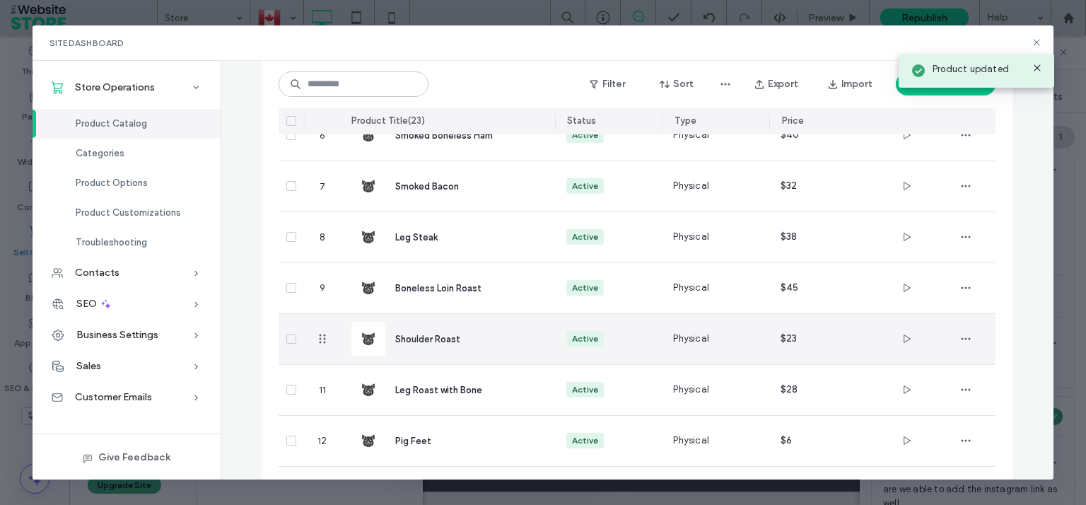
scroll to position [957, 0]
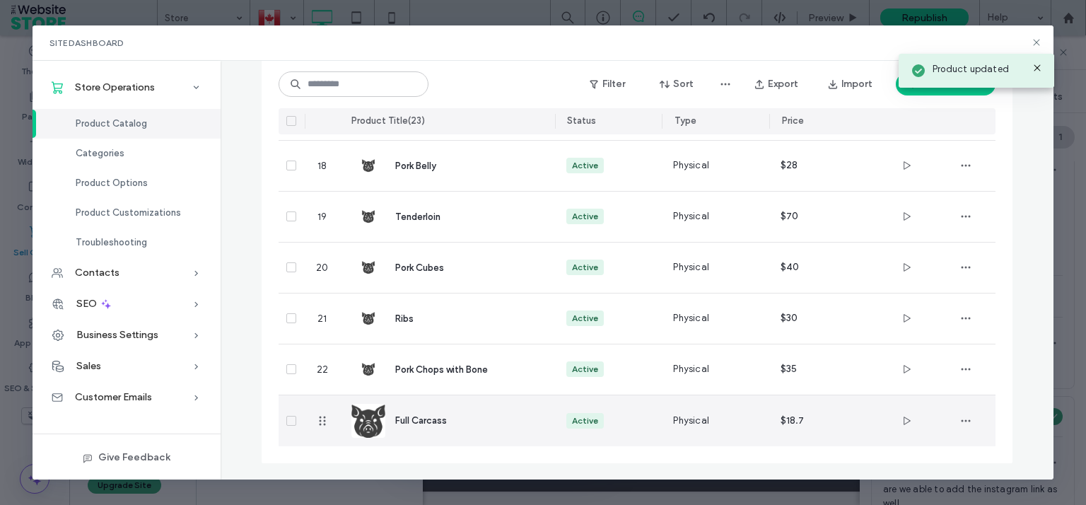
click at [361, 435] on img at bounding box center [368, 421] width 34 height 34
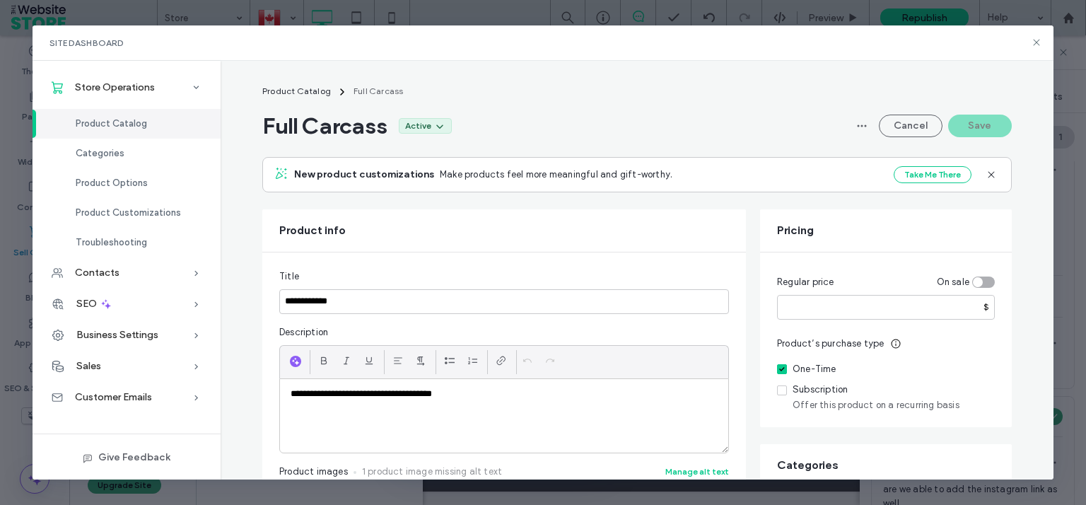
scroll to position [391, 0]
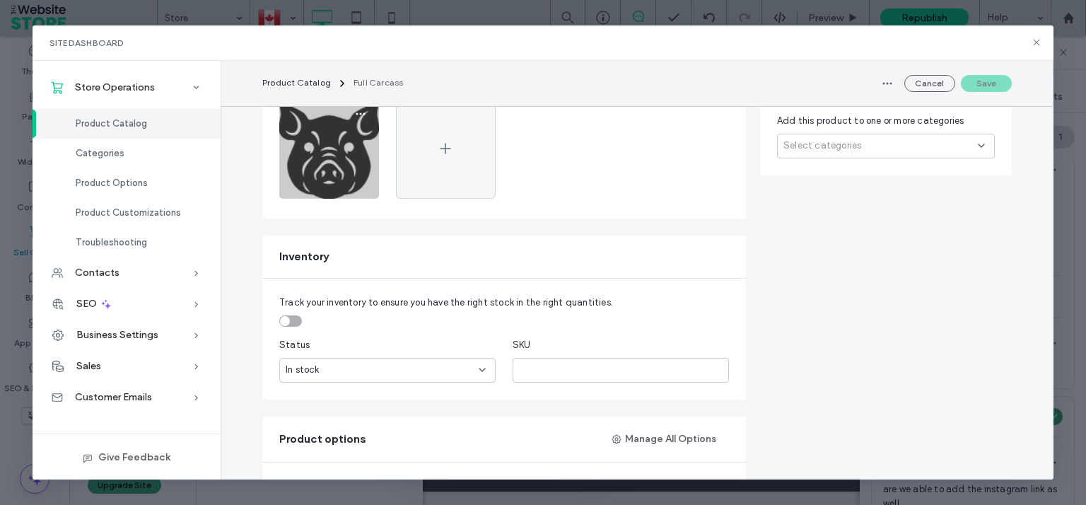
click at [332, 134] on img at bounding box center [329, 149] width 100 height 100
click at [356, 116] on icon "button" at bounding box center [360, 113] width 11 height 11
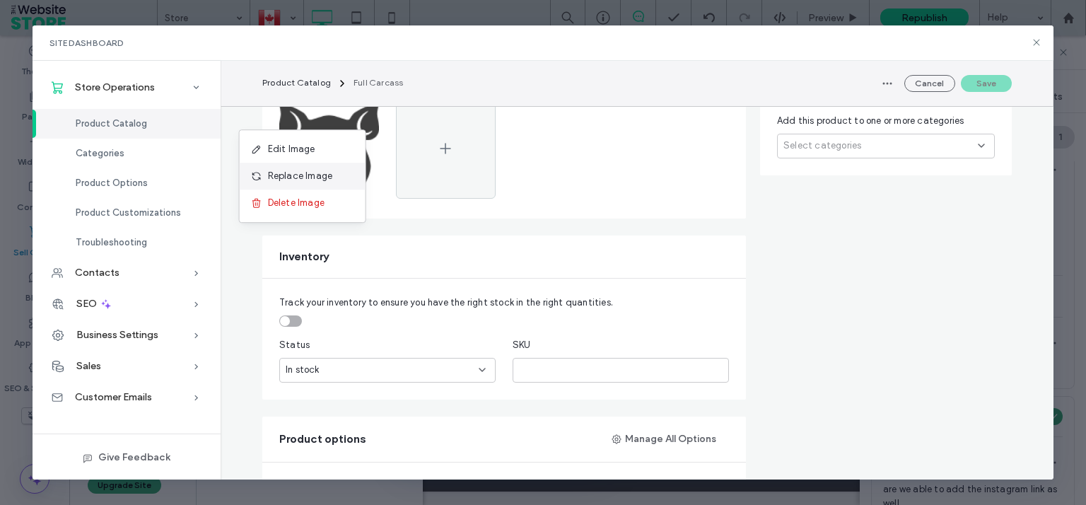
click at [304, 173] on span "Replace Image" at bounding box center [300, 176] width 65 height 14
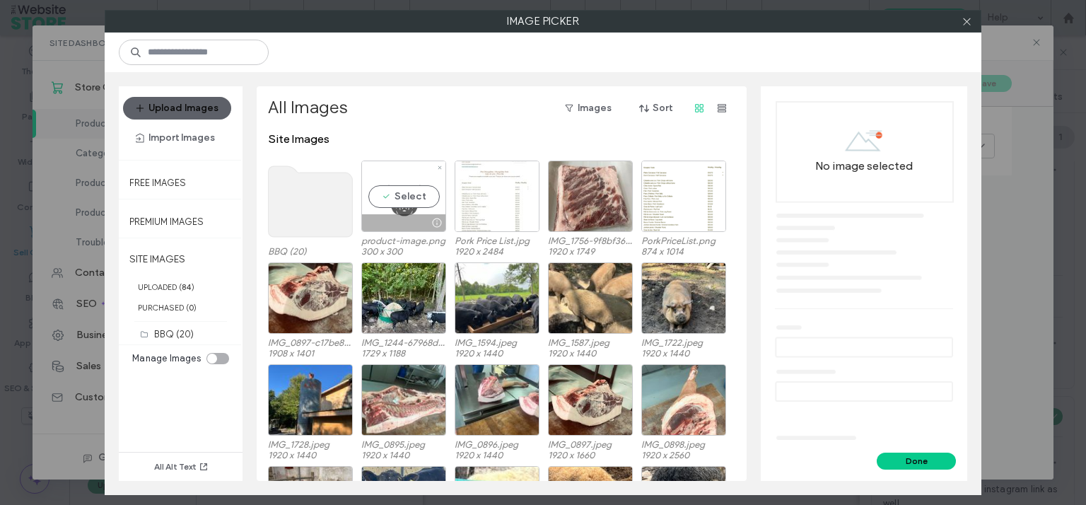
click at [415, 184] on div "Select" at bounding box center [403, 196] width 85 height 71
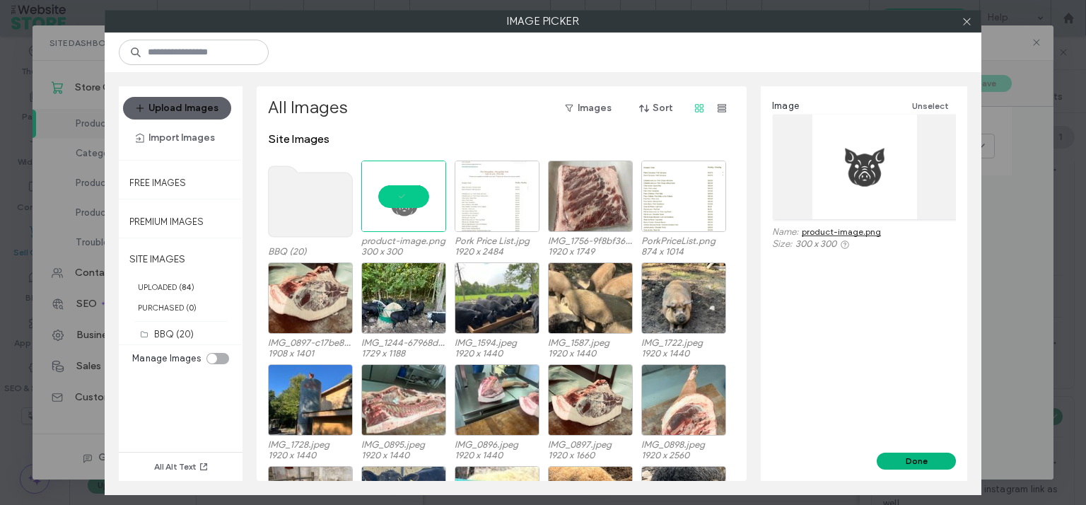
click at [919, 458] on button "Done" at bounding box center [916, 461] width 79 height 17
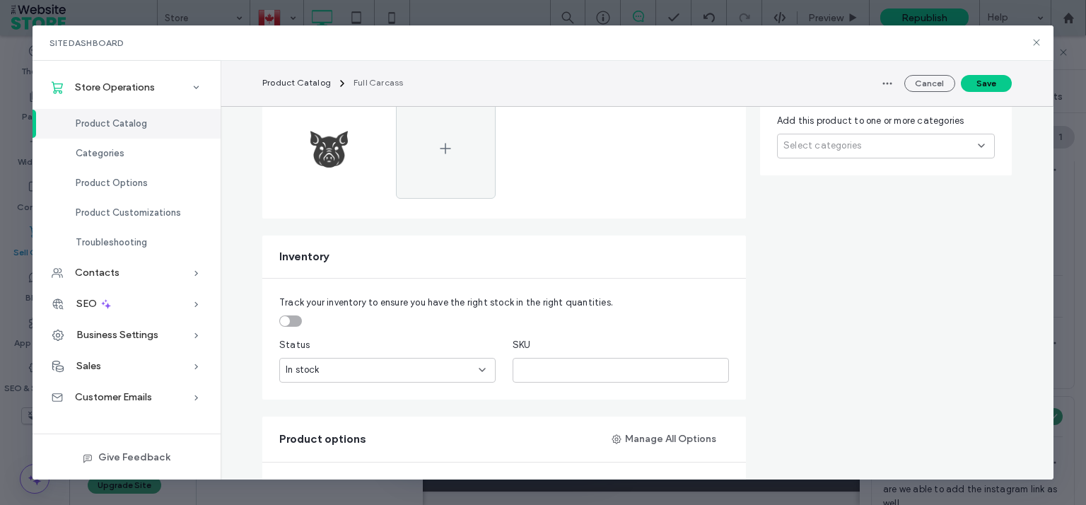
click at [996, 89] on button "Save" at bounding box center [986, 83] width 51 height 17
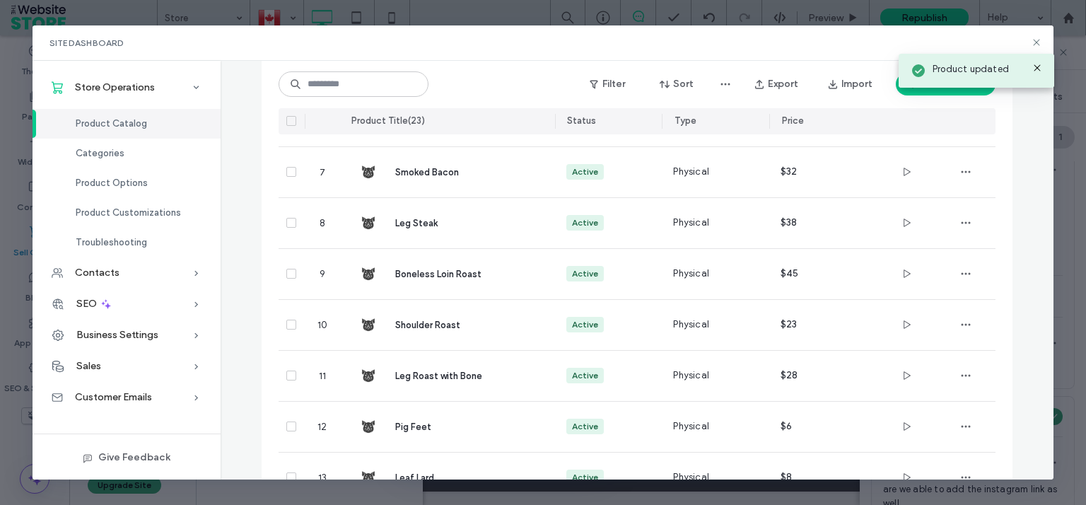
scroll to position [377, 0]
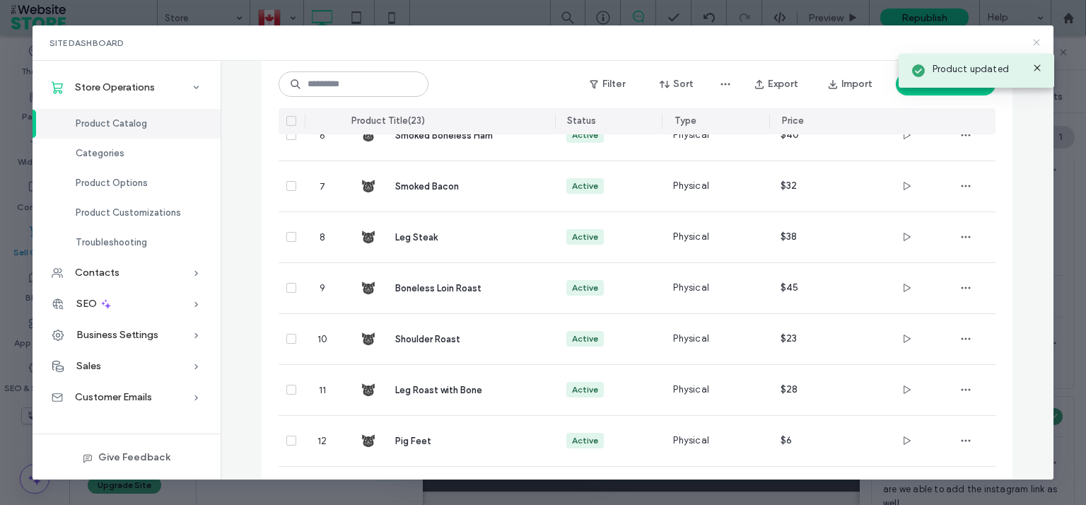
click at [1034, 42] on icon at bounding box center [1036, 42] width 11 height 11
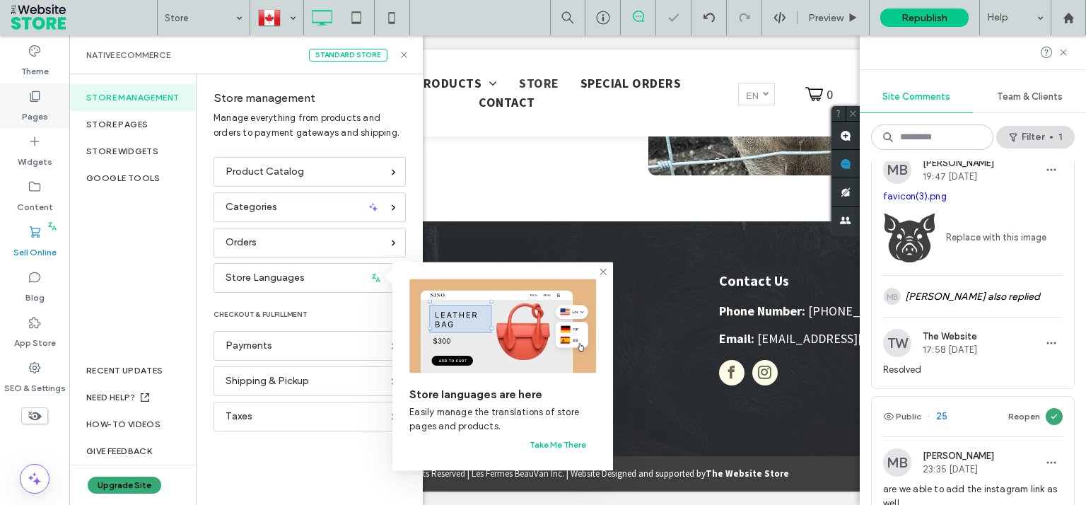
click at [33, 100] on use at bounding box center [35, 96] width 10 height 11
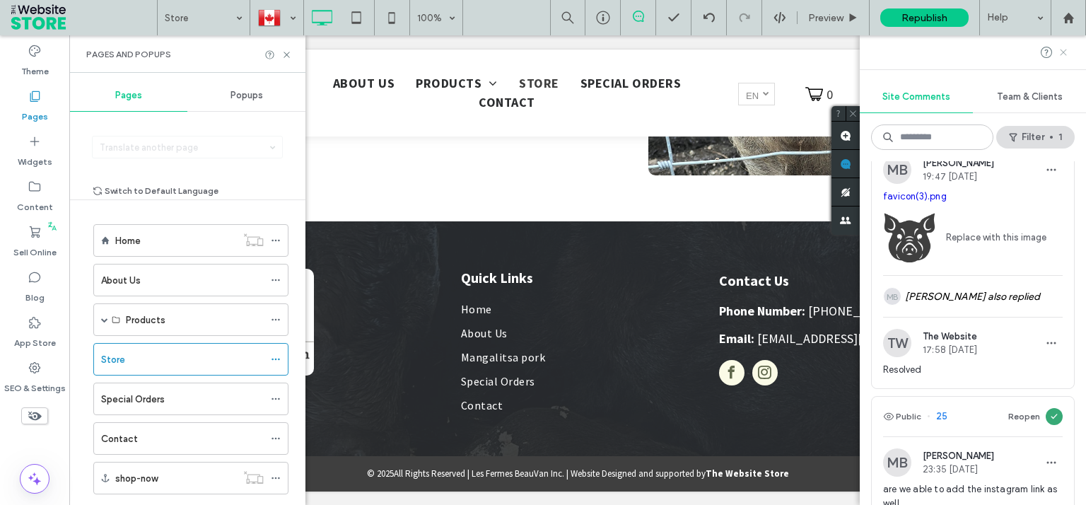
click at [1064, 52] on use at bounding box center [1063, 52] width 6 height 6
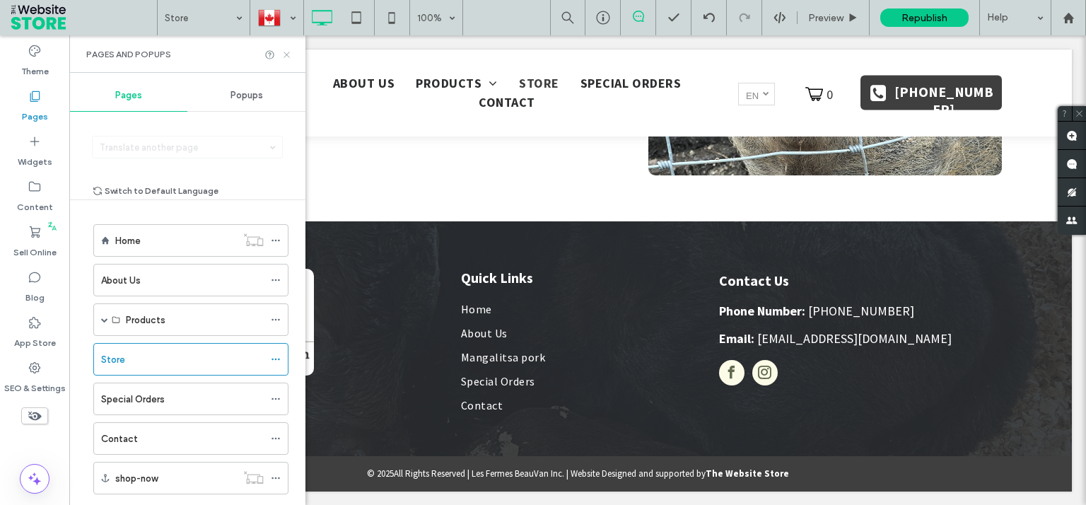
click at [286, 52] on icon at bounding box center [286, 55] width 11 height 11
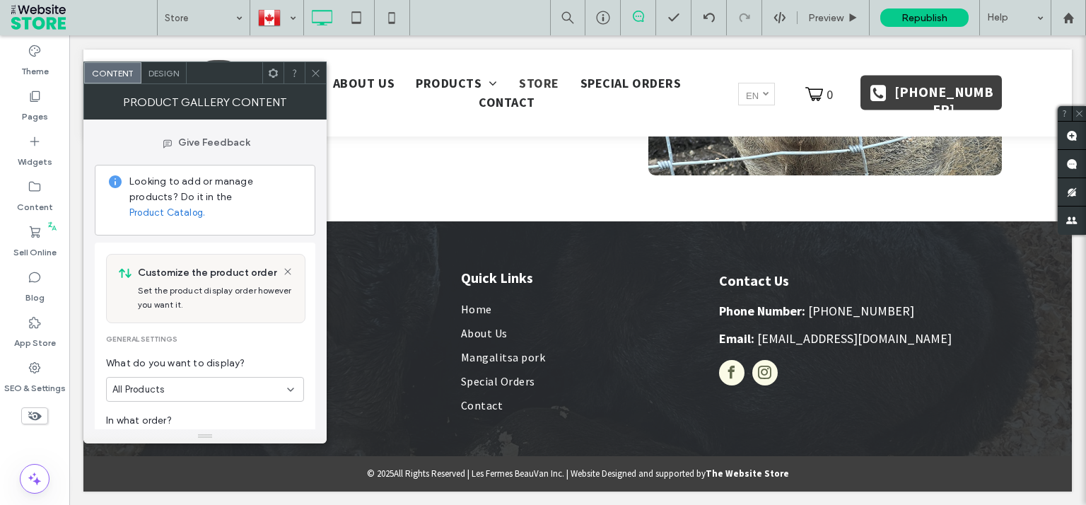
click at [165, 69] on span "Design" at bounding box center [164, 73] width 30 height 11
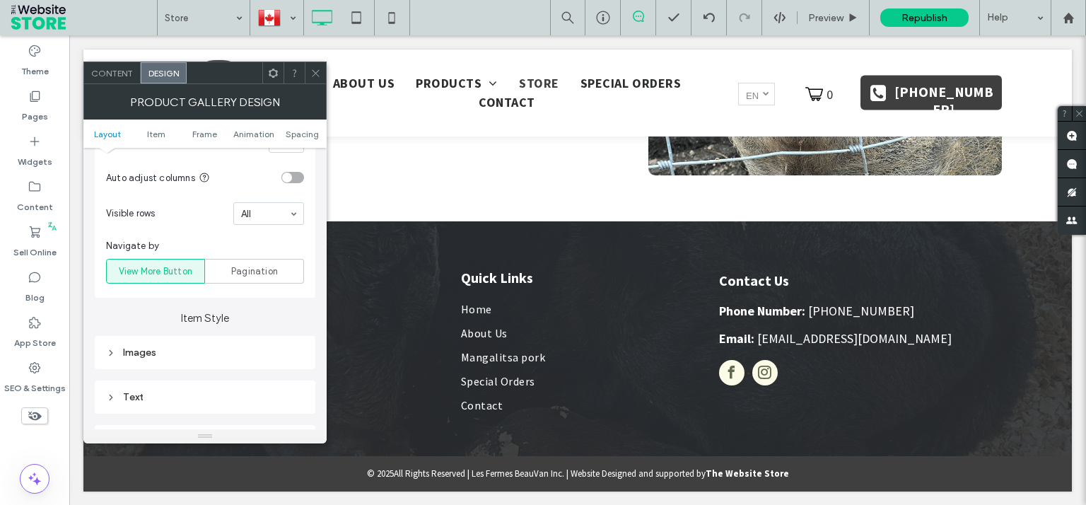
scroll to position [509, 0]
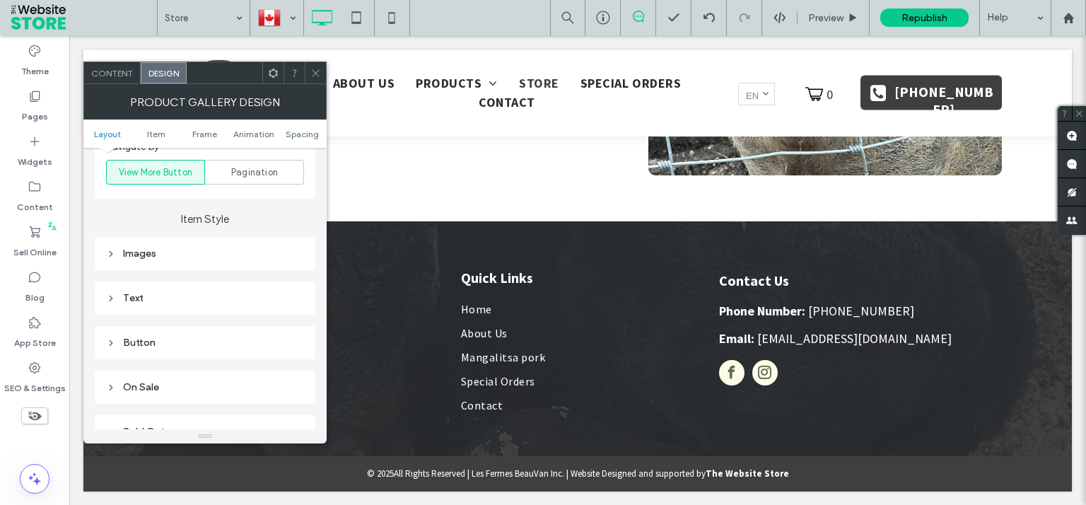
click at [174, 250] on div "Images" at bounding box center [205, 254] width 198 height 12
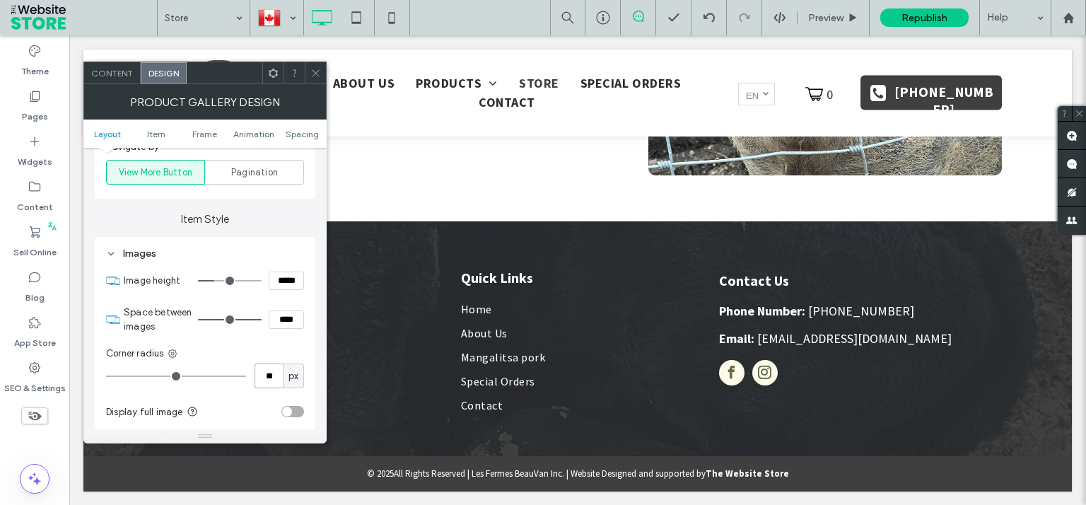
click at [273, 376] on input "**" at bounding box center [269, 375] width 28 height 25
type input "*"
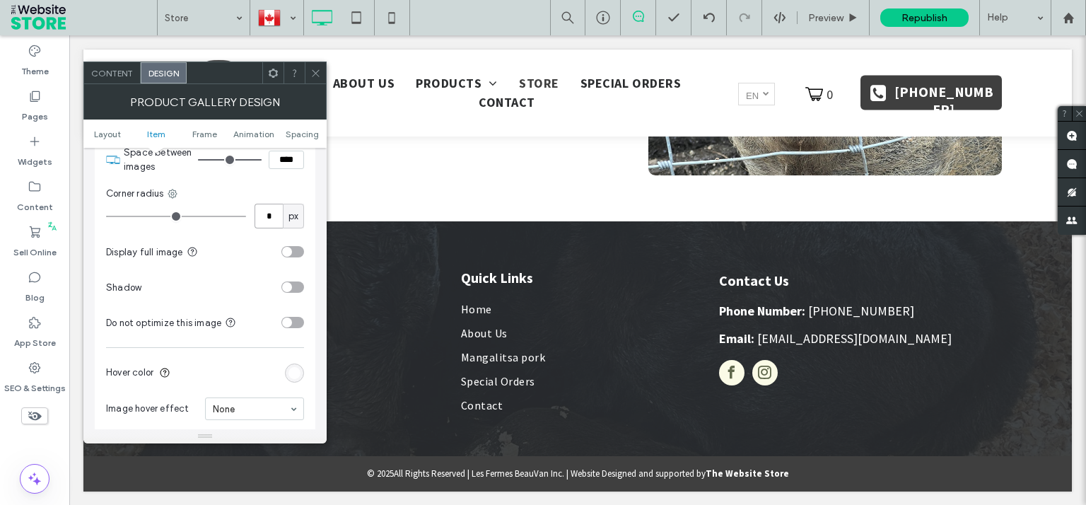
scroll to position [662, 0]
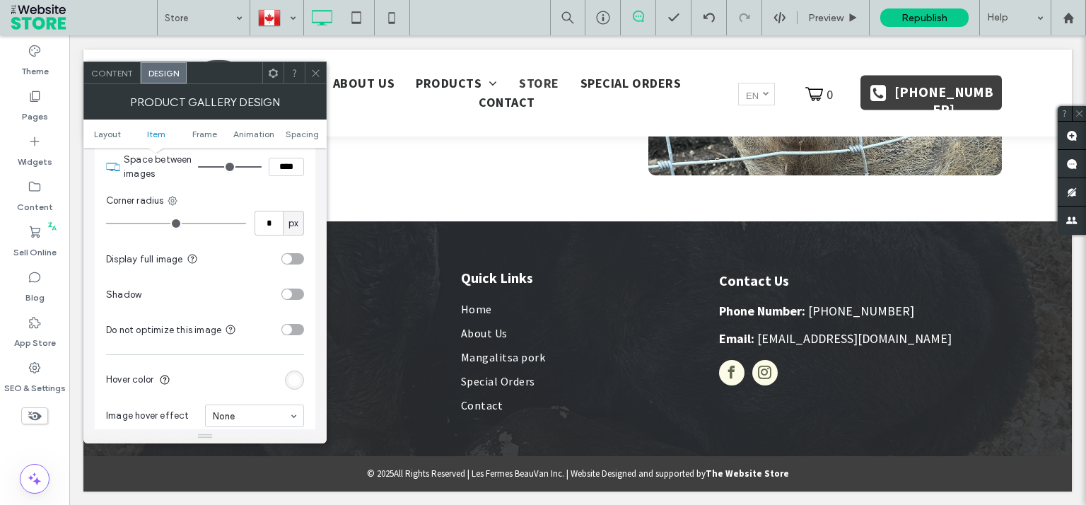
click at [302, 260] on div "toggle" at bounding box center [292, 258] width 23 height 11
click at [302, 260] on div "toggle" at bounding box center [298, 259] width 10 height 10
click at [313, 74] on icon at bounding box center [315, 73] width 11 height 11
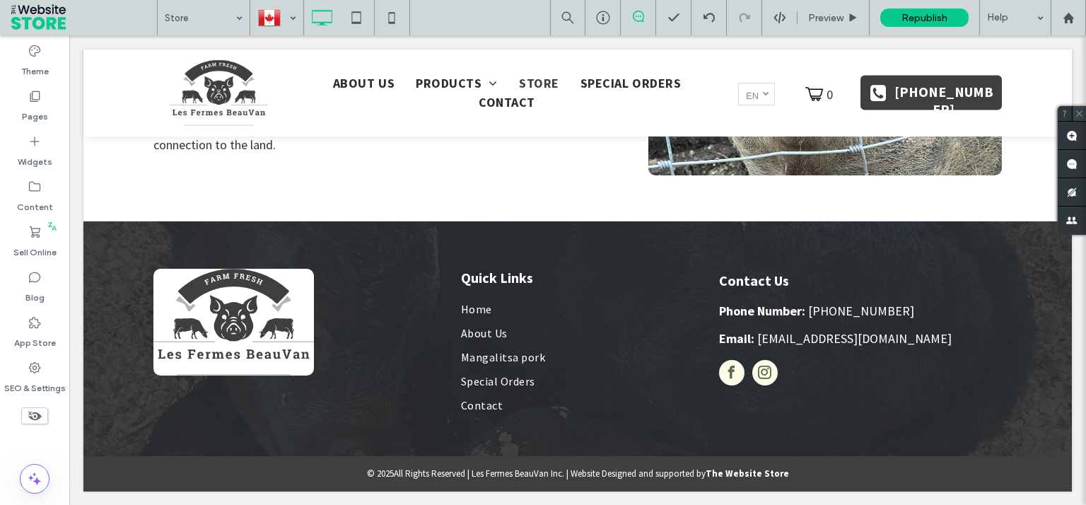
click at [1083, 115] on icon at bounding box center [1079, 113] width 9 height 9
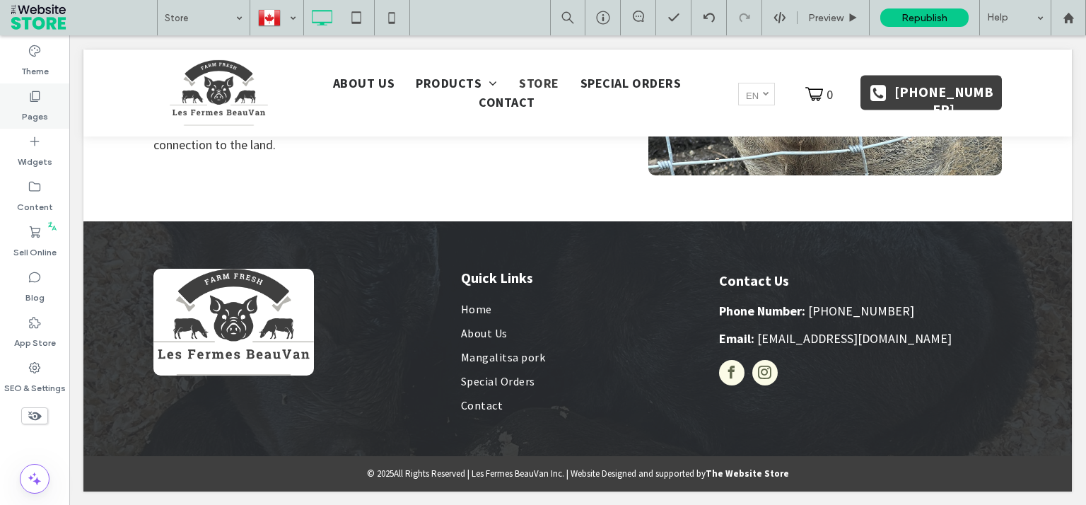
click at [44, 109] on label "Pages" at bounding box center [35, 113] width 26 height 20
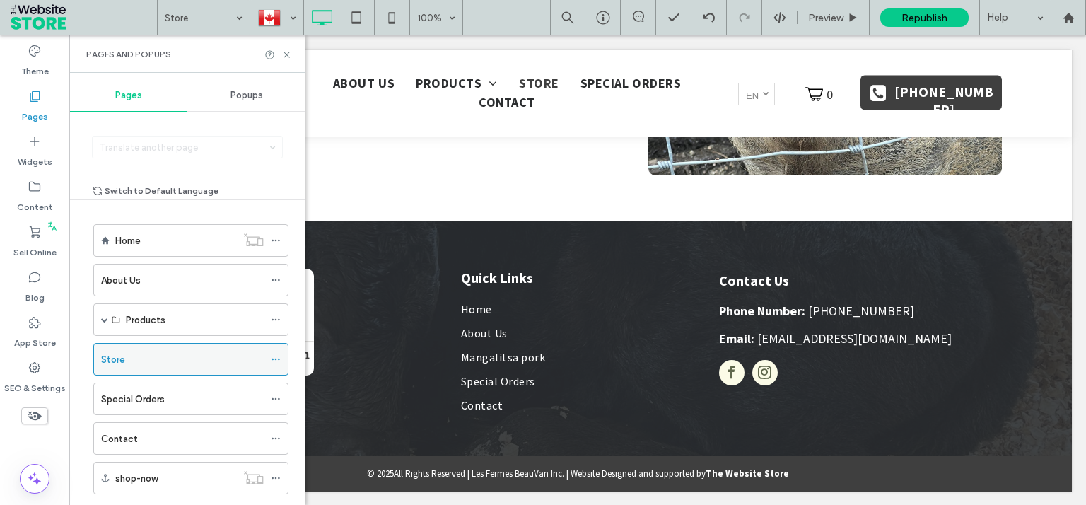
click at [271, 361] on icon at bounding box center [276, 359] width 10 height 10
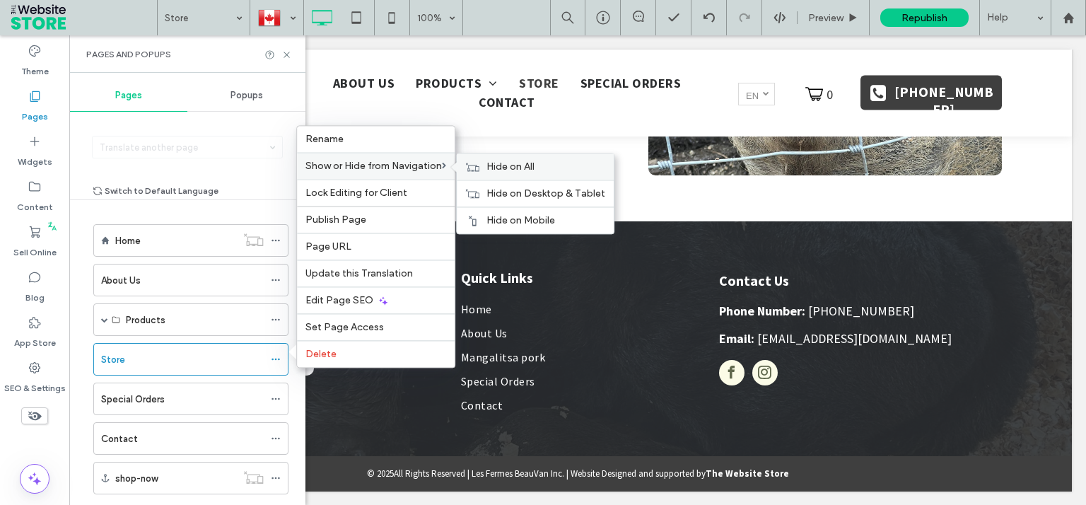
click at [535, 173] on span "Hide on All" at bounding box center [511, 167] width 48 height 12
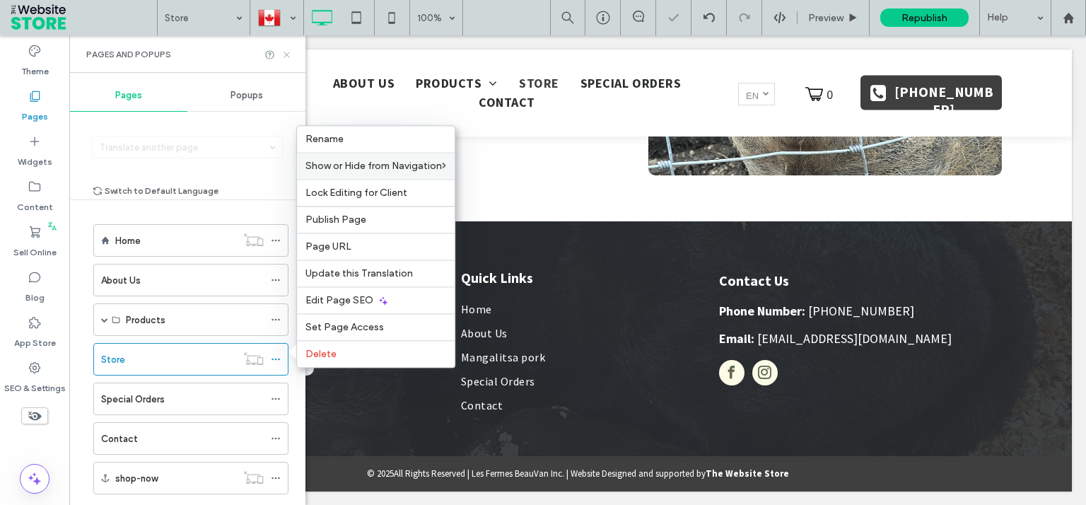
click at [286, 51] on icon at bounding box center [286, 55] width 11 height 11
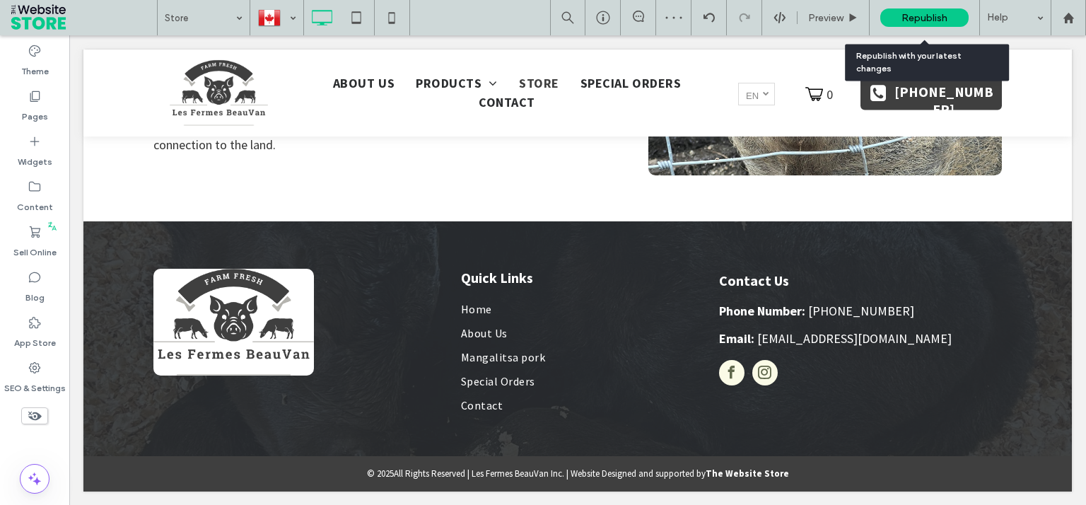
click at [924, 18] on span "Republish" at bounding box center [925, 18] width 46 height 12
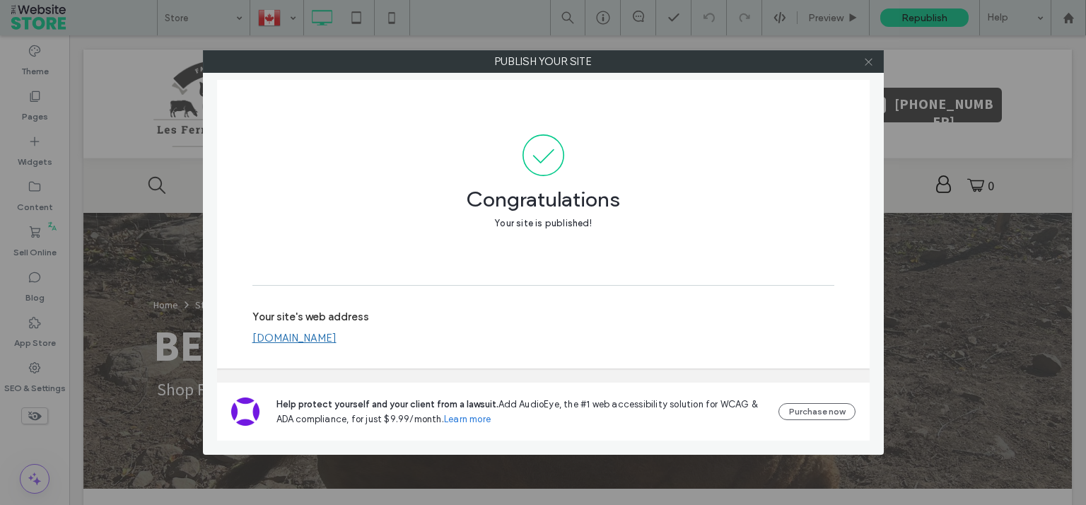
click at [869, 59] on icon at bounding box center [868, 62] width 11 height 11
